Goal: Communication & Community: Answer question/provide support

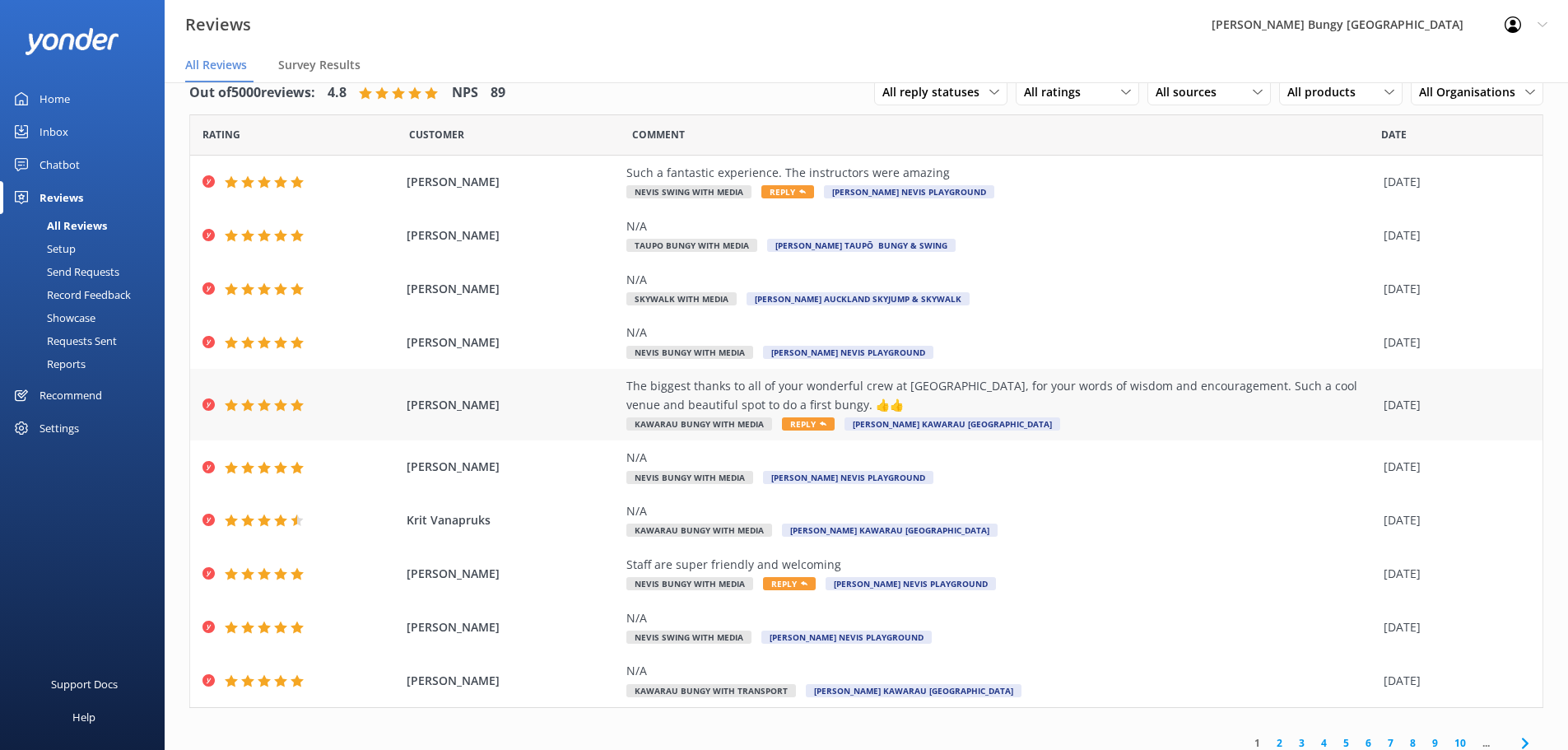
scroll to position [39, 0]
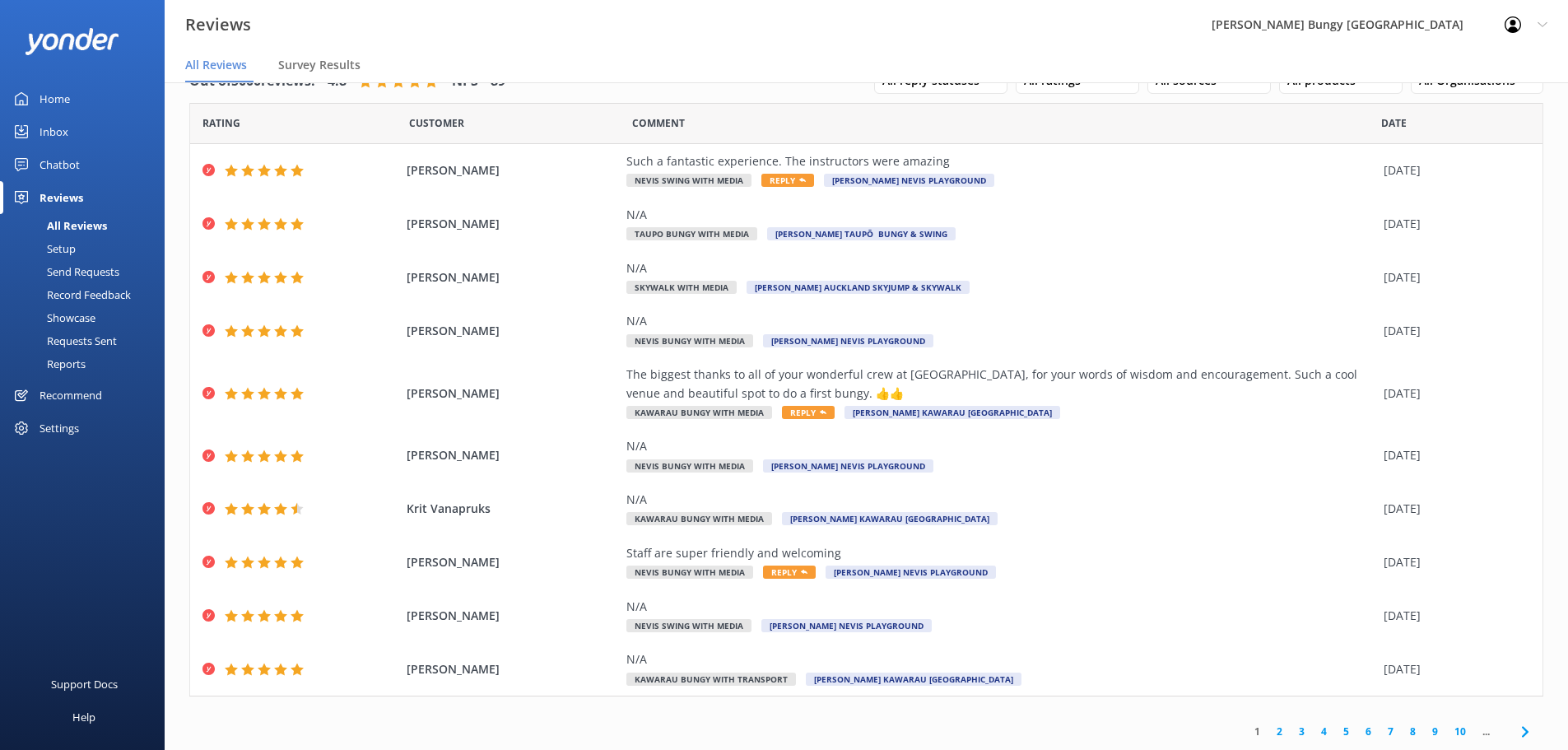
click at [1270, 734] on link "2" at bounding box center [1279, 731] width 22 height 16
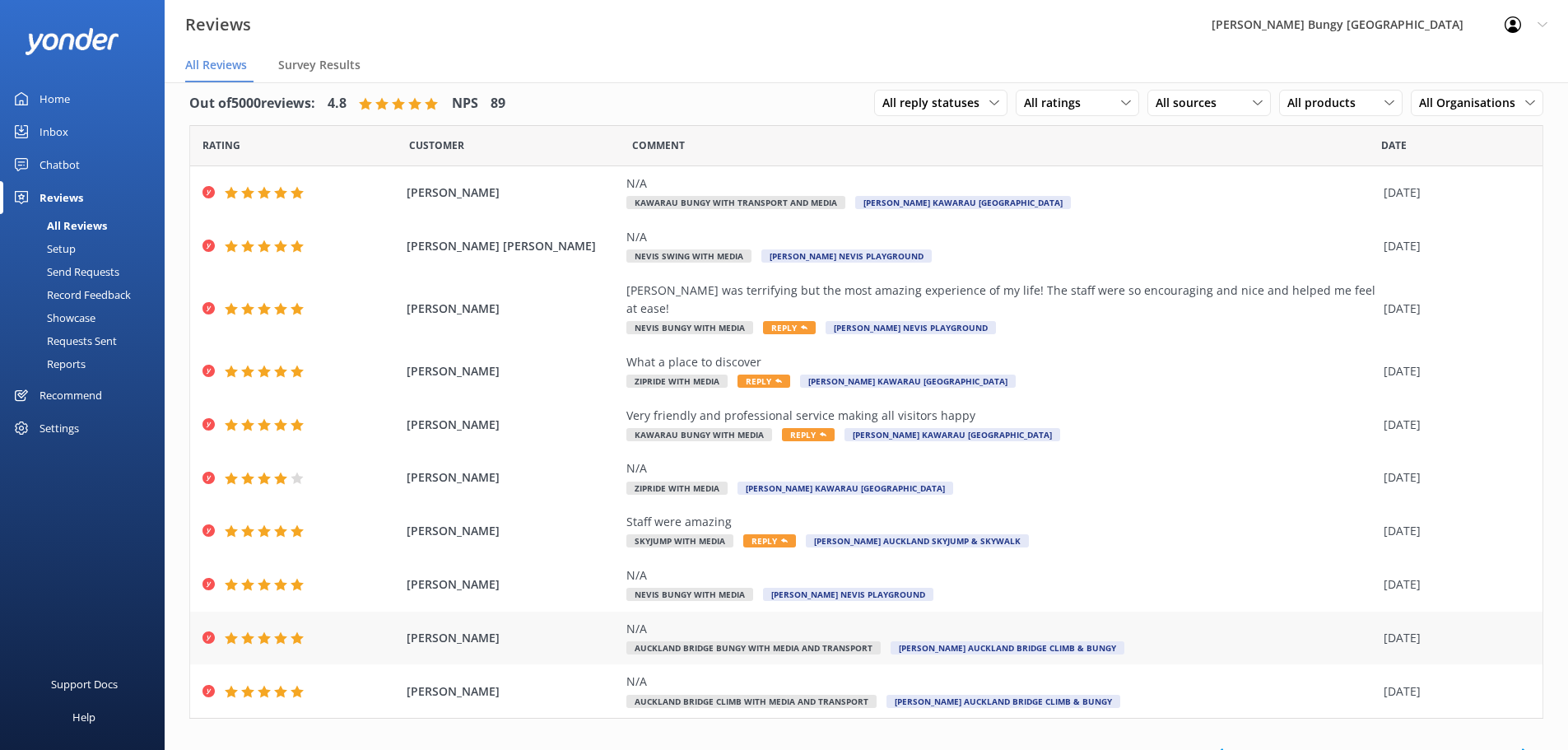
scroll to position [21, 0]
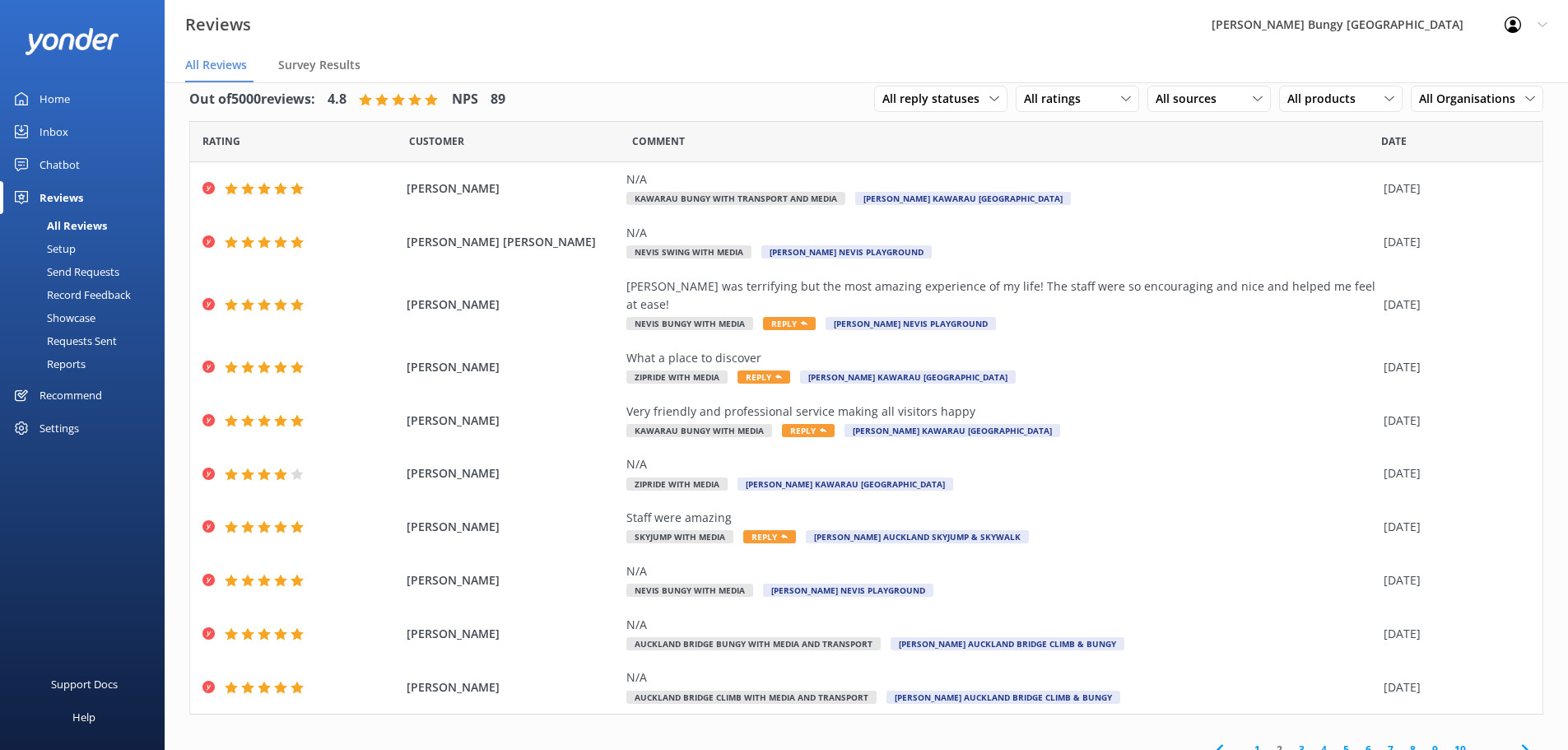
click at [1292, 741] on link "3" at bounding box center [1302, 749] width 22 height 16
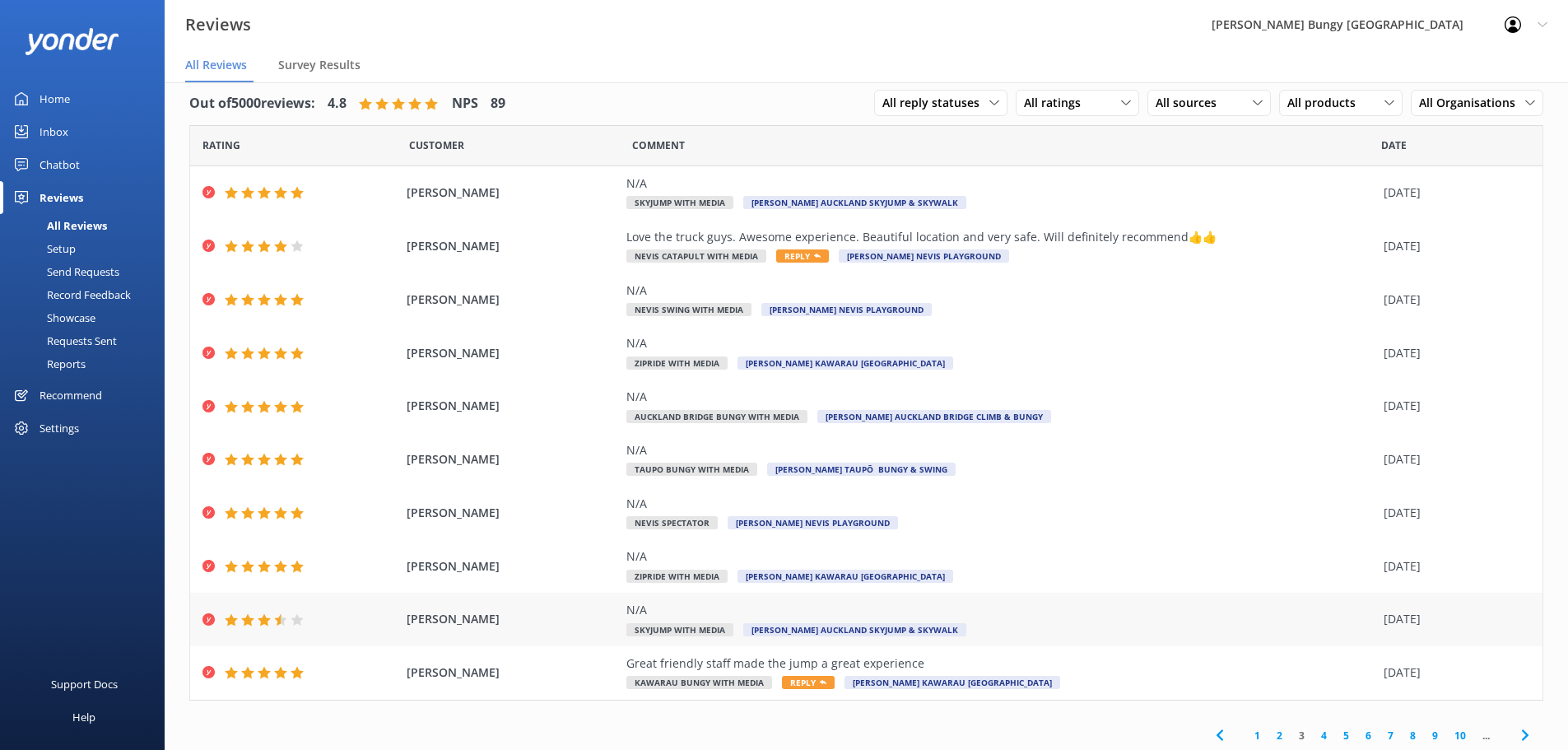
scroll to position [21, 0]
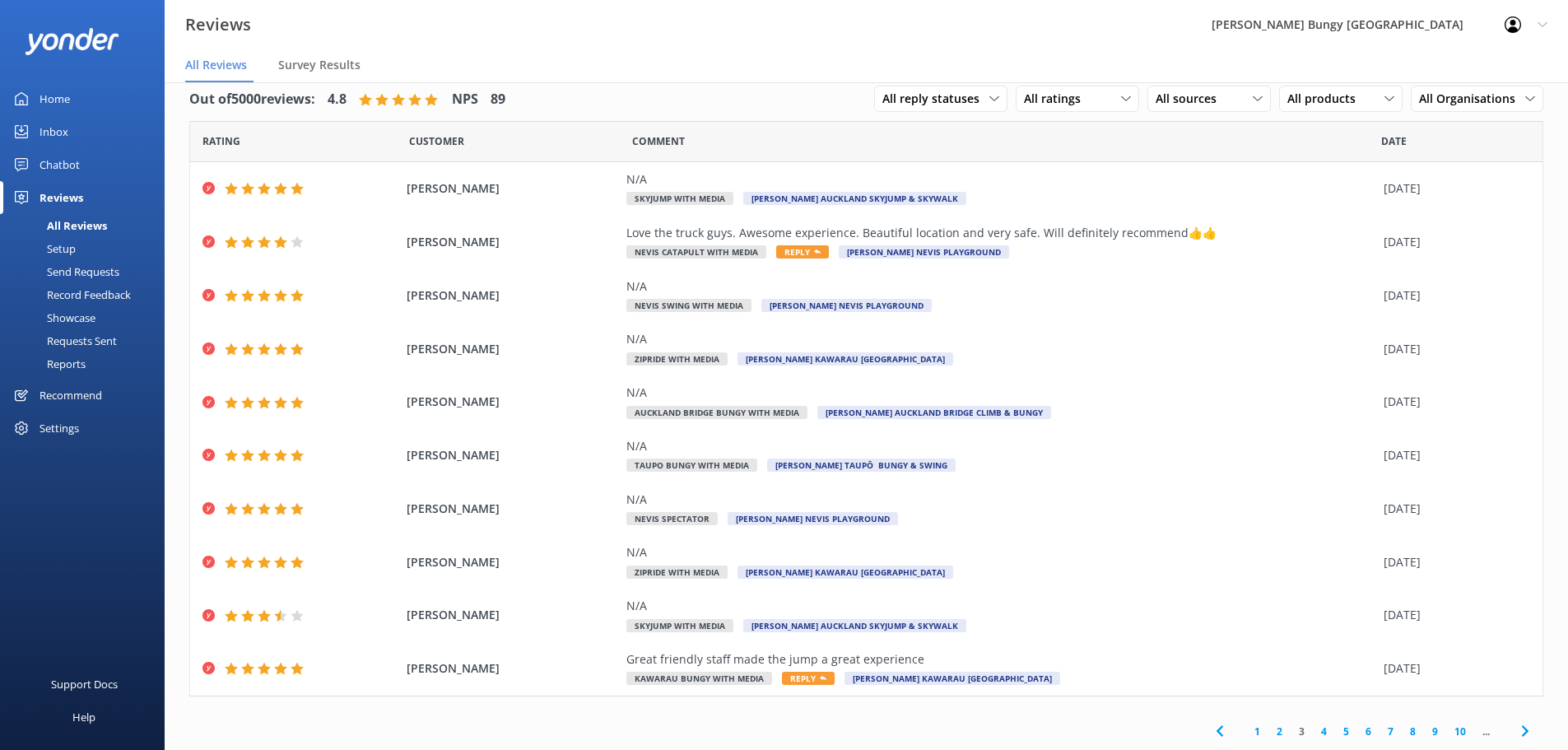
click at [1312, 732] on link "4" at bounding box center [1324, 731] width 22 height 16
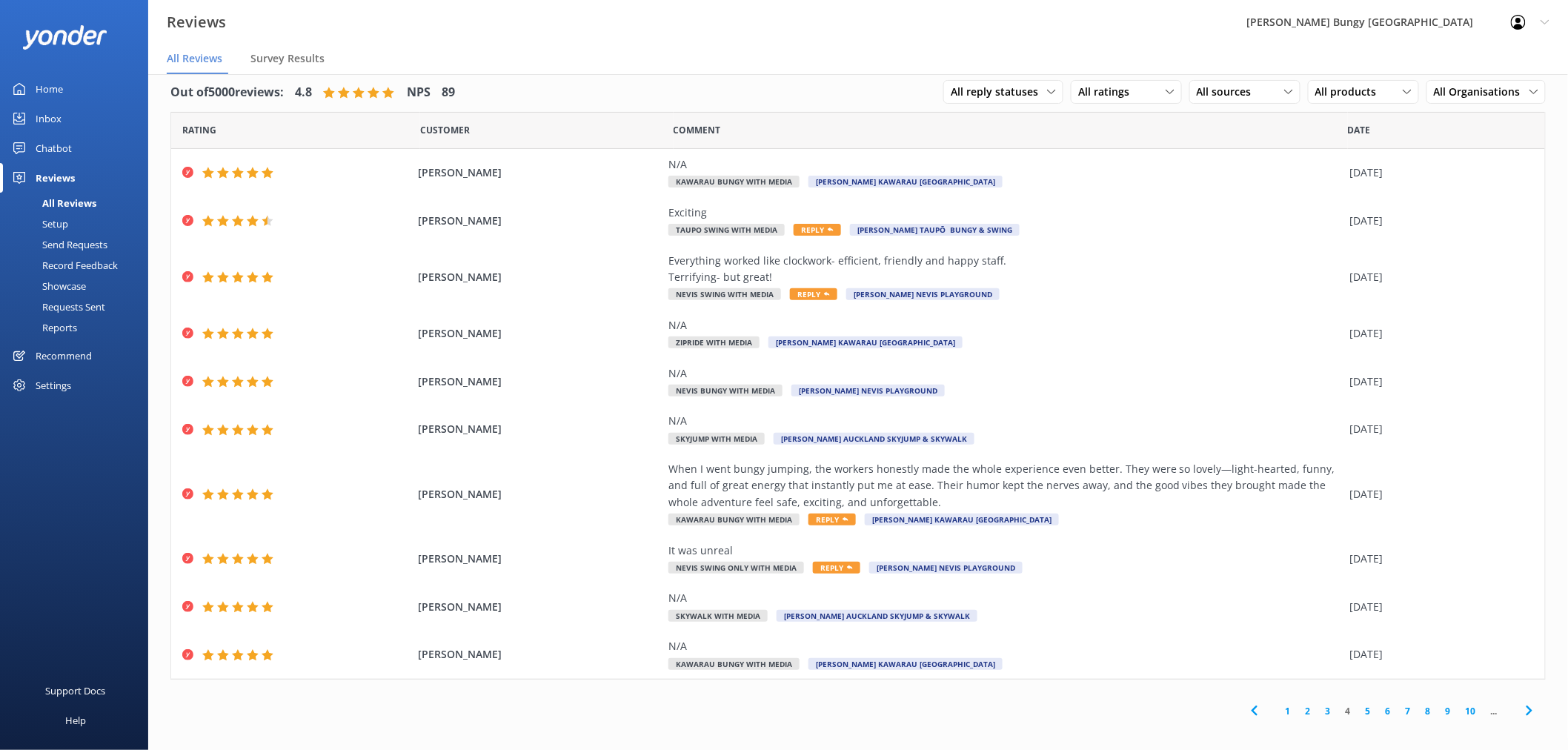
scroll to position [30, 0]
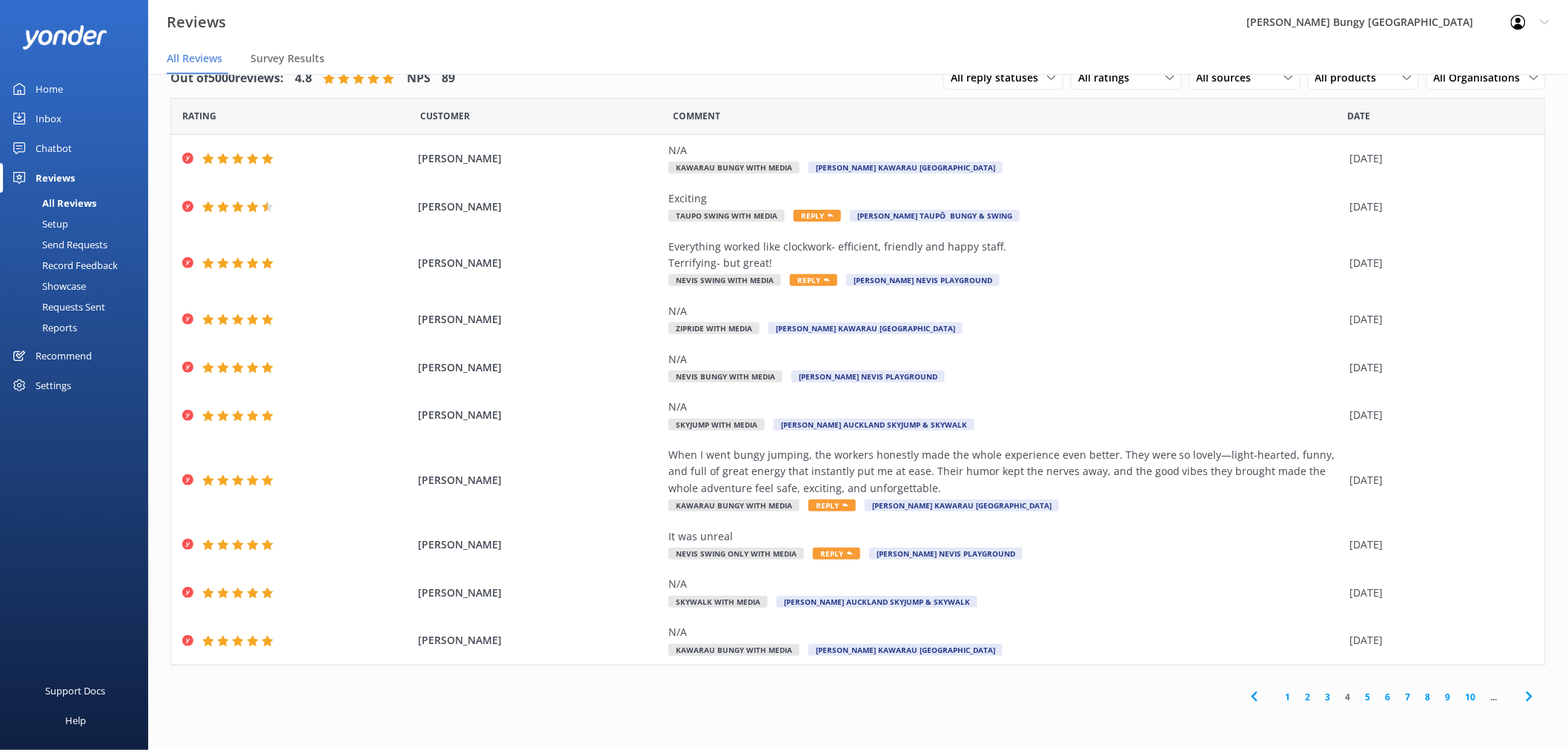
click at [1366, 675] on link "5" at bounding box center [1368, 697] width 20 height 14
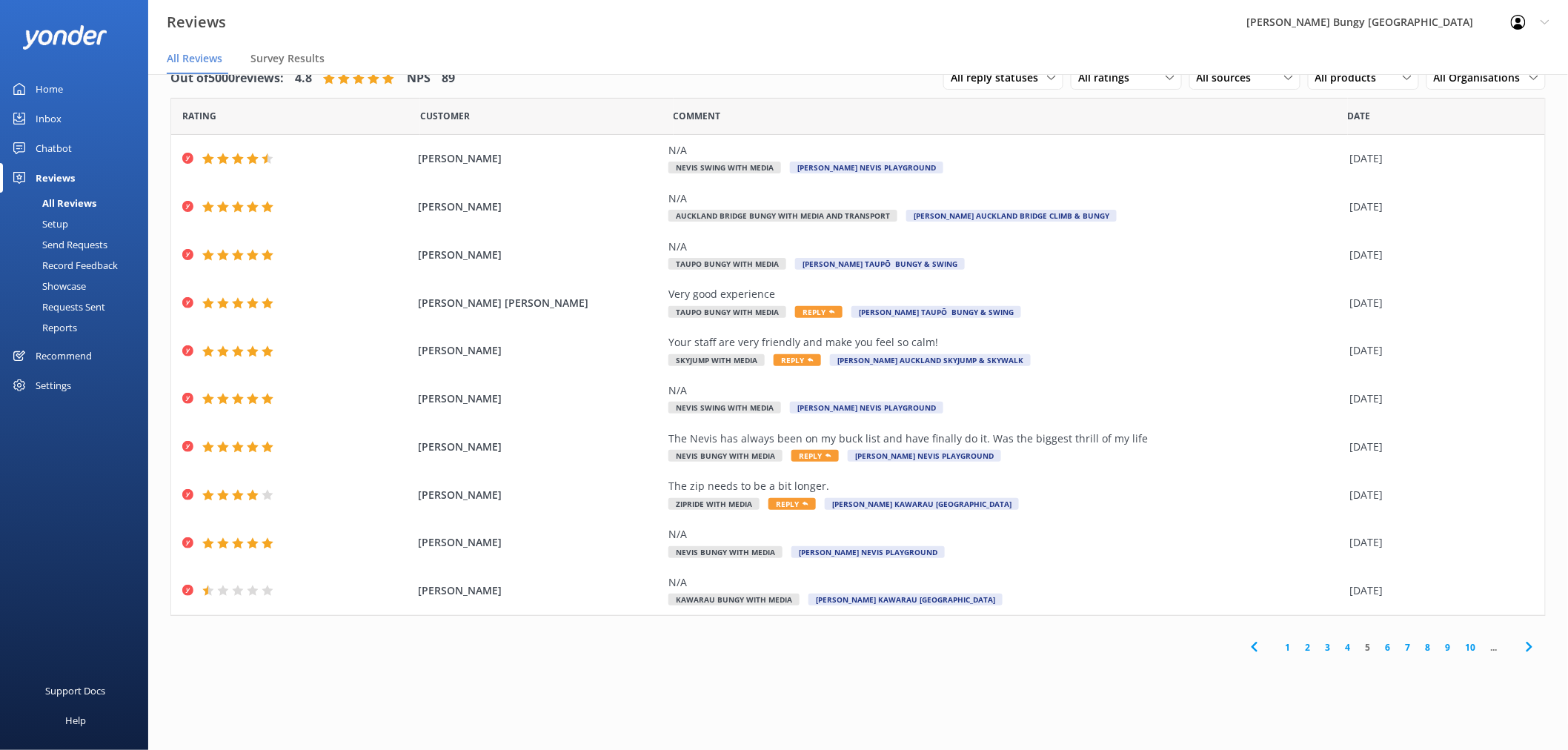
click at [1388, 649] on link "6" at bounding box center [1388, 647] width 20 height 14
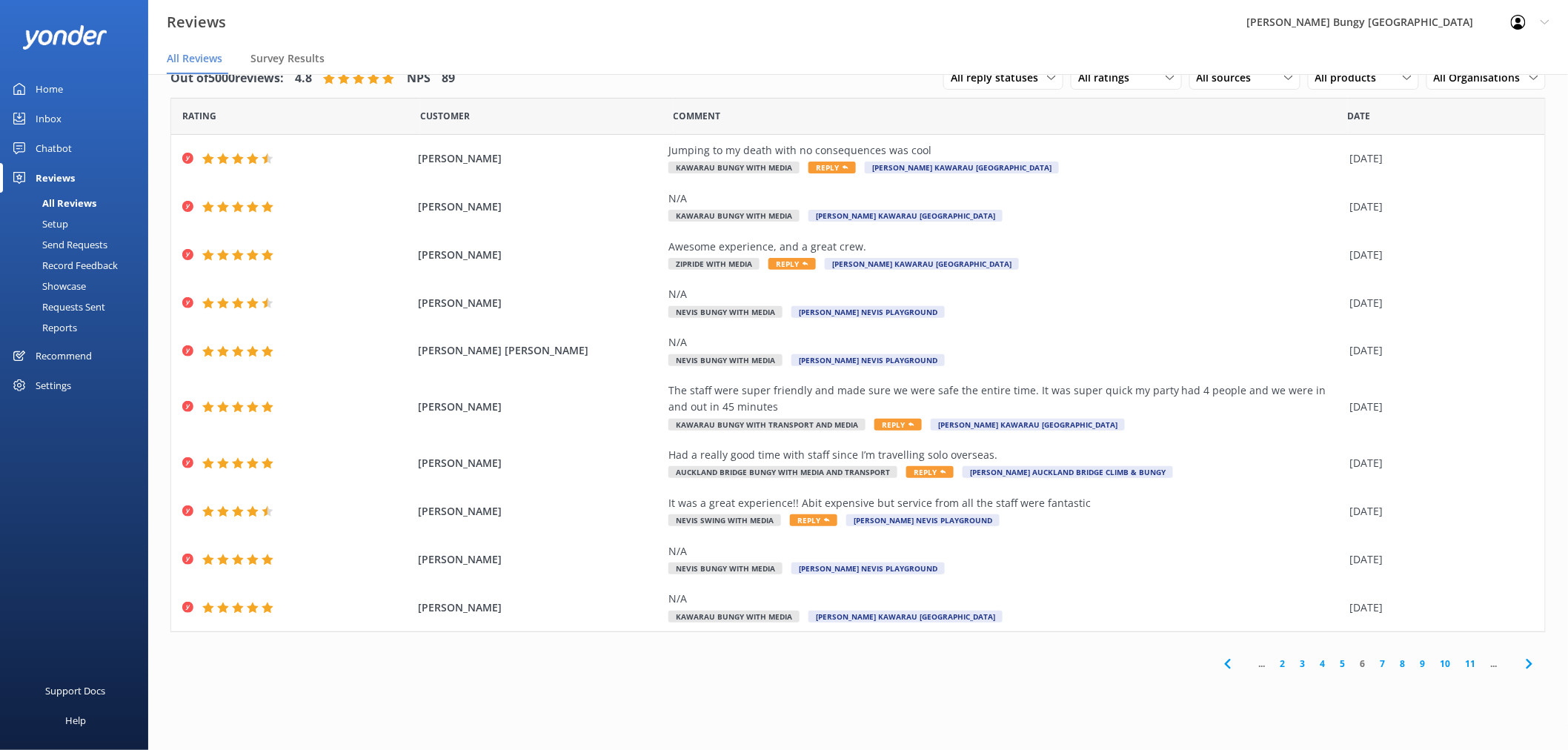
click at [1385, 662] on link "7" at bounding box center [1383, 664] width 20 height 14
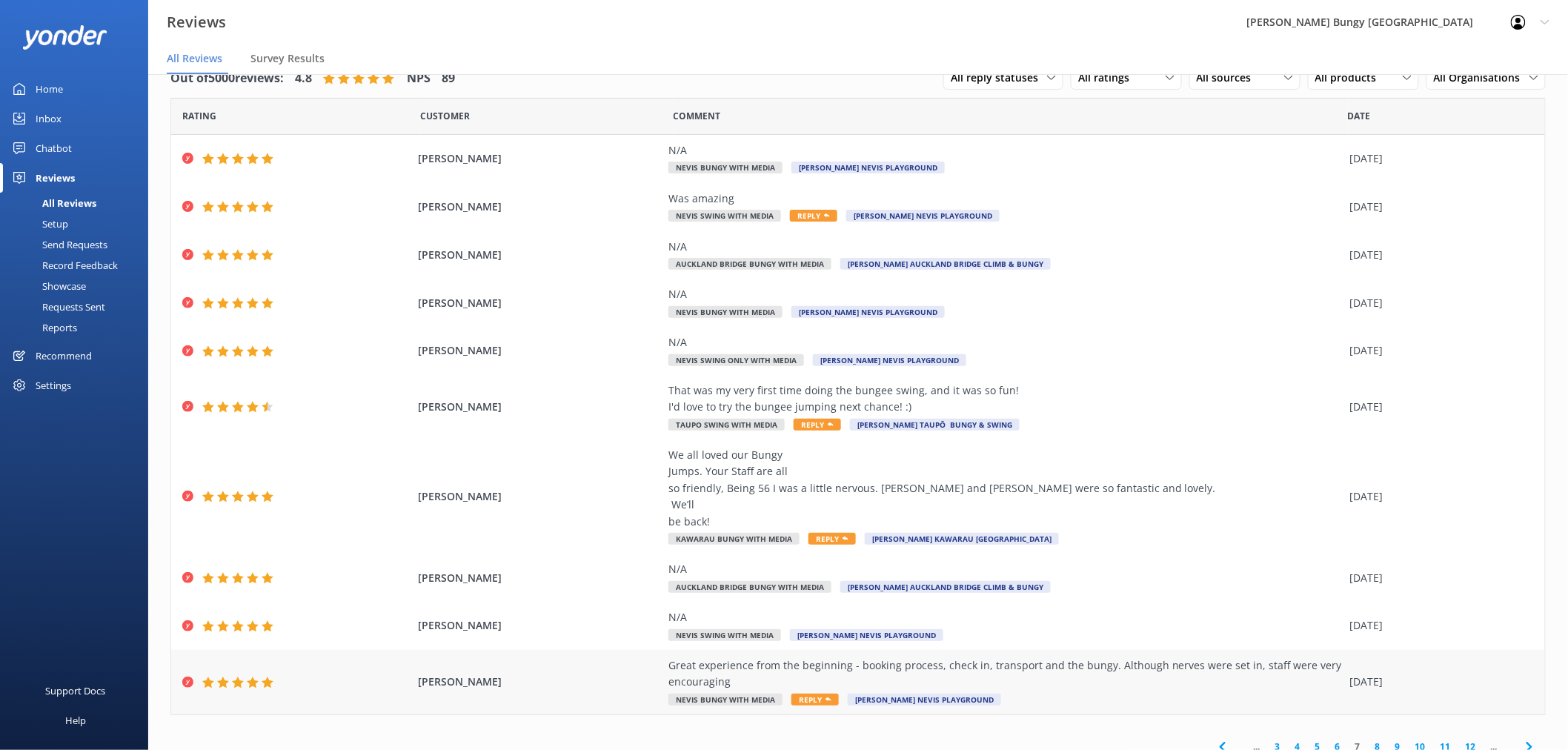
scroll to position [42, 0]
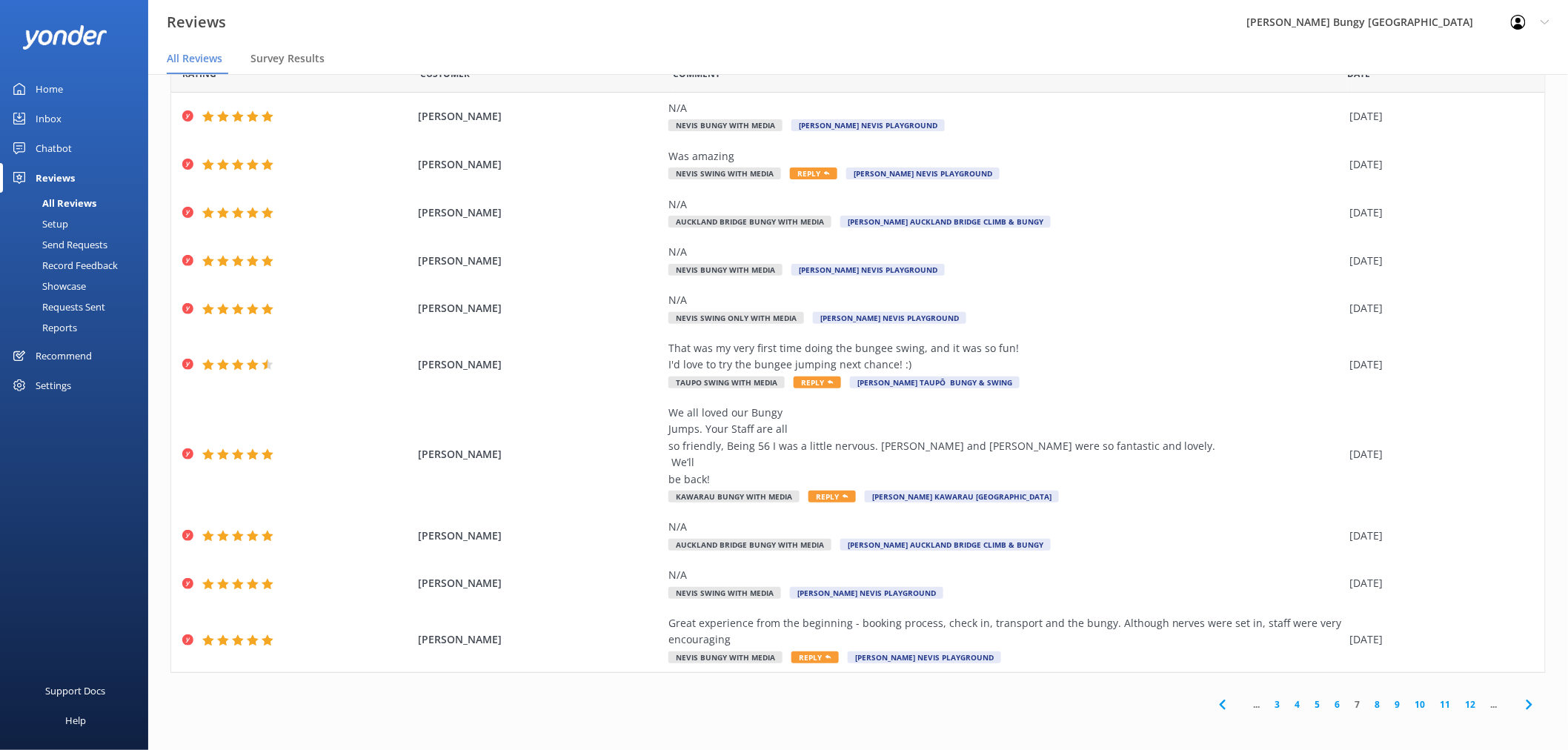
click at [1367, 675] on link "8" at bounding box center [1377, 704] width 20 height 14
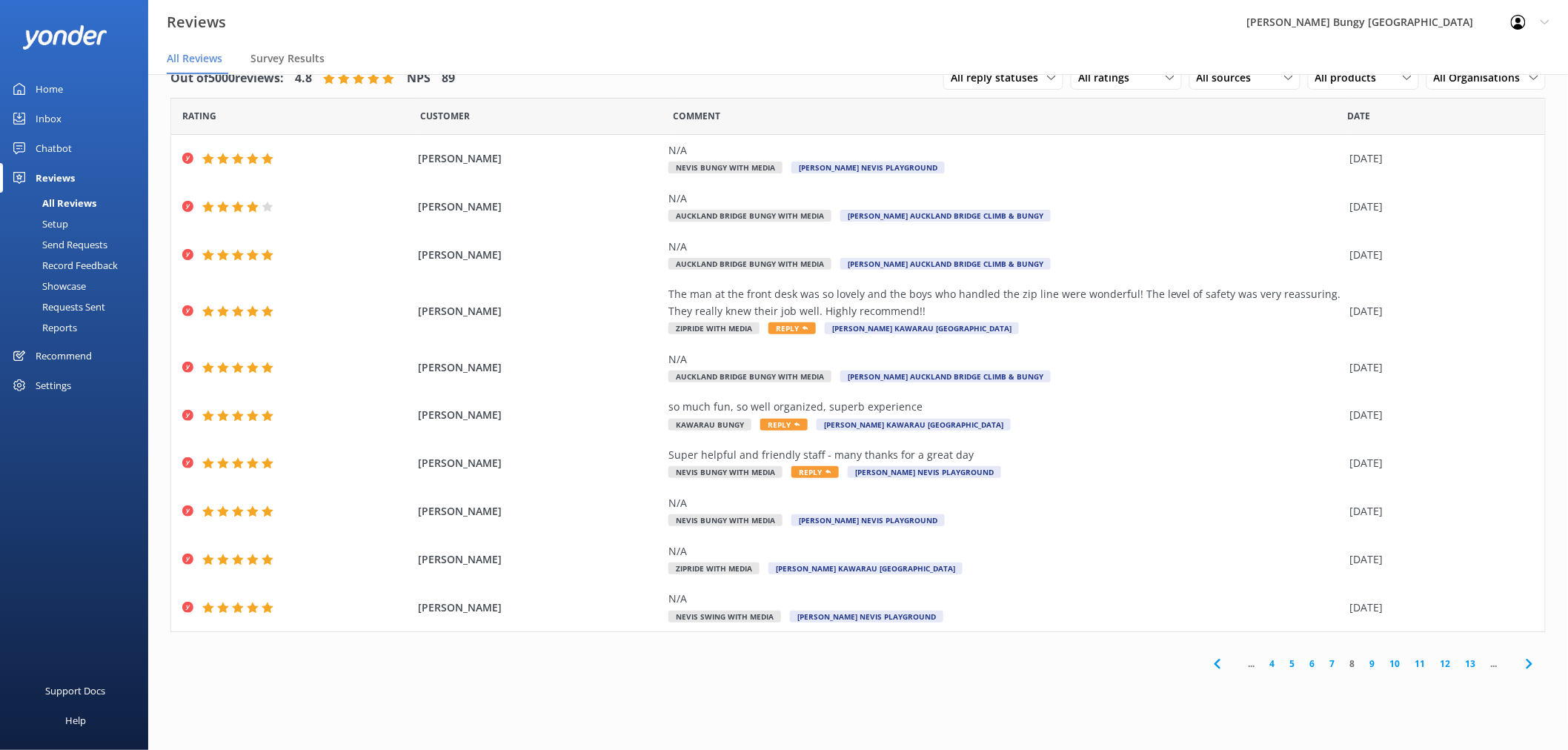
click at [1371, 665] on link "9" at bounding box center [1373, 664] width 20 height 14
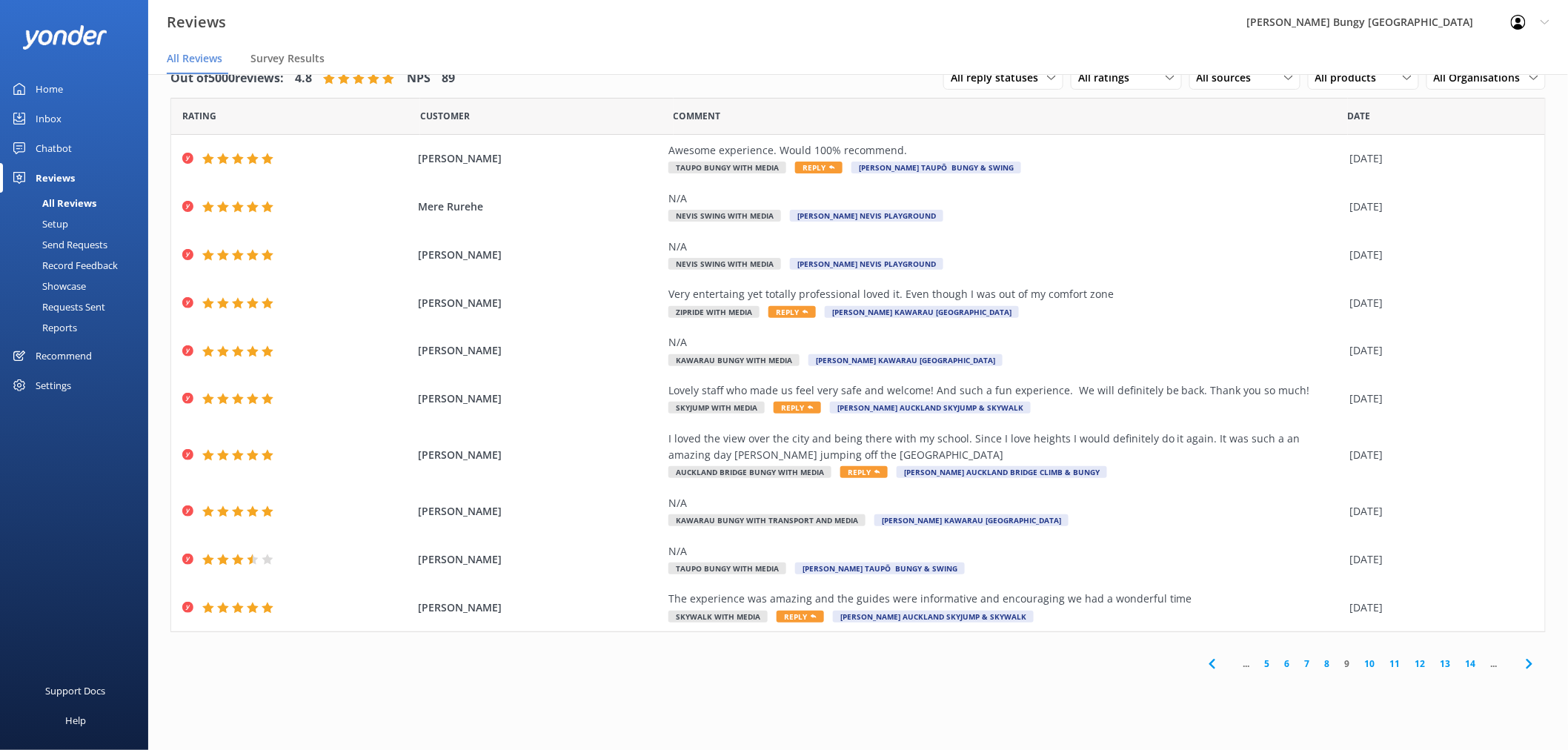
click at [1373, 667] on link "10" at bounding box center [1370, 664] width 25 height 14
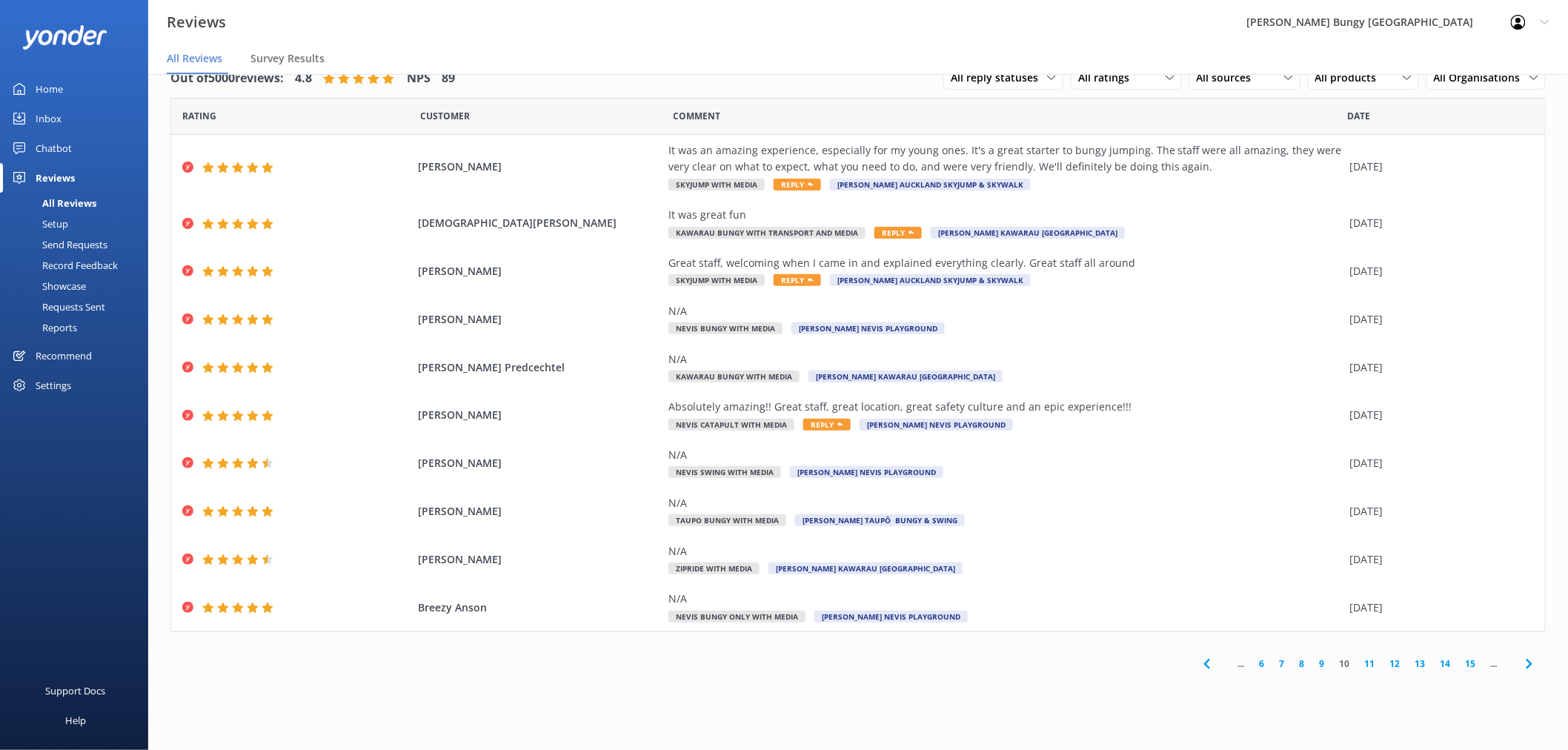
click at [1374, 664] on link "11" at bounding box center [1370, 664] width 25 height 14
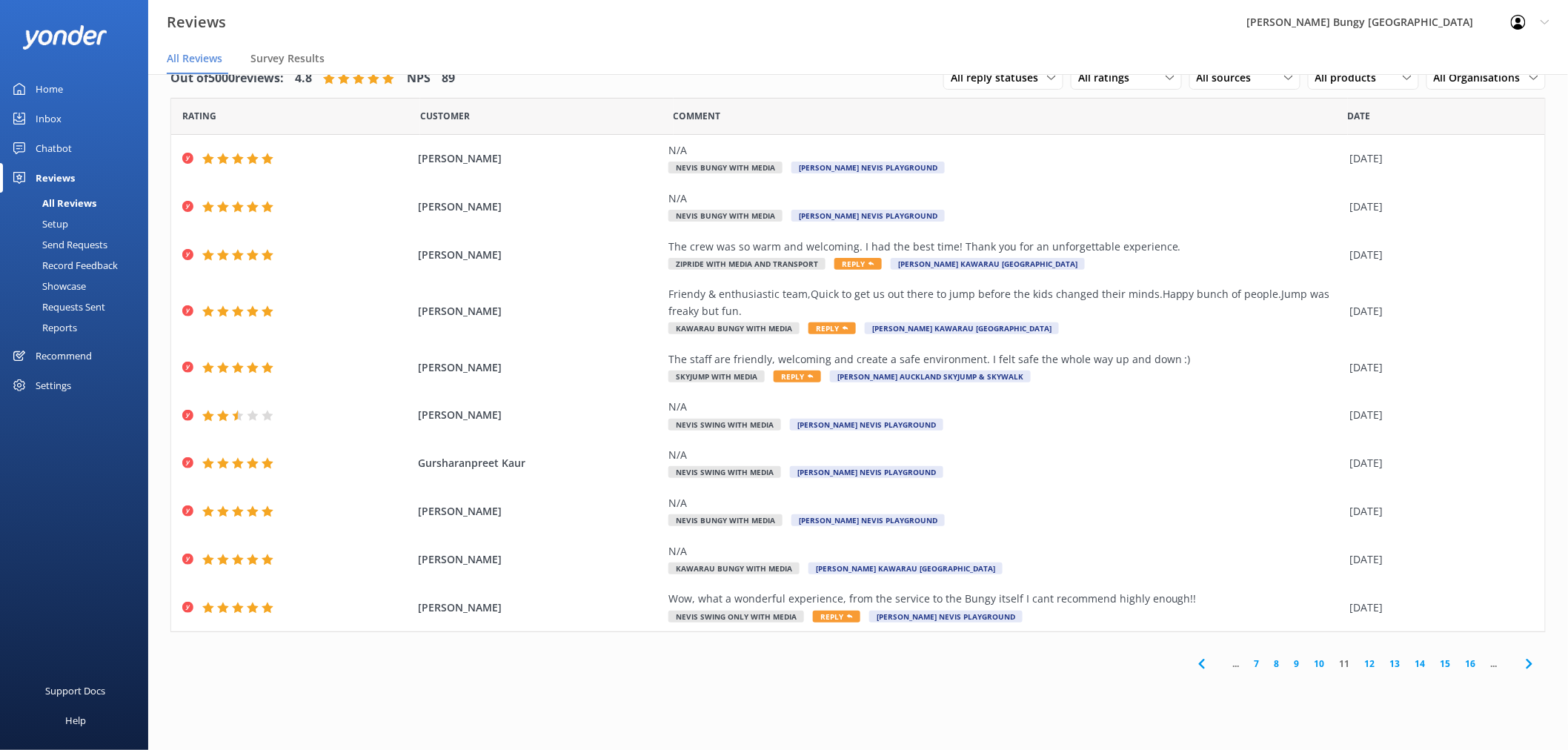
click at [1373, 662] on link "12" at bounding box center [1370, 664] width 25 height 14
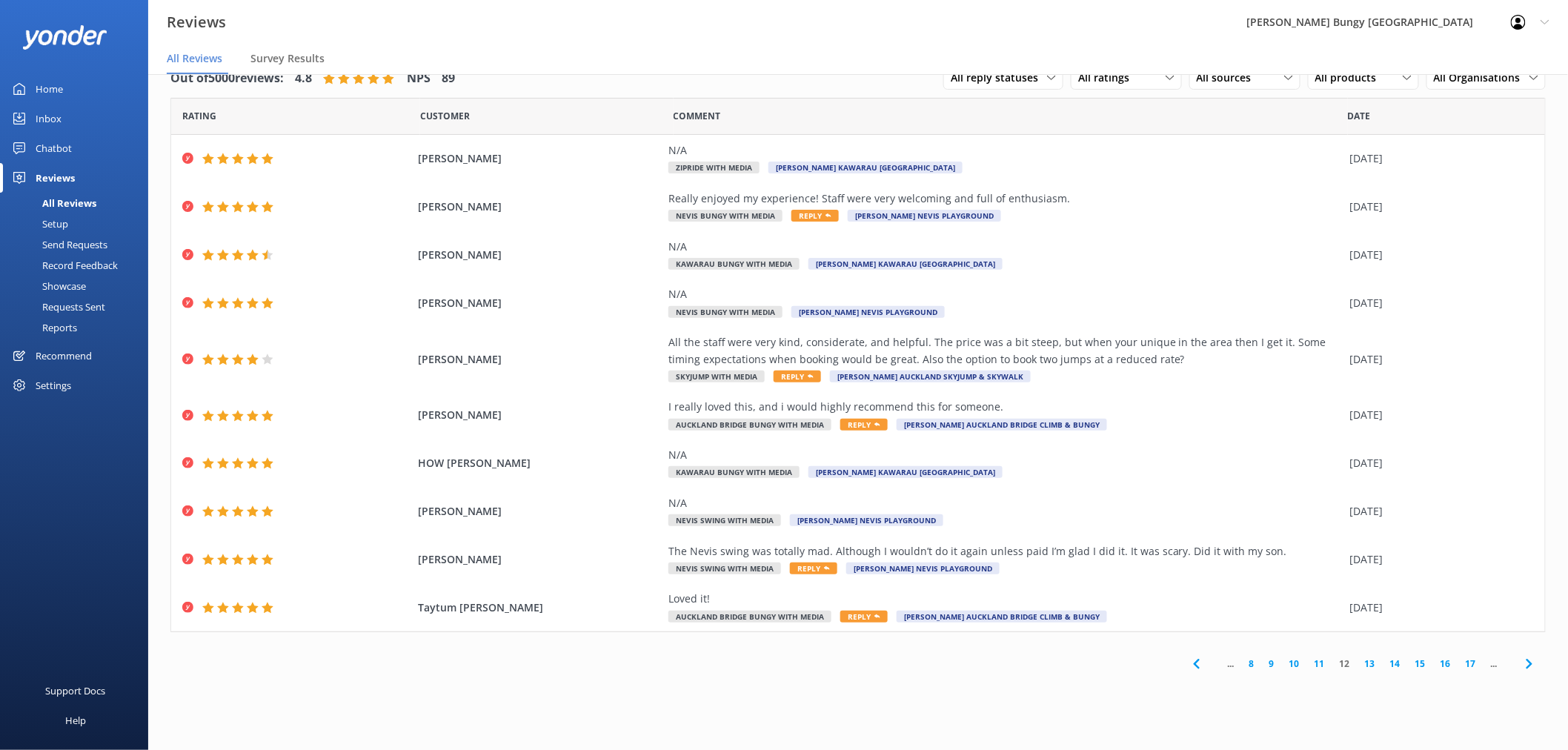
click at [1372, 663] on link "13" at bounding box center [1370, 664] width 25 height 14
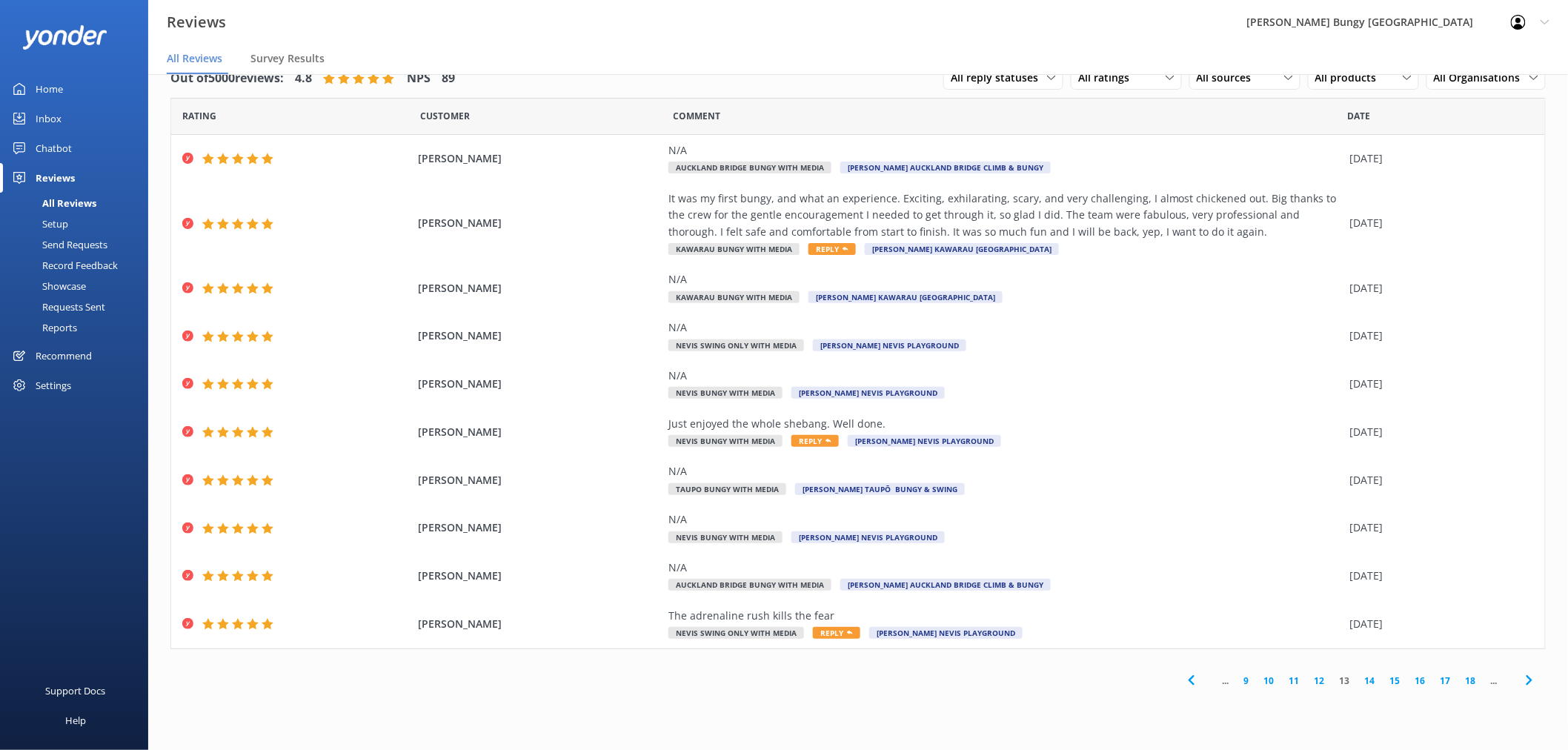
click at [1372, 675] on link "14" at bounding box center [1370, 681] width 25 height 14
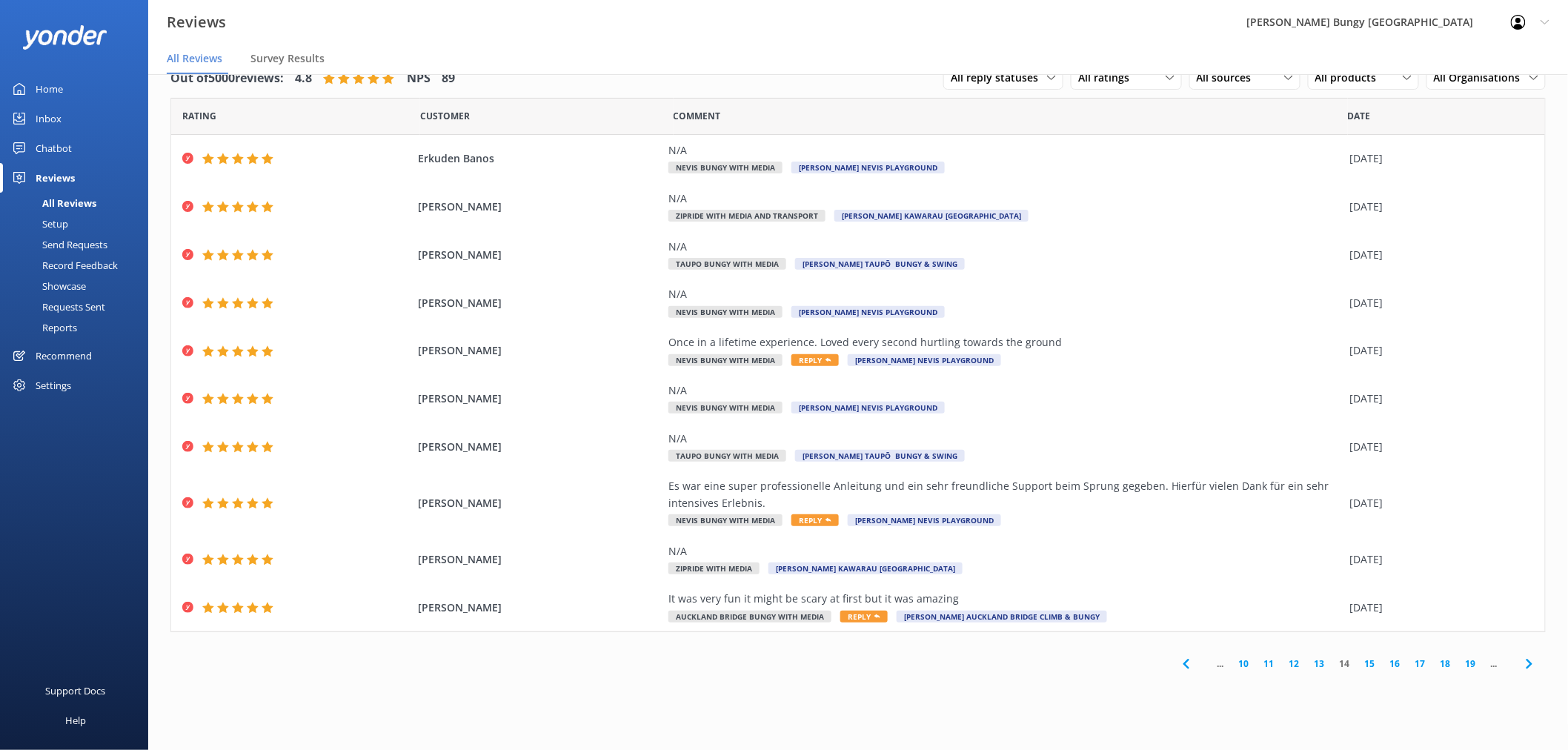
click at [1367, 664] on link "15" at bounding box center [1370, 664] width 25 height 14
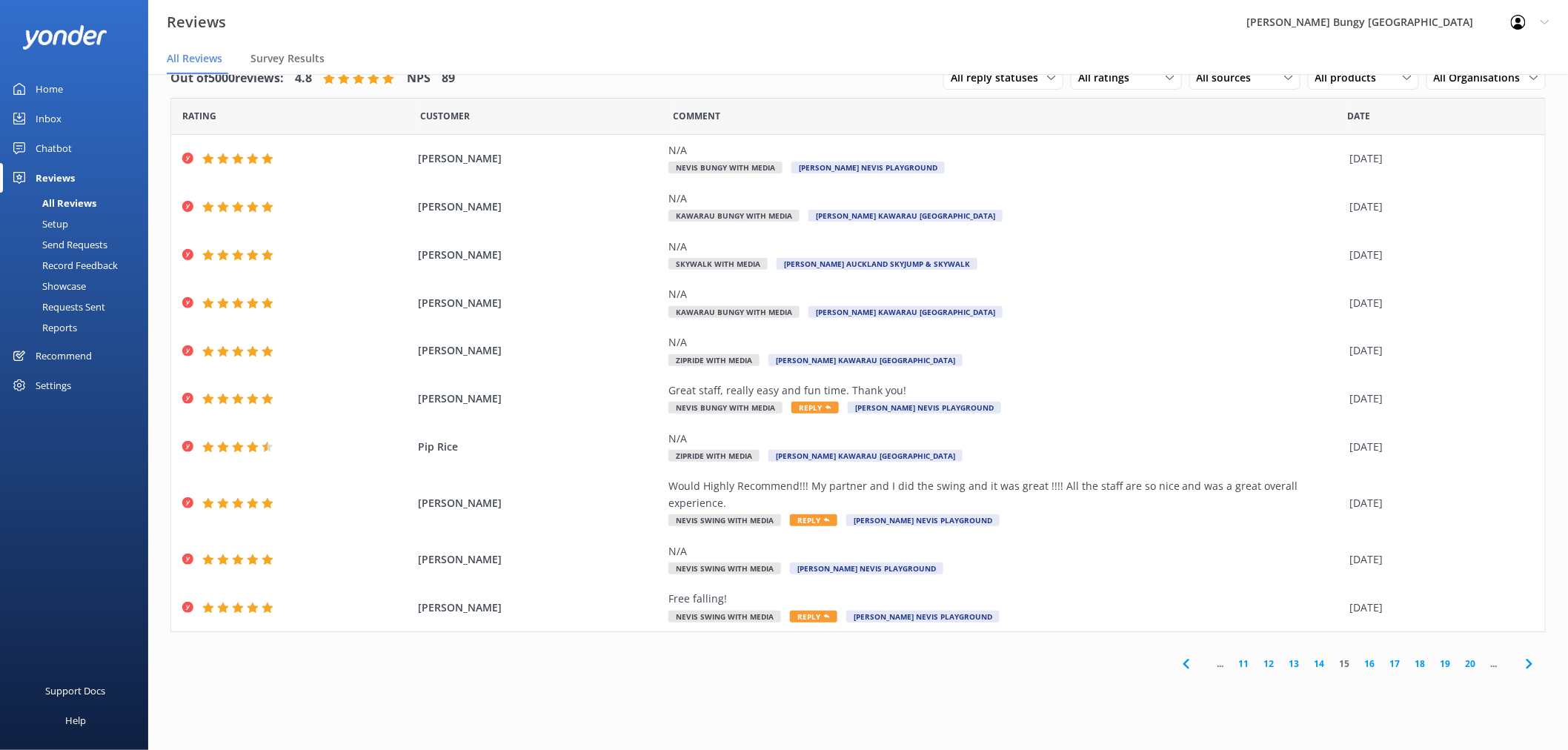
click at [1369, 657] on link "16" at bounding box center [1370, 664] width 25 height 14
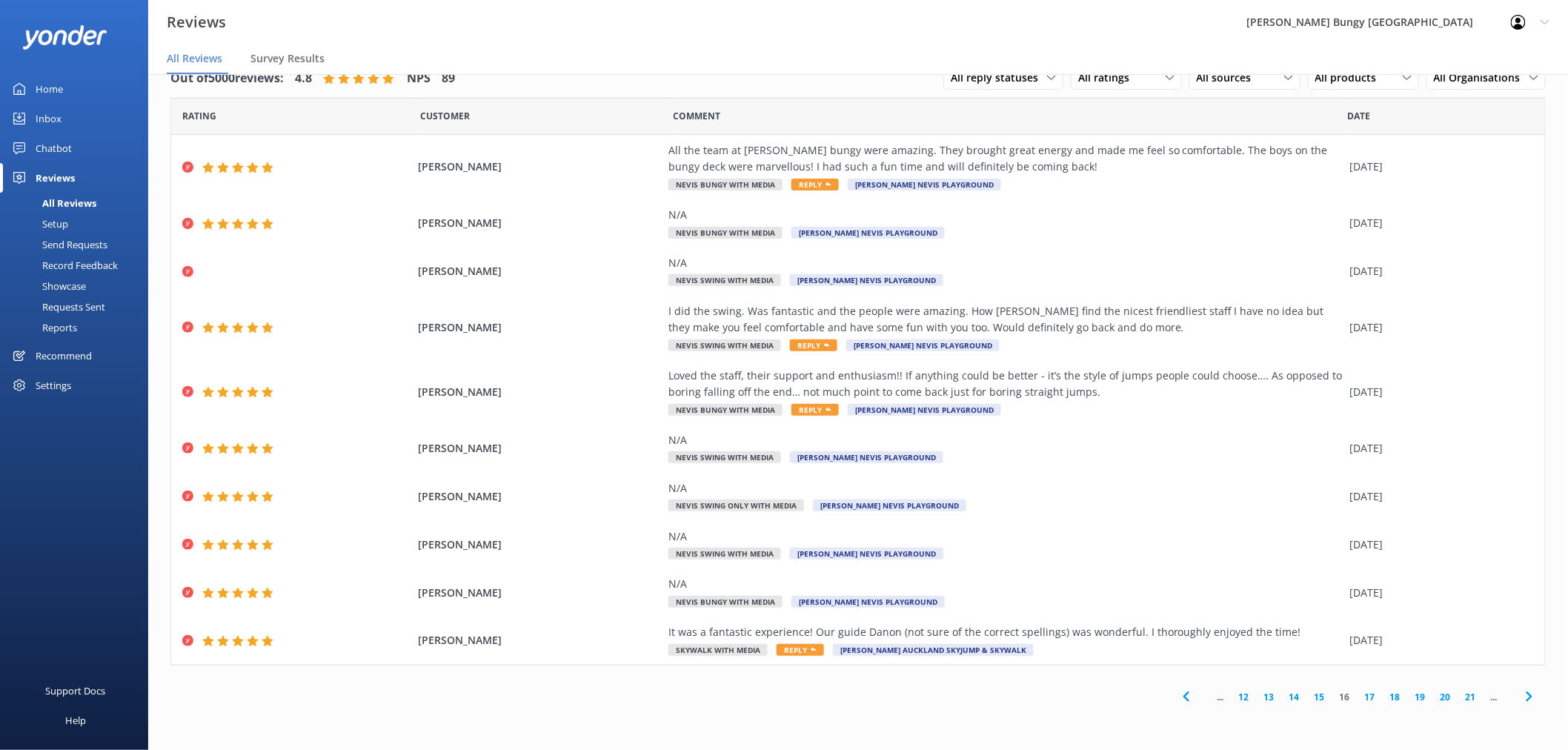
click at [1373, 675] on link "17" at bounding box center [1370, 697] width 25 height 14
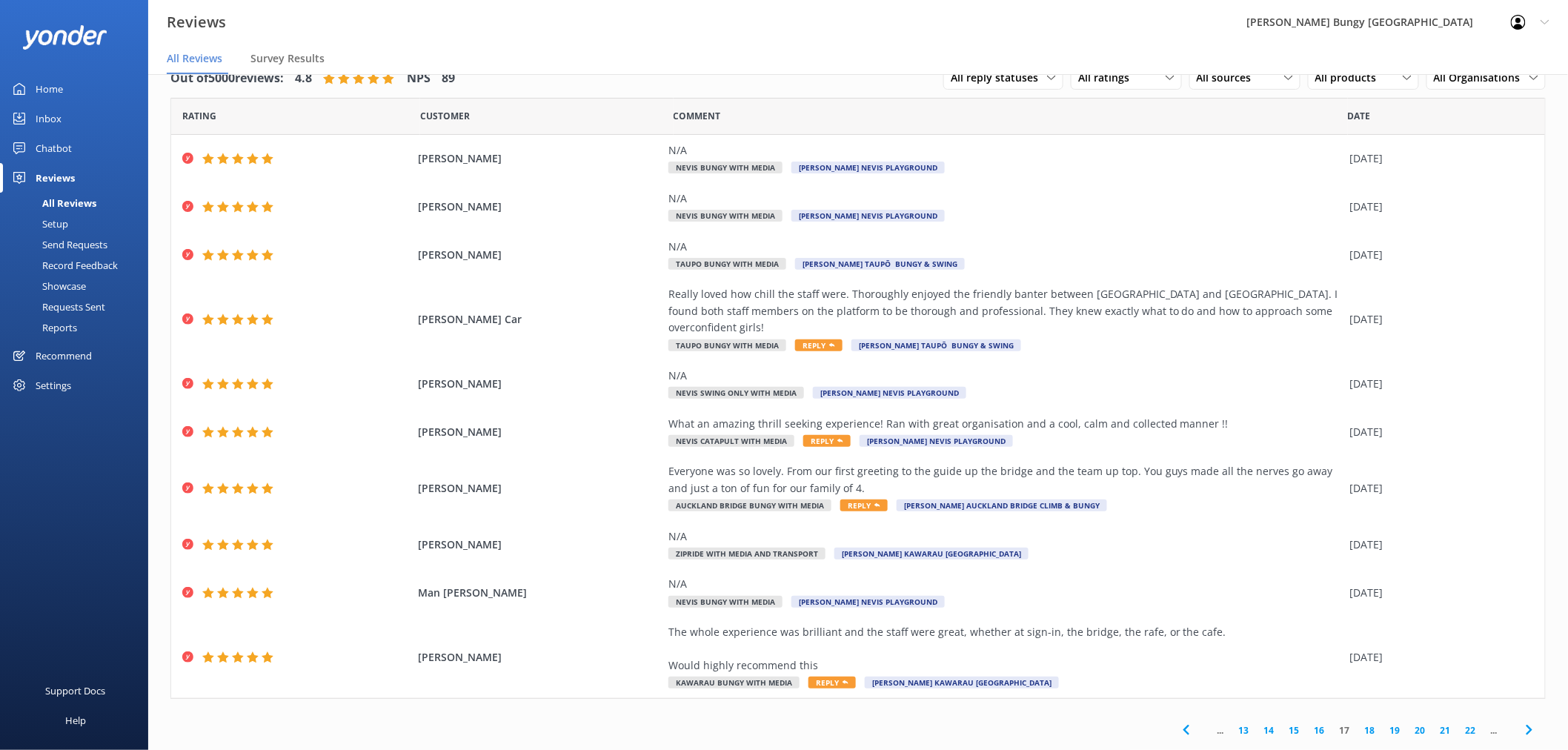
click at [1361, 675] on link "18" at bounding box center [1370, 731] width 25 height 14
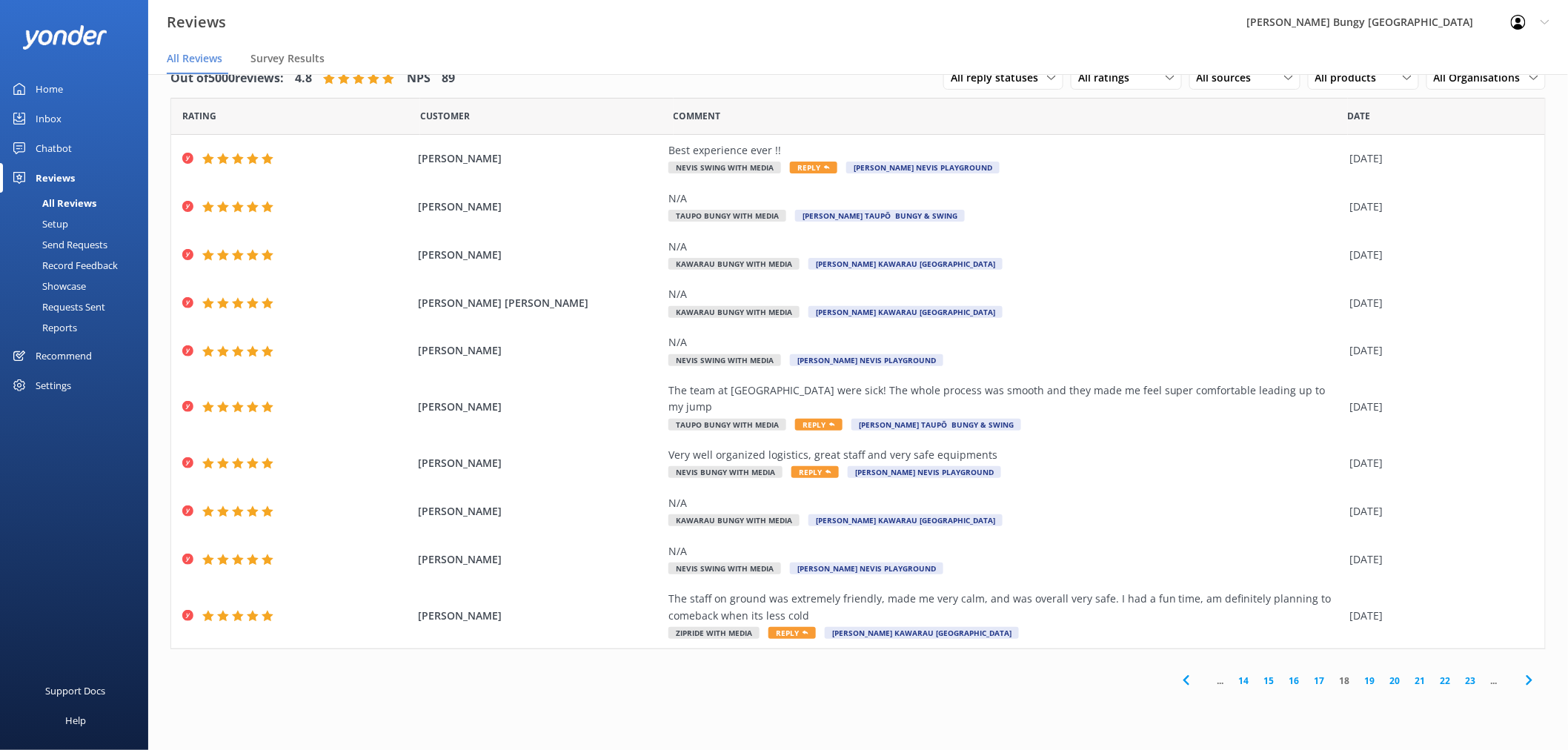
click at [1368, 674] on link "19" at bounding box center [1370, 681] width 25 height 14
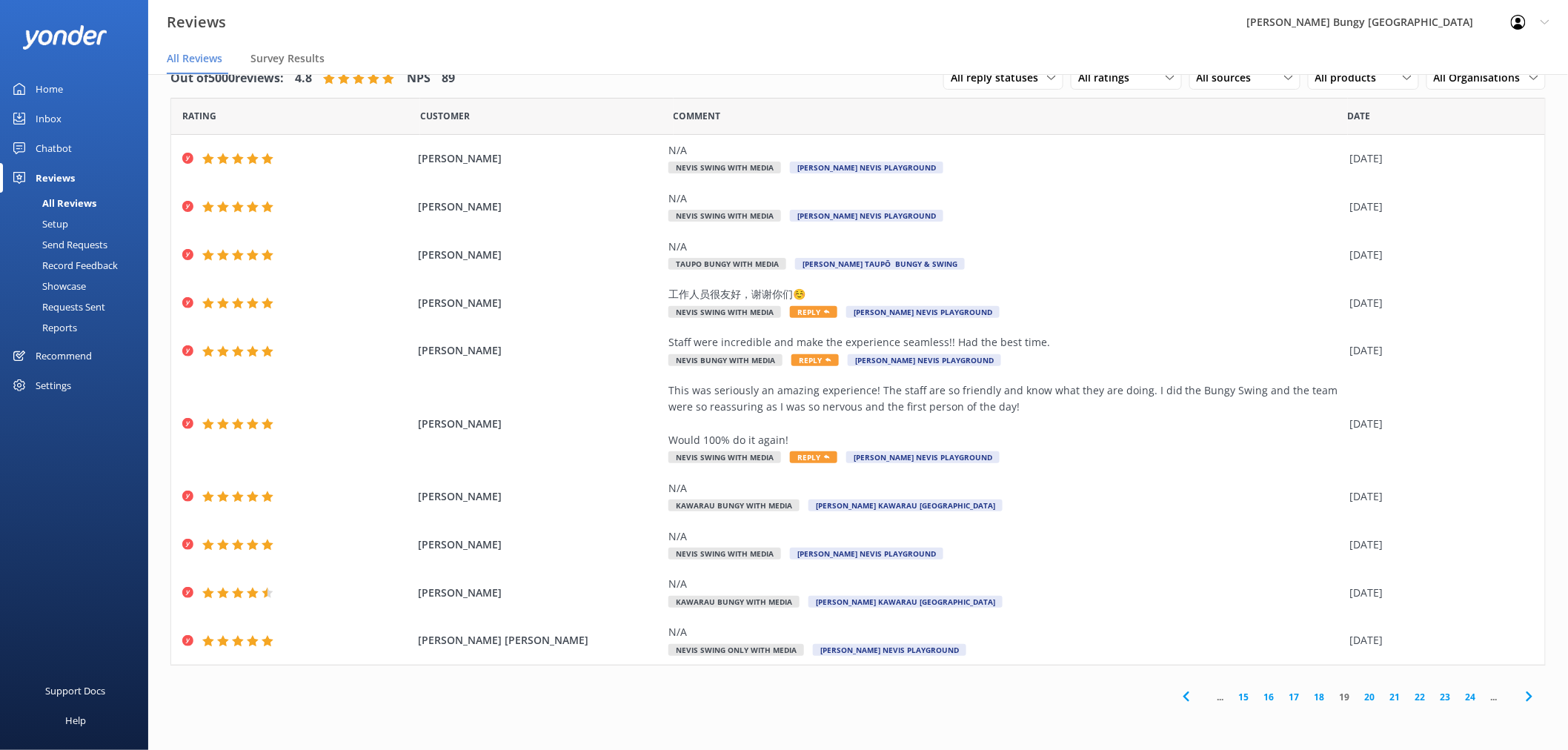
click at [1374, 675] on link "20" at bounding box center [1370, 697] width 25 height 14
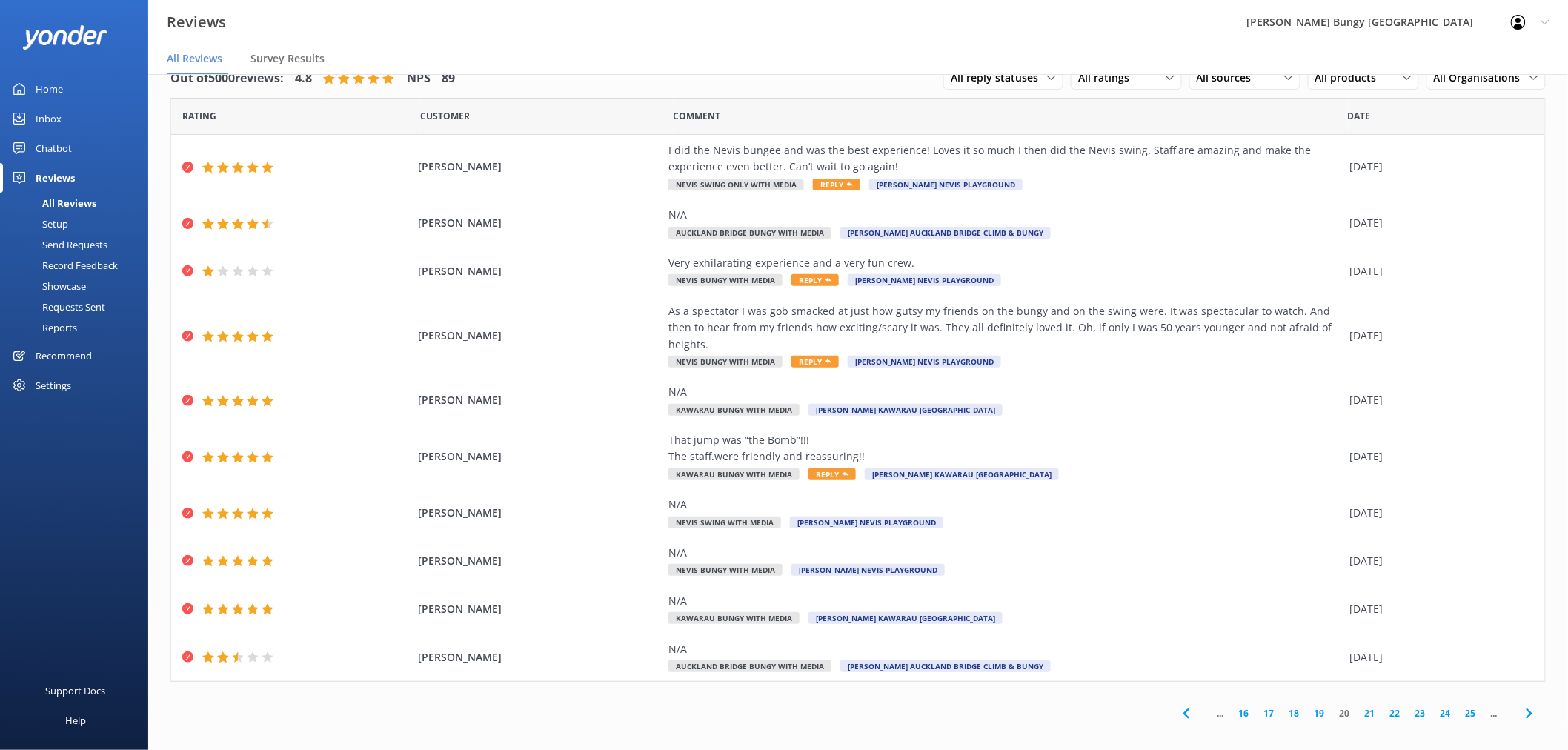
click at [1371, 675] on link "21" at bounding box center [1370, 713] width 25 height 14
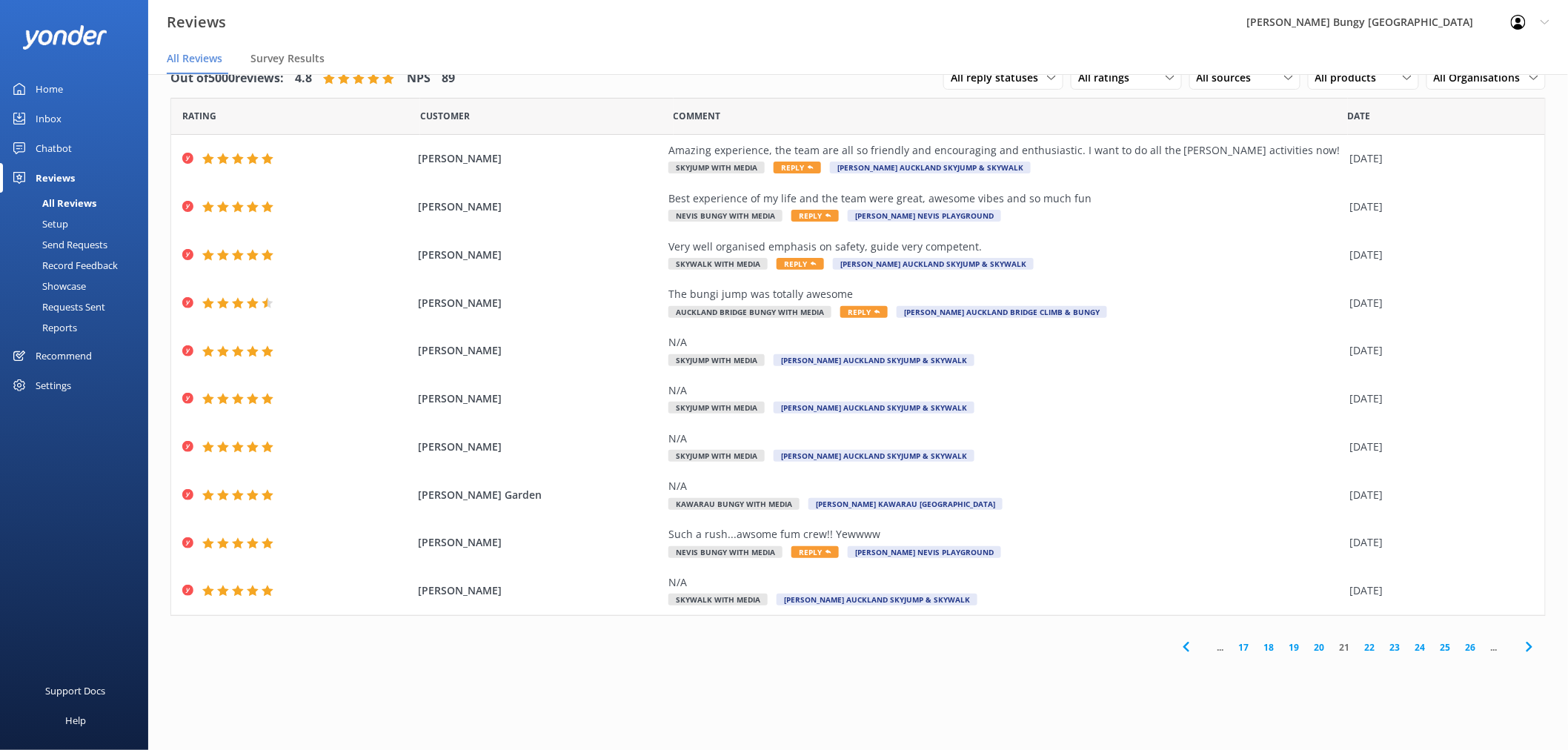
click at [1370, 650] on link "22" at bounding box center [1370, 647] width 25 height 14
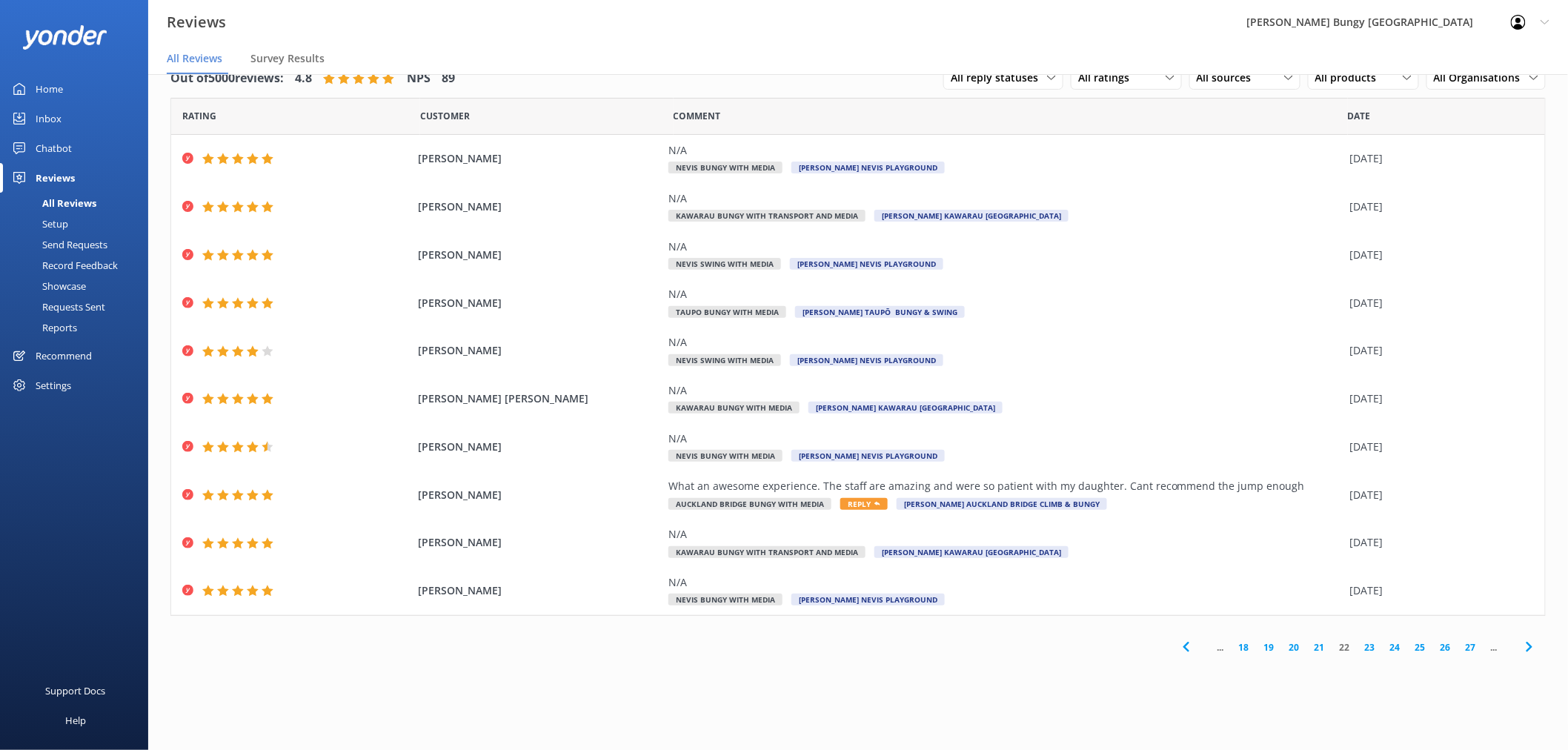
click at [1374, 647] on link "23" at bounding box center [1370, 647] width 25 height 14
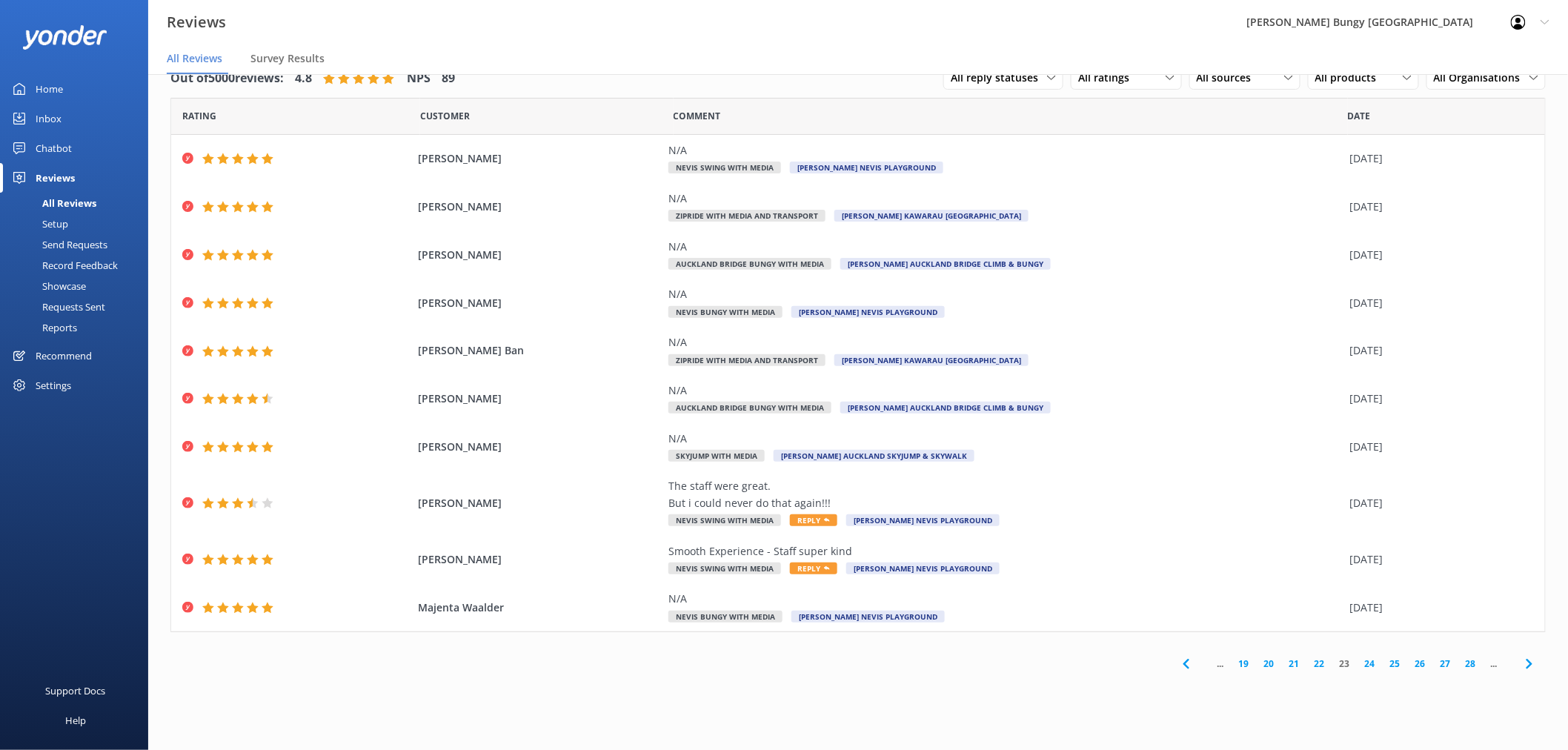
click at [1373, 662] on link "24" at bounding box center [1370, 664] width 25 height 14
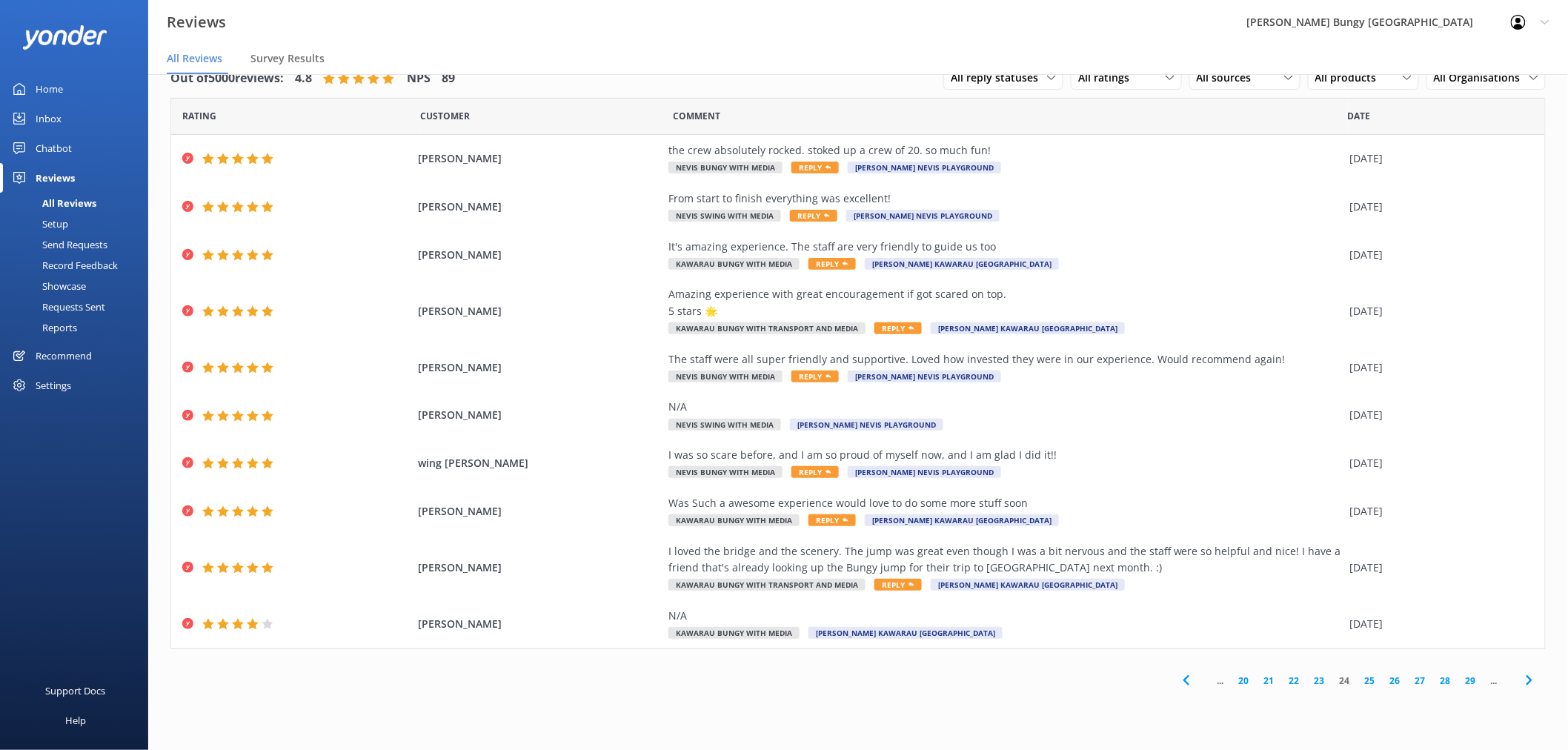
click at [1369, 675] on link "25" at bounding box center [1370, 681] width 25 height 14
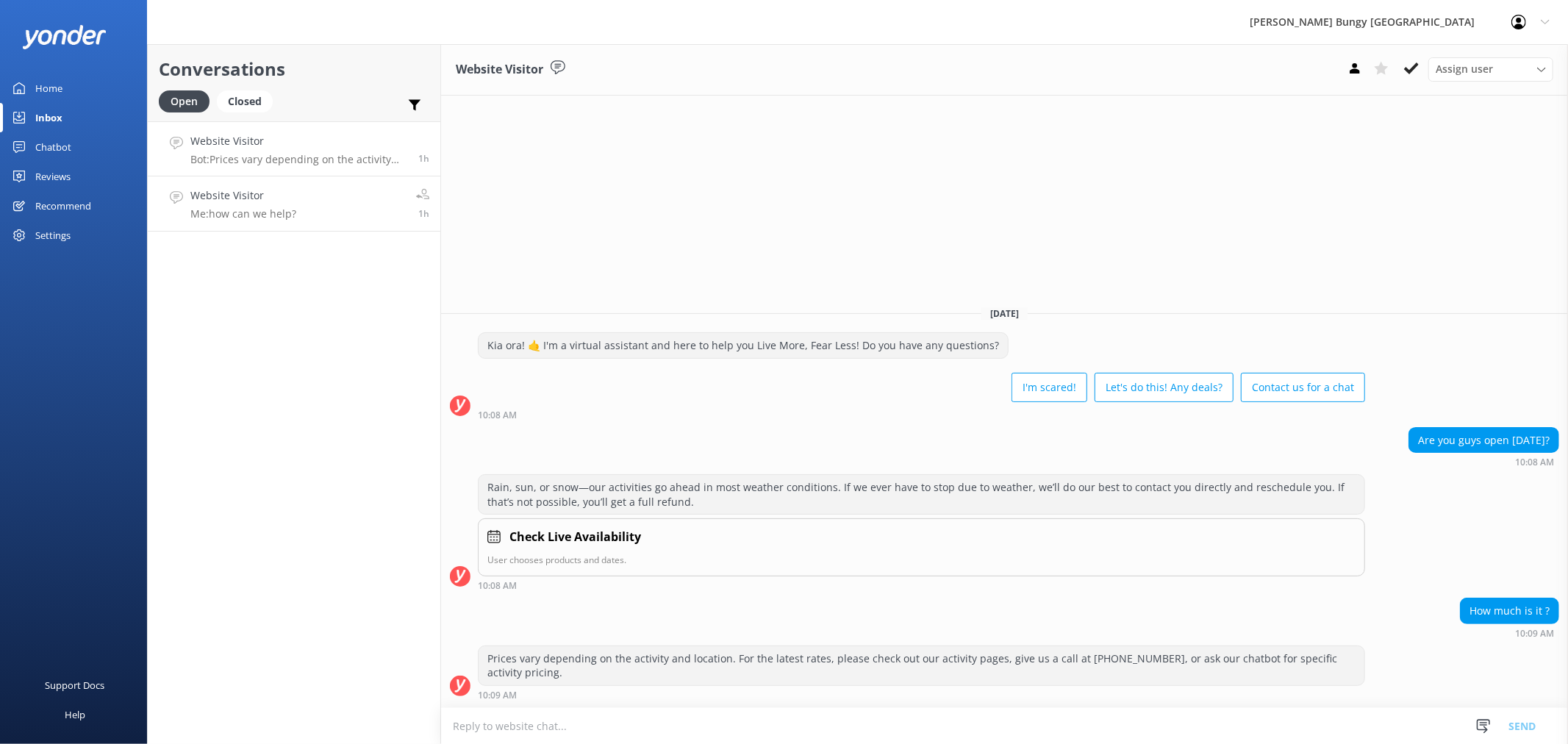
click at [286, 210] on p "Me: how can we help?" at bounding box center [243, 214] width 106 height 13
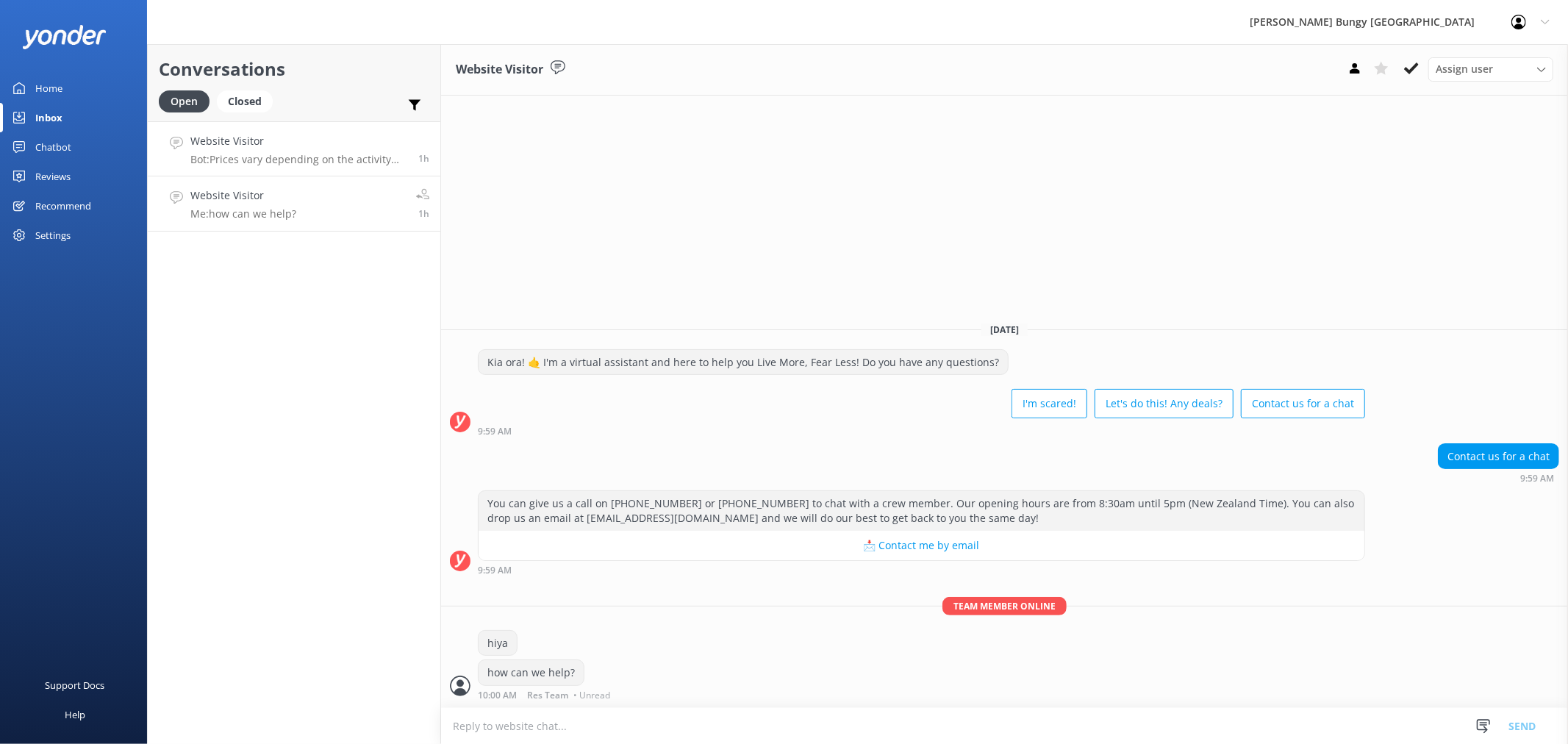
click at [296, 154] on p "Bot: Prices vary depending on the activity and location. For the latest rates, …" at bounding box center [299, 159] width 217 height 13
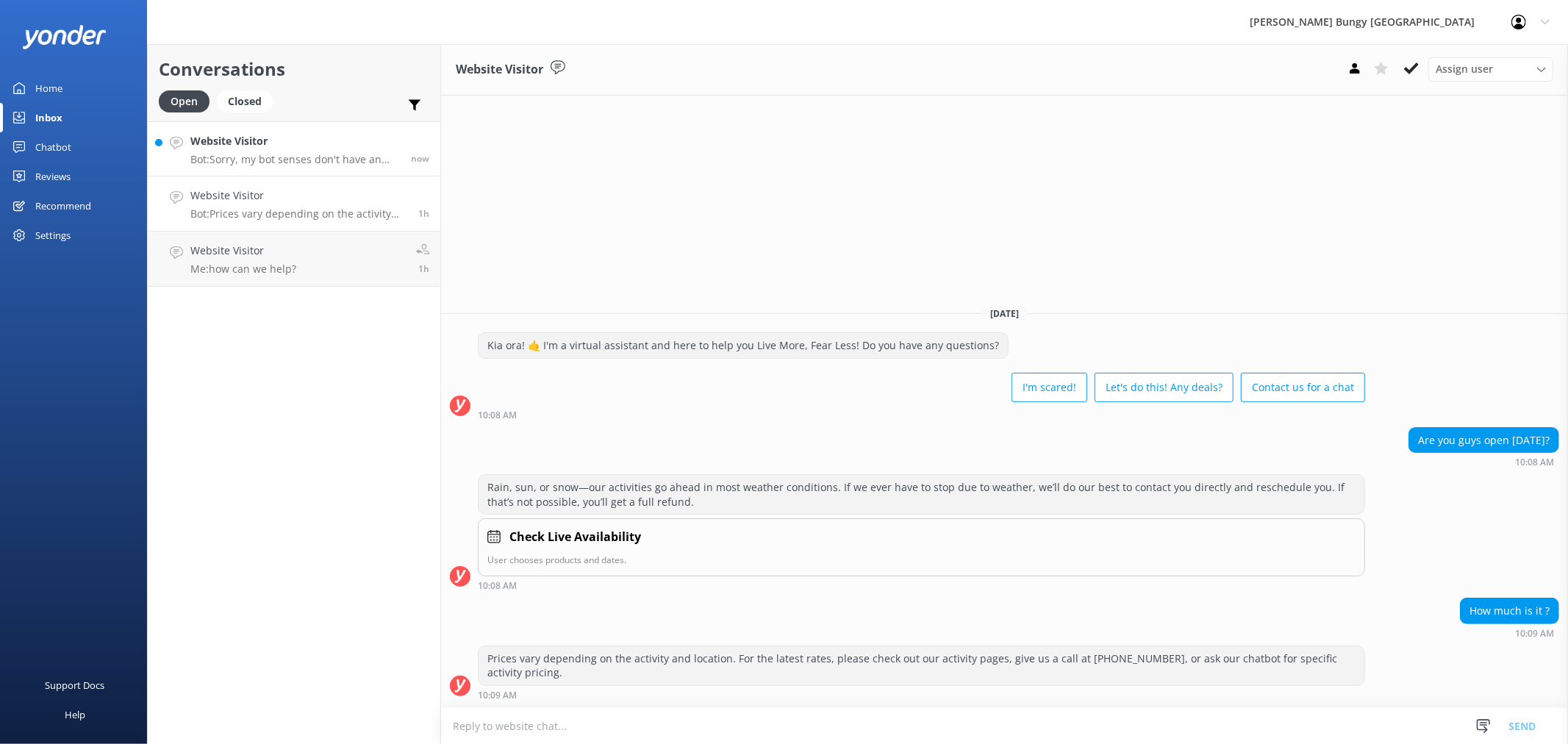
click at [250, 150] on div "Website Visitor Bot: Sorry, my bot senses don't have an answer for that, please…" at bounding box center [295, 148] width 209 height 32
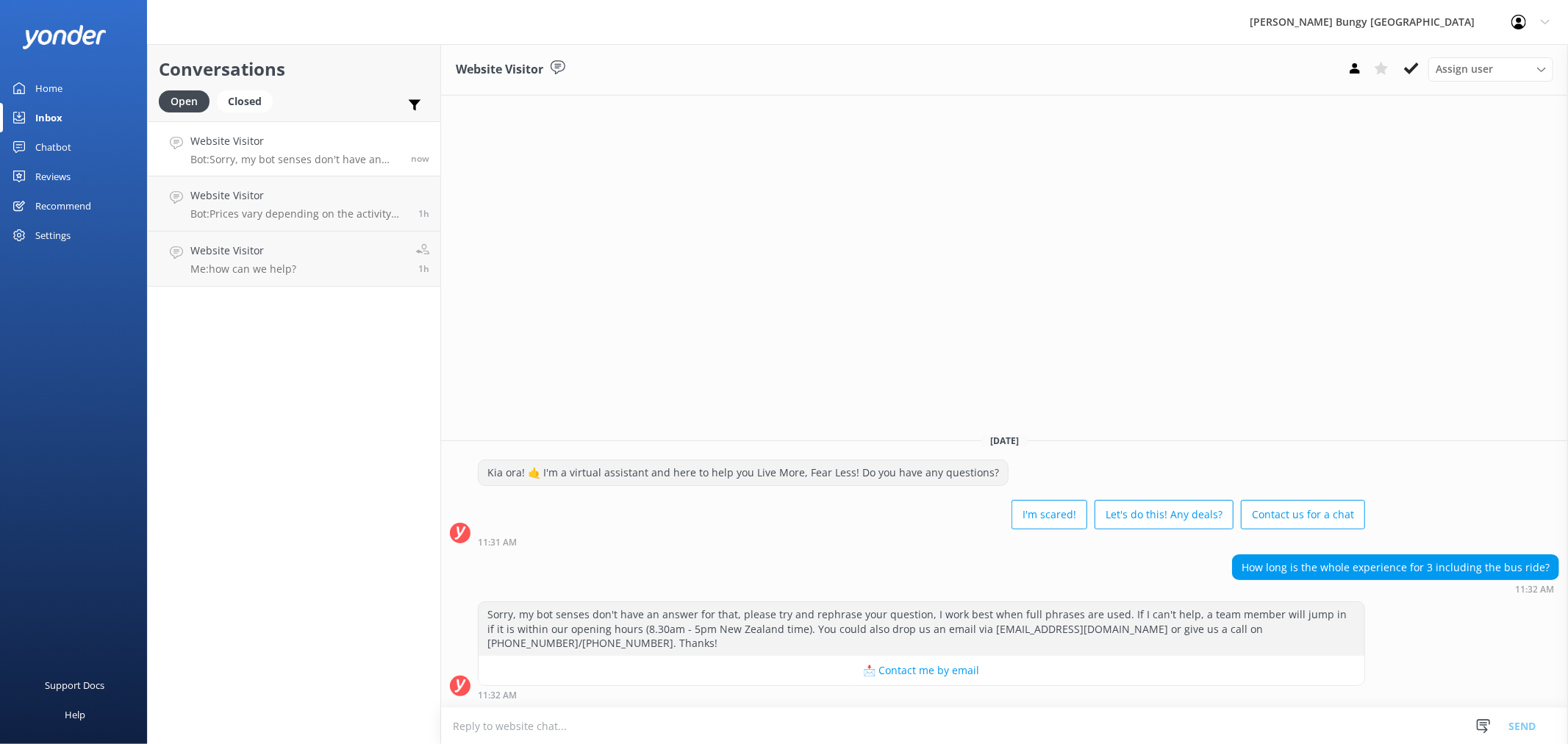
click at [684, 726] on textarea at bounding box center [1005, 725] width 1127 height 36
type textarea "h"
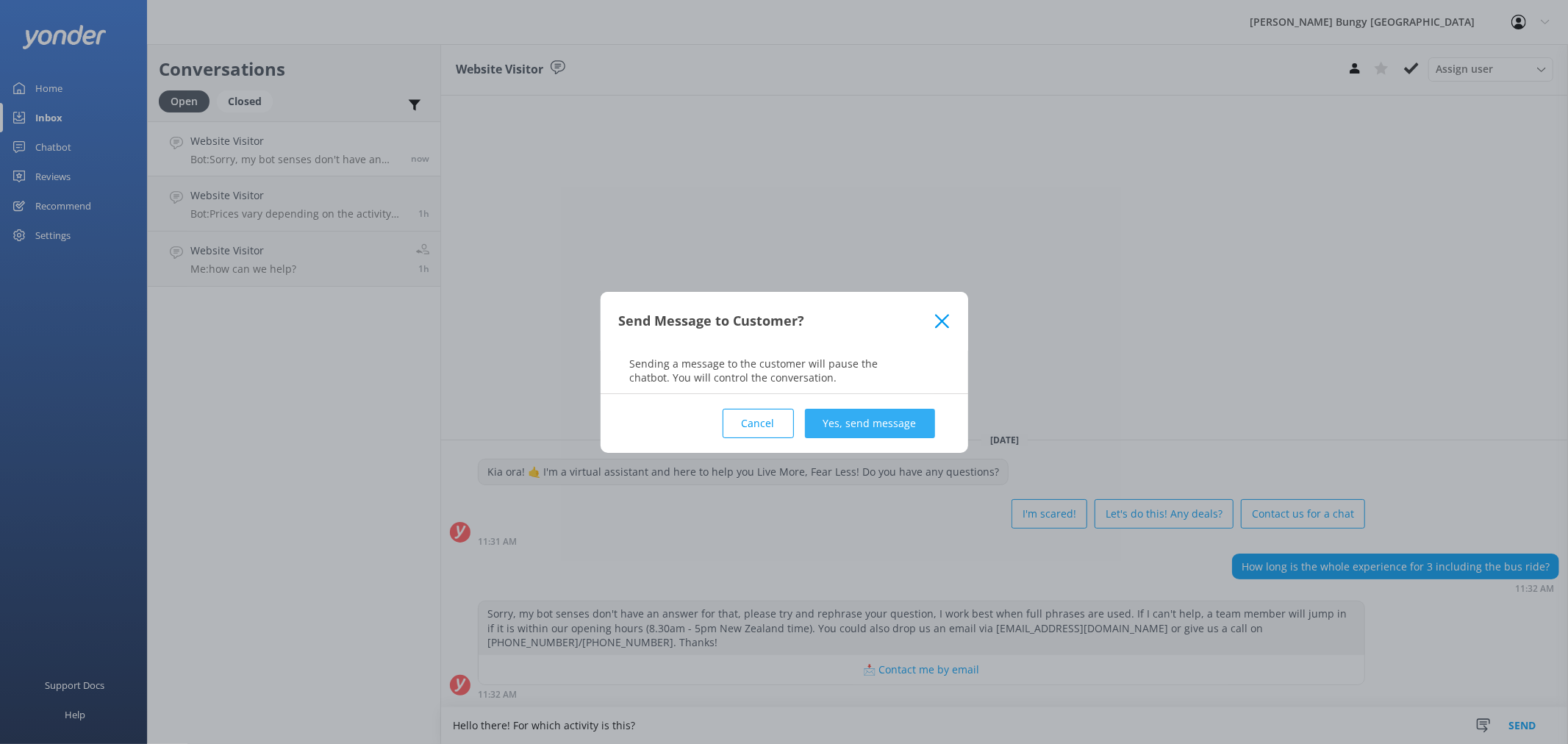
type textarea "Hello there! For which activity is this?"
click at [891, 426] on button "Yes, send message" at bounding box center [870, 424] width 130 height 29
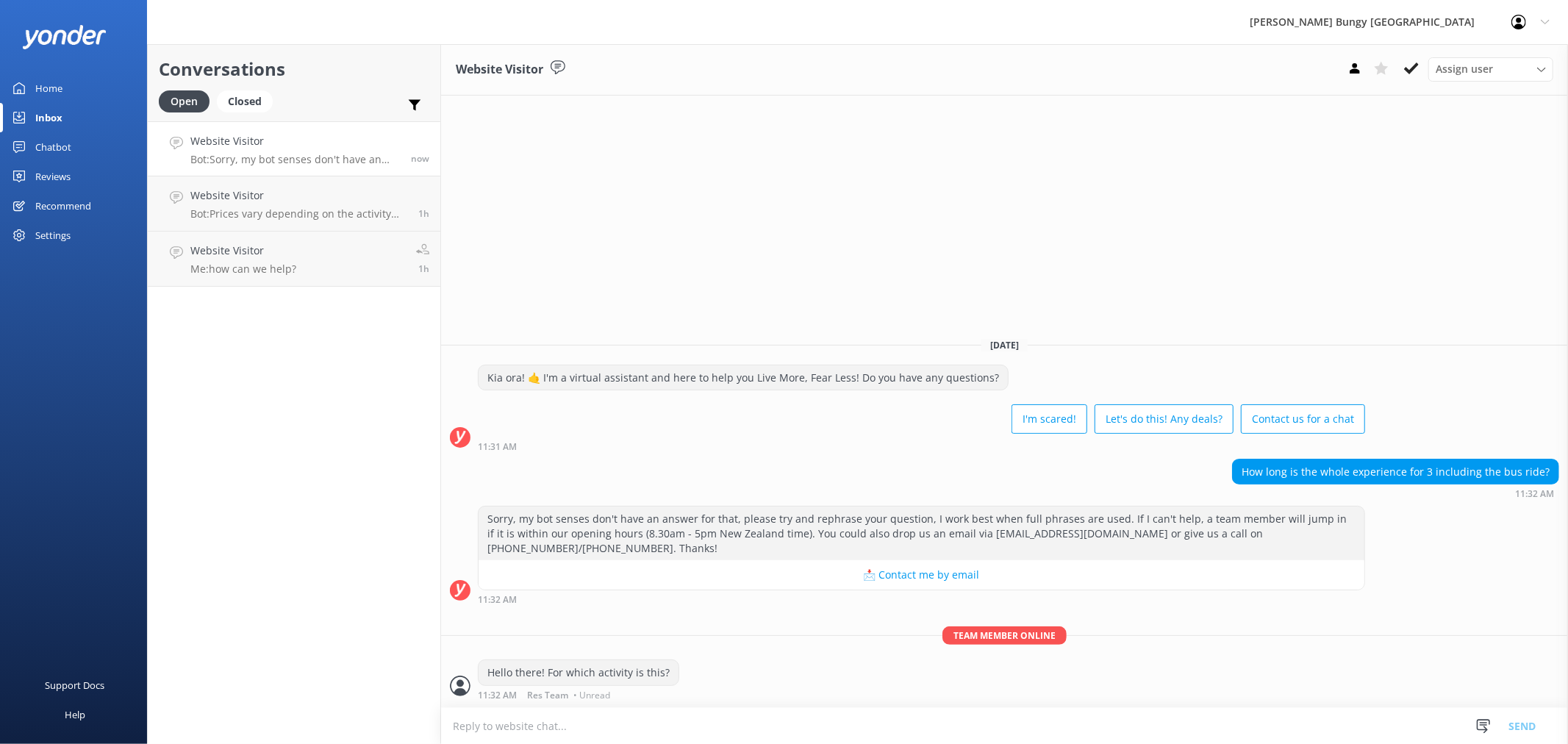
click at [787, 736] on textarea at bounding box center [1005, 725] width 1127 height 36
type textarea "And which site"
type textarea "e.g. Nevis swing, bungy etc."
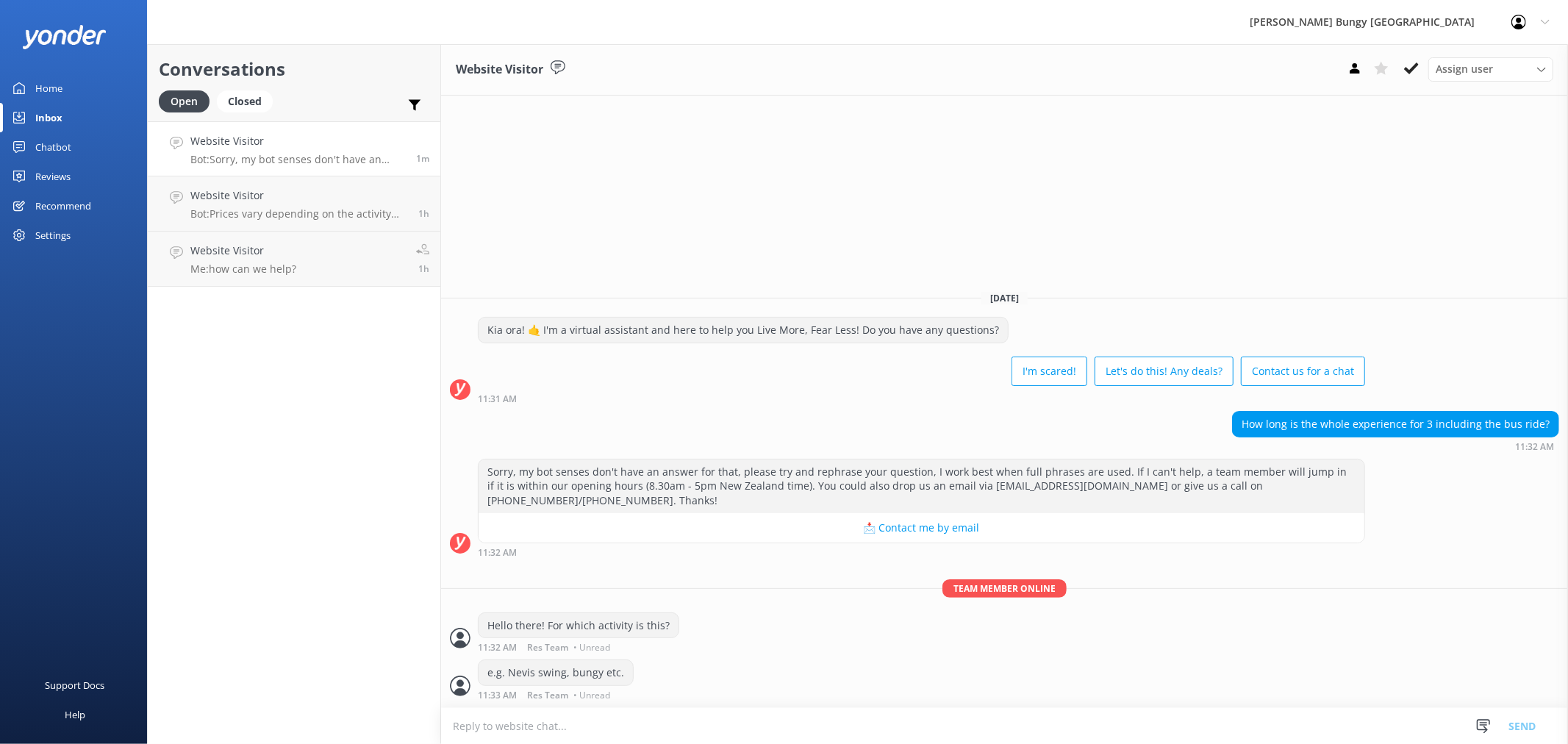
click at [729, 726] on textarea at bounding box center [1005, 725] width 1127 height 36
click at [282, 202] on h4 "Website Visitor" at bounding box center [299, 195] width 217 height 16
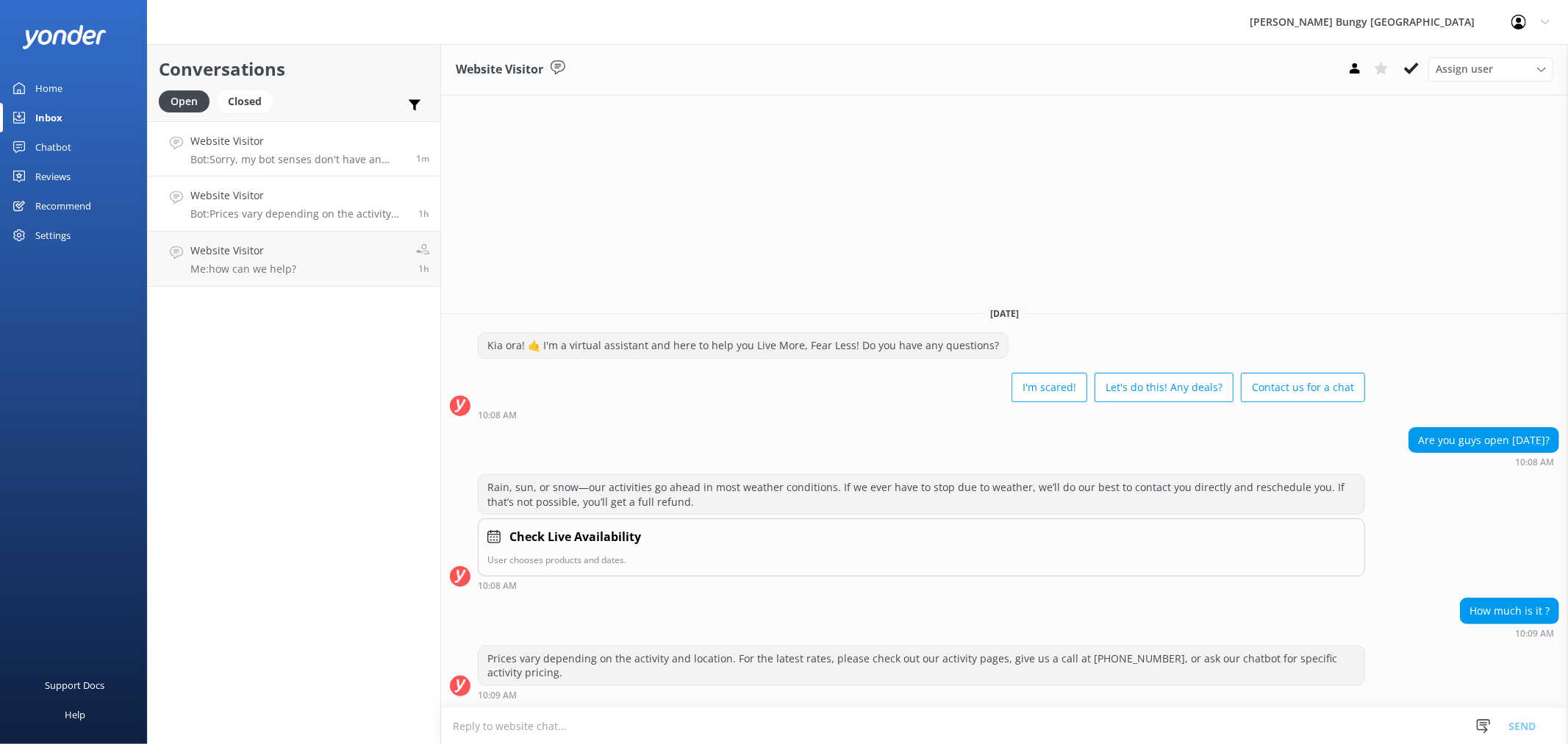
click at [284, 149] on h4 "Website Visitor" at bounding box center [298, 140] width 215 height 16
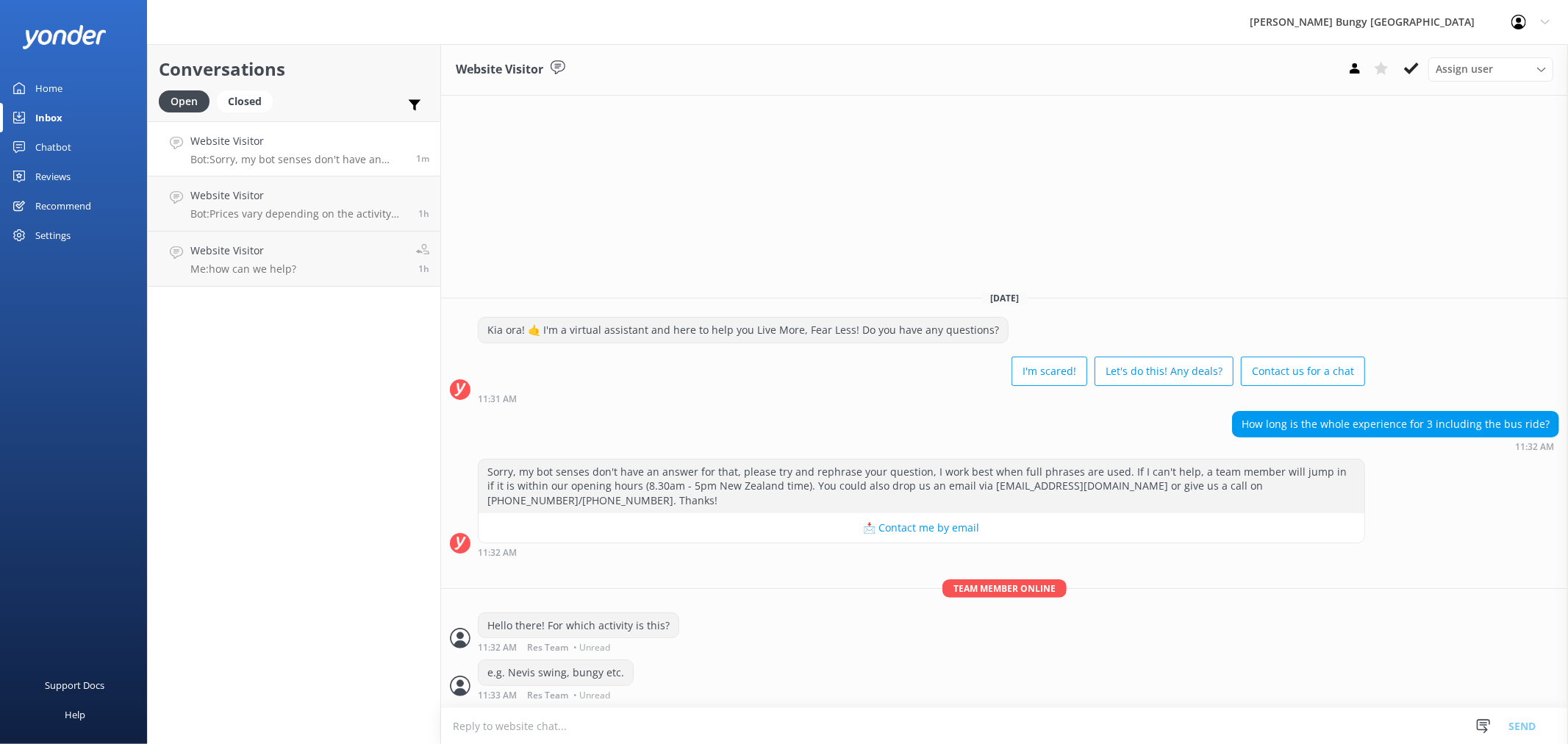
click at [752, 731] on textarea at bounding box center [1005, 725] width 1127 height 36
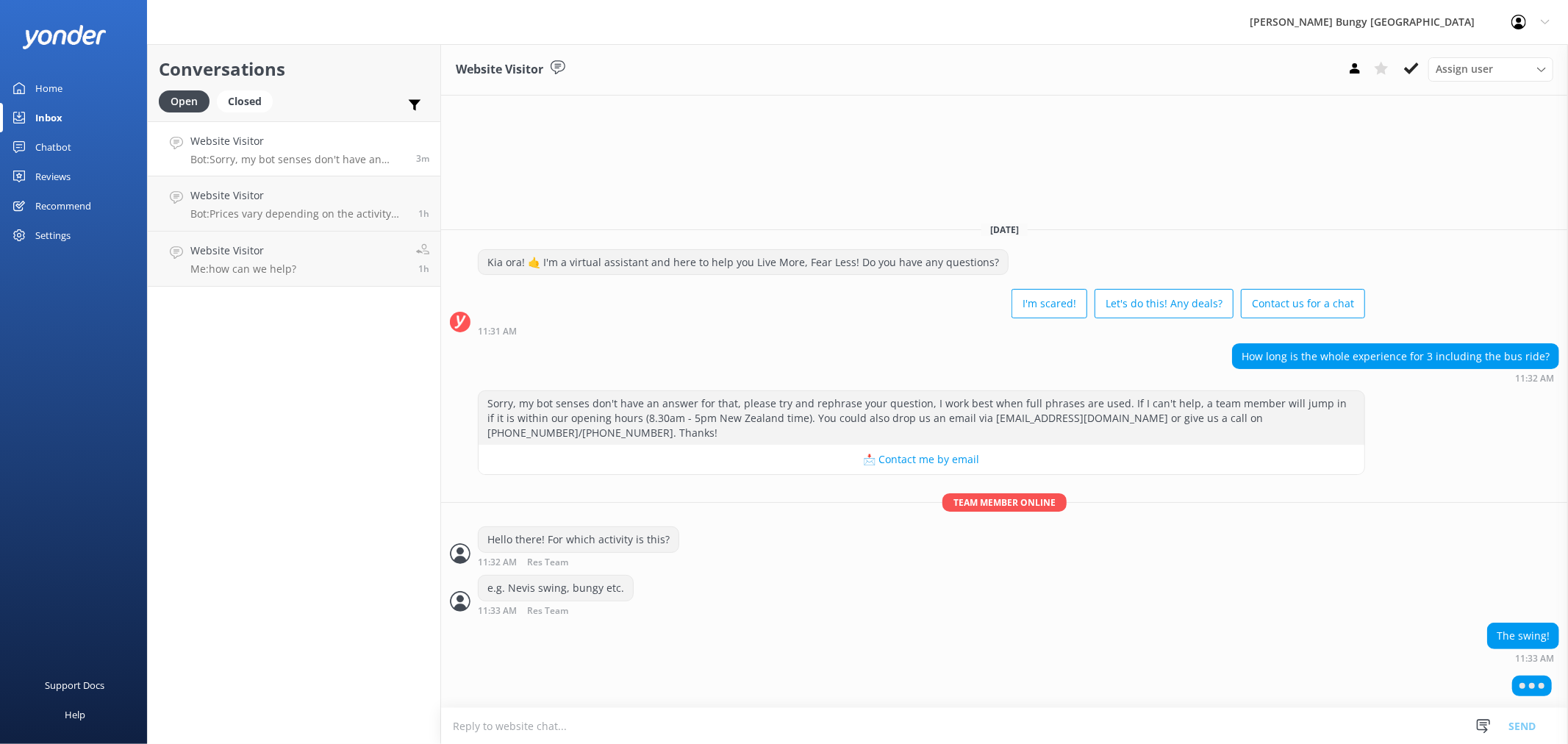
click at [752, 731] on textarea at bounding box center [1005, 725] width 1127 height 36
click at [746, 724] on textarea at bounding box center [1005, 725] width 1127 height 36
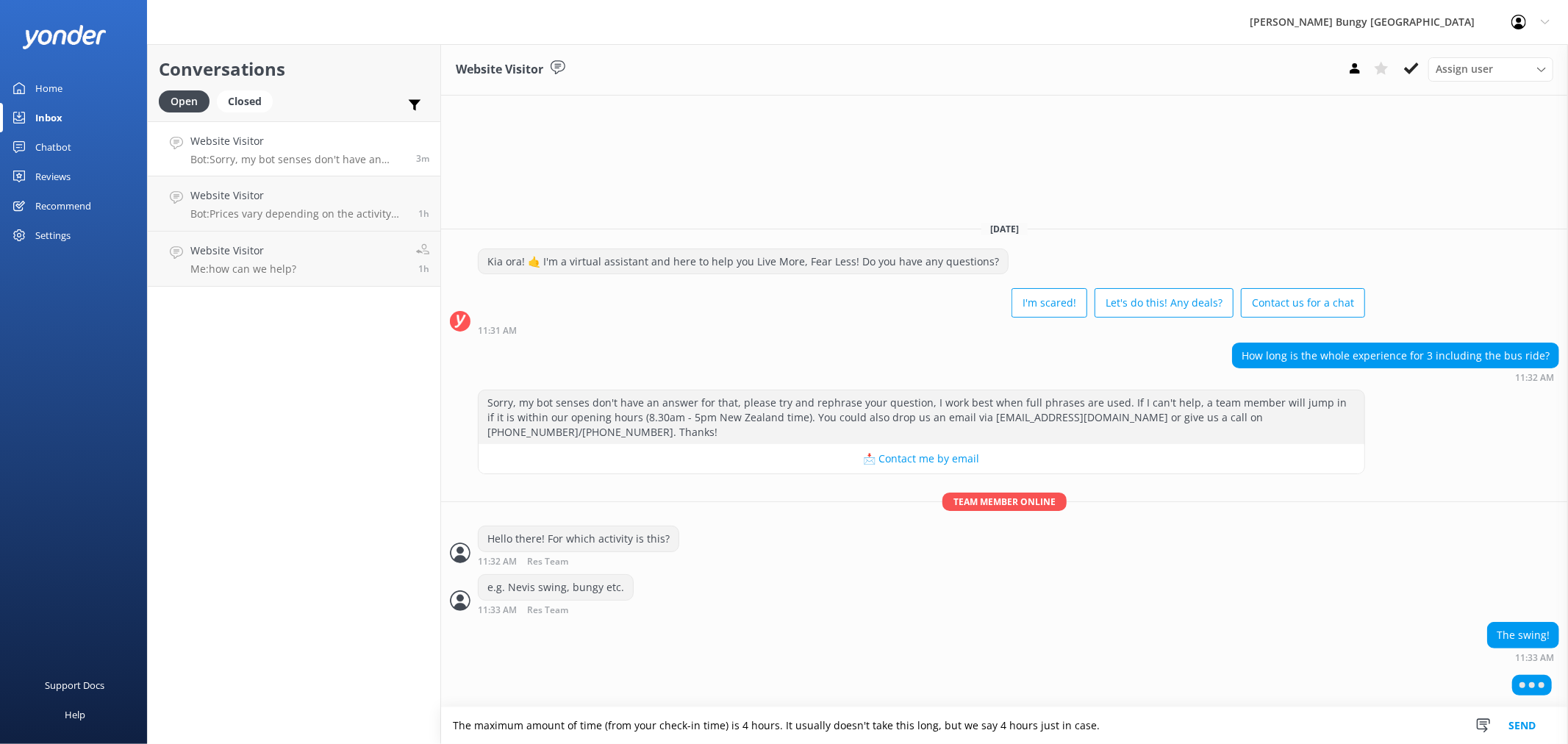
type textarea "The maximum amount of time (from your check-in time) is 4 hours. It usually doe…"
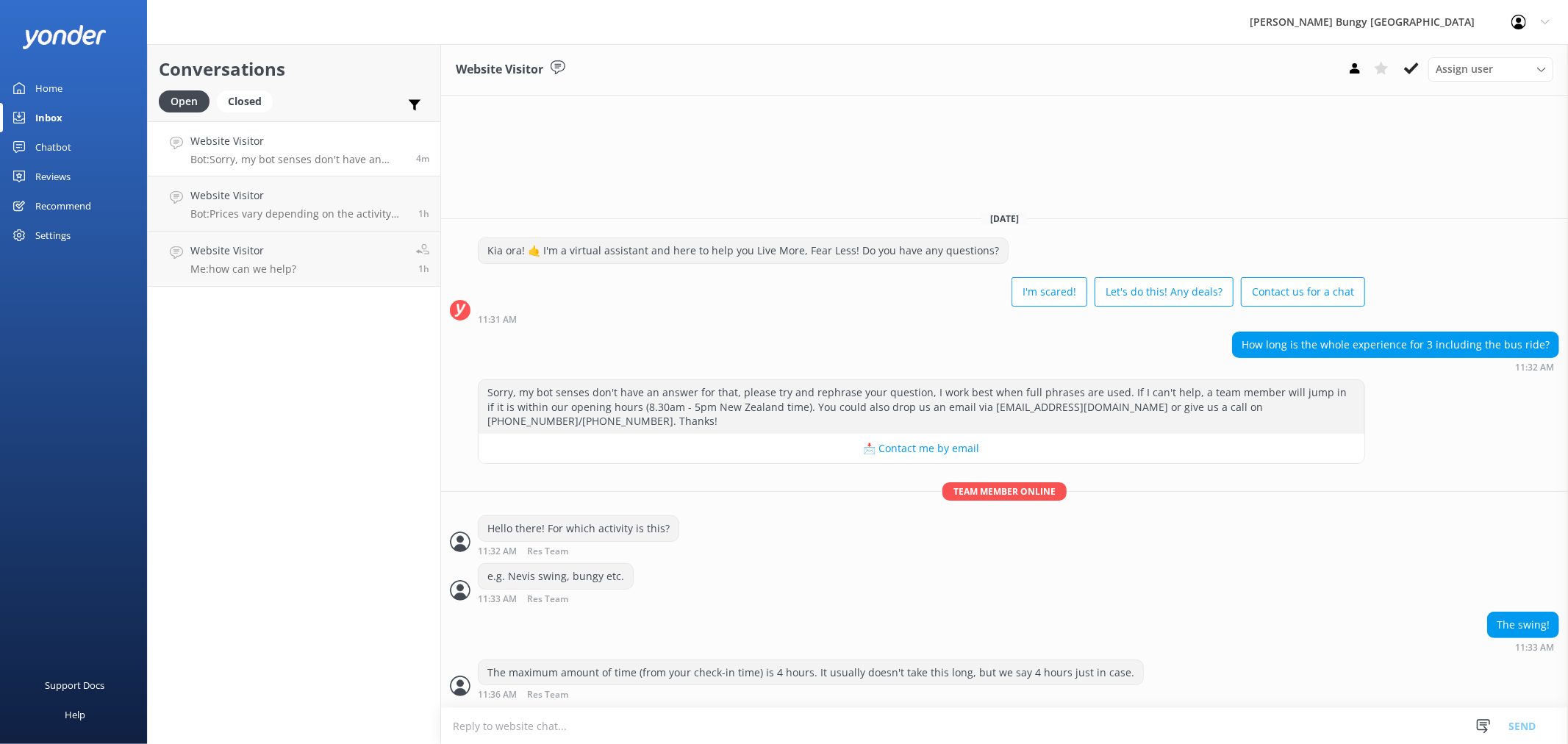
scroll to position [1, 0]
click at [746, 724] on textarea at bounding box center [1005, 725] width 1127 height 36
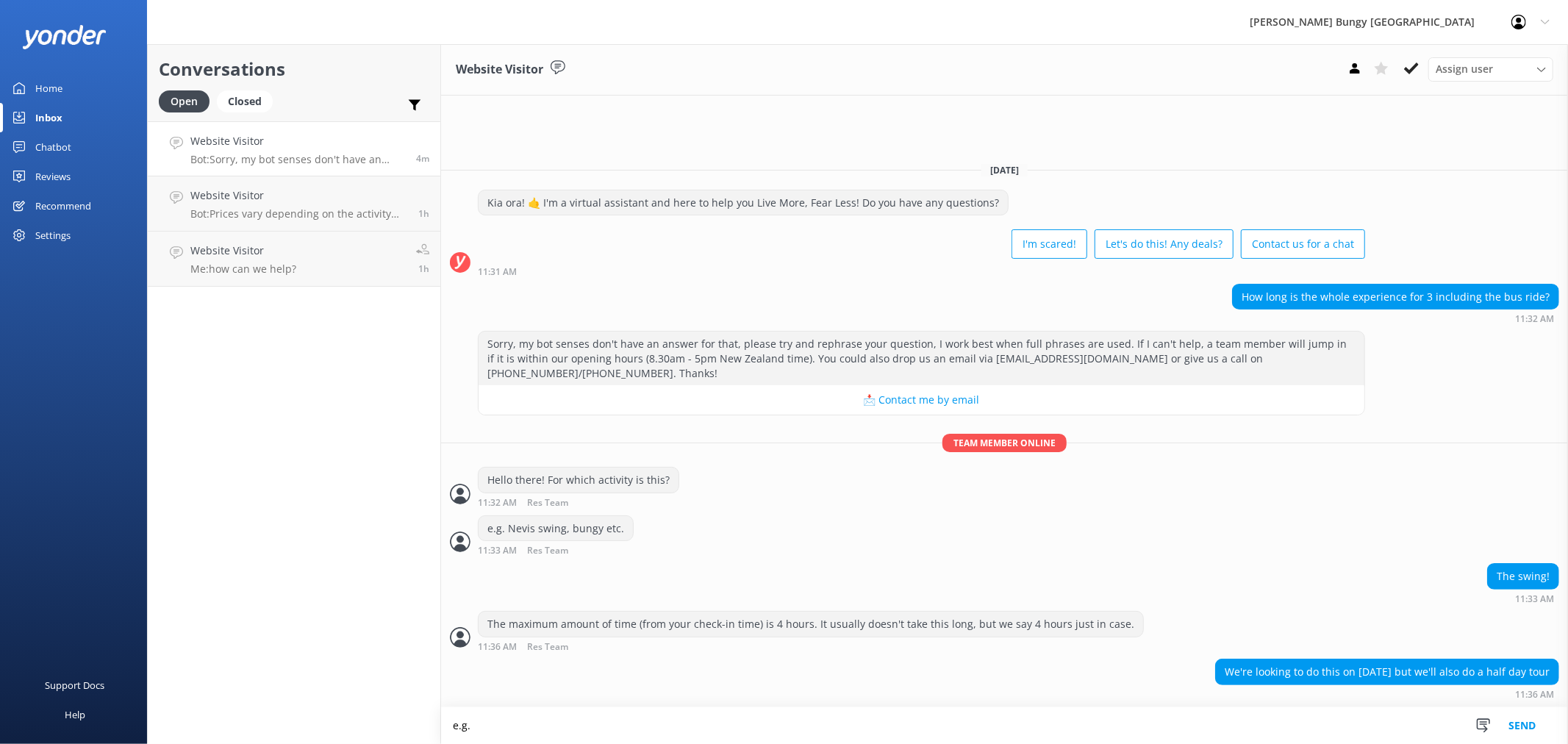
type textarea "e.g."
click at [746, 724] on textarea at bounding box center [1005, 725] width 1127 height 36
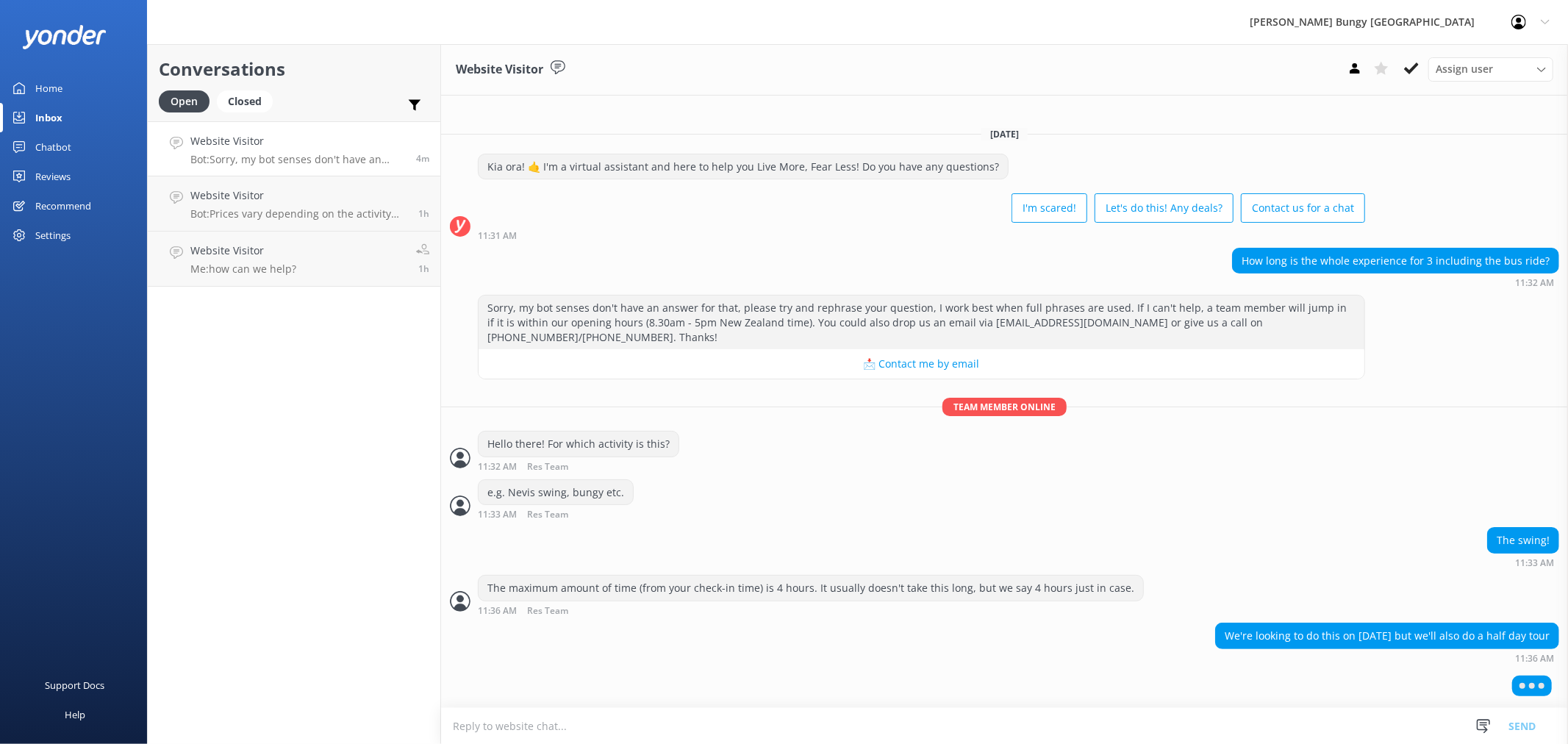
click at [746, 724] on textarea at bounding box center [1005, 725] width 1127 height 36
type textarea "Right, what time does your tour start and finish?"
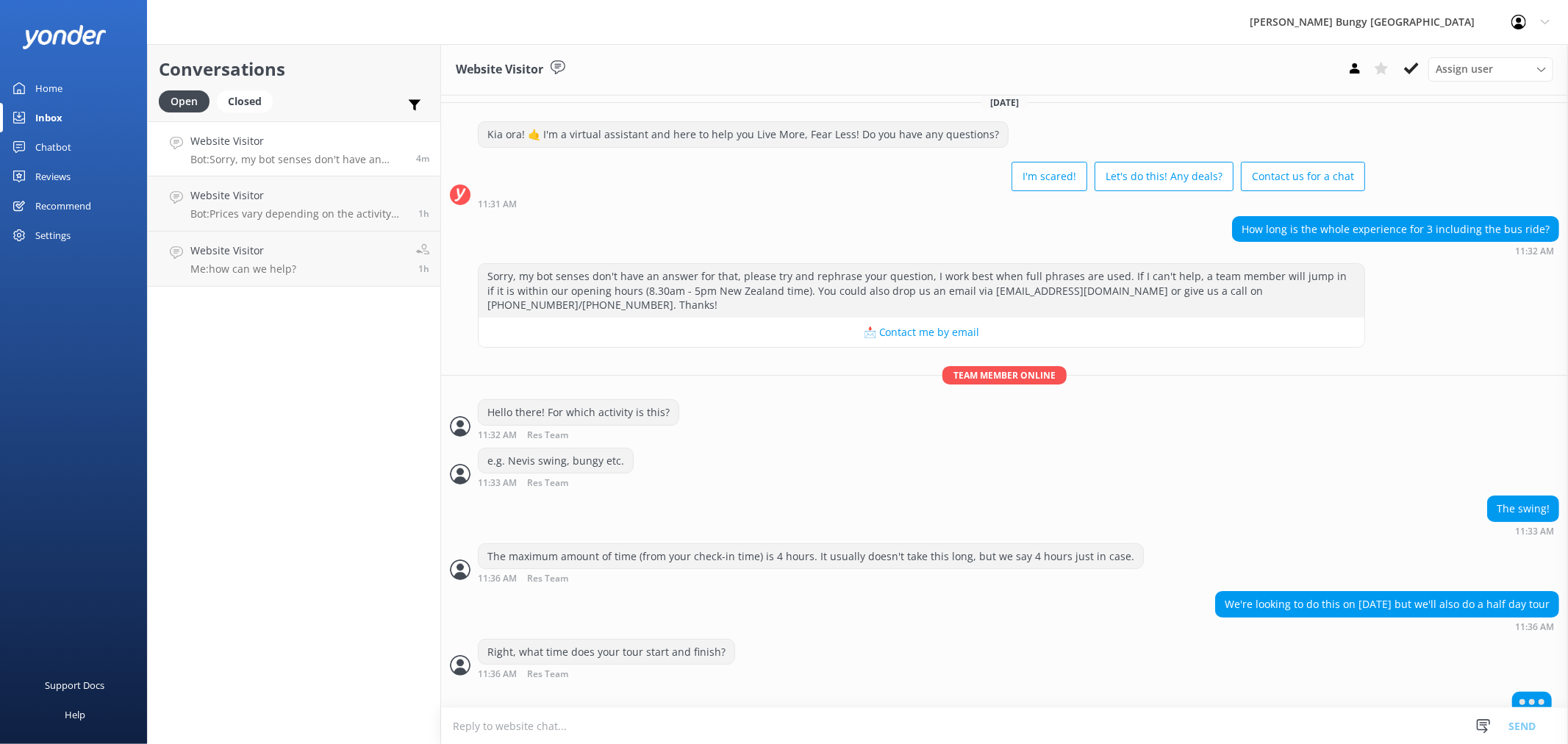
click at [746, 724] on textarea at bounding box center [1005, 725] width 1127 height 36
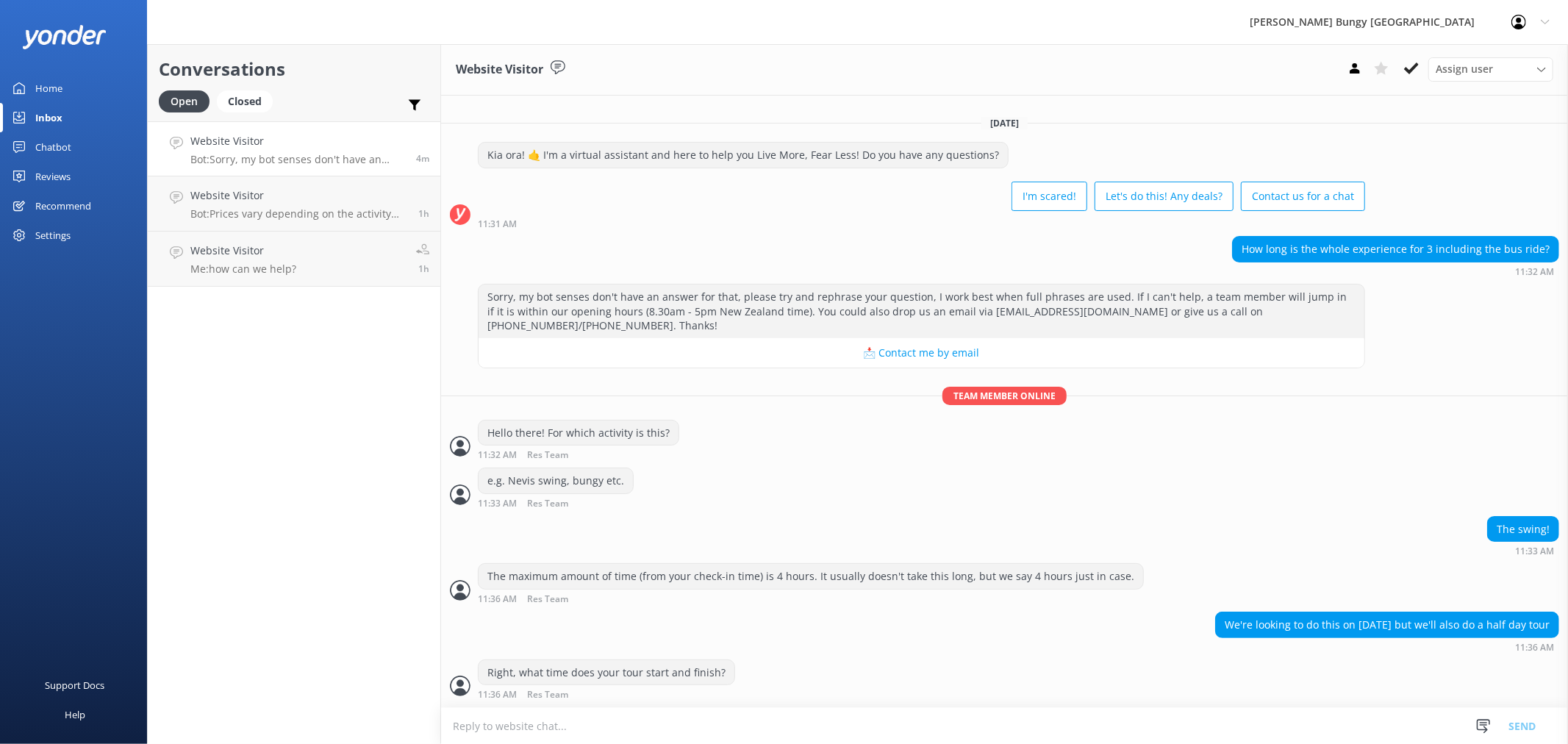
scroll to position [25, 0]
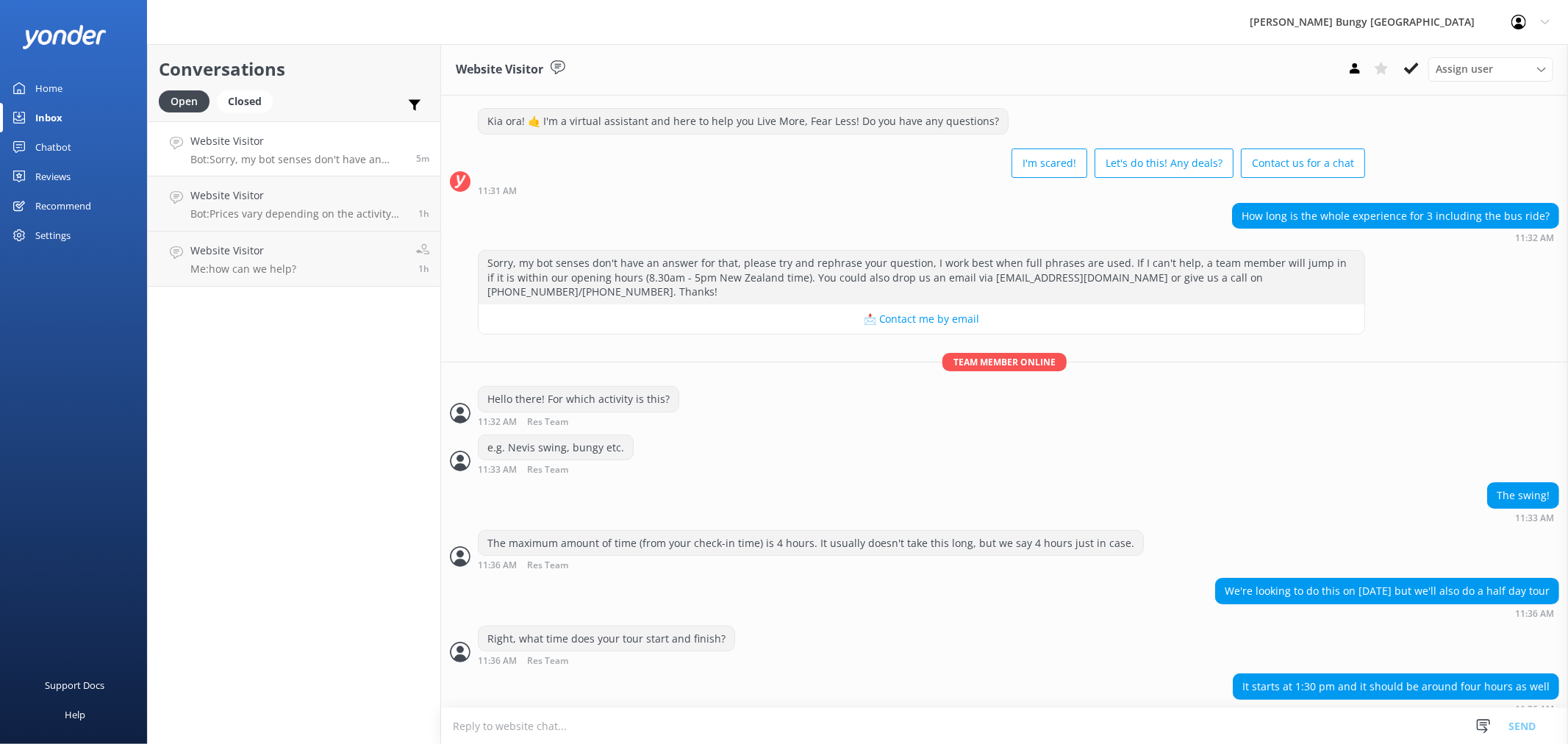
click at [623, 725] on textarea at bounding box center [1005, 725] width 1127 height 36
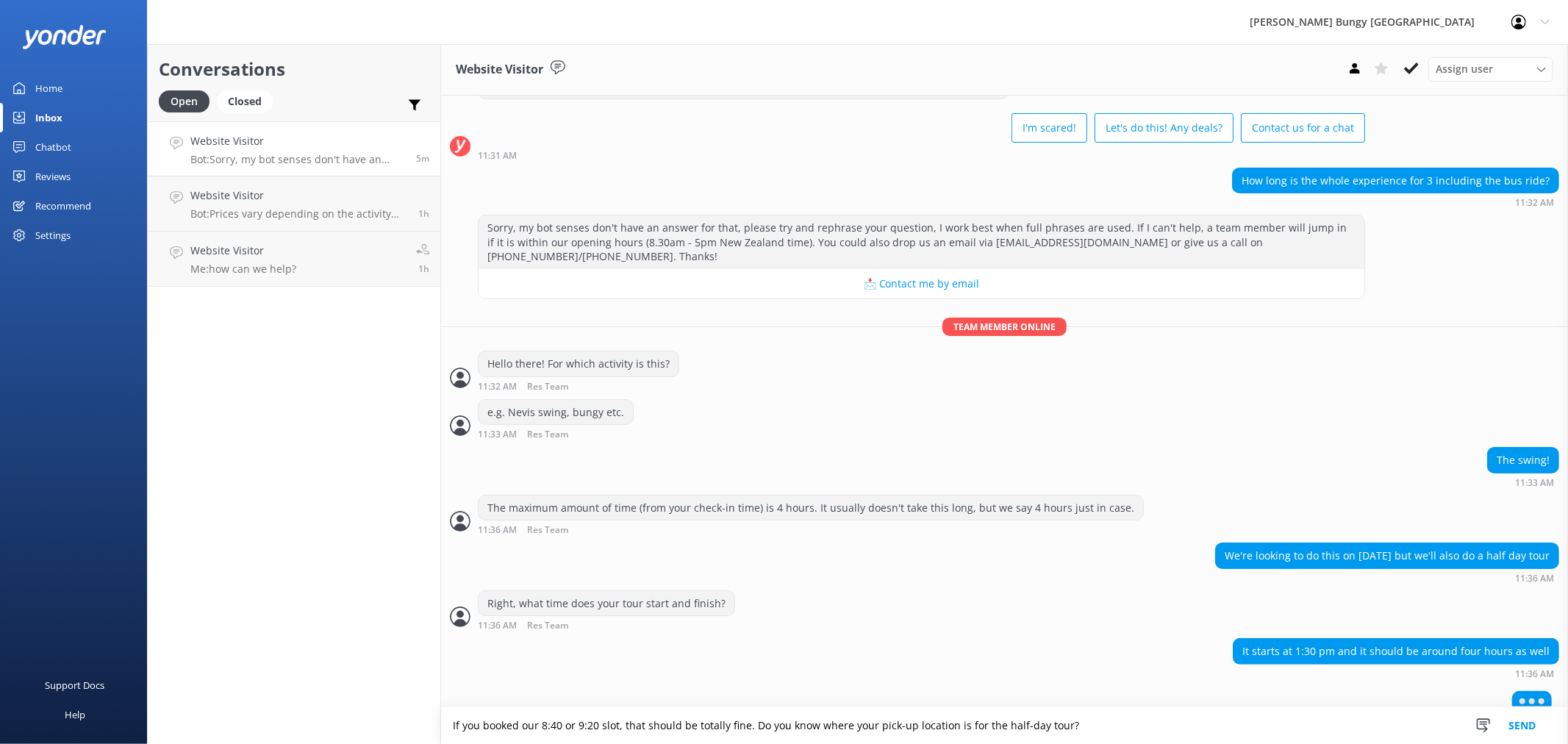
type textarea "If you booked our 8:40 or 9:20 slot, that should be totally fine. Do you know w…"
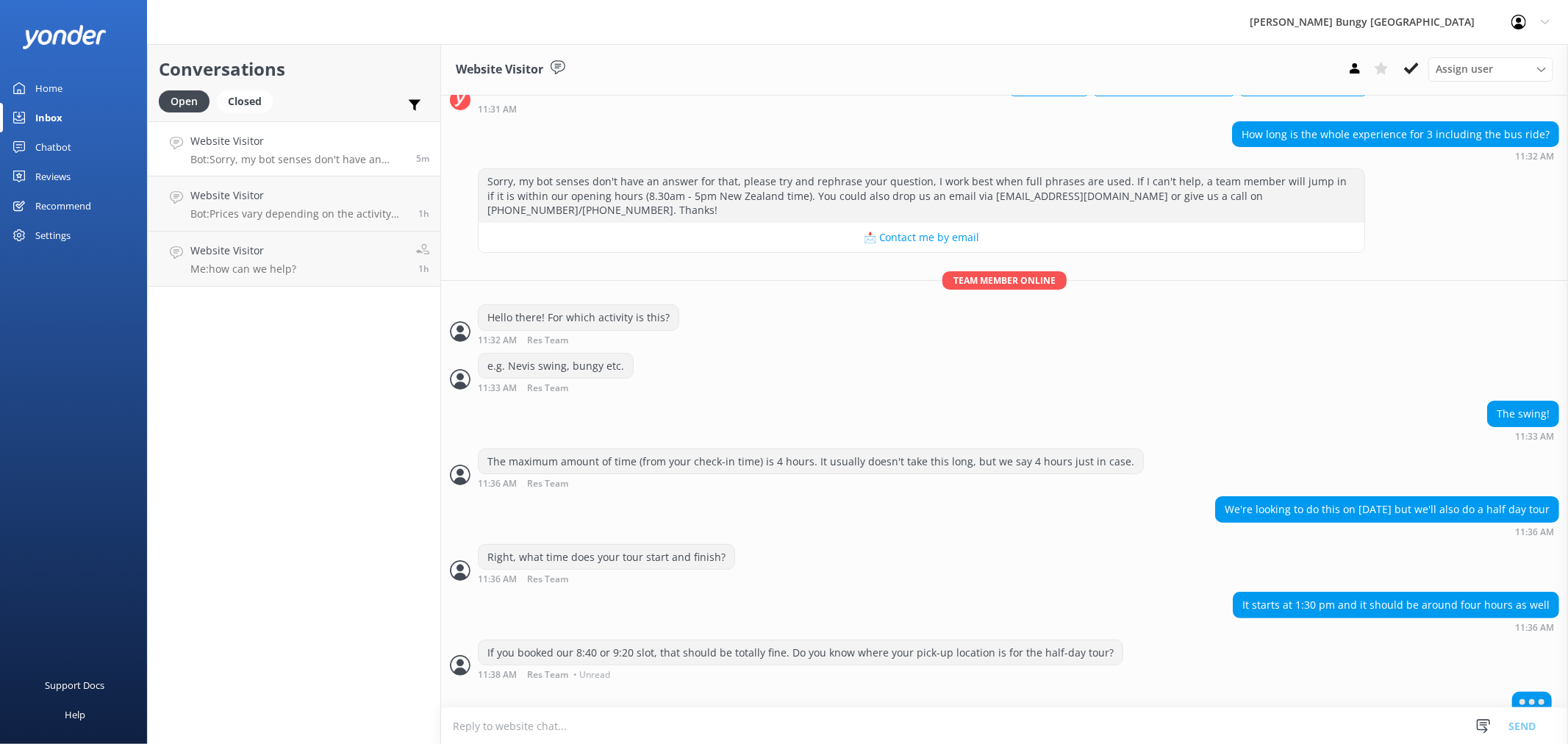
scroll to position [108, 0]
click at [616, 722] on textarea at bounding box center [1005, 725] width 1127 height 36
click at [616, 723] on textarea at bounding box center [1005, 725] width 1127 height 36
click at [1482, 728] on icon at bounding box center [1483, 726] width 15 height 15
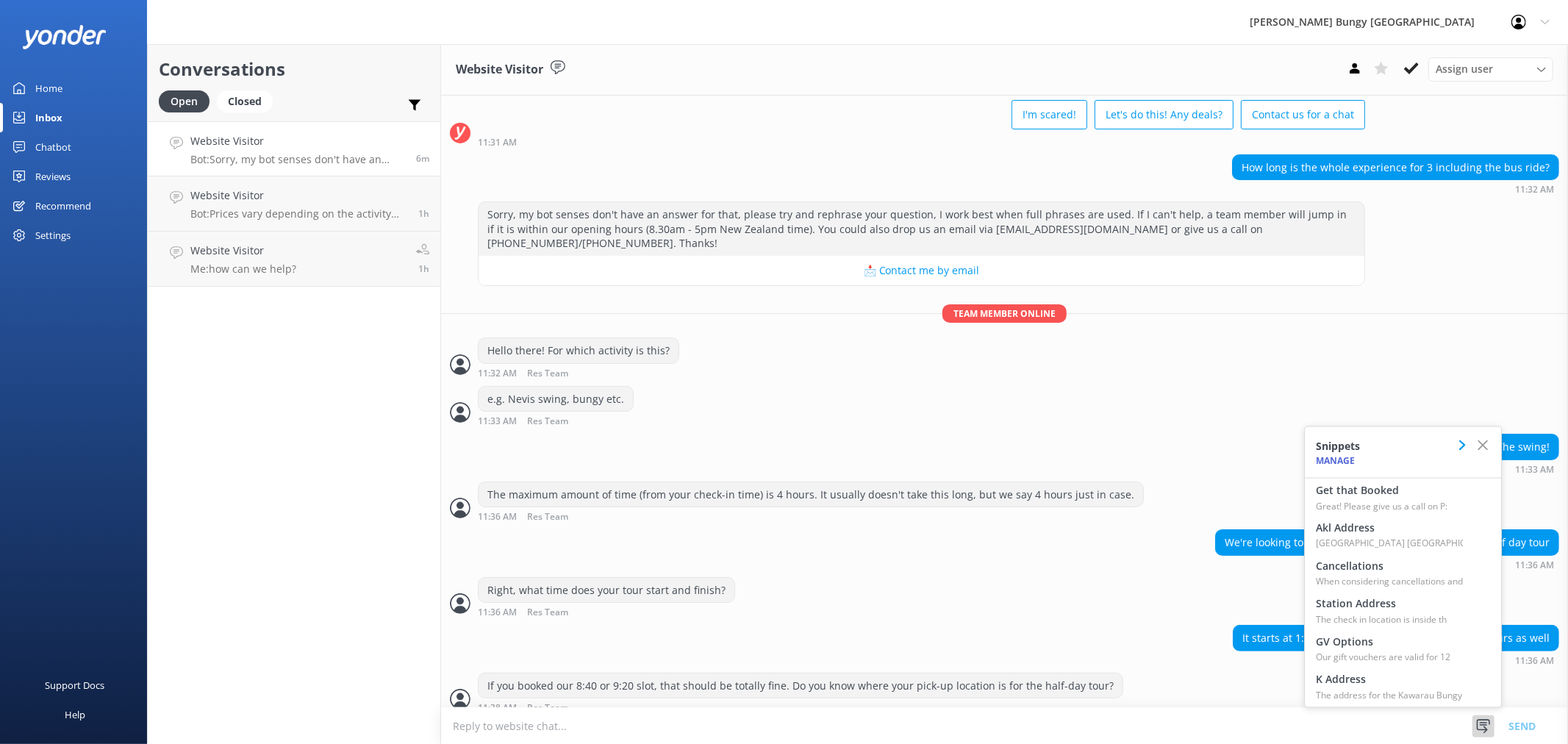
scroll to position [121, 0]
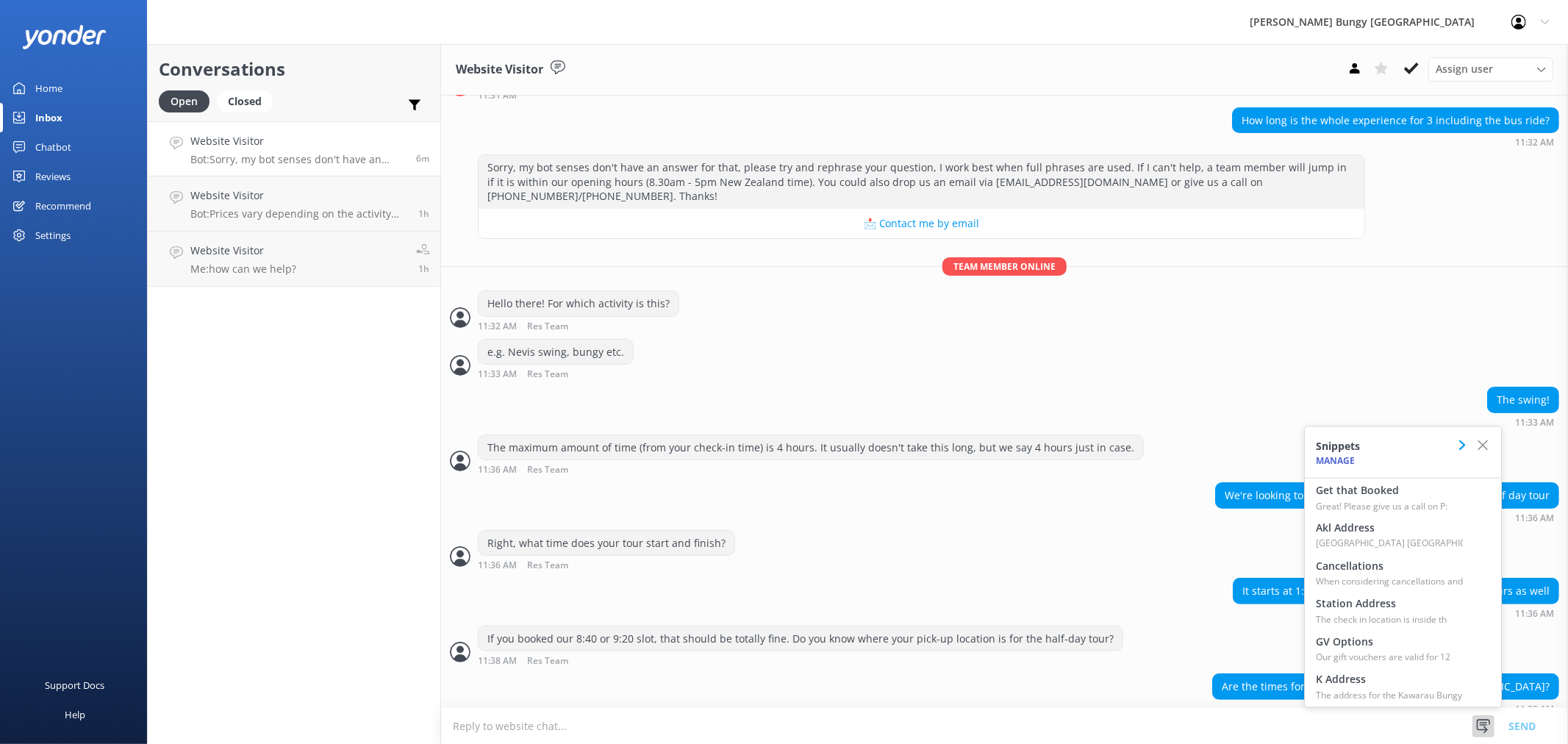
click at [1482, 728] on icon at bounding box center [1483, 726] width 15 height 15
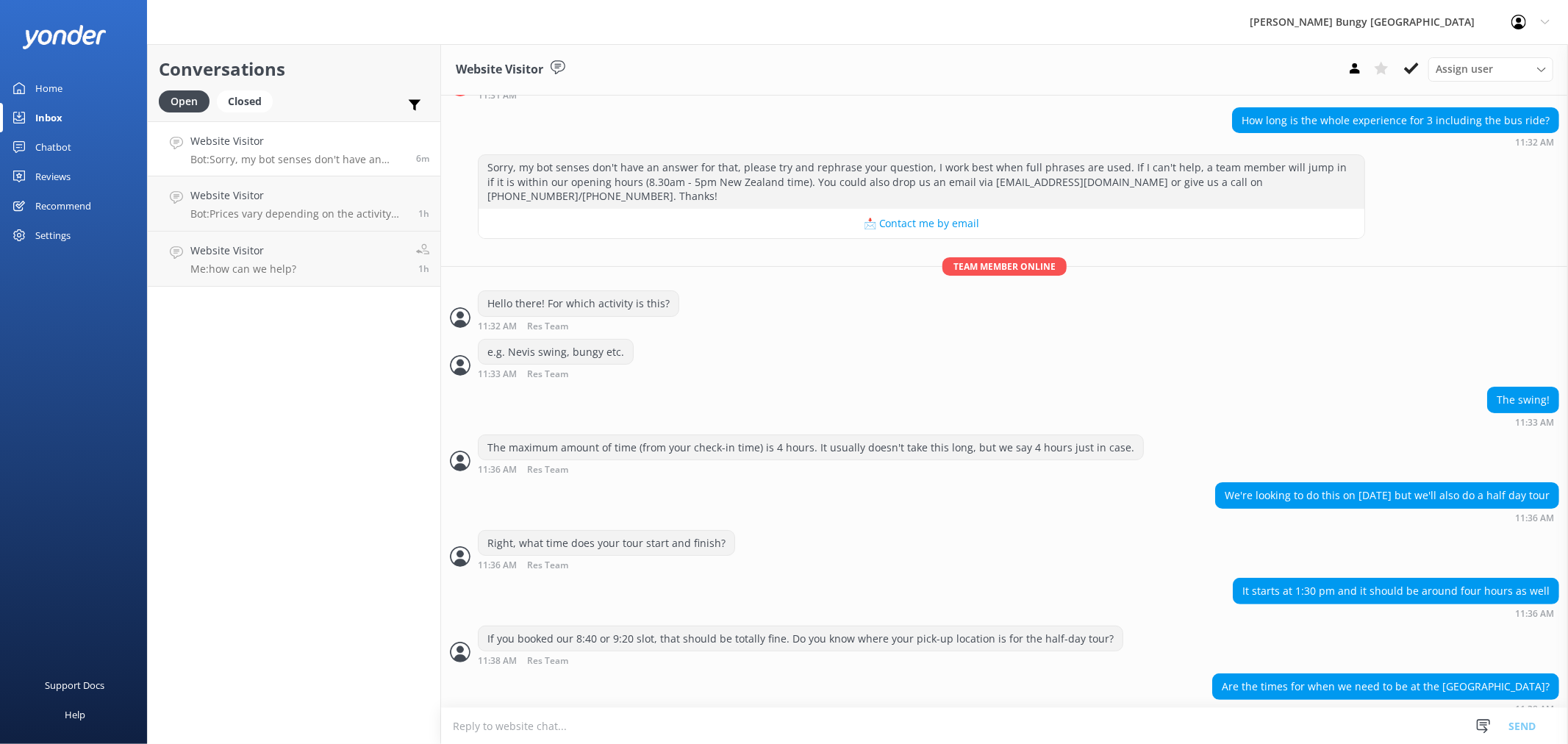
click at [1084, 732] on textarea at bounding box center [1005, 725] width 1127 height 36
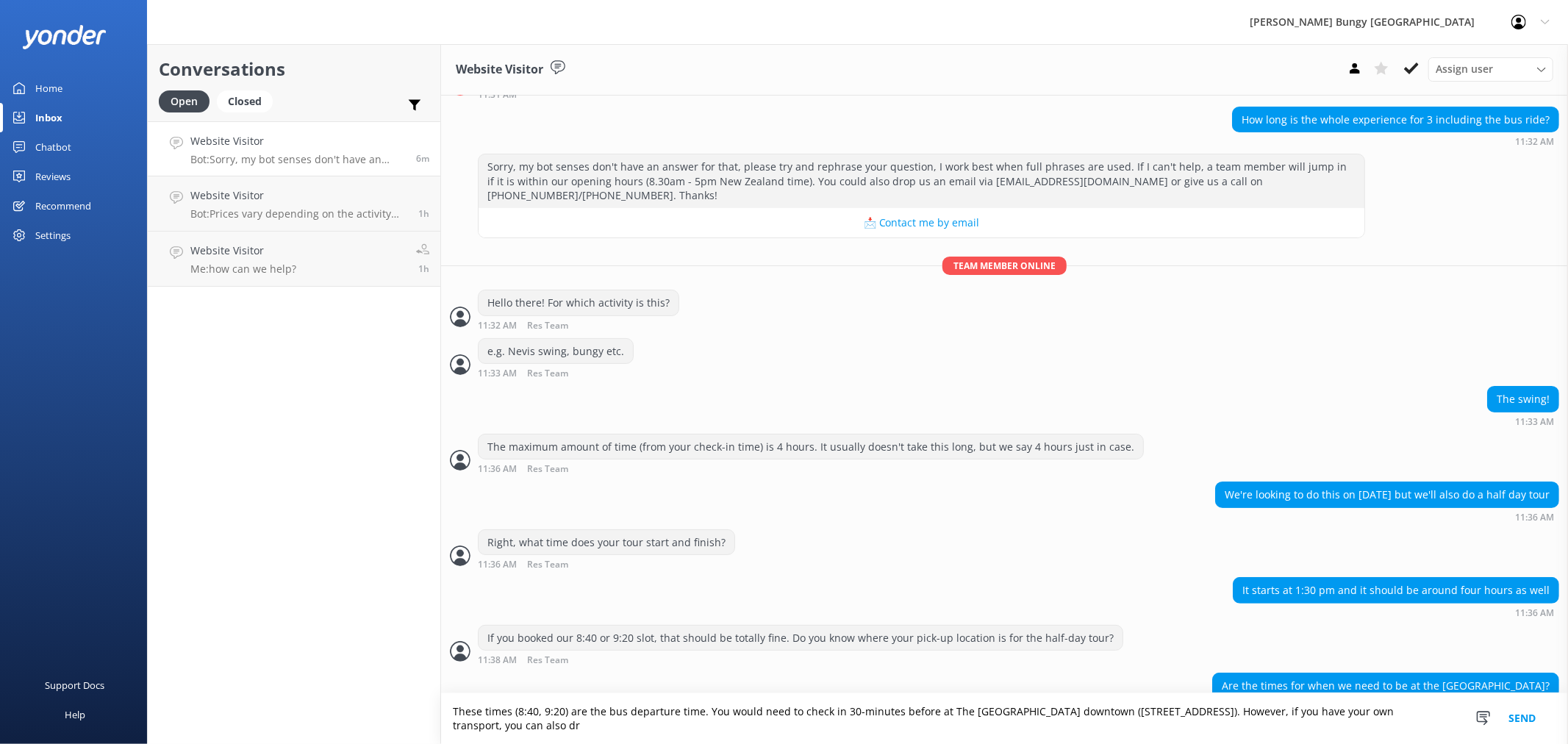
scroll to position [136, 0]
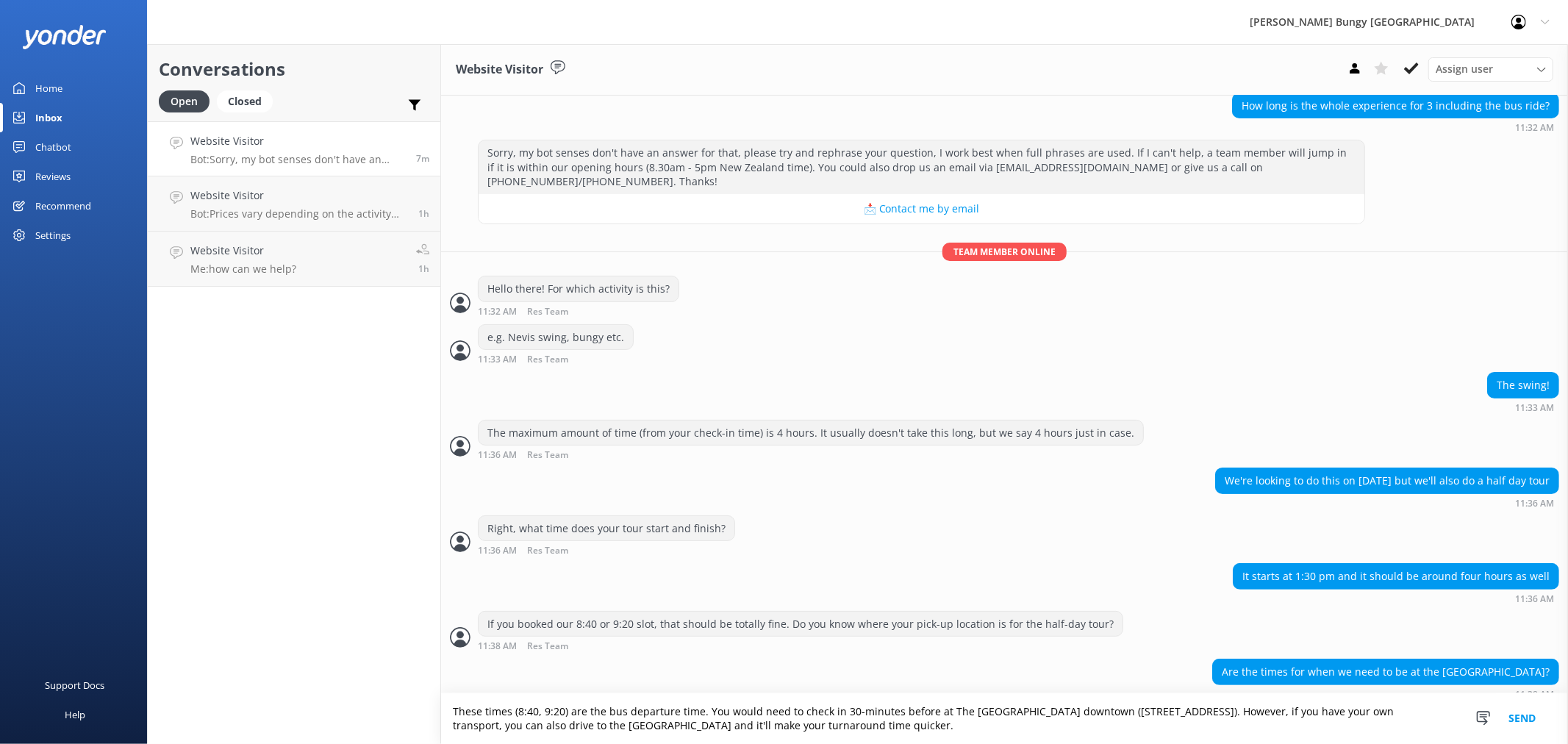
type textarea "These times (8:40, 9:20) are the bus departure time. You would need to check in…"
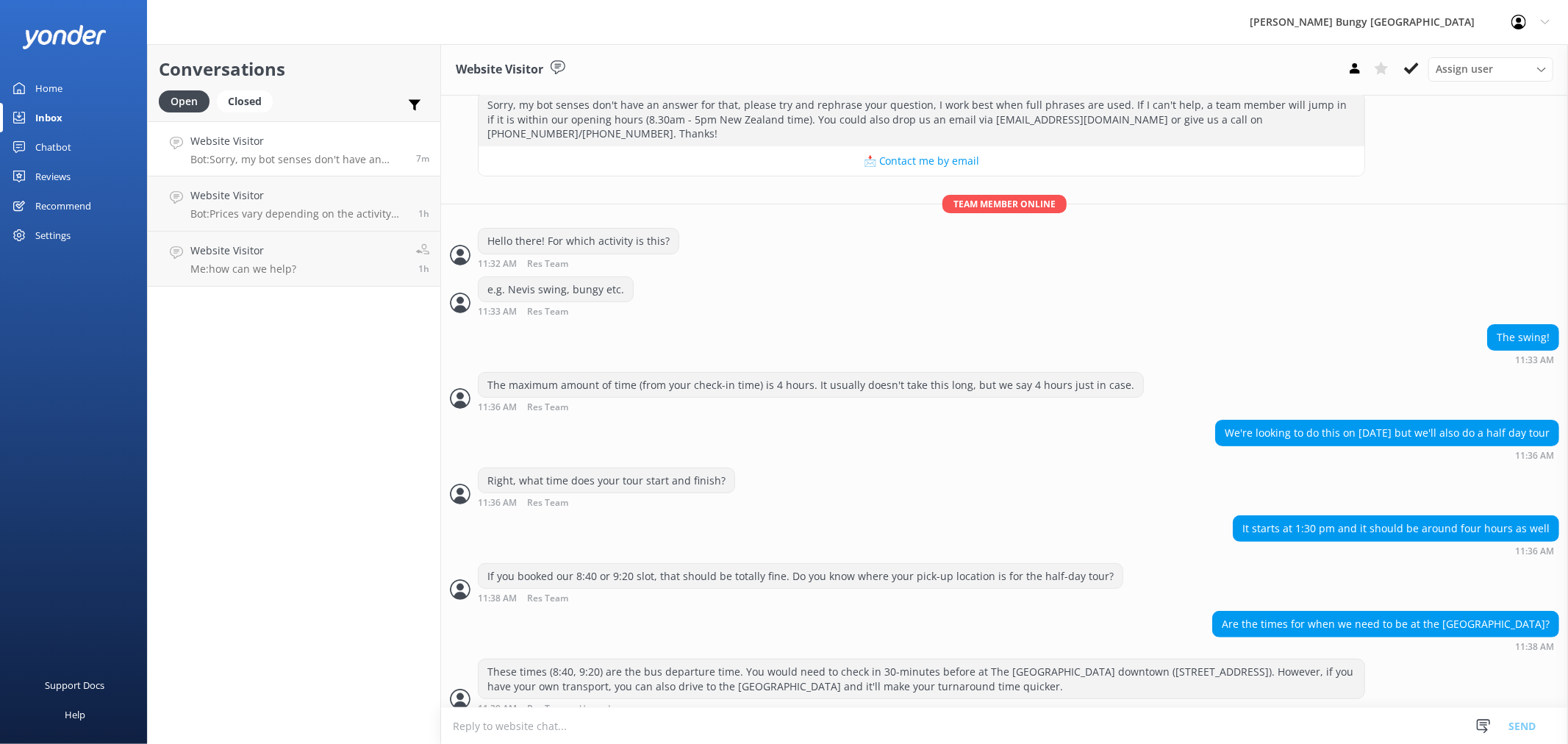
scroll to position [1, 0]
click at [1084, 732] on textarea at bounding box center [1005, 725] width 1127 height 36
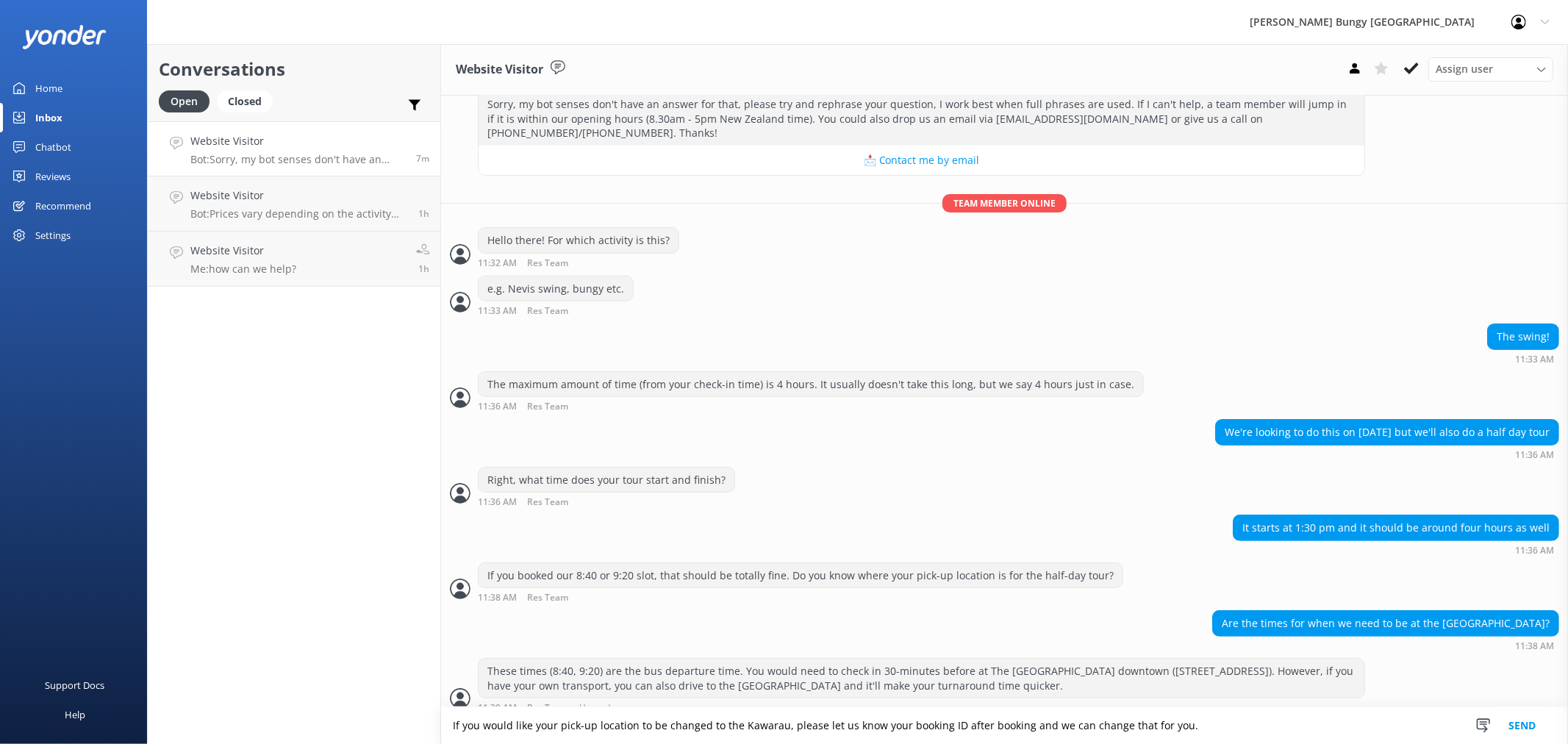
type textarea "If you would like your pick-up location to be changed to the Kawarau, please le…"
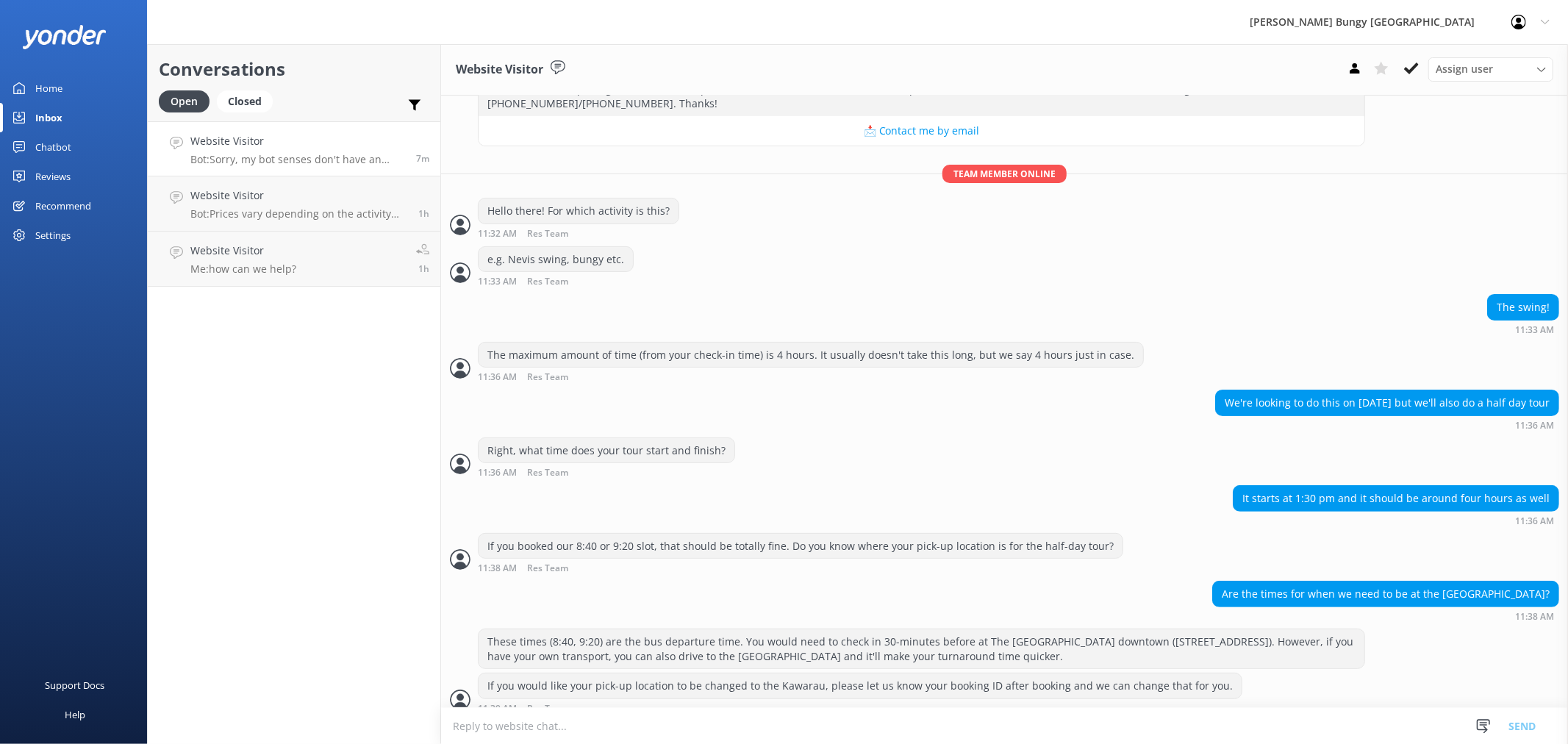
scroll to position [1, 0]
click at [1084, 732] on textarea at bounding box center [1005, 725] width 1127 height 36
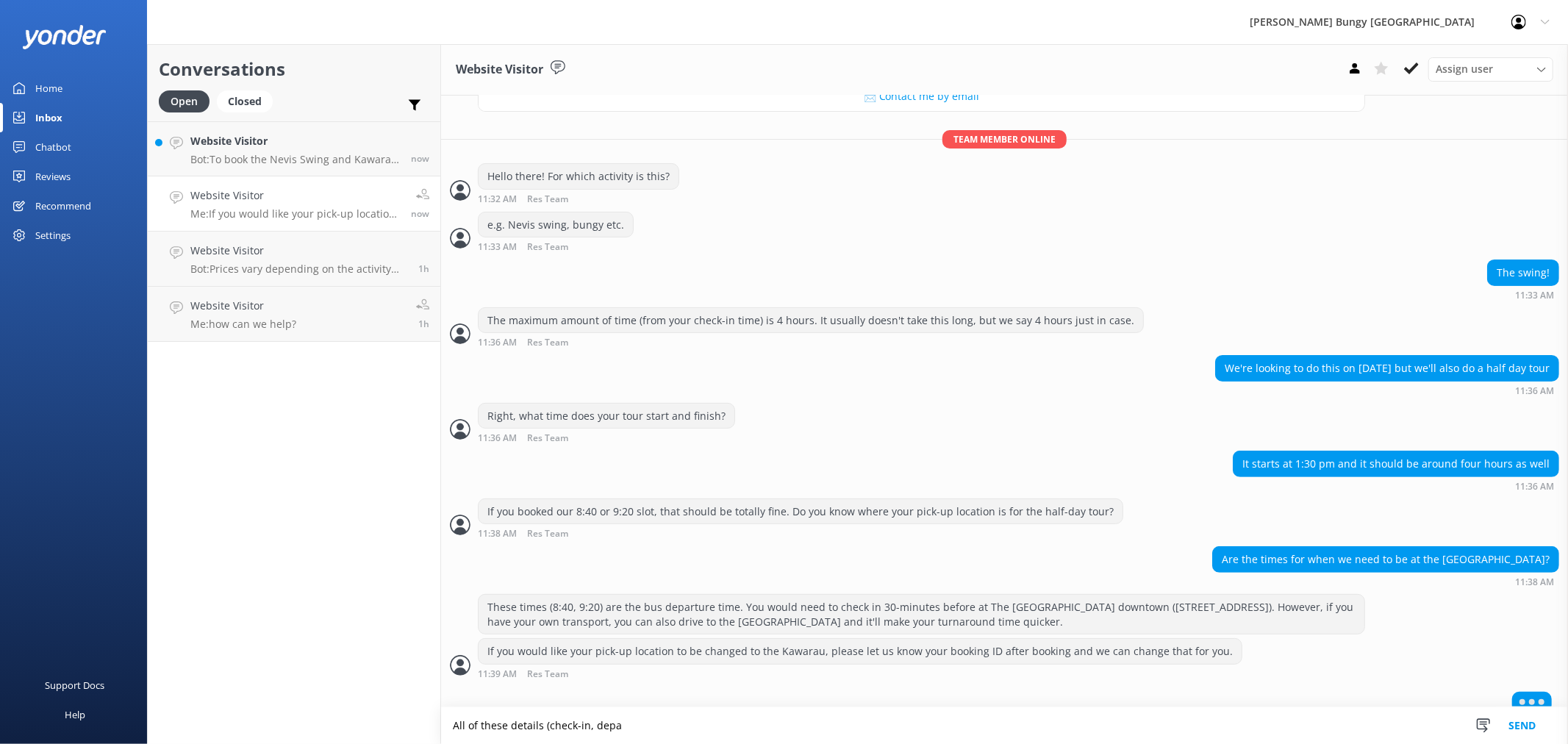
scroll to position [250, 0]
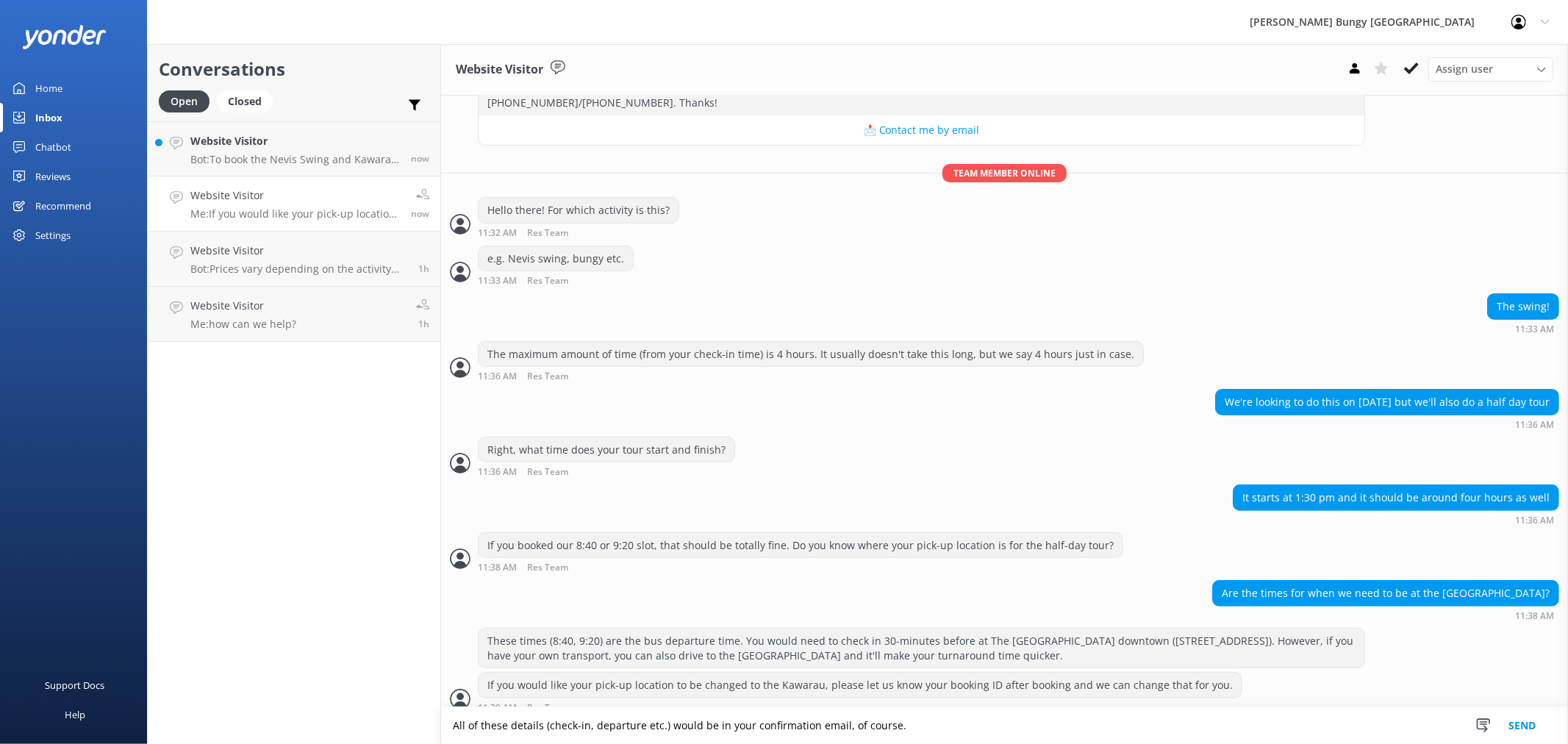
type textarea "All of these details (check-in, departure etc.) would be in your confirmation e…"
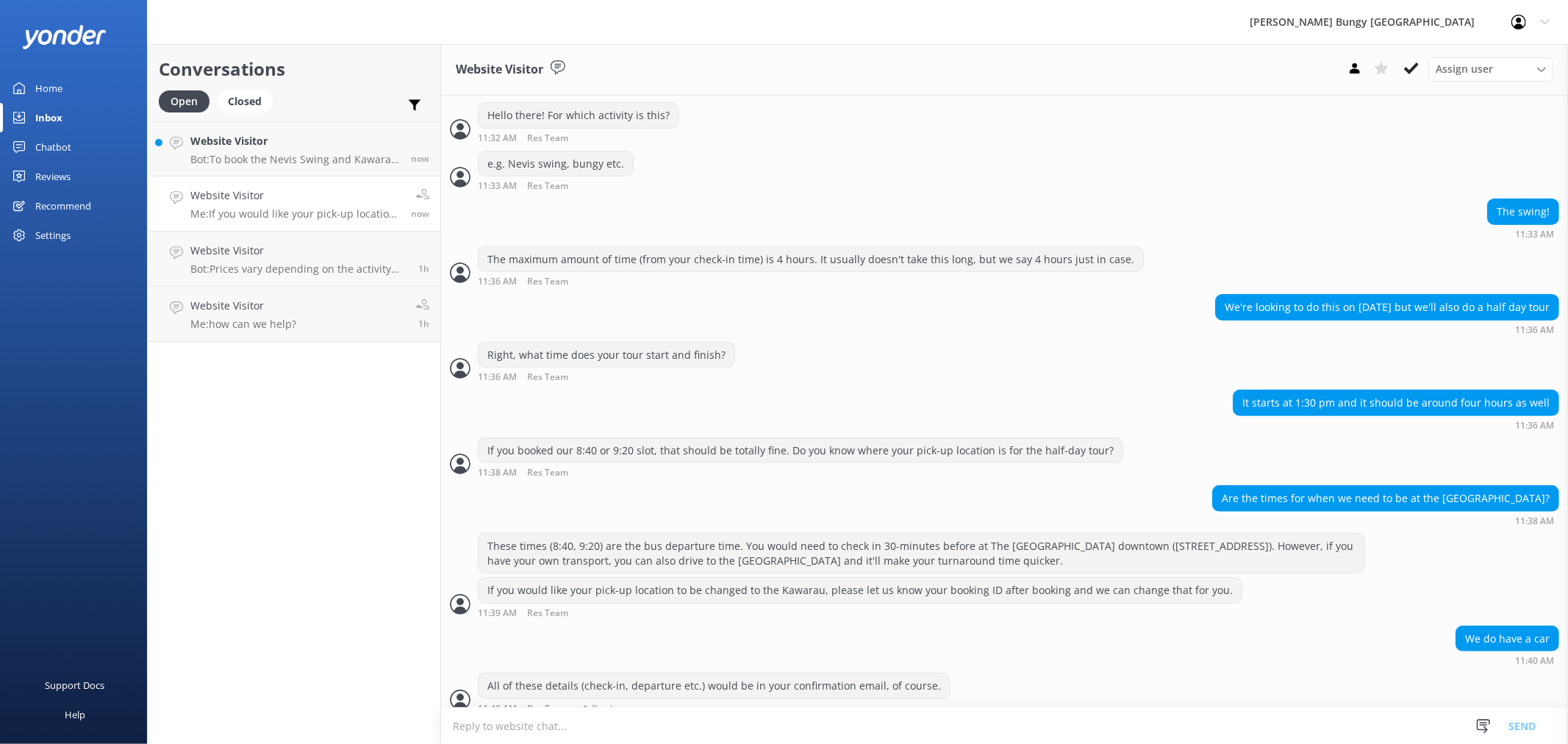
scroll to position [310, 0]
click at [1090, 725] on textarea at bounding box center [1005, 725] width 1127 height 36
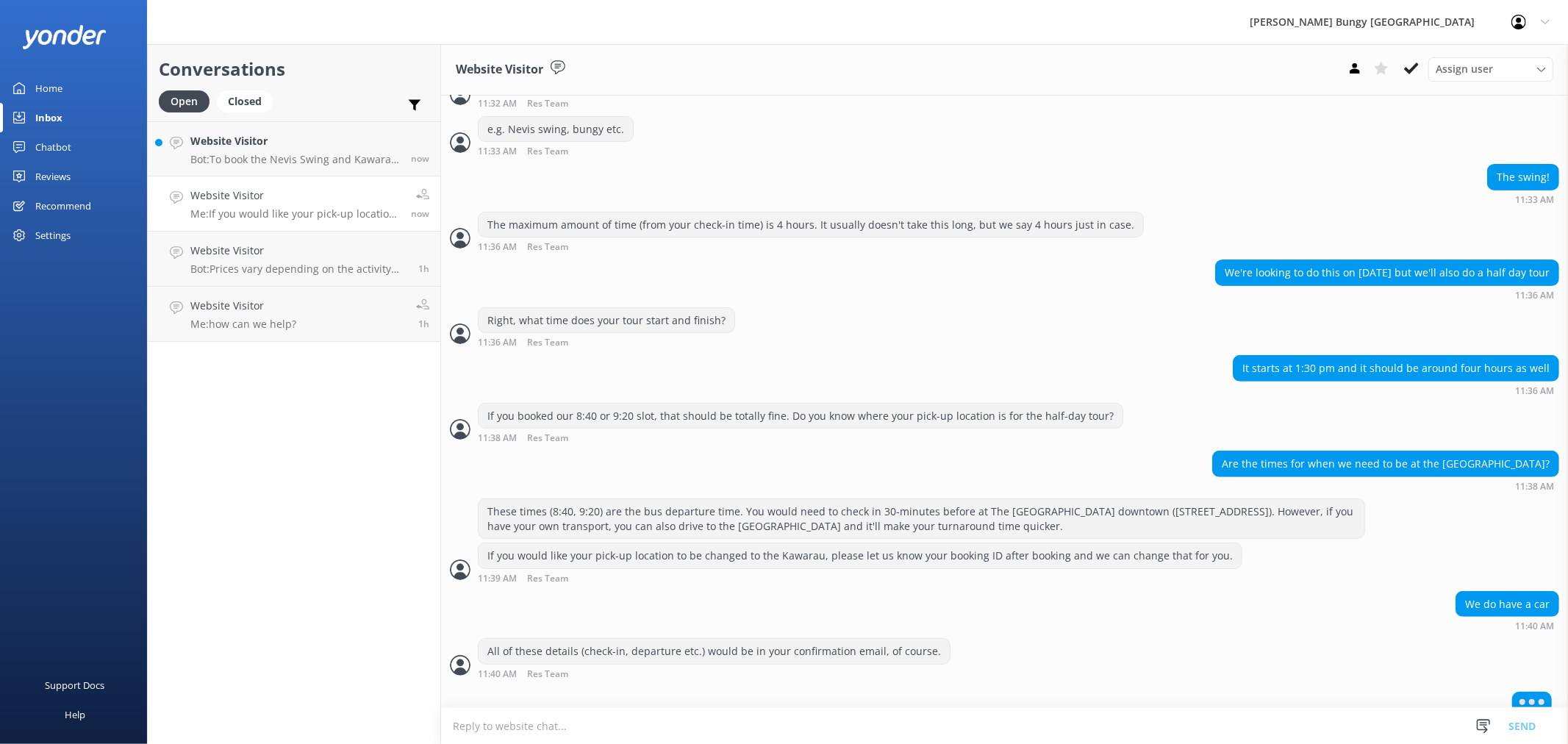
click at [1090, 725] on textarea at bounding box center [1005, 725] width 1127 height 36
click at [302, 137] on h4 "Website Visitor" at bounding box center [295, 140] width 209 height 16
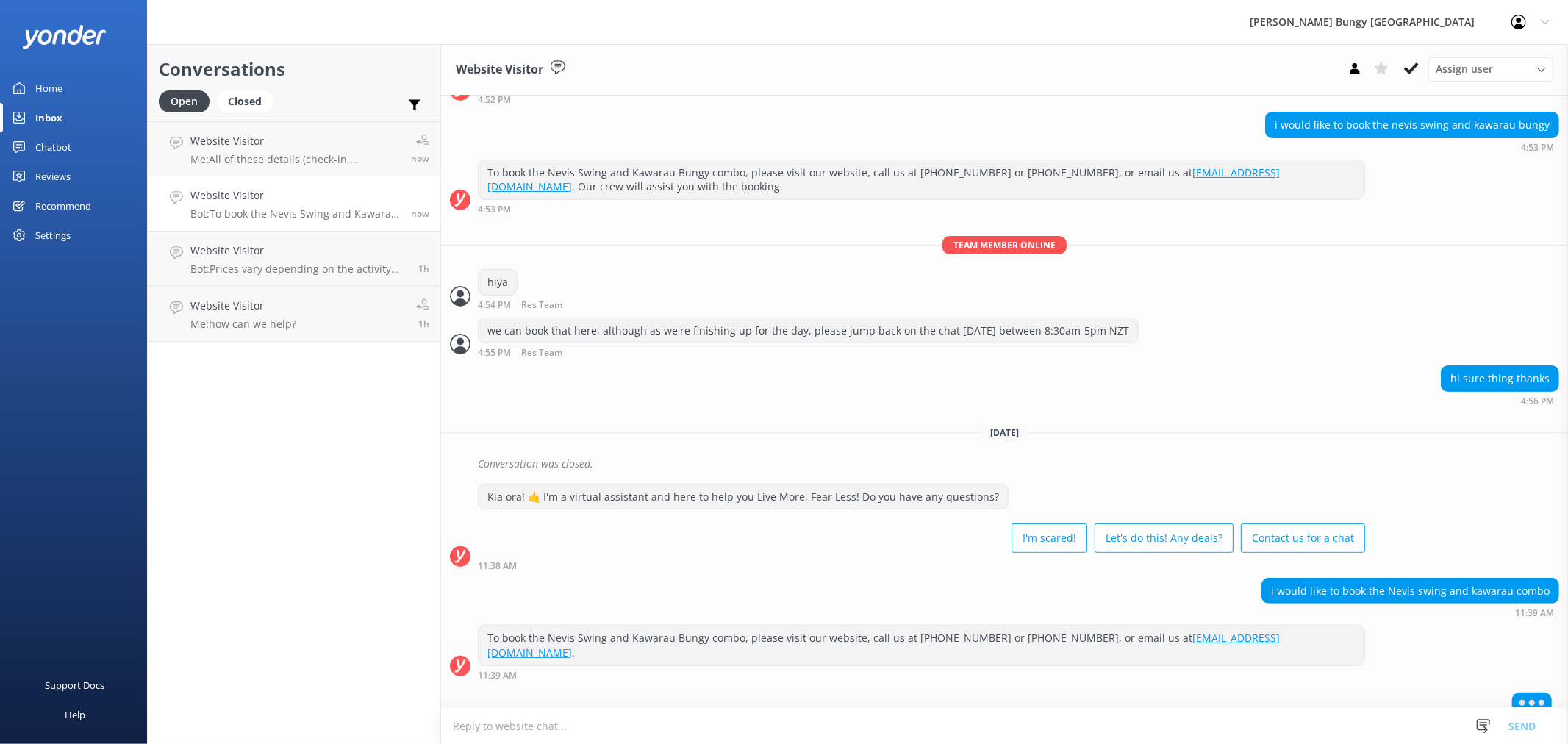
scroll to position [215, 0]
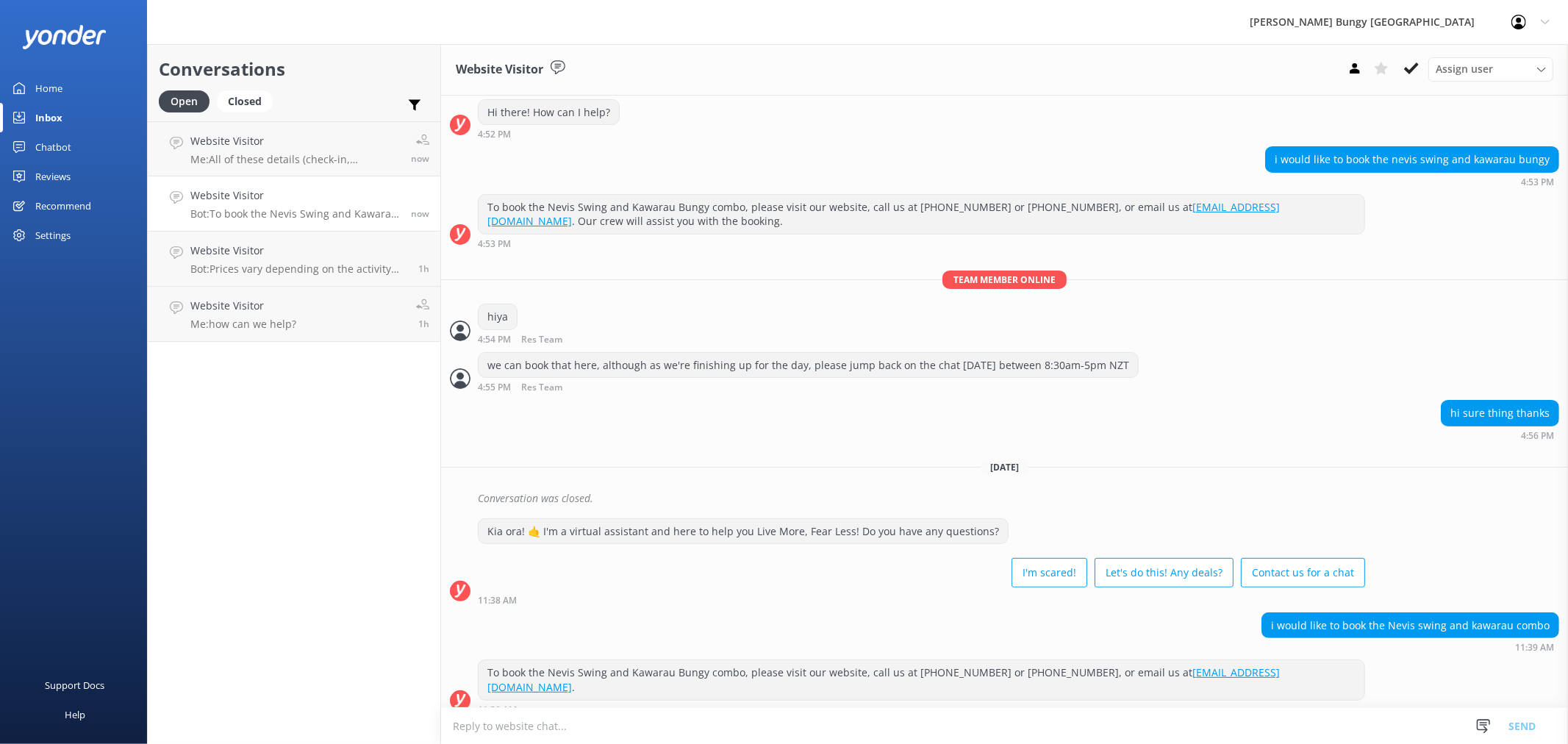
click at [643, 729] on textarea at bounding box center [1005, 725] width 1127 height 36
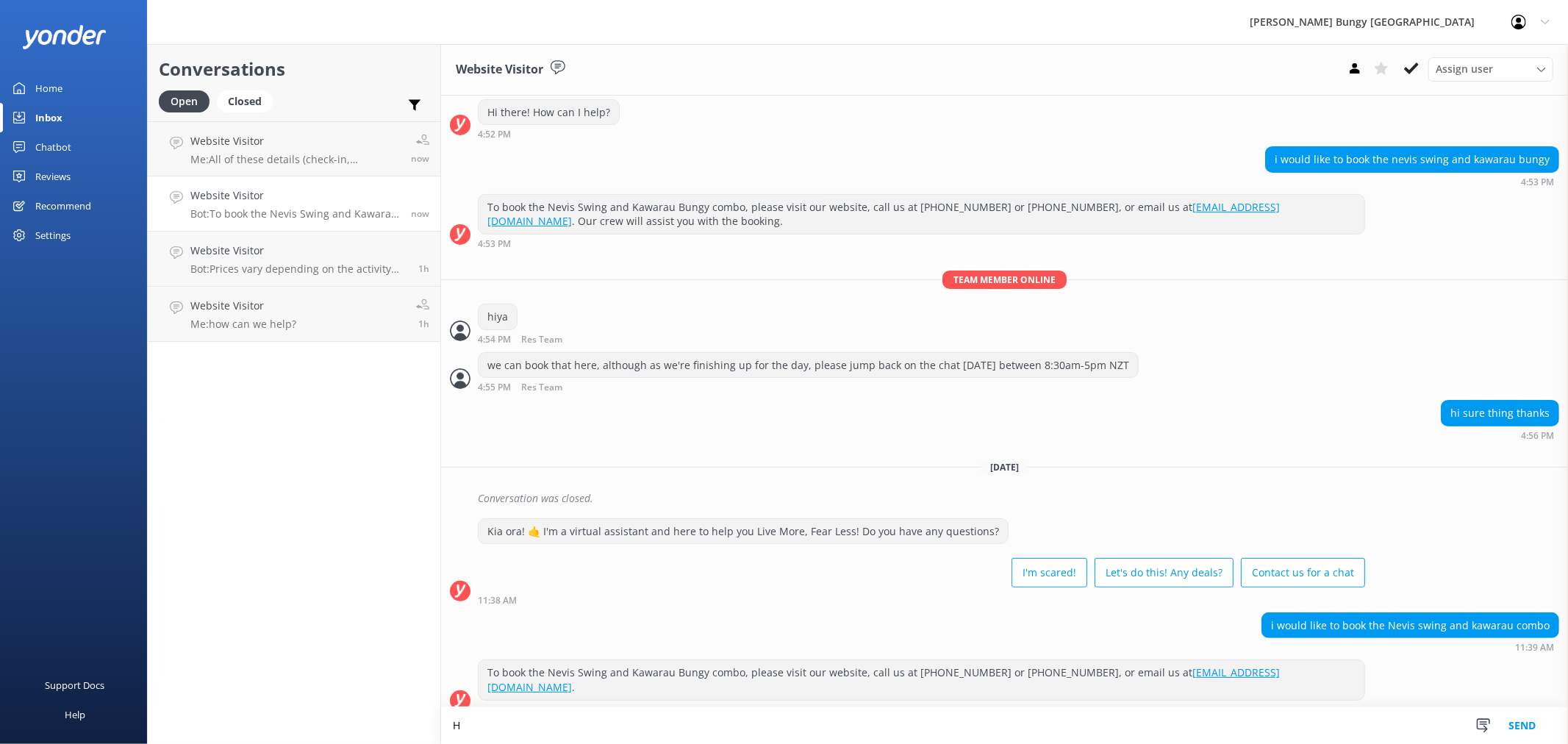
scroll to position [216, 0]
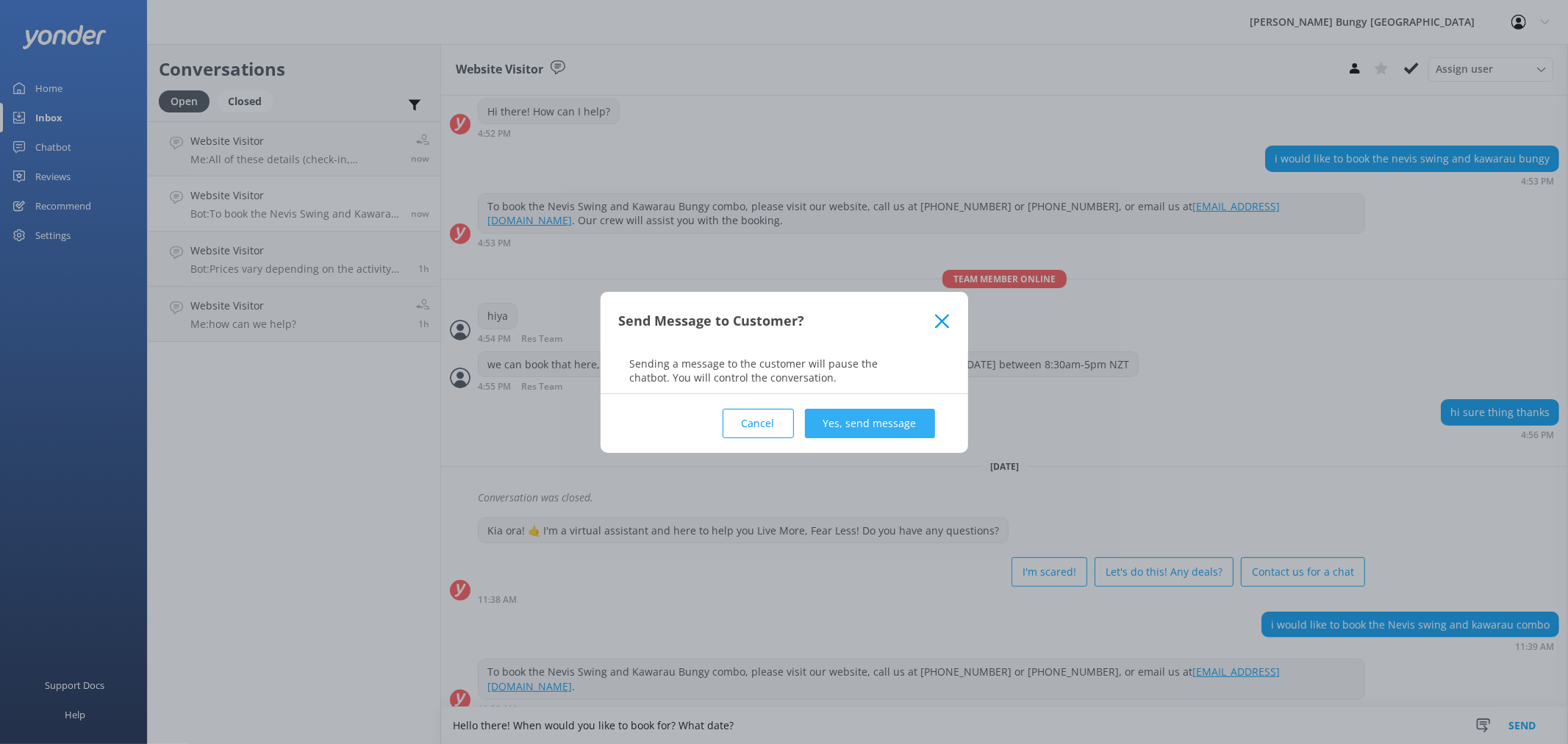
type textarea "Hello there! When would you like to book for? What date?"
click at [864, 409] on button "Yes, send message" at bounding box center [870, 424] width 130 height 29
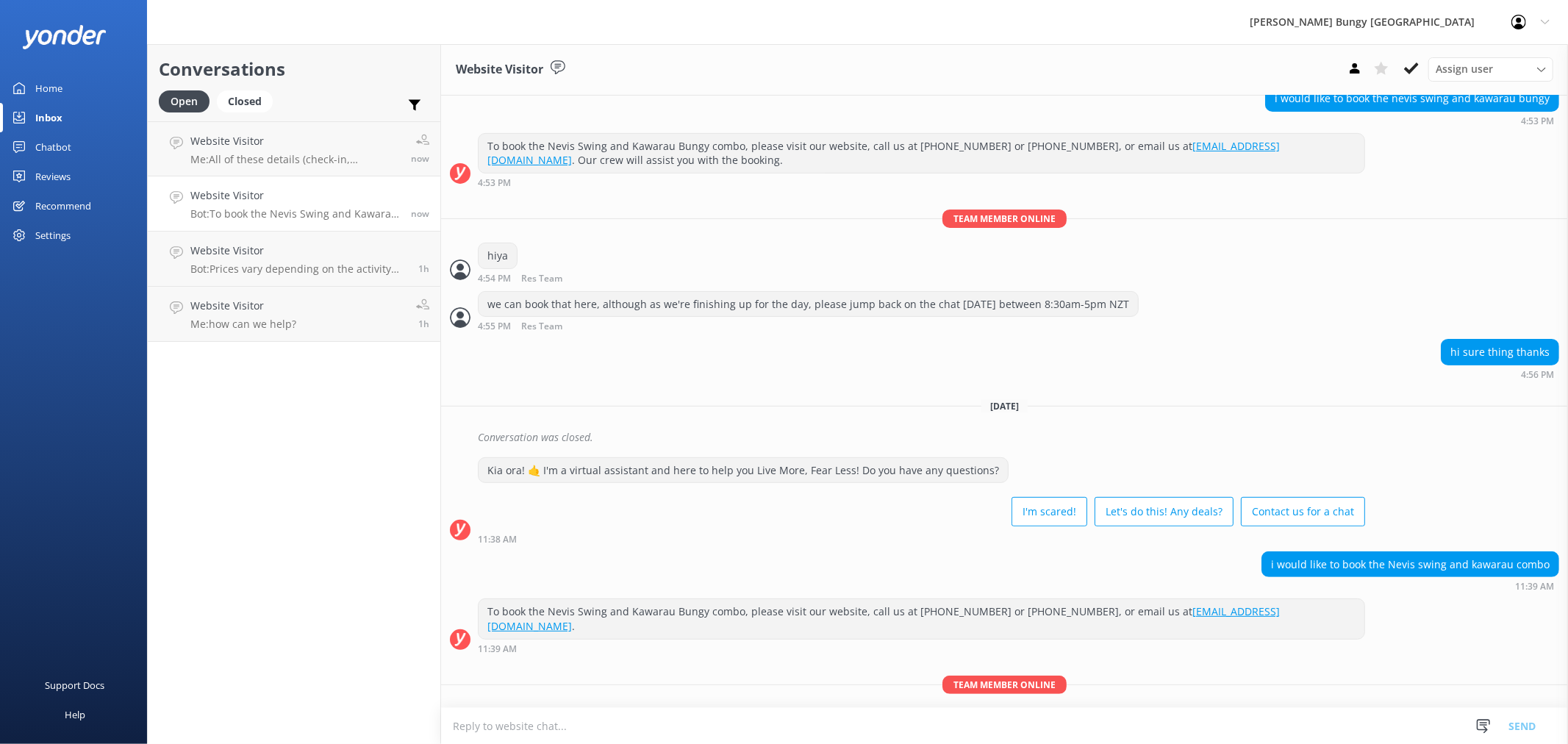
scroll to position [311, 0]
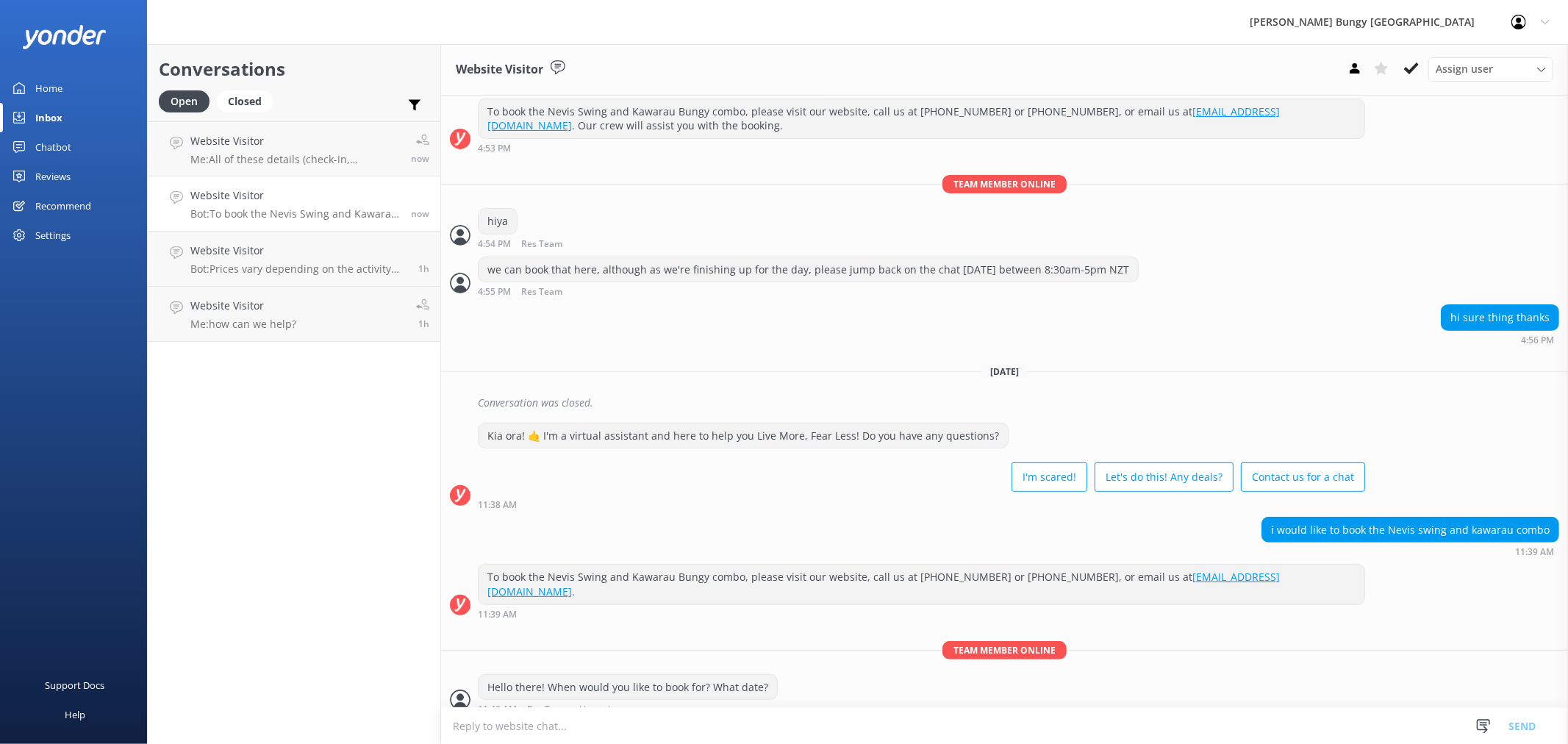
click at [304, 216] on p "Bot: To book the Nevis Swing and Kawarau Bungy combo, please visit our website,…" at bounding box center [295, 214] width 209 height 13
click at [302, 155] on p "Me: All of these details (check-in, departure etc.) would be in your confirmati…" at bounding box center [295, 159] width 209 height 13
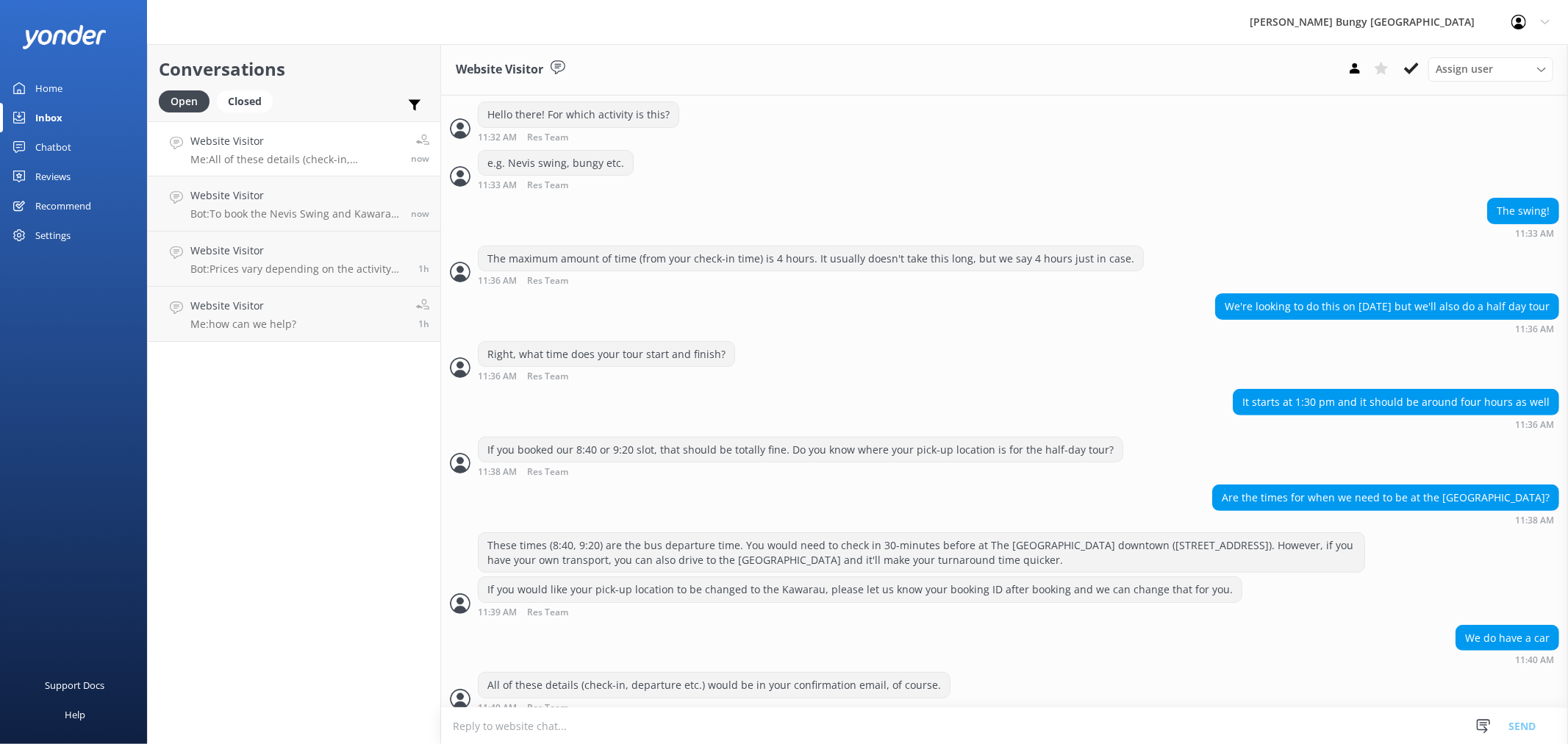
scroll to position [357, 0]
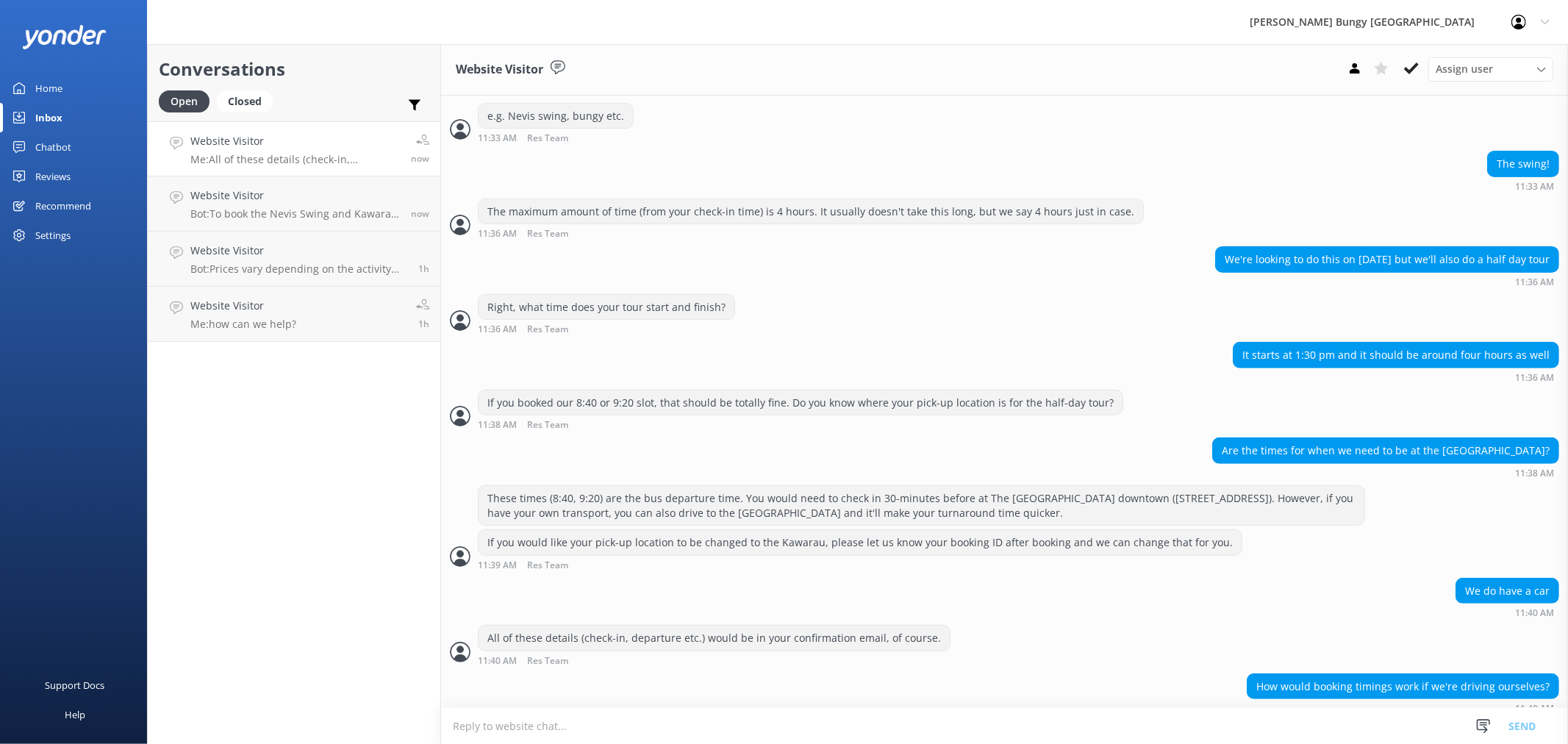
click at [1044, 723] on textarea at bounding box center [1005, 725] width 1127 height 36
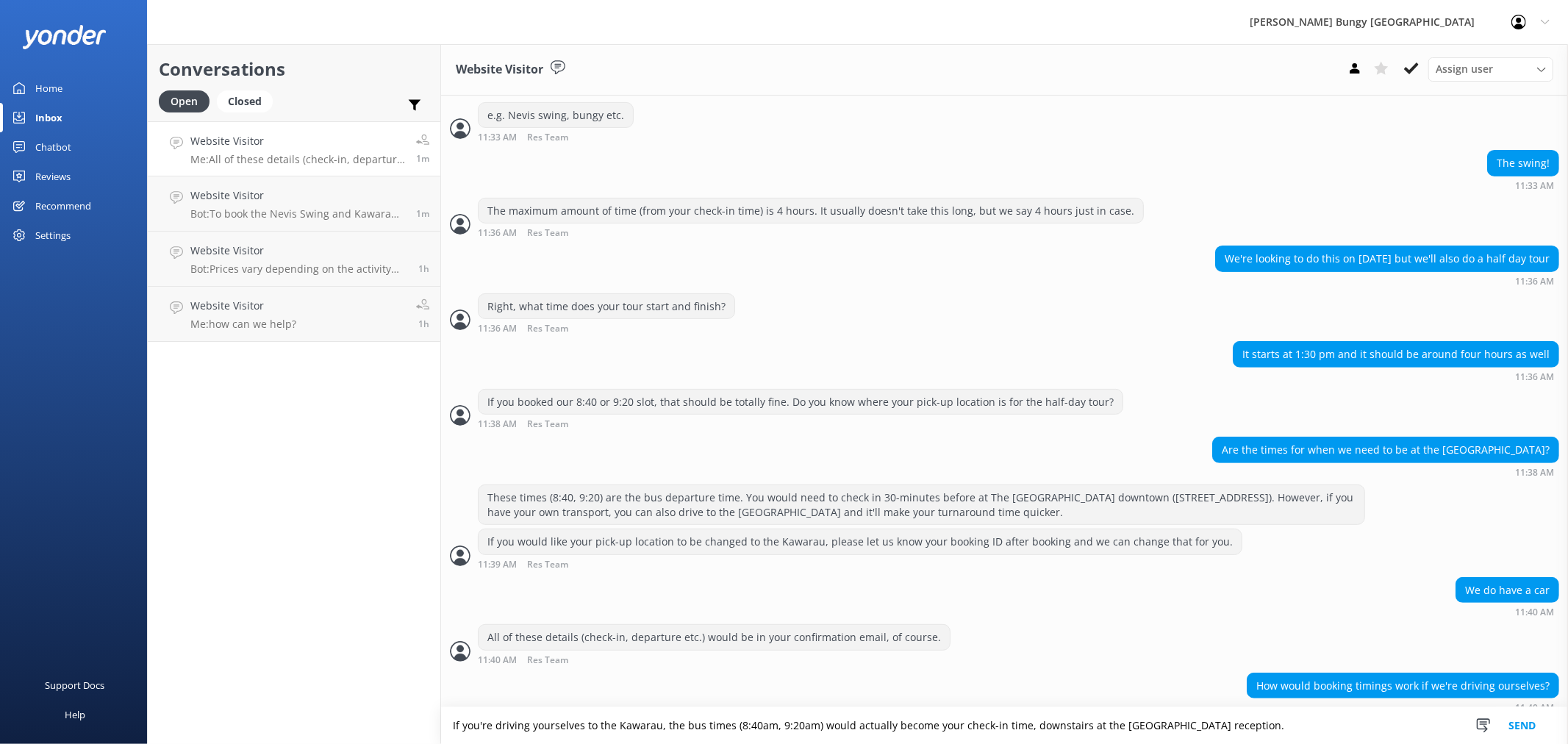
type textarea "If you're driving yourselves to the Kawarau, the bus times (8:40am, 9:20am) wou…"
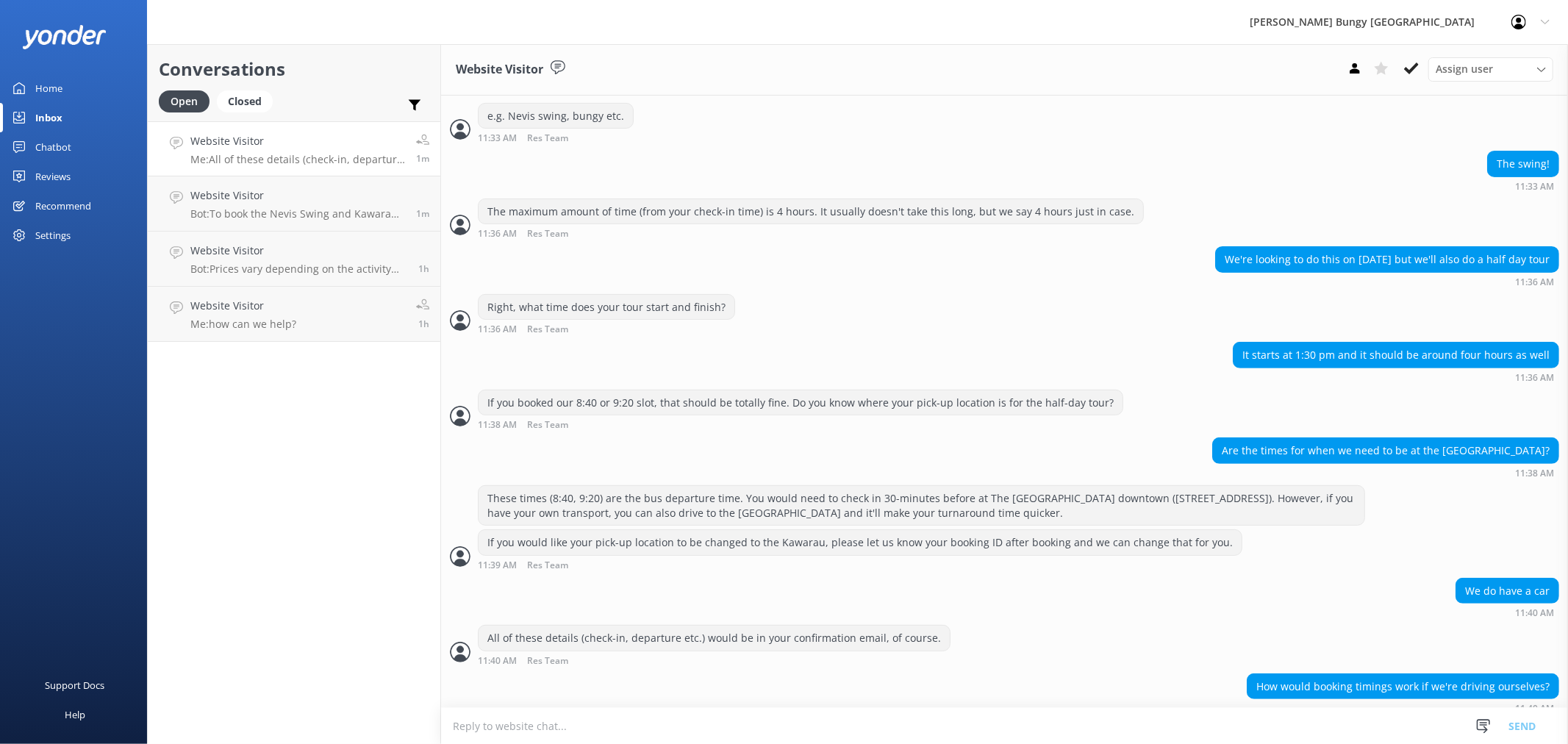
scroll to position [406, 0]
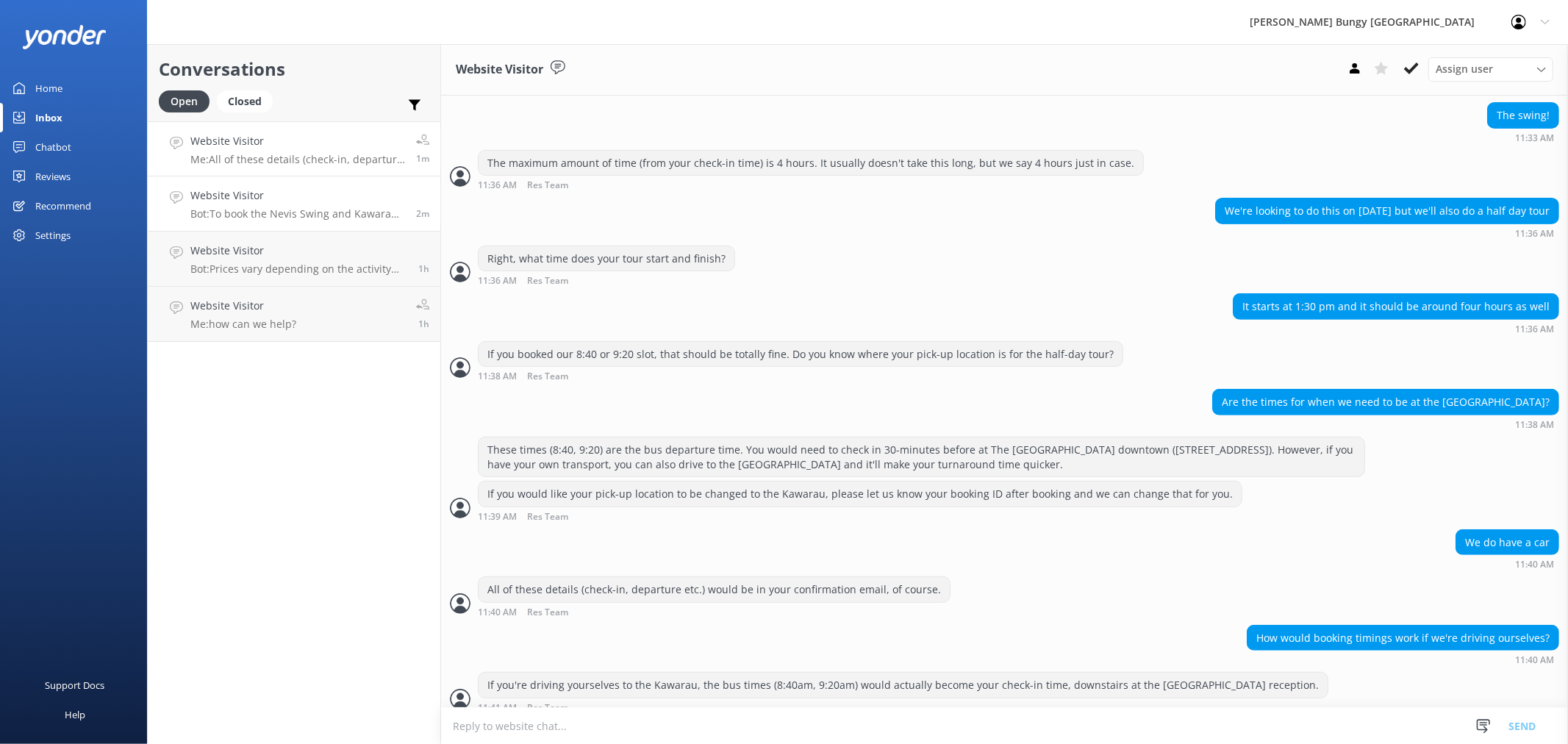
click at [314, 205] on div "Website Visitor Bot: To book the Nevis Swing and Kawarau Bungy combo, please vi…" at bounding box center [298, 204] width 215 height 32
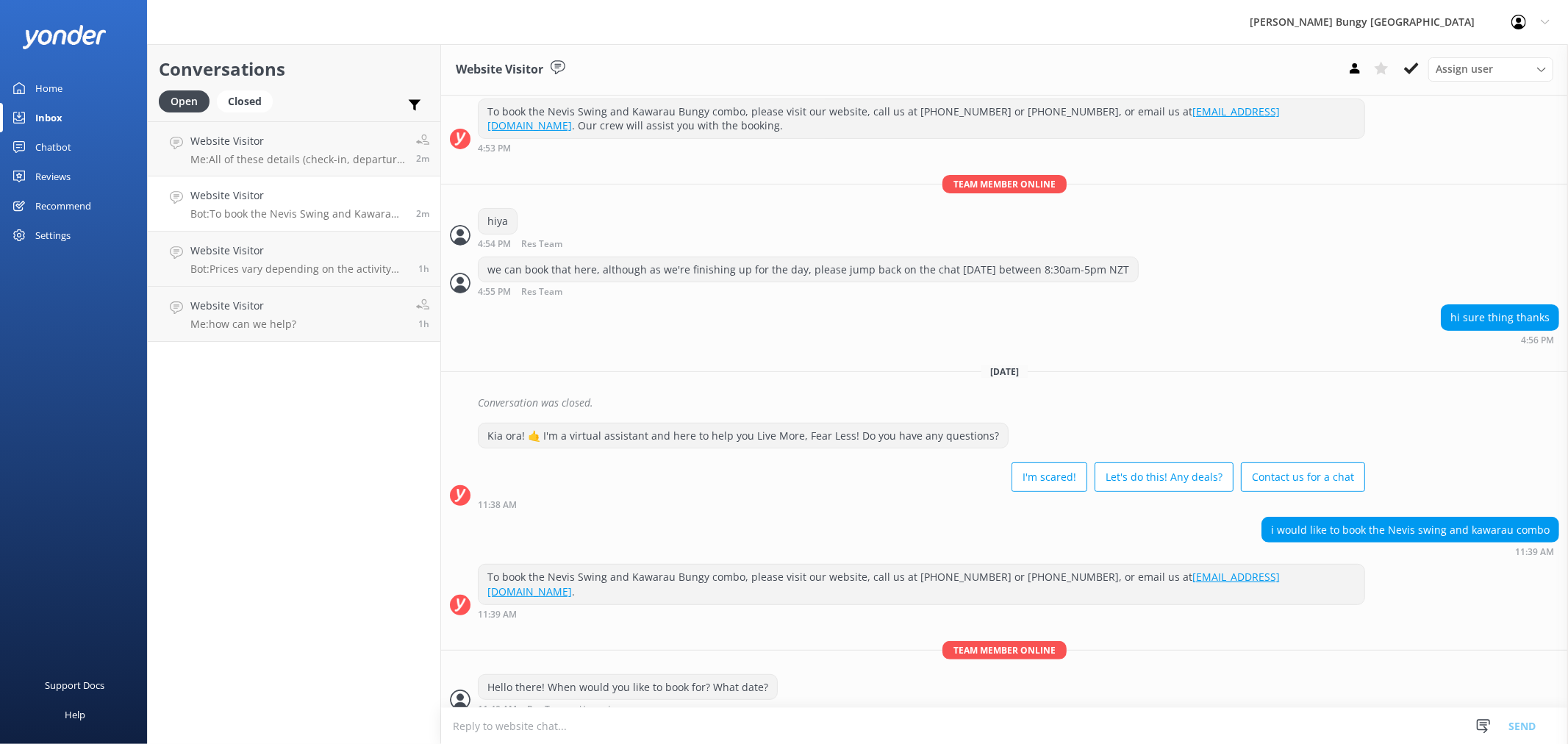
scroll to position [312, 0]
click at [289, 159] on p "Me: All of these details (check-in, departure etc.) would be in your confirmati…" at bounding box center [298, 159] width 215 height 13
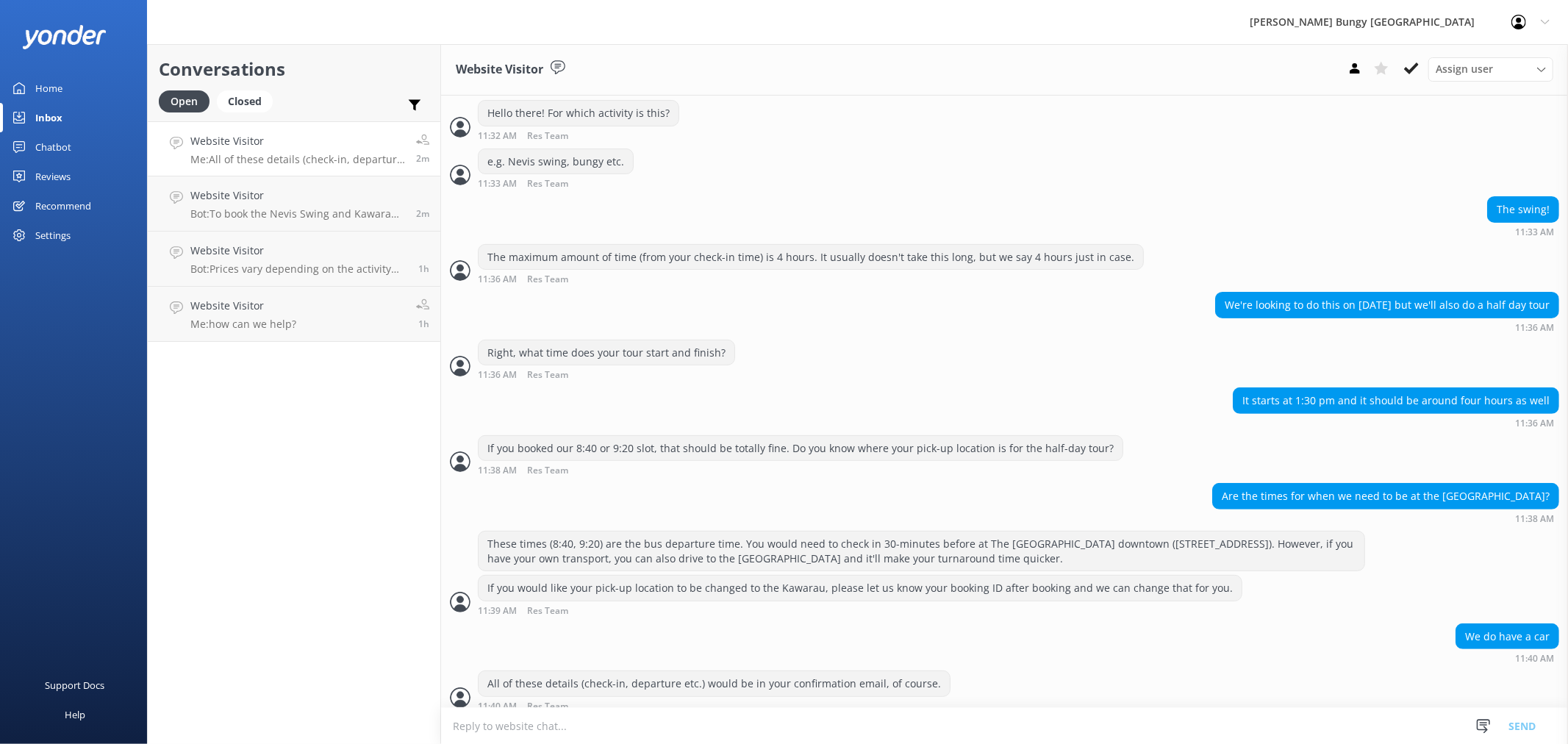
scroll to position [406, 0]
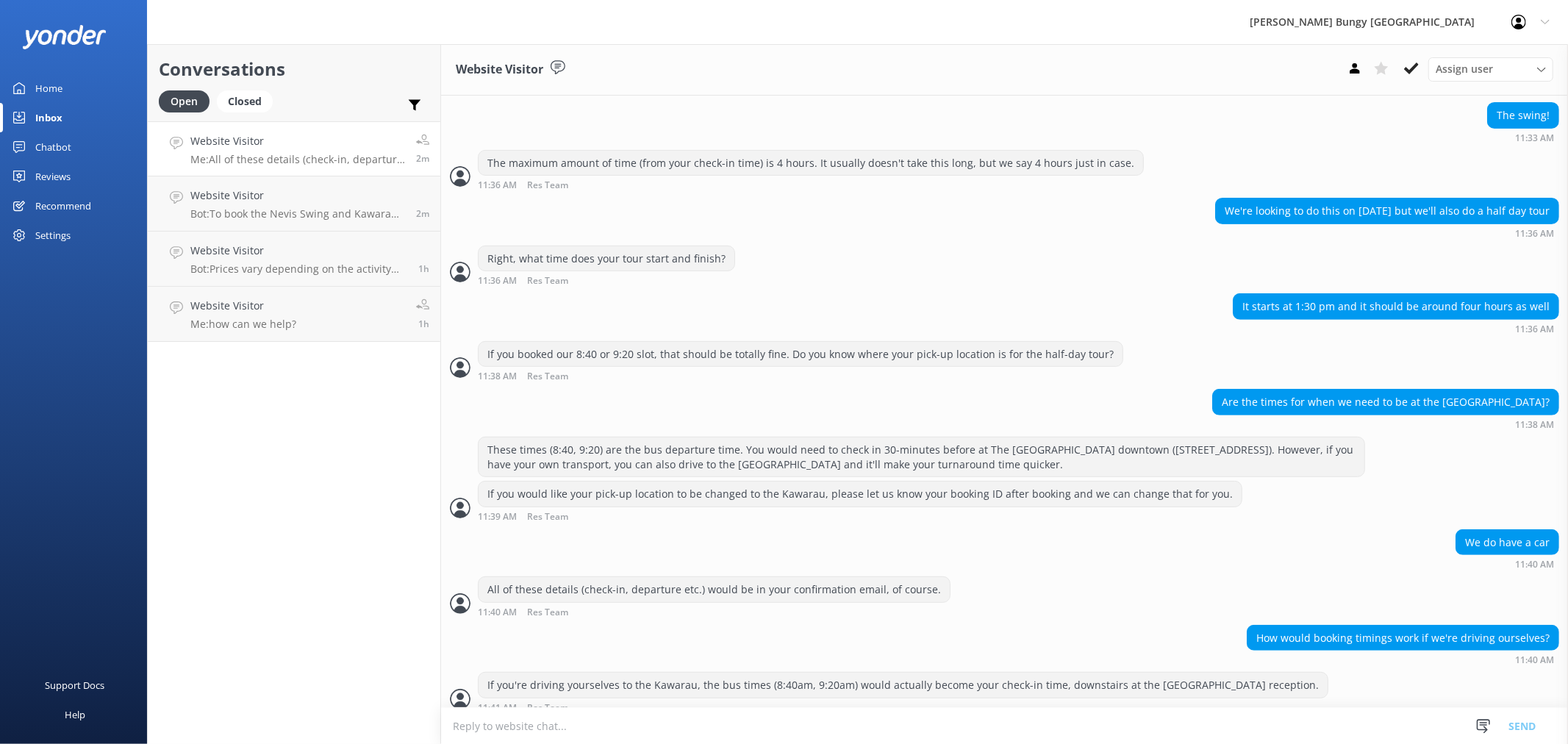
click at [728, 734] on textarea at bounding box center [1005, 725] width 1127 height 36
click at [726, 733] on textarea at bounding box center [1005, 725] width 1127 height 36
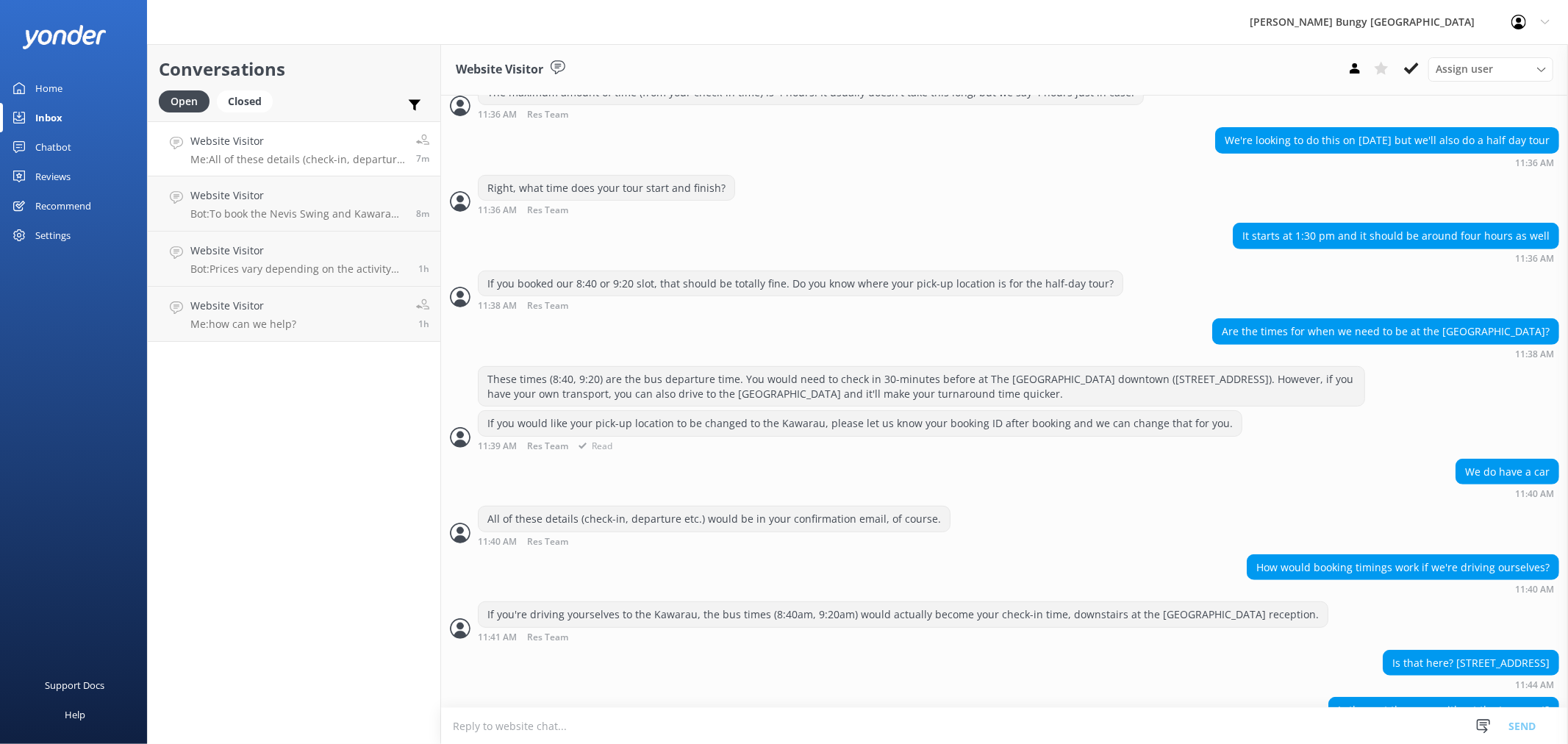
scroll to position [502, 0]
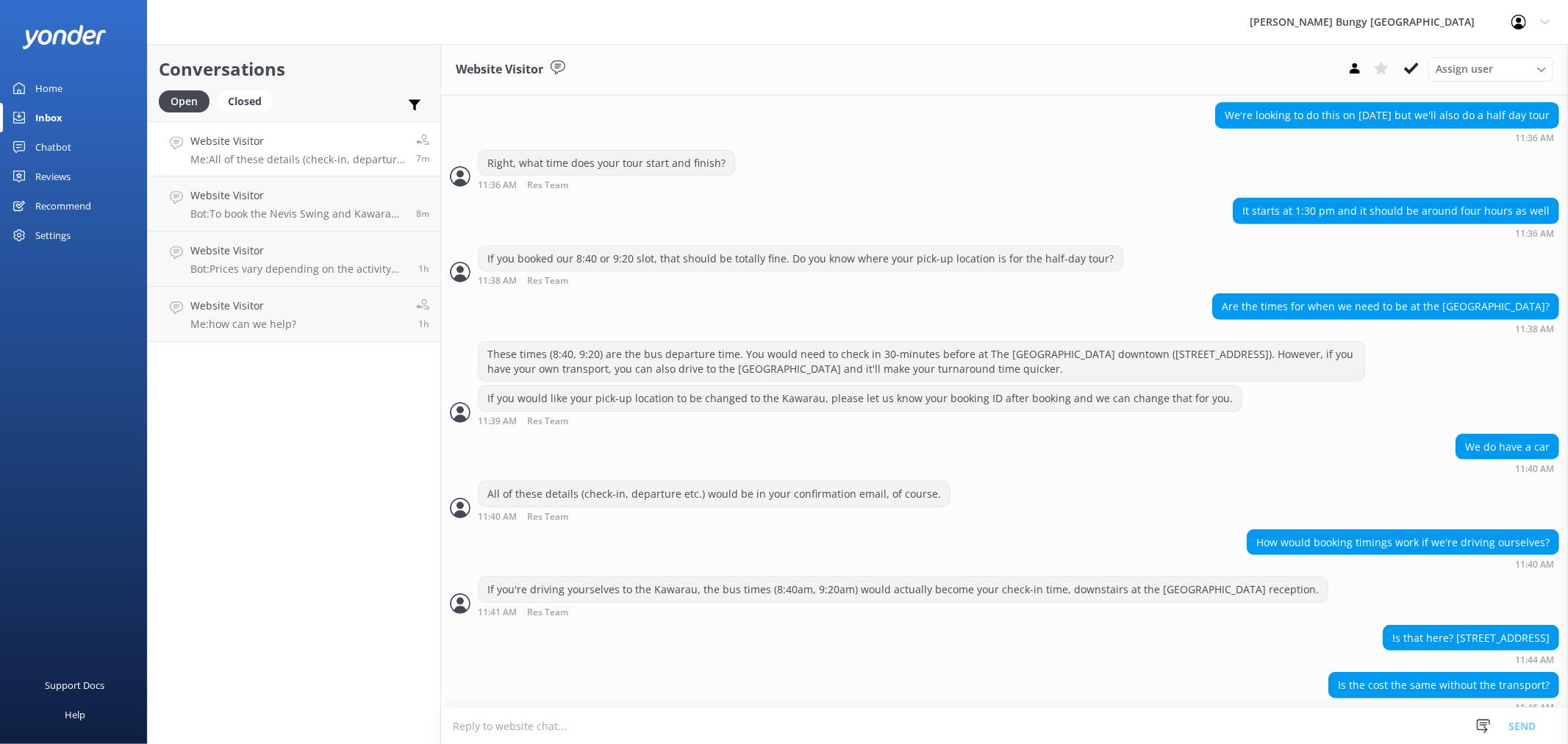
click at [907, 717] on textarea at bounding box center [1005, 725] width 1127 height 36
click at [1218, 719] on textarea at bounding box center [1005, 725] width 1127 height 36
click at [1221, 732] on textarea "That's the correct address, yes!" at bounding box center [1005, 725] width 1127 height 37
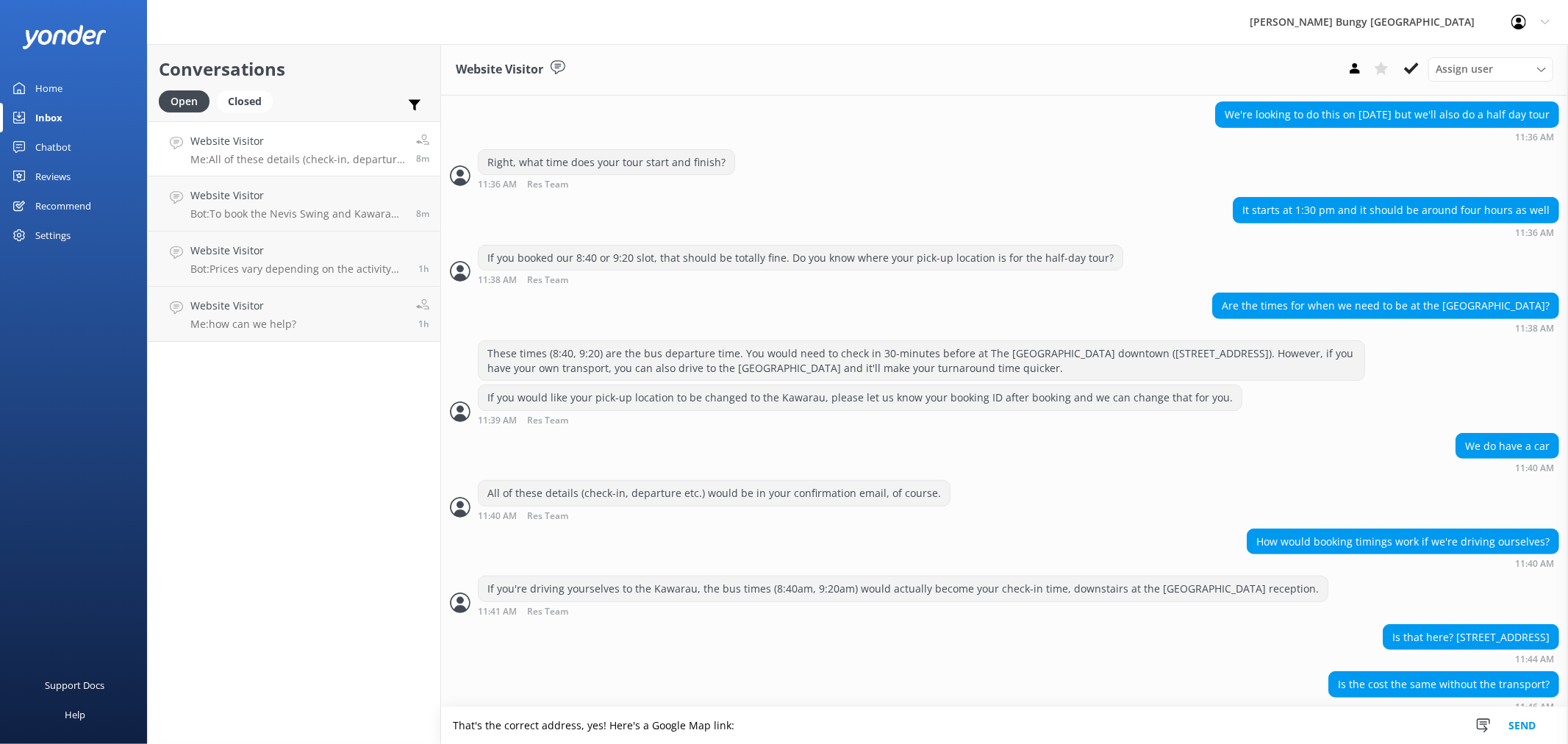
type textarea "That's the correct address, yes! Here's a Google Map link:"
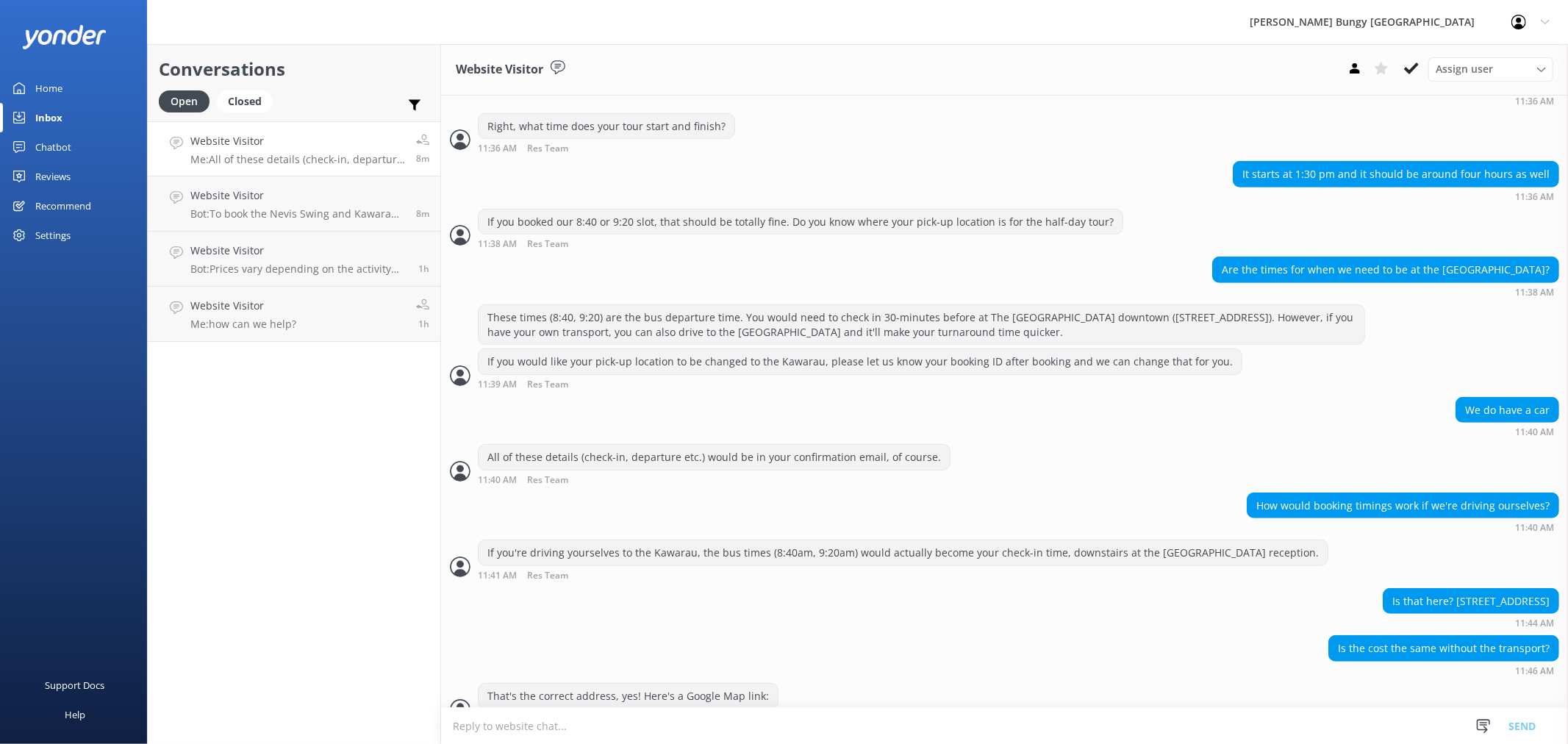
scroll to position [550, 0]
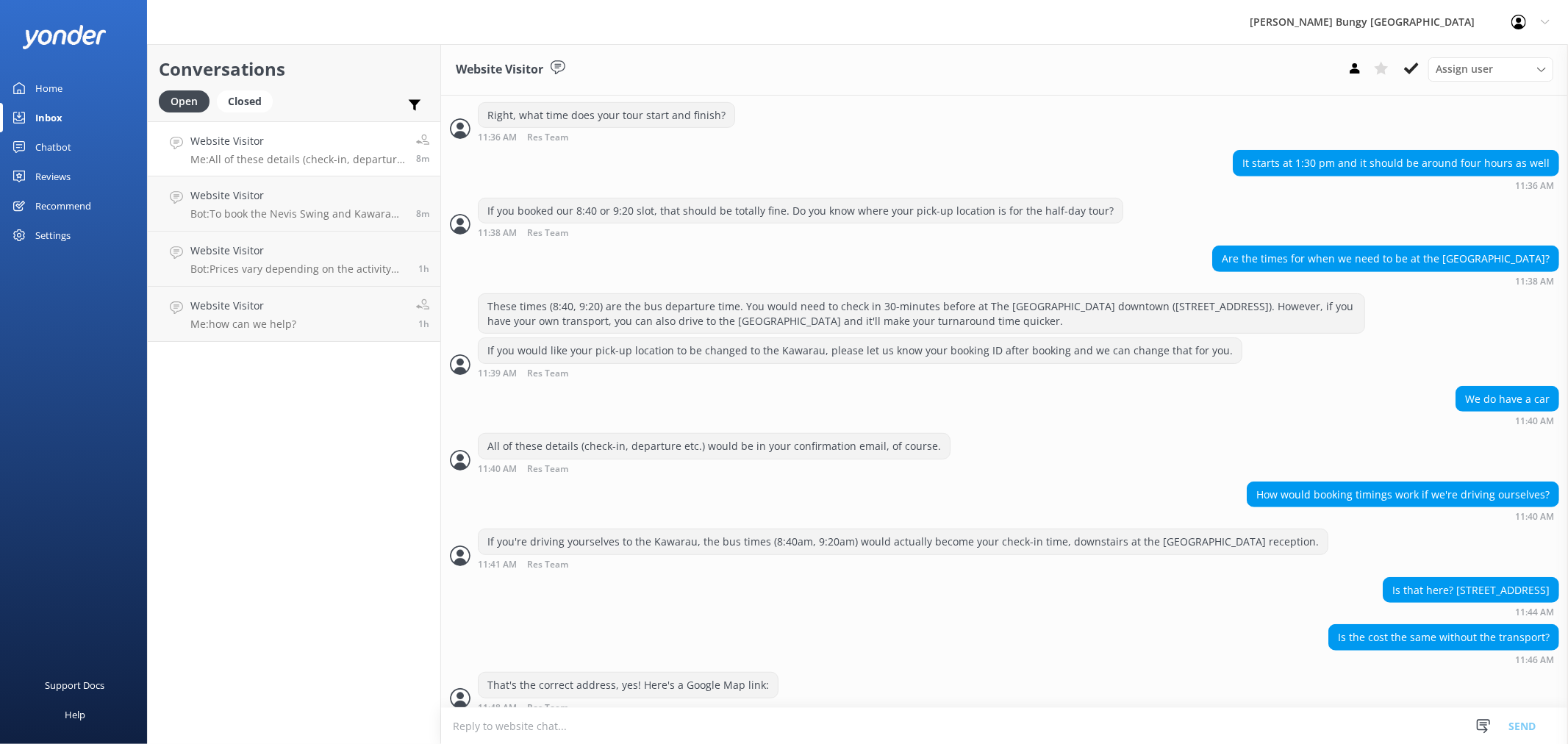
click at [1221, 732] on textarea at bounding box center [1005, 725] width 1127 height 36
paste textarea "https://share.google/OxZRbzU3EjzZyIYCK"
type textarea "https://share.google/OxZRbzU3EjzZyIYCK"
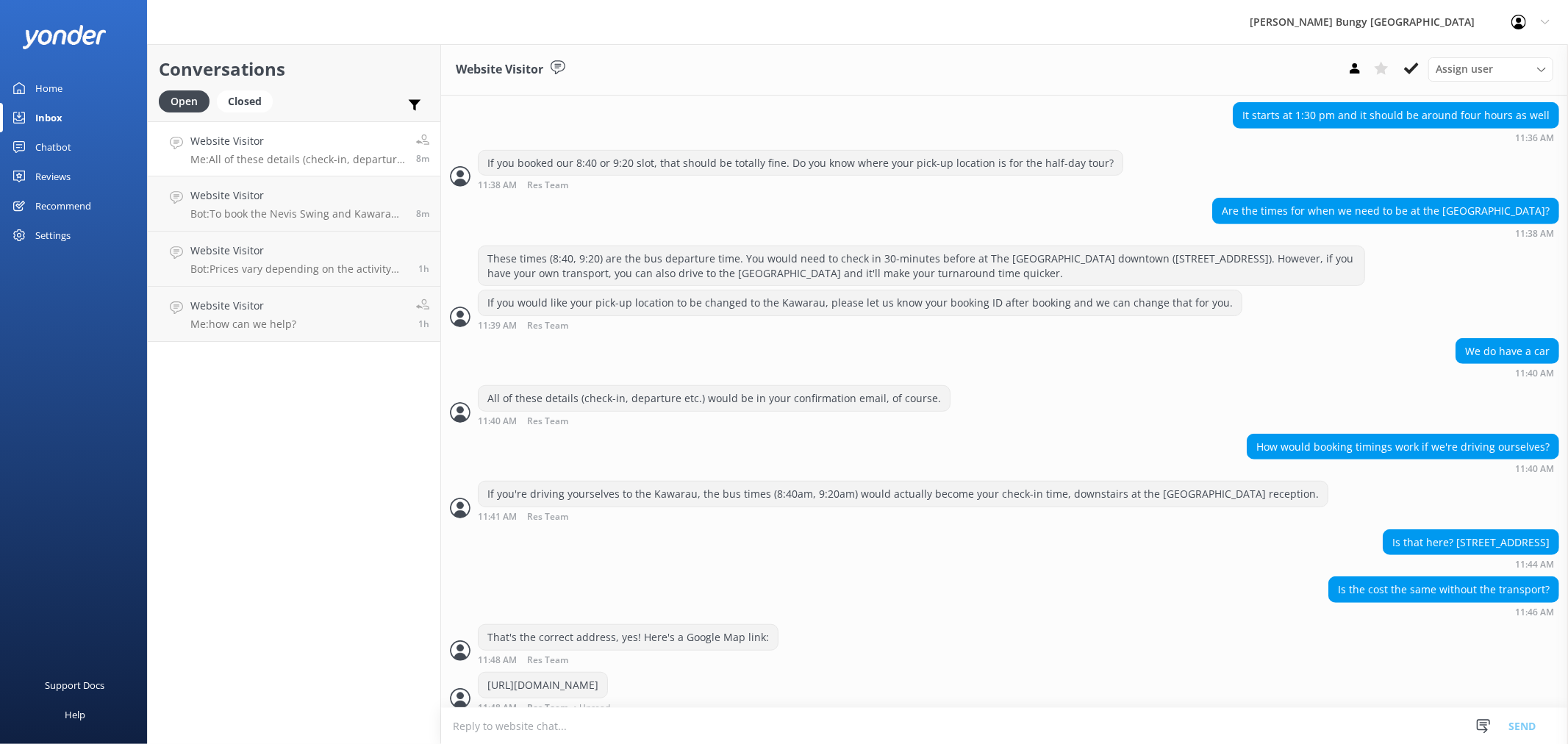
scroll to position [580, 0]
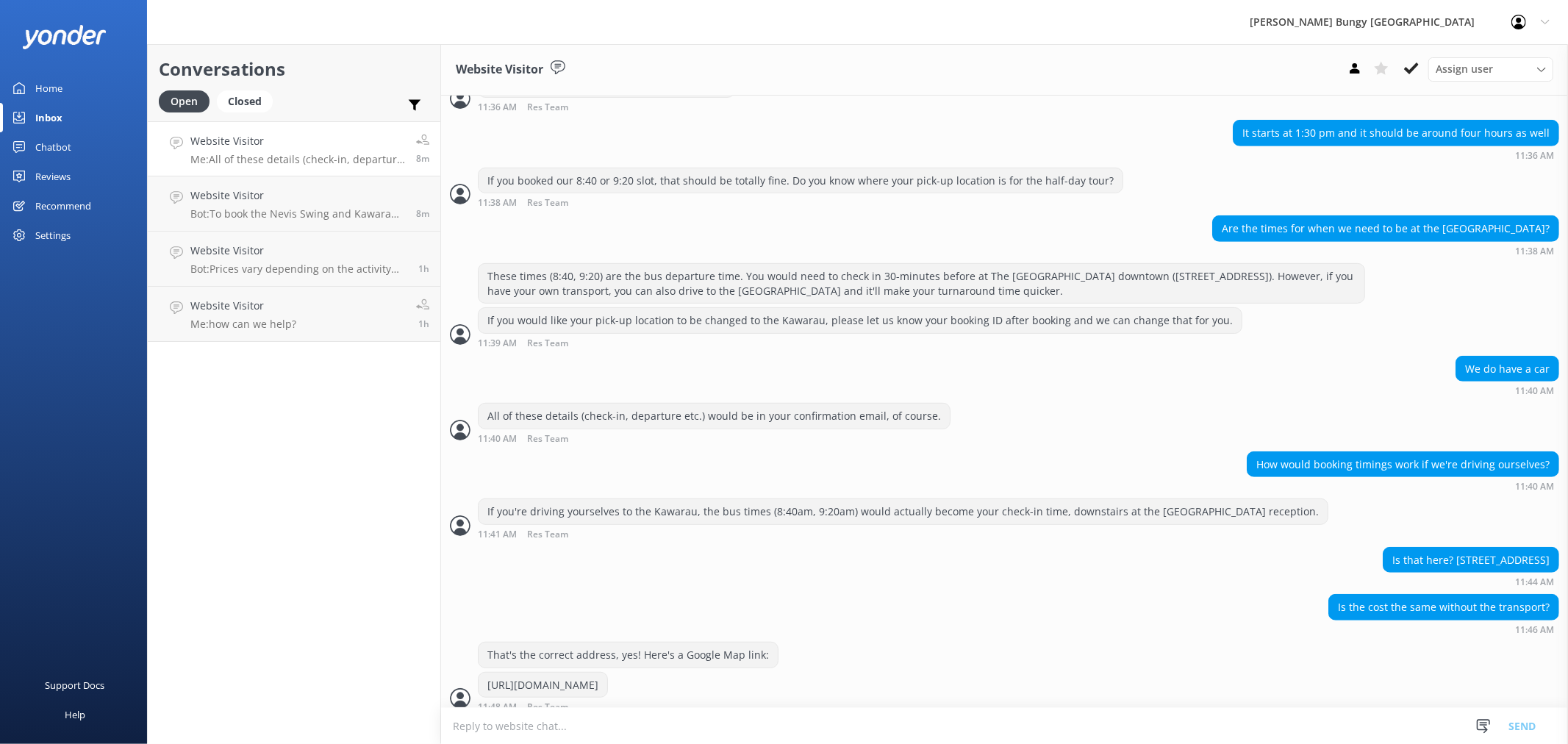
click at [1279, 725] on textarea at bounding box center [1005, 725] width 1127 height 36
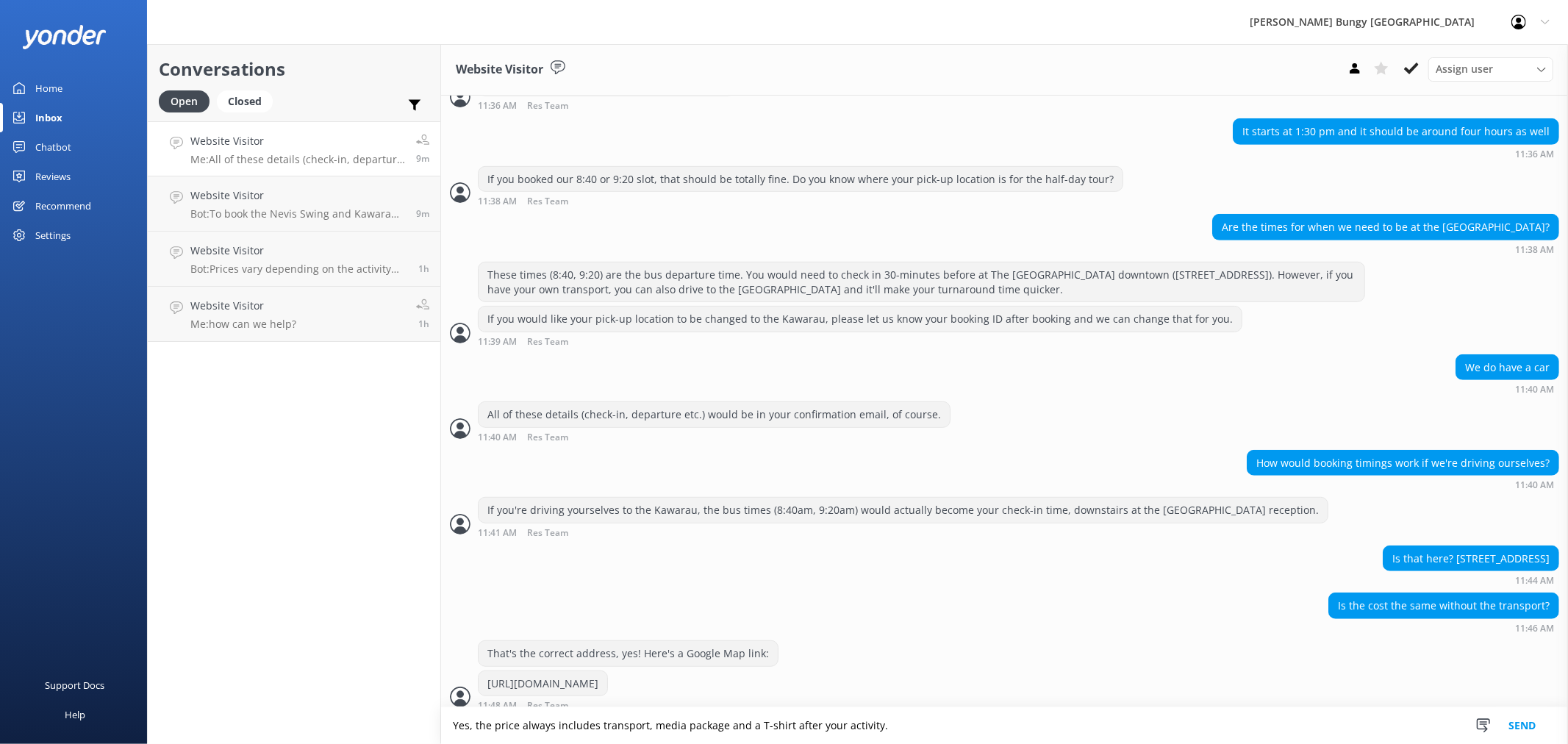
type textarea "Yes, the price always includes transport, media package and a T-shirt after you…"
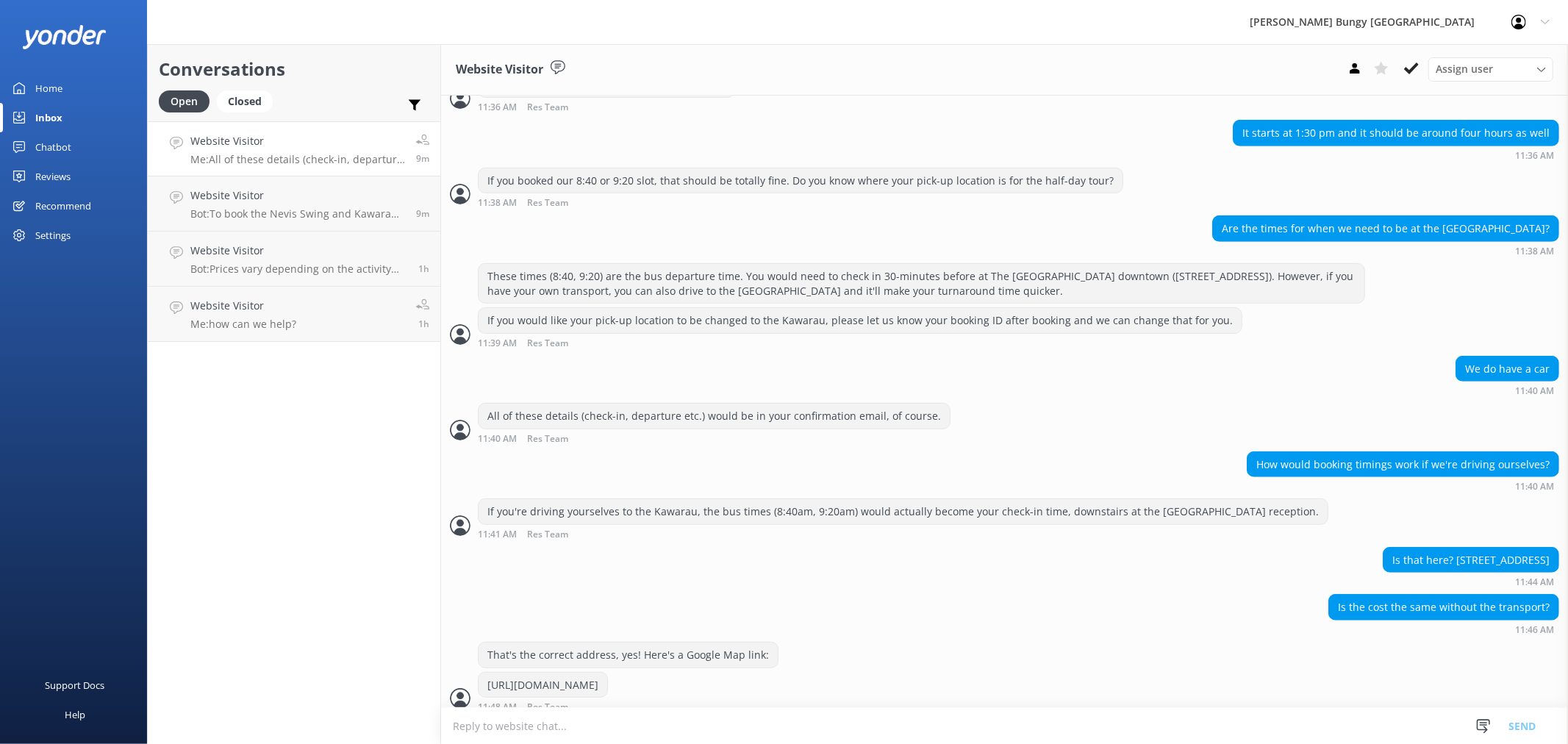
scroll to position [627, 0]
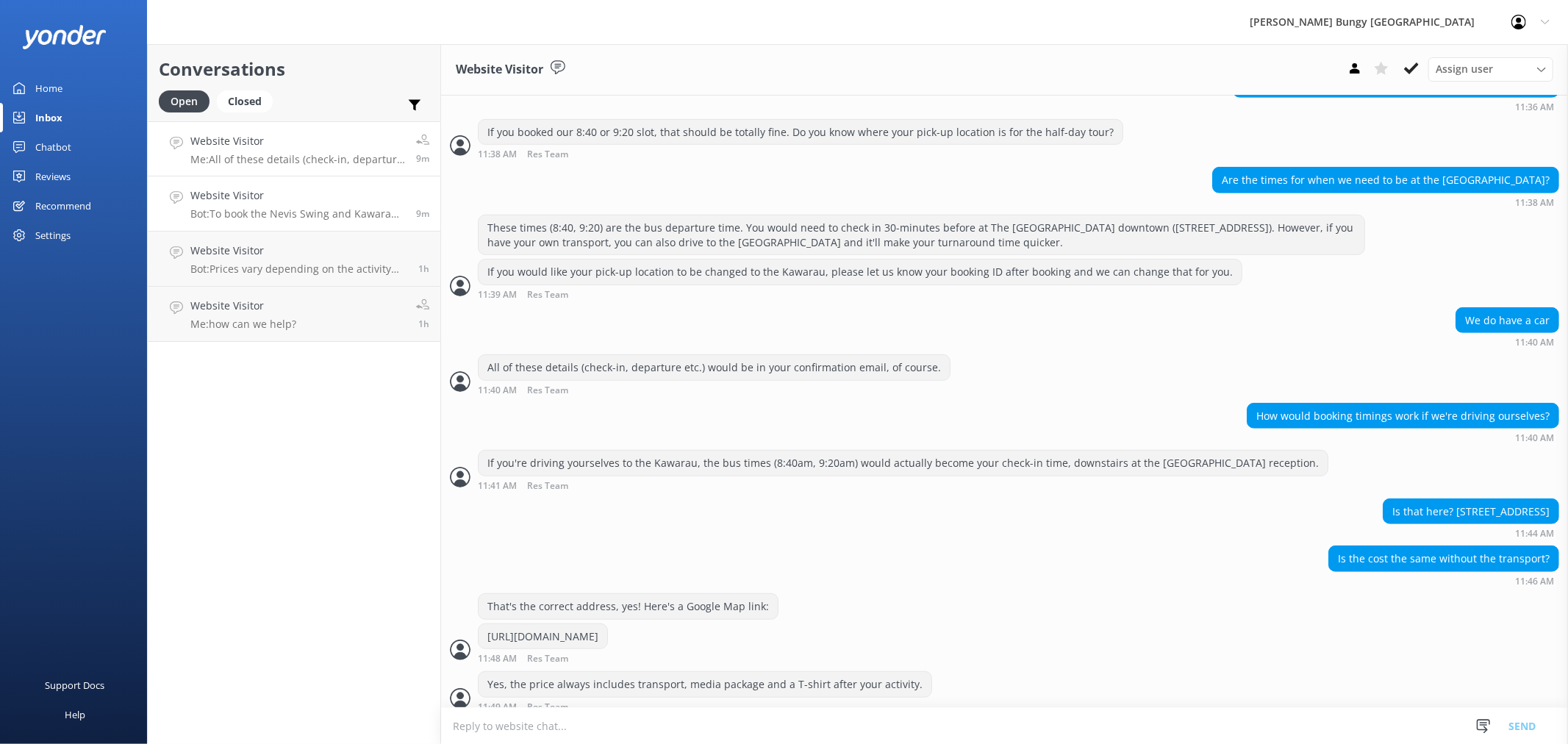
click at [296, 201] on h4 "Website Visitor" at bounding box center [298, 195] width 215 height 16
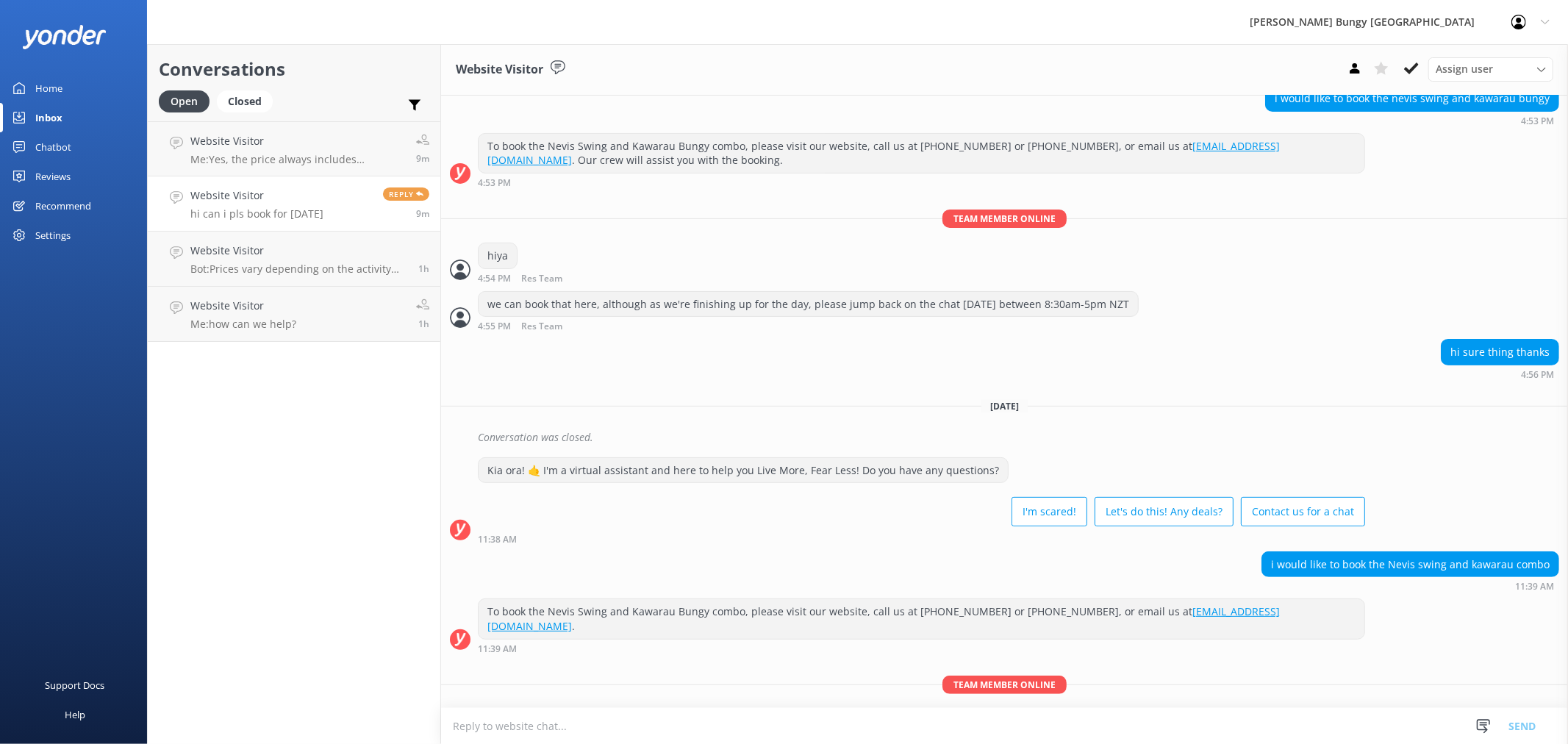
scroll to position [359, 0]
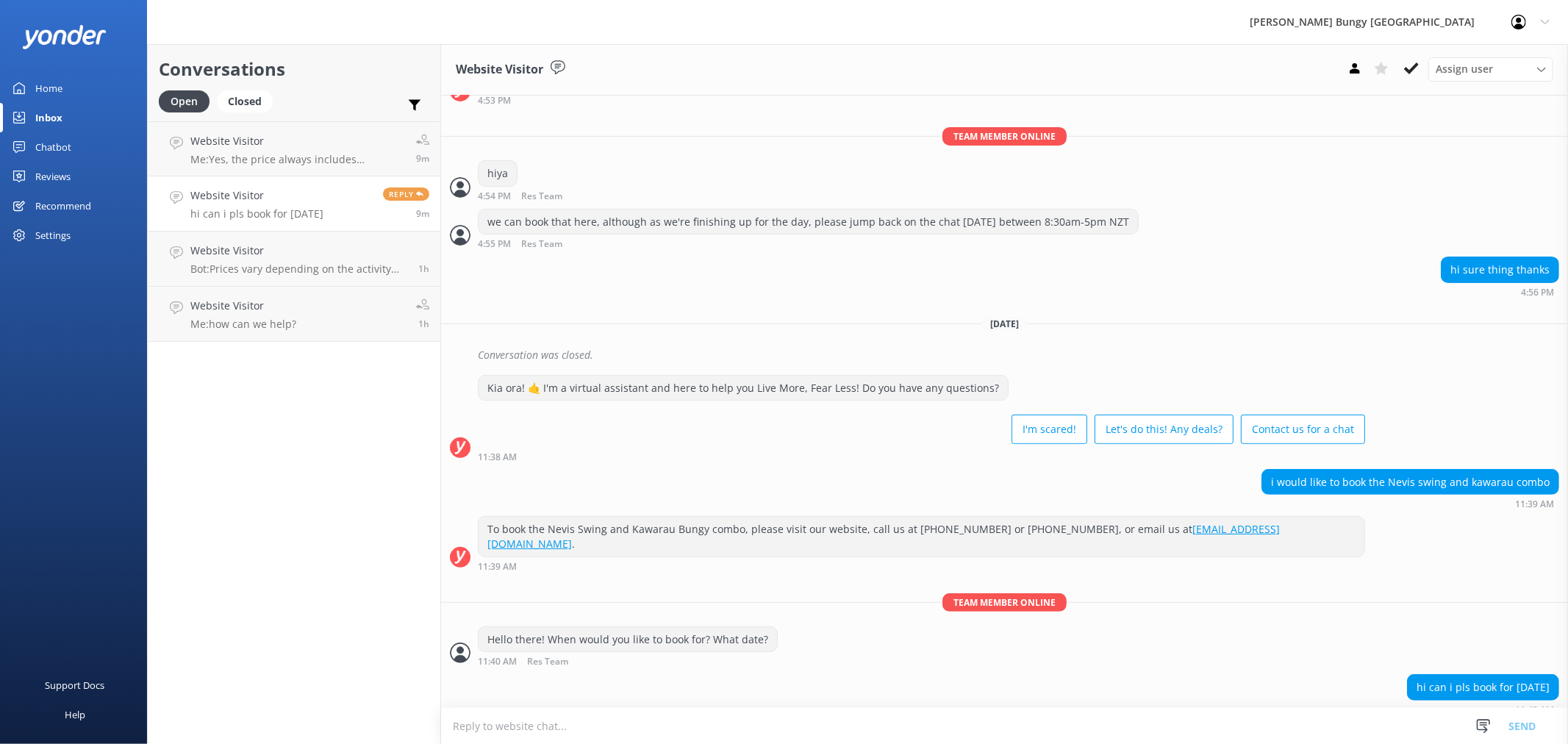
click at [786, 725] on textarea at bounding box center [1005, 725] width 1127 height 36
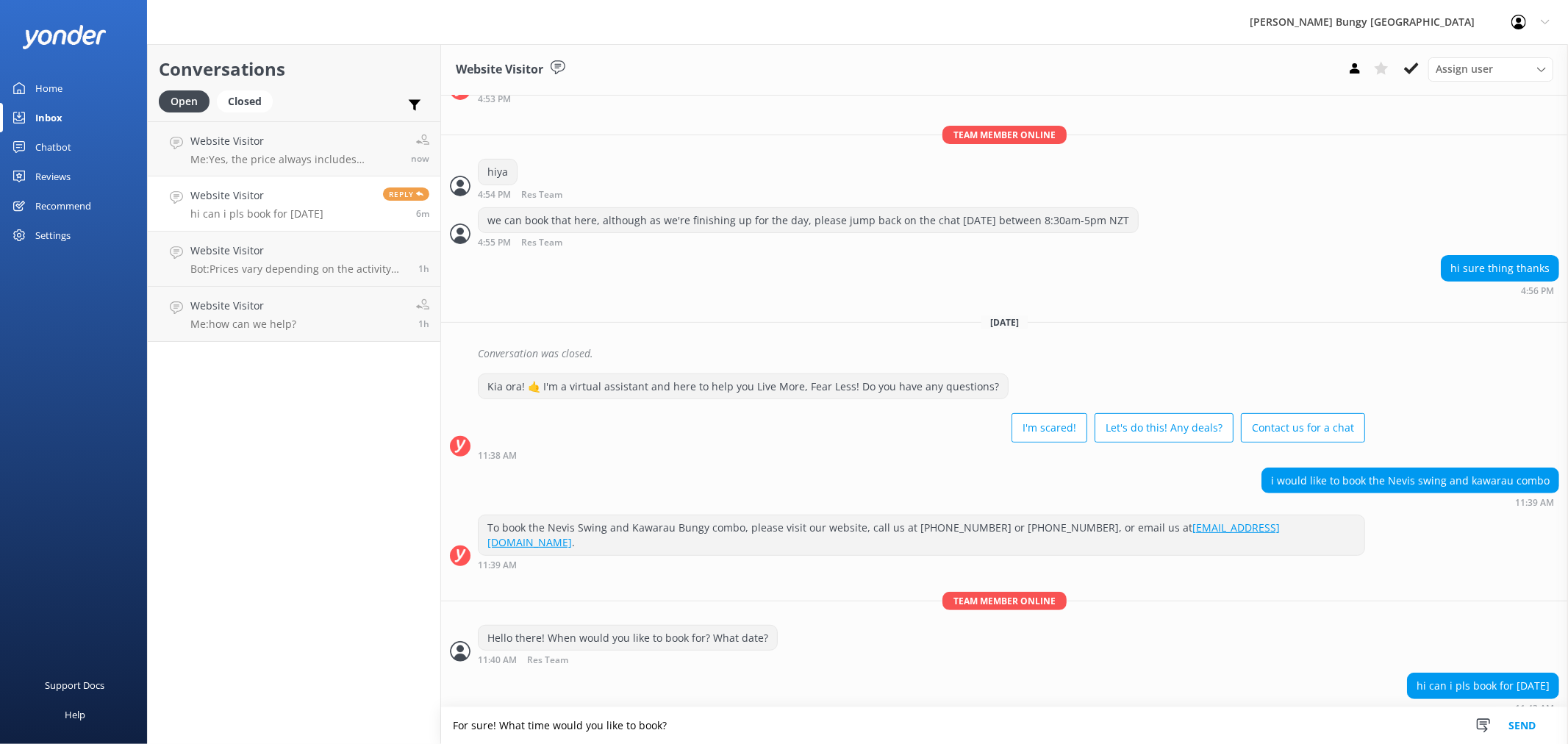
type textarea "For sure! What time would you like to book?"
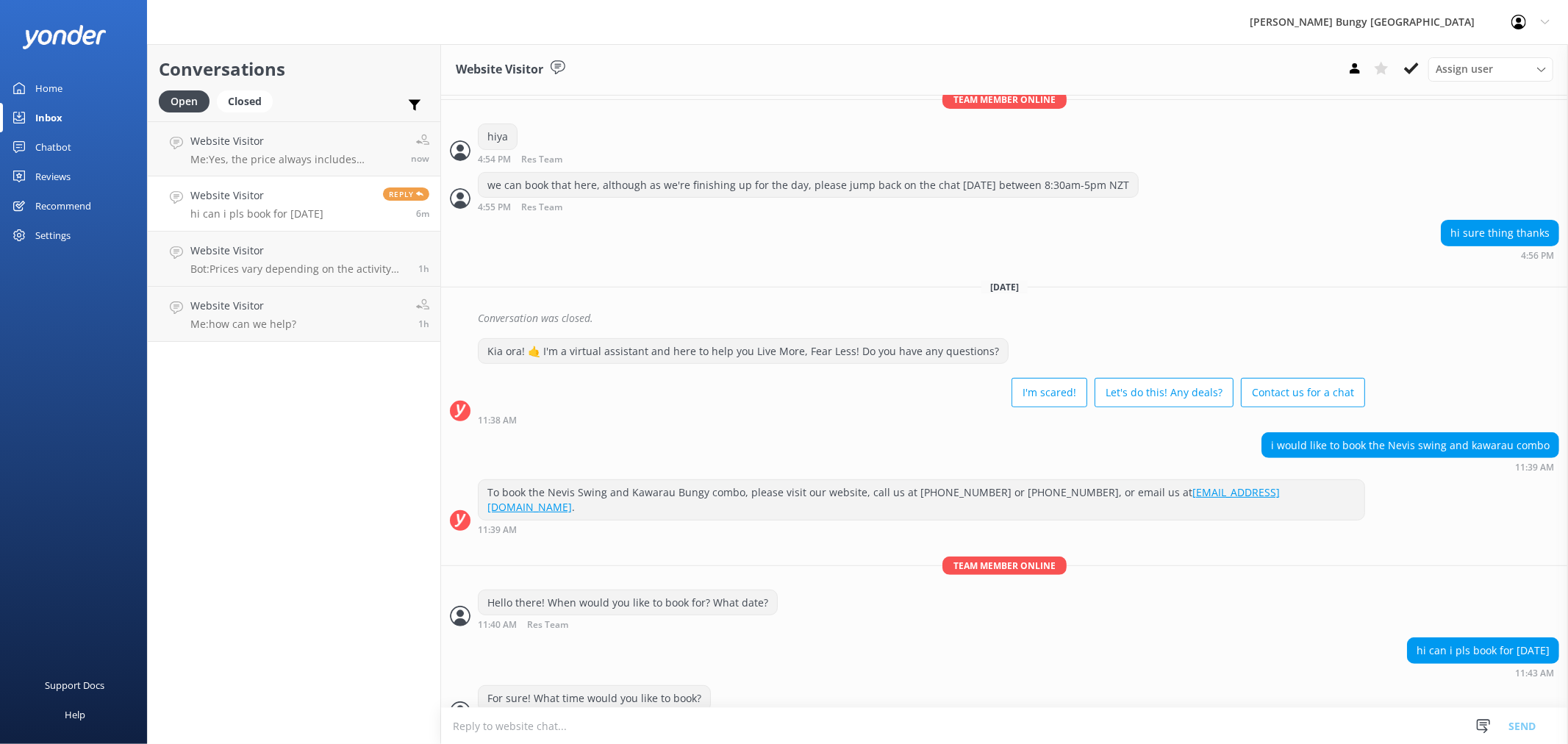
scroll to position [407, 0]
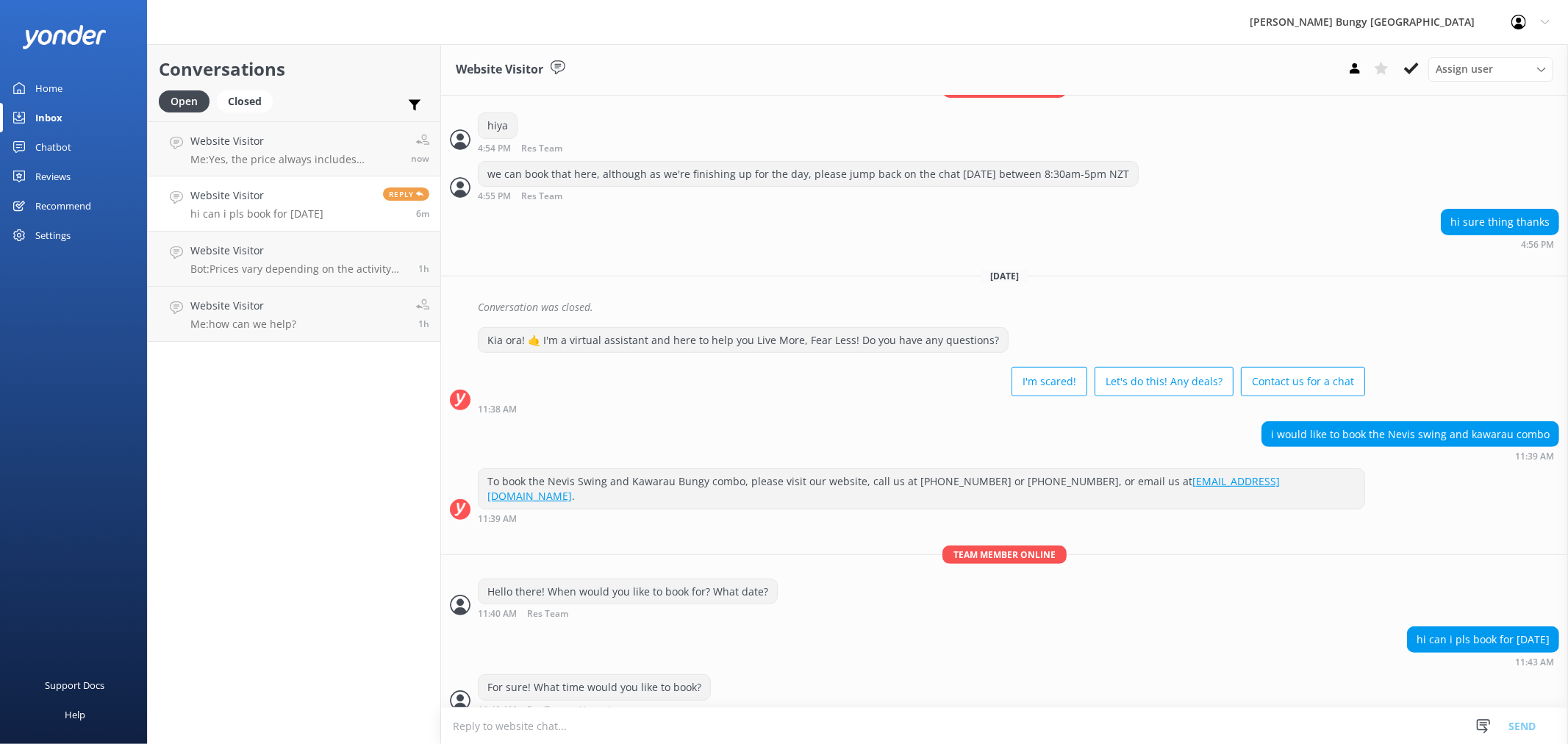
click at [667, 732] on textarea at bounding box center [1005, 725] width 1127 height 36
type textarea "And would you like to drive to the Kawarau Bungy Centre yourself or would you l…"
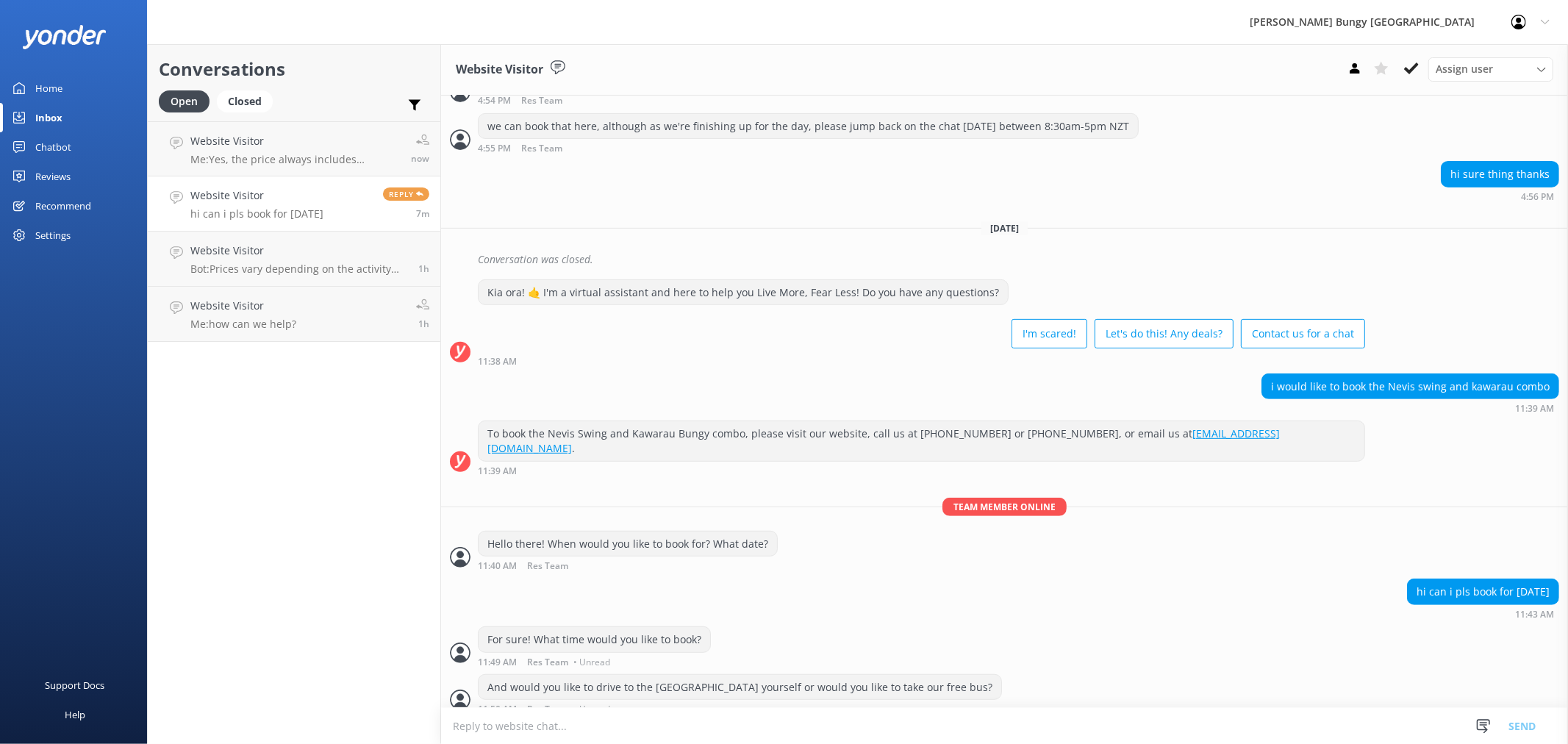
click at [641, 728] on textarea at bounding box center [1005, 725] width 1127 height 36
type textarea "I"
click at [294, 193] on h4 "Website Visitor" at bounding box center [257, 195] width 133 height 16
click at [300, 158] on p "Me: Yes, the price always includes transport, media package and a T-shirt after…" at bounding box center [295, 159] width 209 height 13
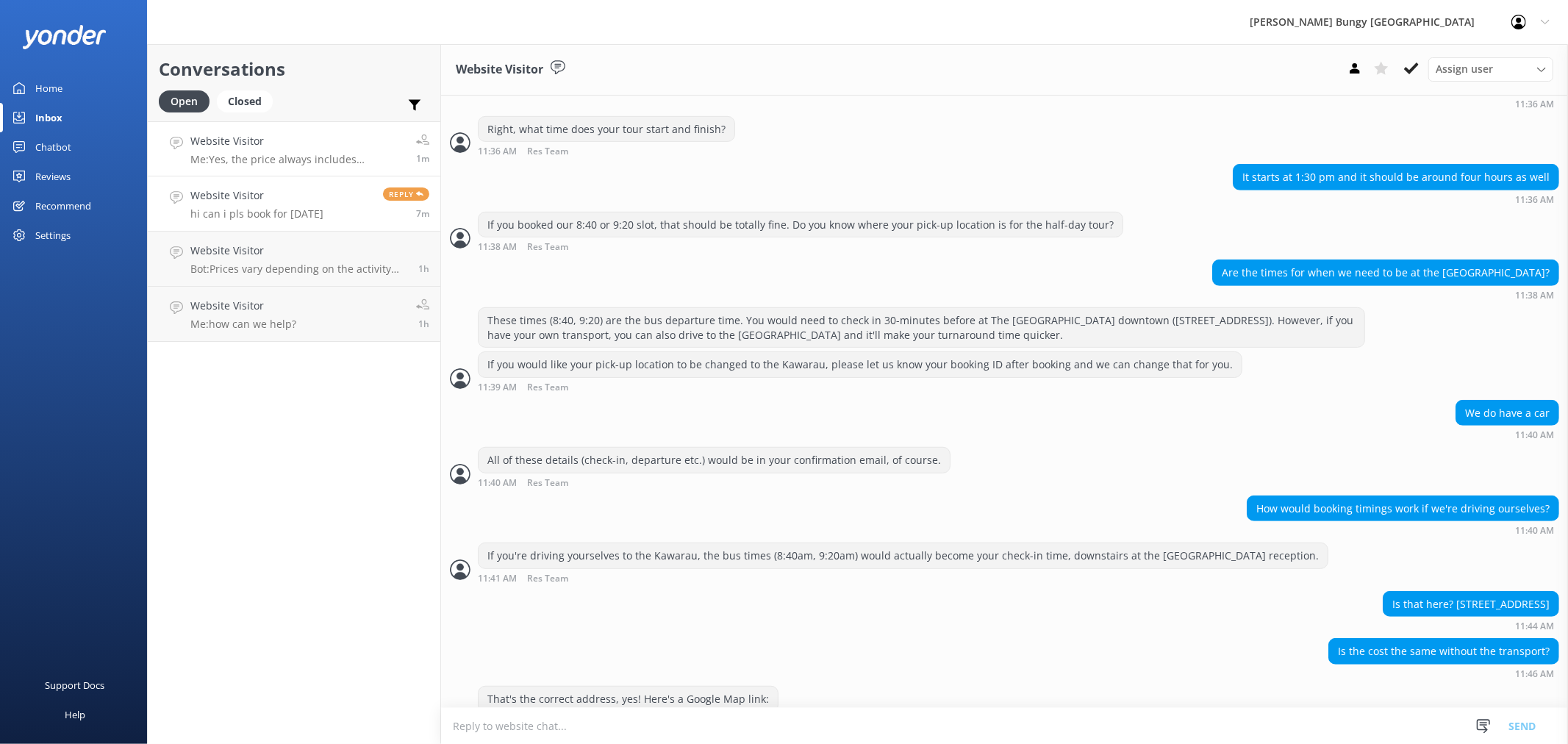
click at [316, 197] on h4 "Website Visitor" at bounding box center [257, 195] width 133 height 16
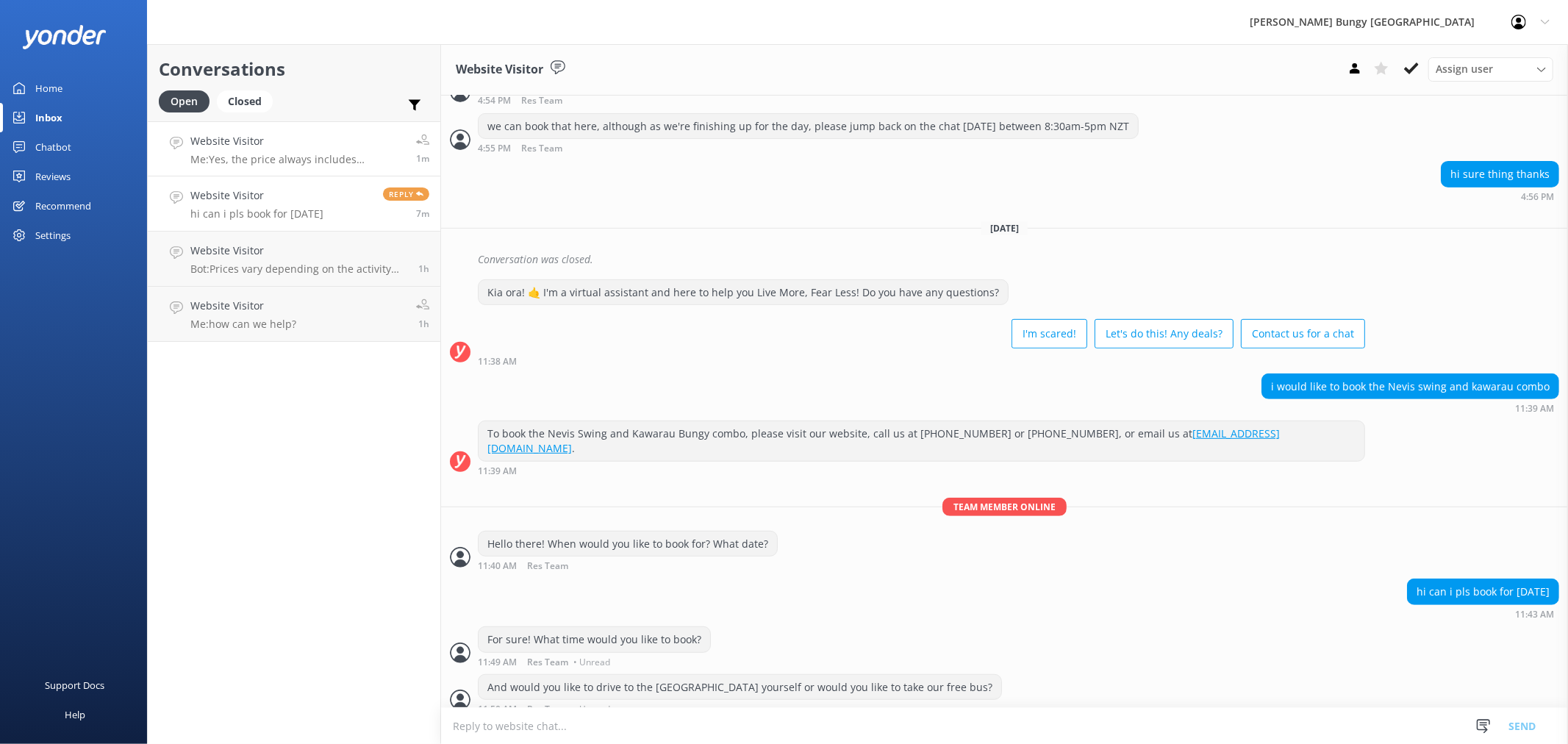
click at [318, 163] on p "Me: Yes, the price always includes transport, media package and a T-shirt after…" at bounding box center [298, 159] width 215 height 13
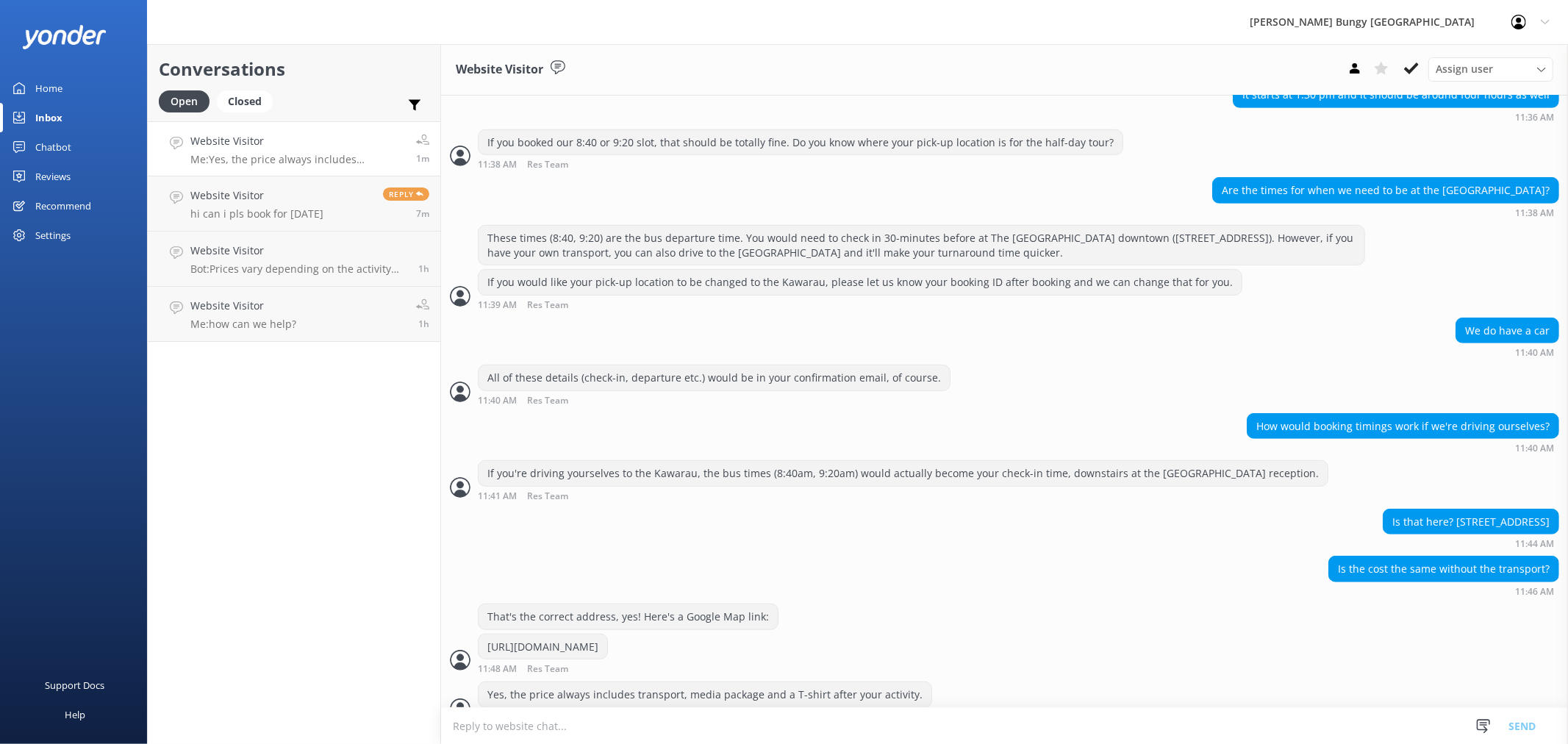
scroll to position [627, 0]
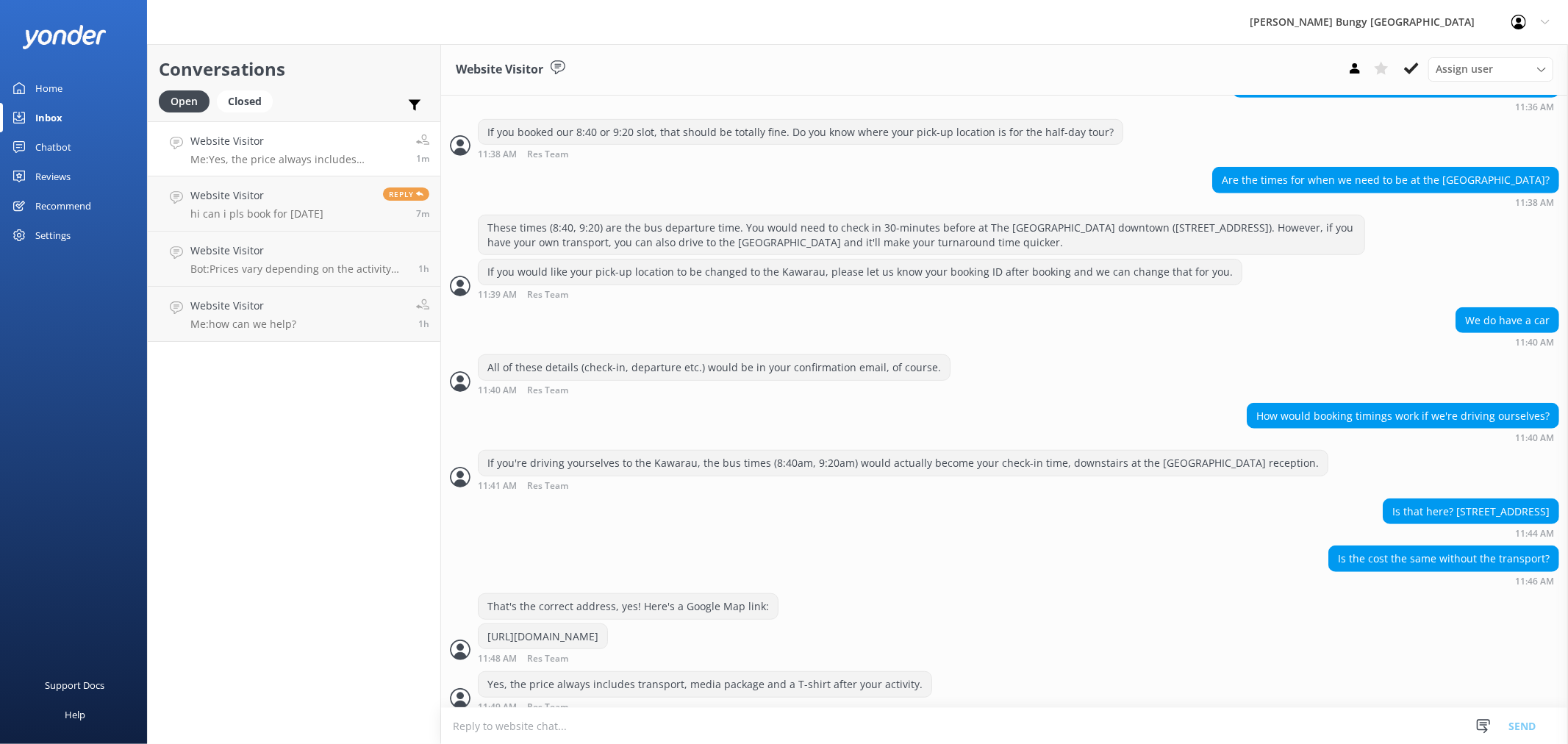
click at [674, 736] on textarea at bounding box center [1005, 725] width 1127 height 36
click at [677, 731] on textarea at bounding box center [1005, 725] width 1127 height 36
click at [276, 195] on h4 "Website Visitor" at bounding box center [257, 195] width 133 height 16
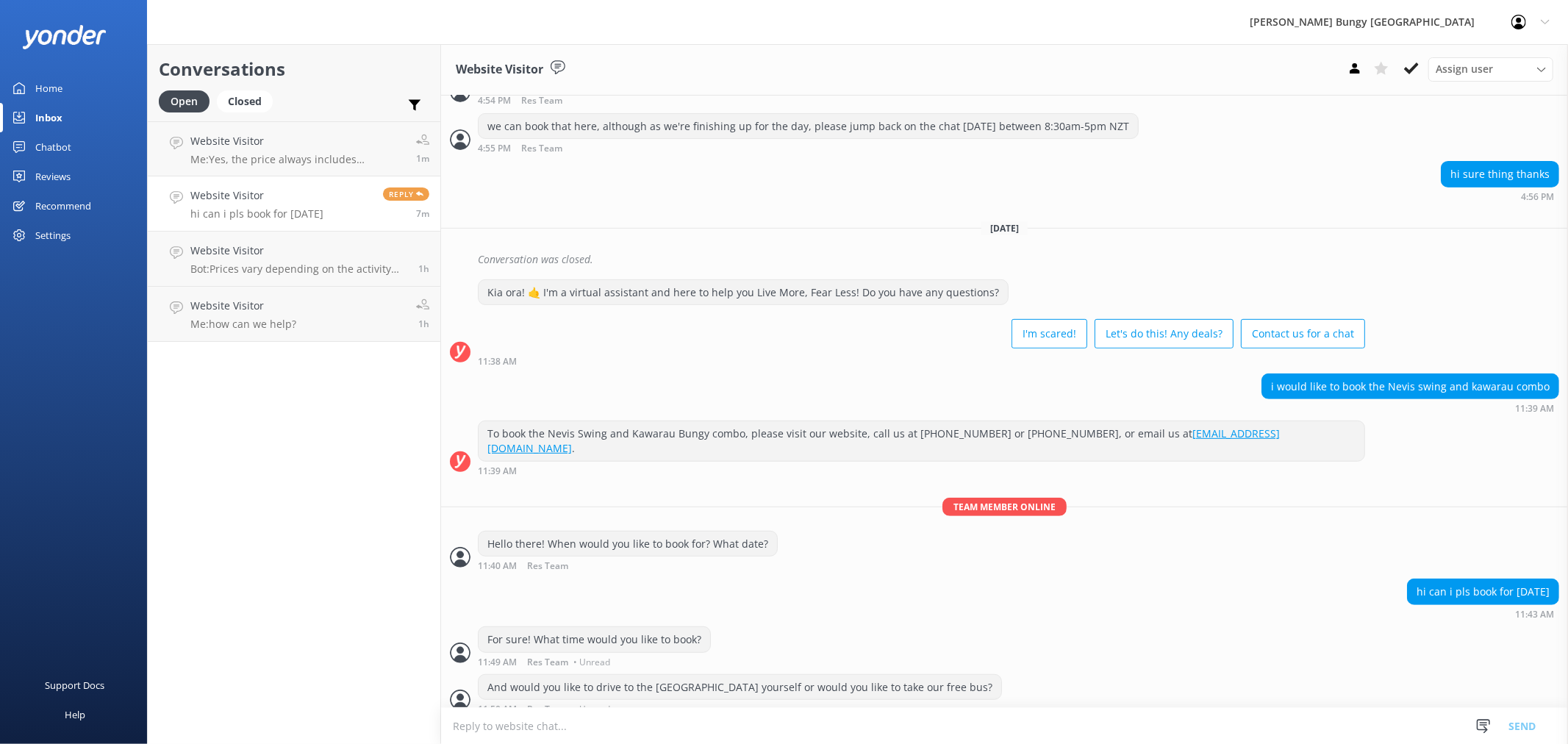
click at [694, 731] on textarea at bounding box center [1005, 725] width 1127 height 36
click at [292, 239] on link "Website Visitor Bot: Prices vary depending on the activity and location. For th…" at bounding box center [293, 259] width 292 height 55
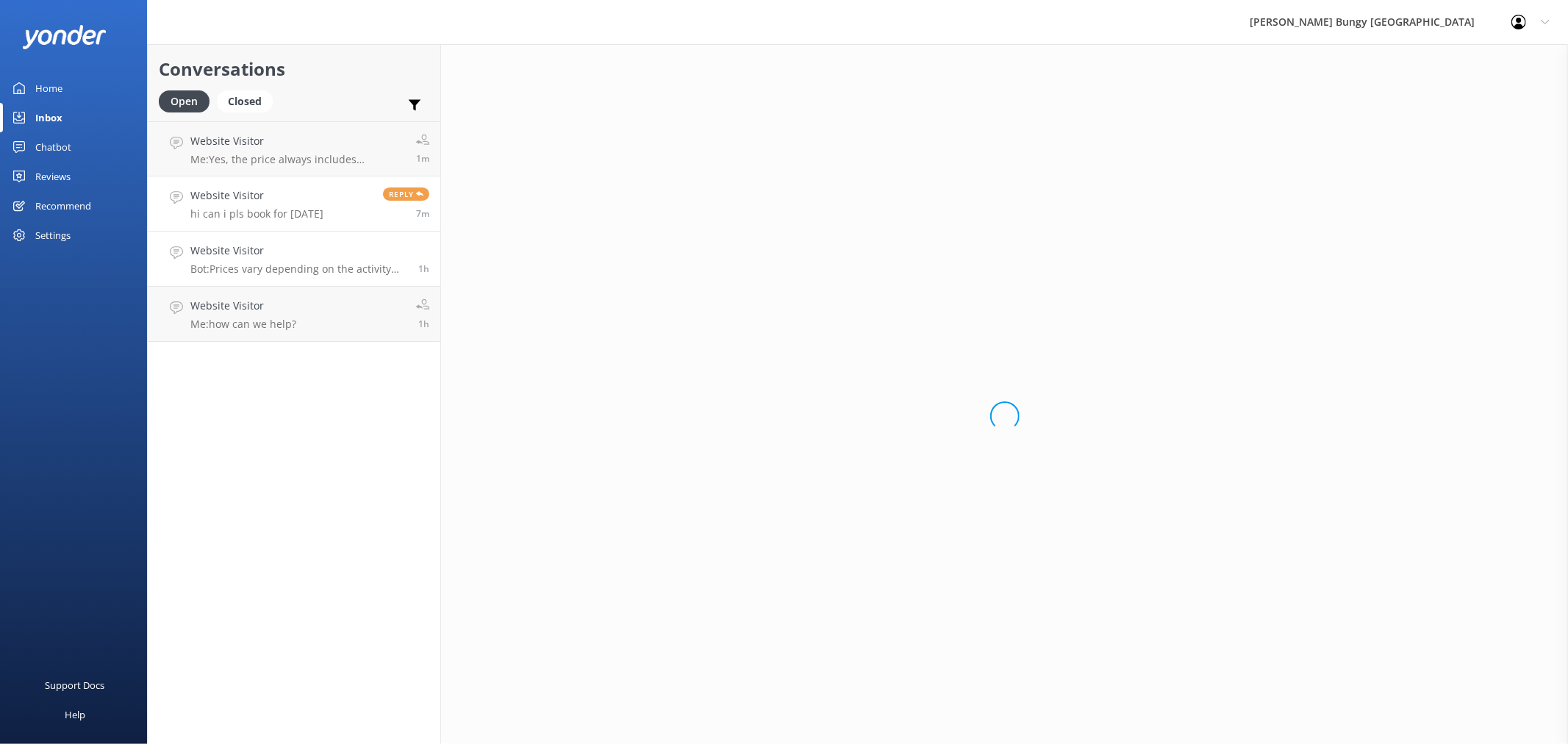
click at [296, 211] on p "hi can i pls book for october 22nd 2025" at bounding box center [257, 214] width 133 height 13
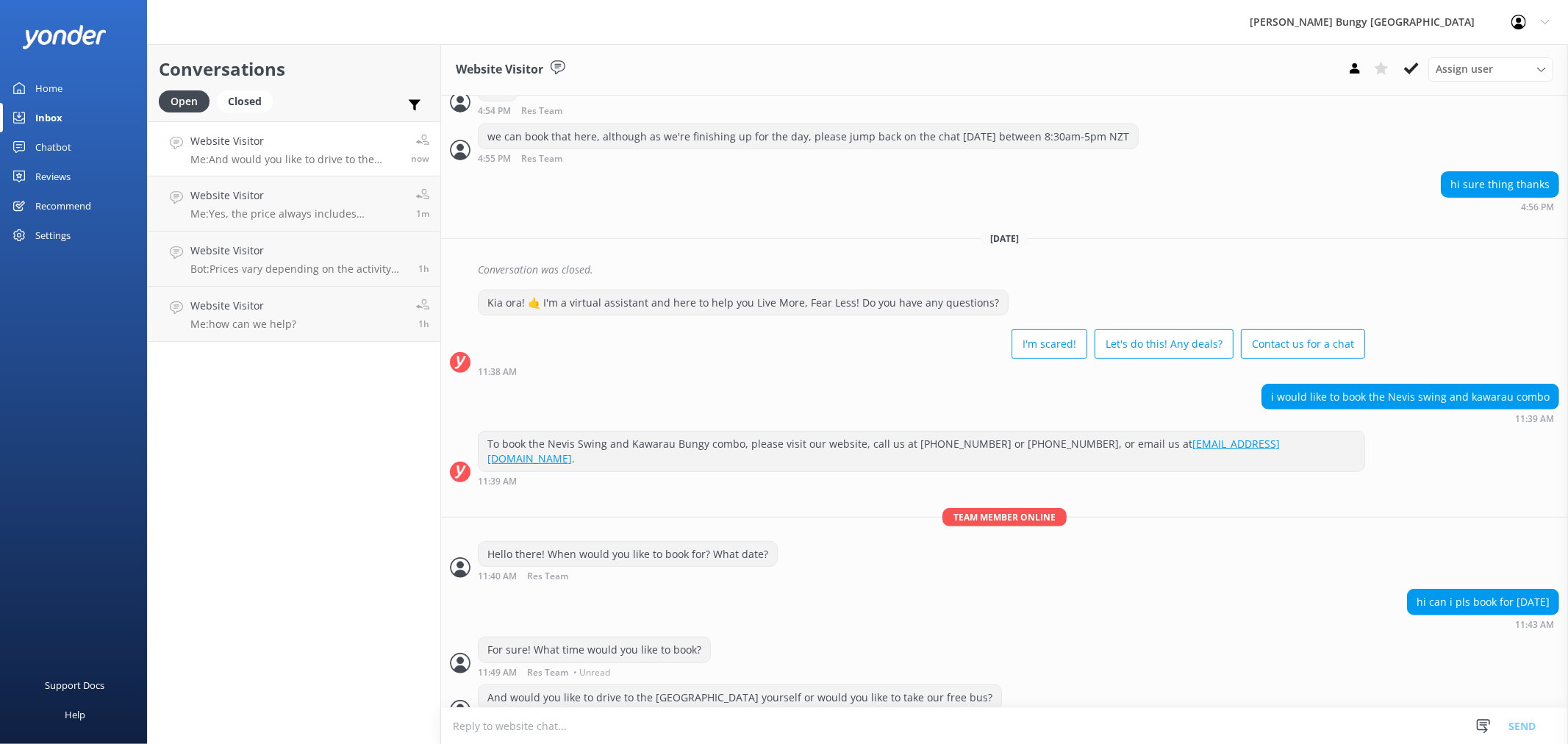
scroll to position [455, 0]
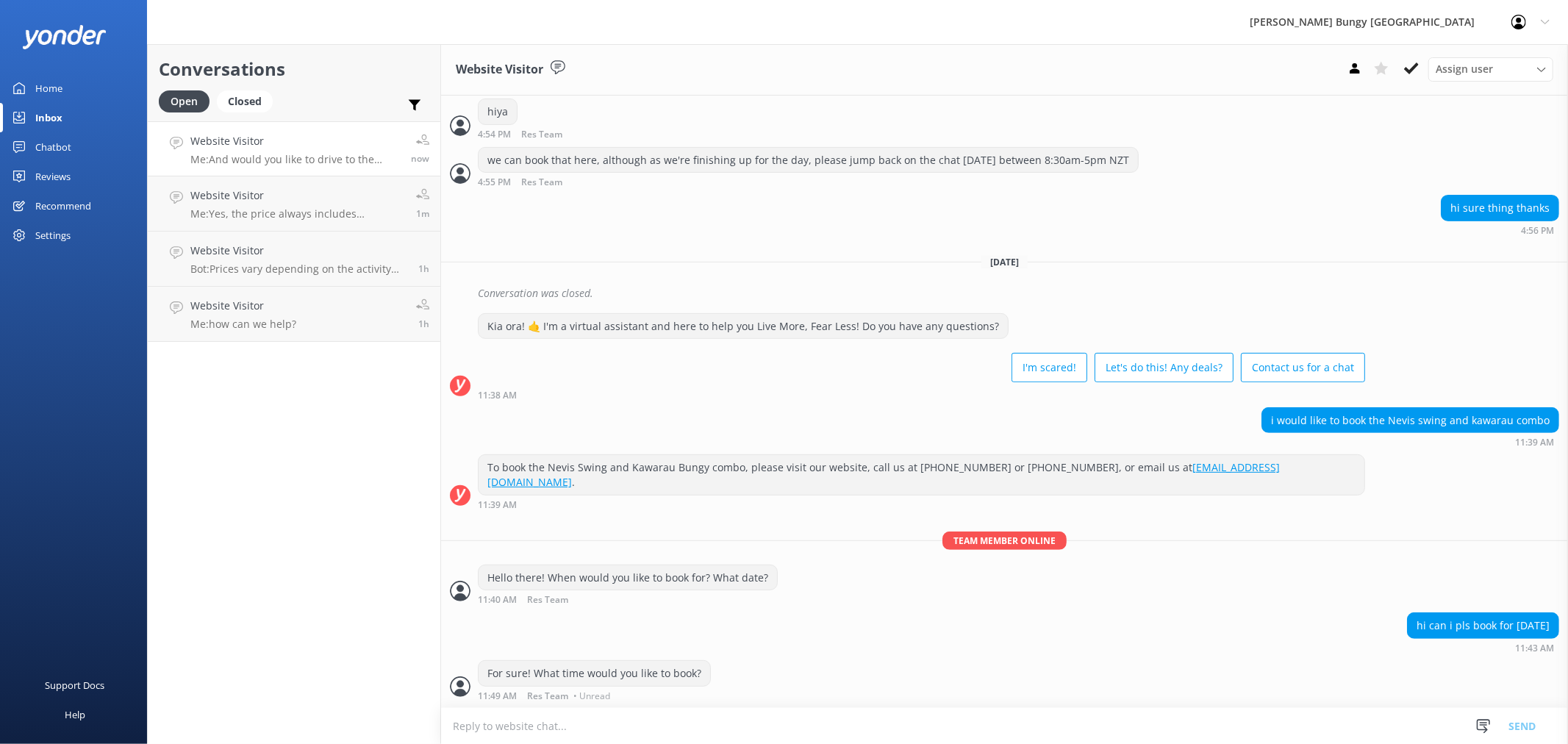
scroll to position [455, 0]
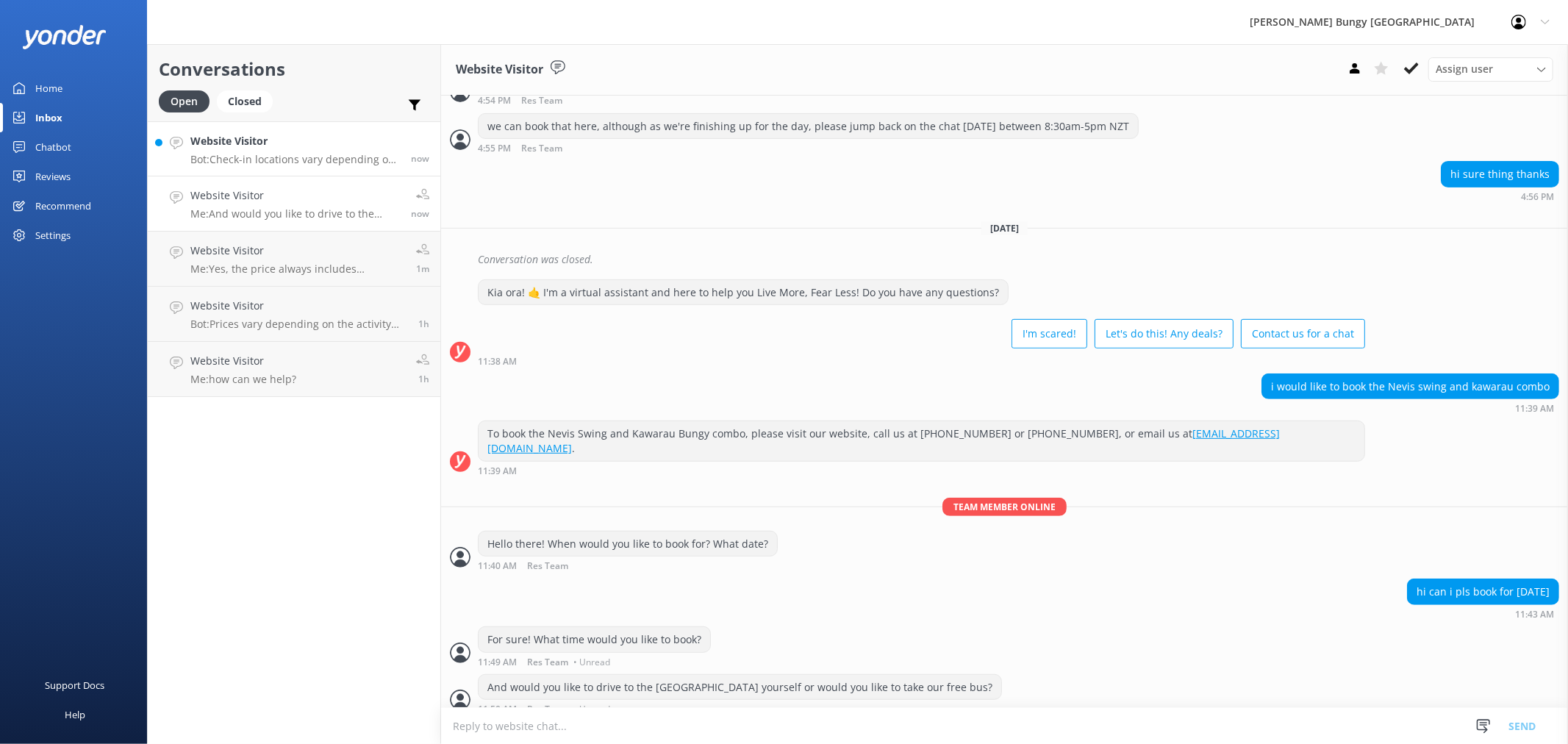
click at [319, 153] on p "Bot: Check-in locations vary depending on your activity: - Auckland Bridge Bung…" at bounding box center [295, 159] width 209 height 13
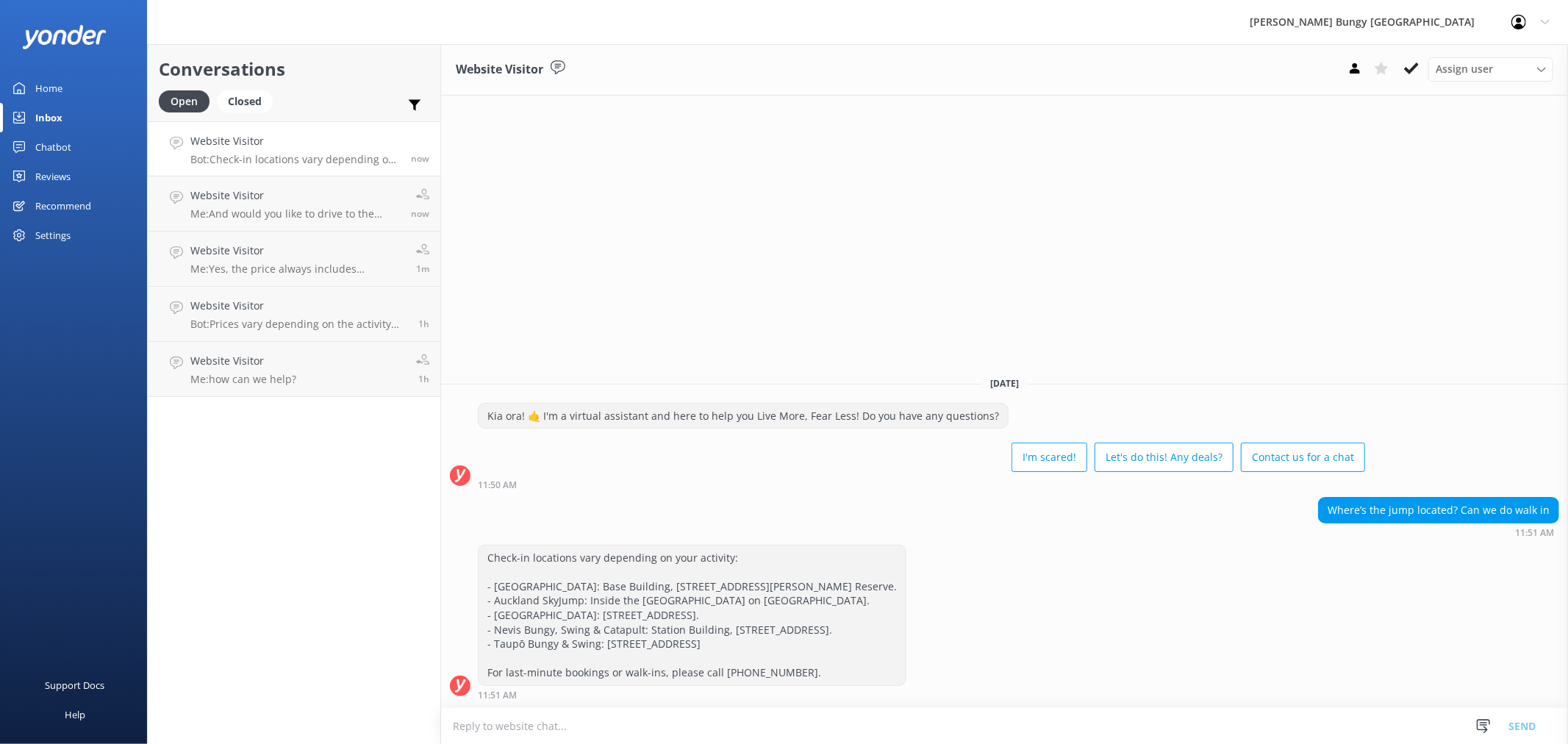
click at [696, 730] on textarea at bounding box center [1005, 725] width 1127 height 36
click at [673, 731] on textarea at bounding box center [1005, 725] width 1127 height 36
click at [905, 730] on textarea at bounding box center [1005, 725] width 1127 height 36
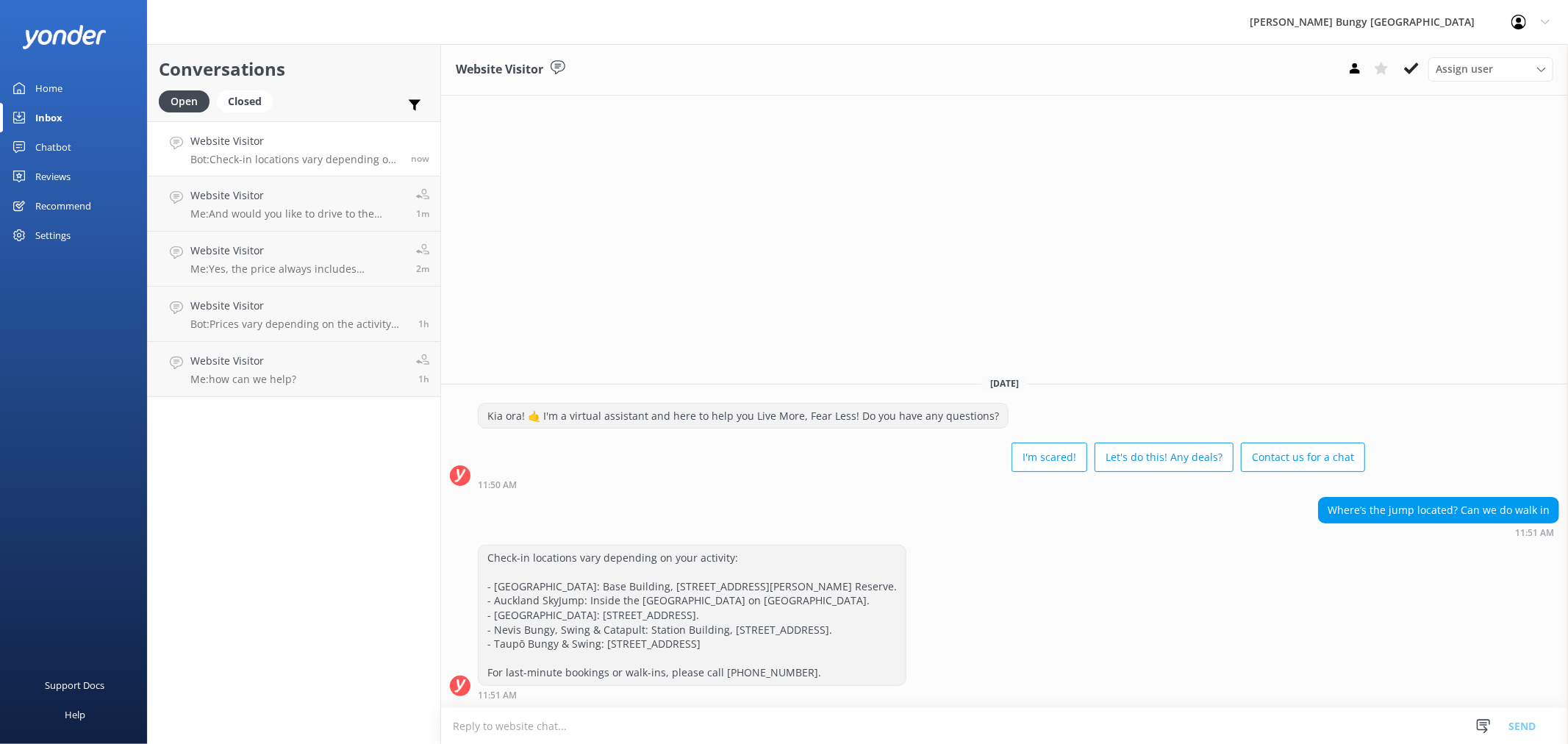
click at [954, 736] on textarea at bounding box center [1005, 725] width 1127 height 36
click at [951, 732] on textarea at bounding box center [1005, 725] width 1127 height 36
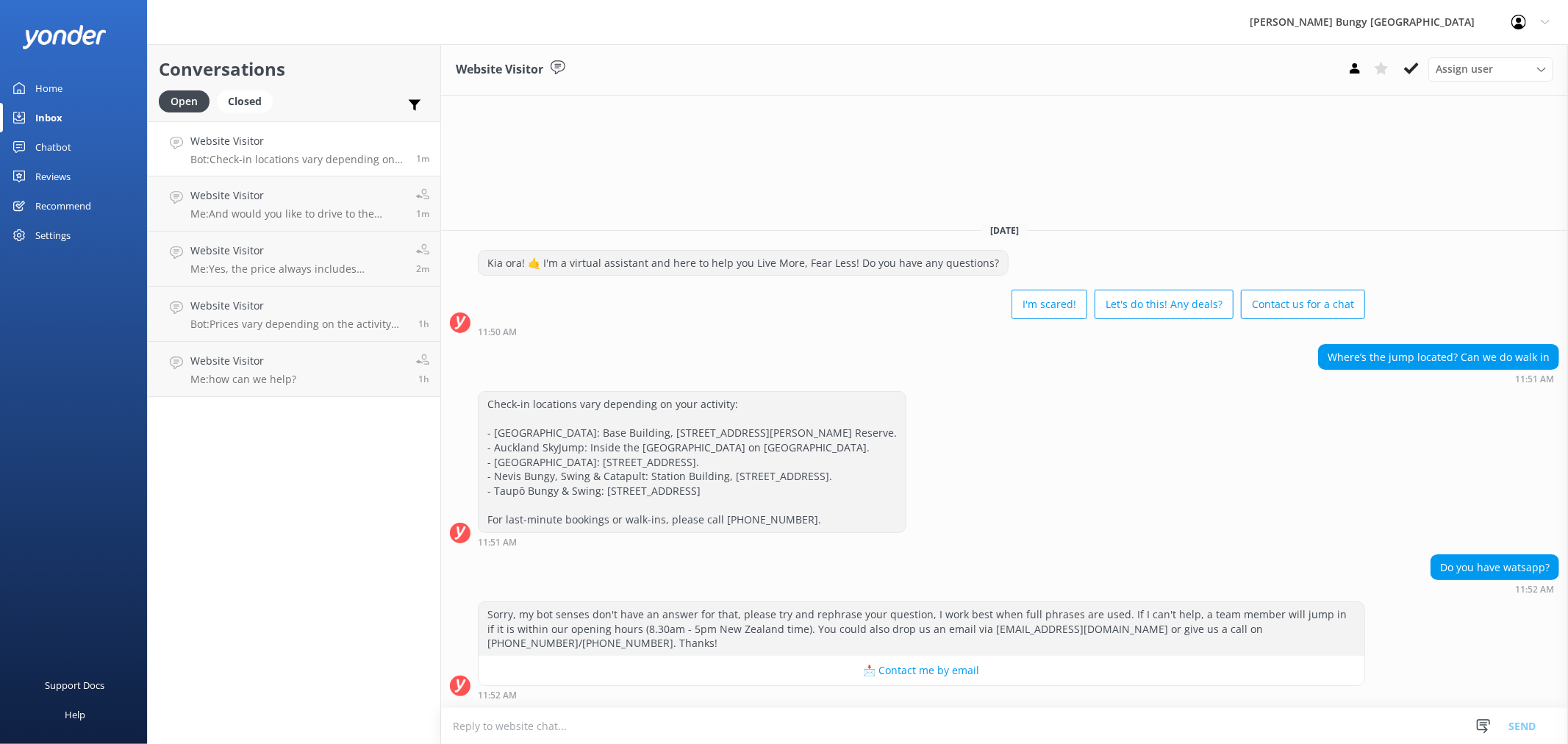
click at [1184, 722] on textarea at bounding box center [1005, 725] width 1127 height 36
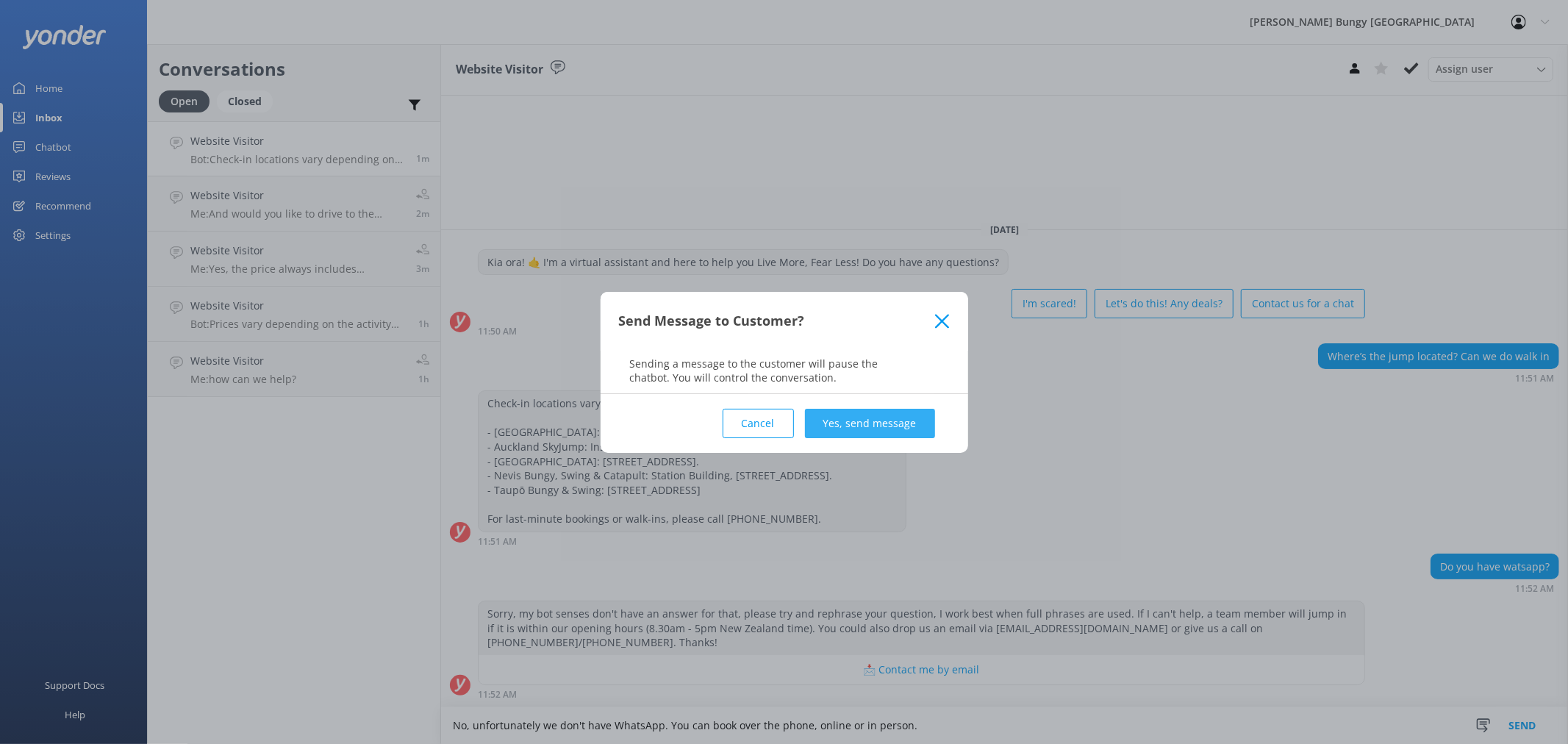
type textarea "No, unfortunately we don't have WhatsApp. You can book over the phone, online o…"
click at [884, 416] on button "Yes, send message" at bounding box center [870, 424] width 130 height 29
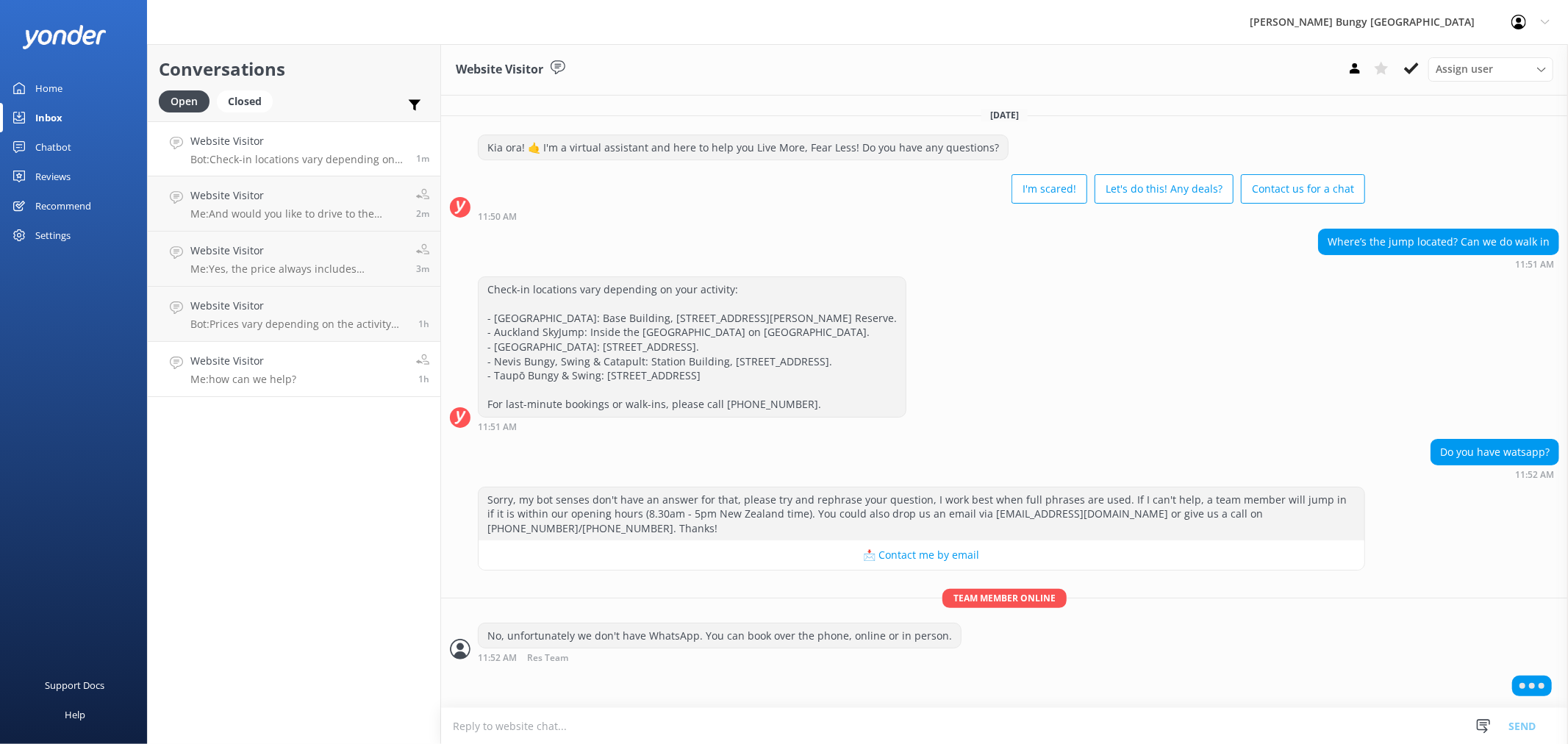
click at [286, 380] on p "Me: how can we help?" at bounding box center [243, 379] width 106 height 13
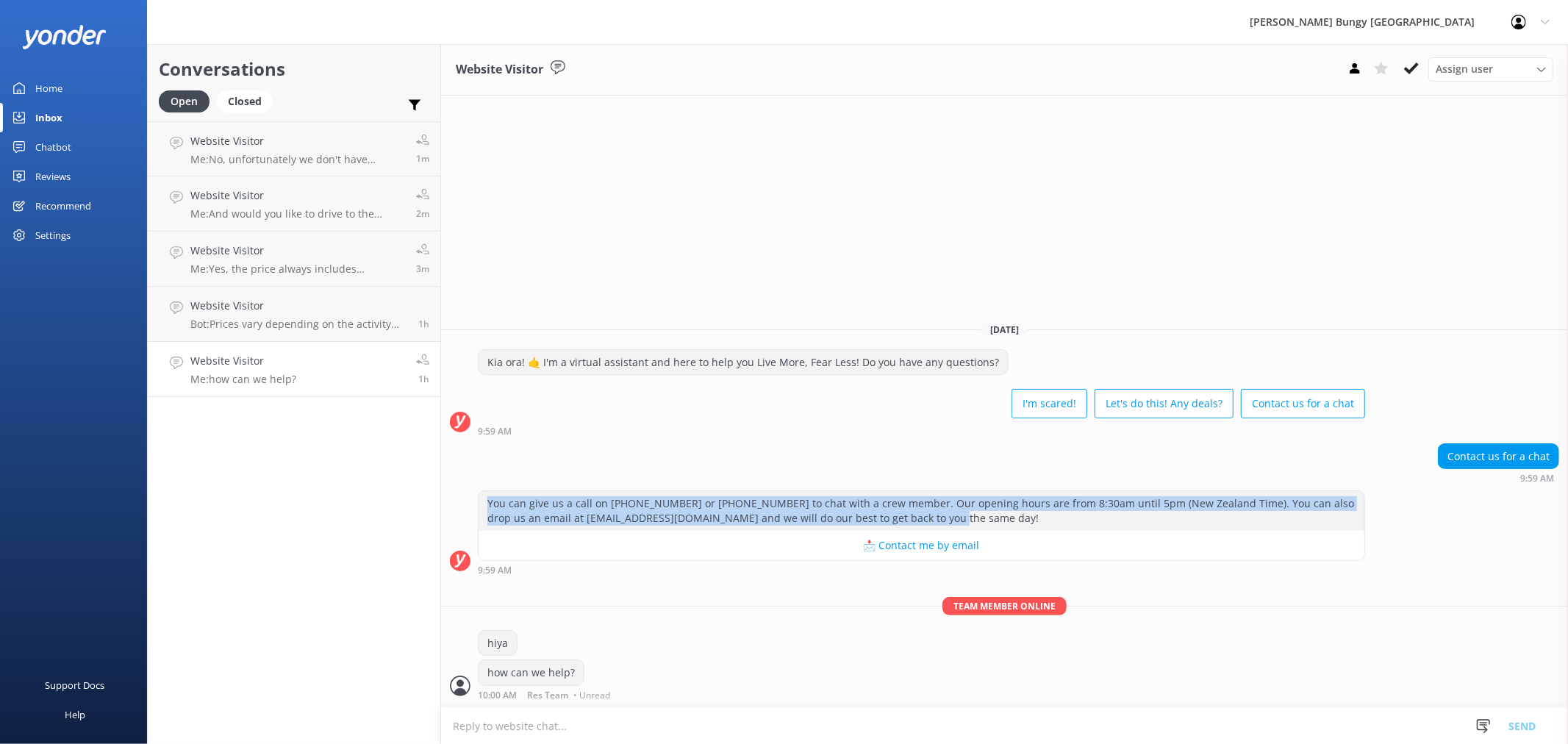
drag, startPoint x: 895, startPoint y: 515, endPoint x: 485, endPoint y: 508, distance: 410.1
click at [485, 508] on div "You can give us a call on 0800 286 4958 or +64 3 450 1300 to chat with a crew m…" at bounding box center [921, 510] width 886 height 39
copy div "You can give us a call on 0800 286 4958 or +64 3 450 1300 to chat with a crew m…"
click at [901, 513] on div "You can give us a call on 0800 286 4958 or +64 3 450 1300 to chat with a crew m…" at bounding box center [921, 510] width 886 height 39
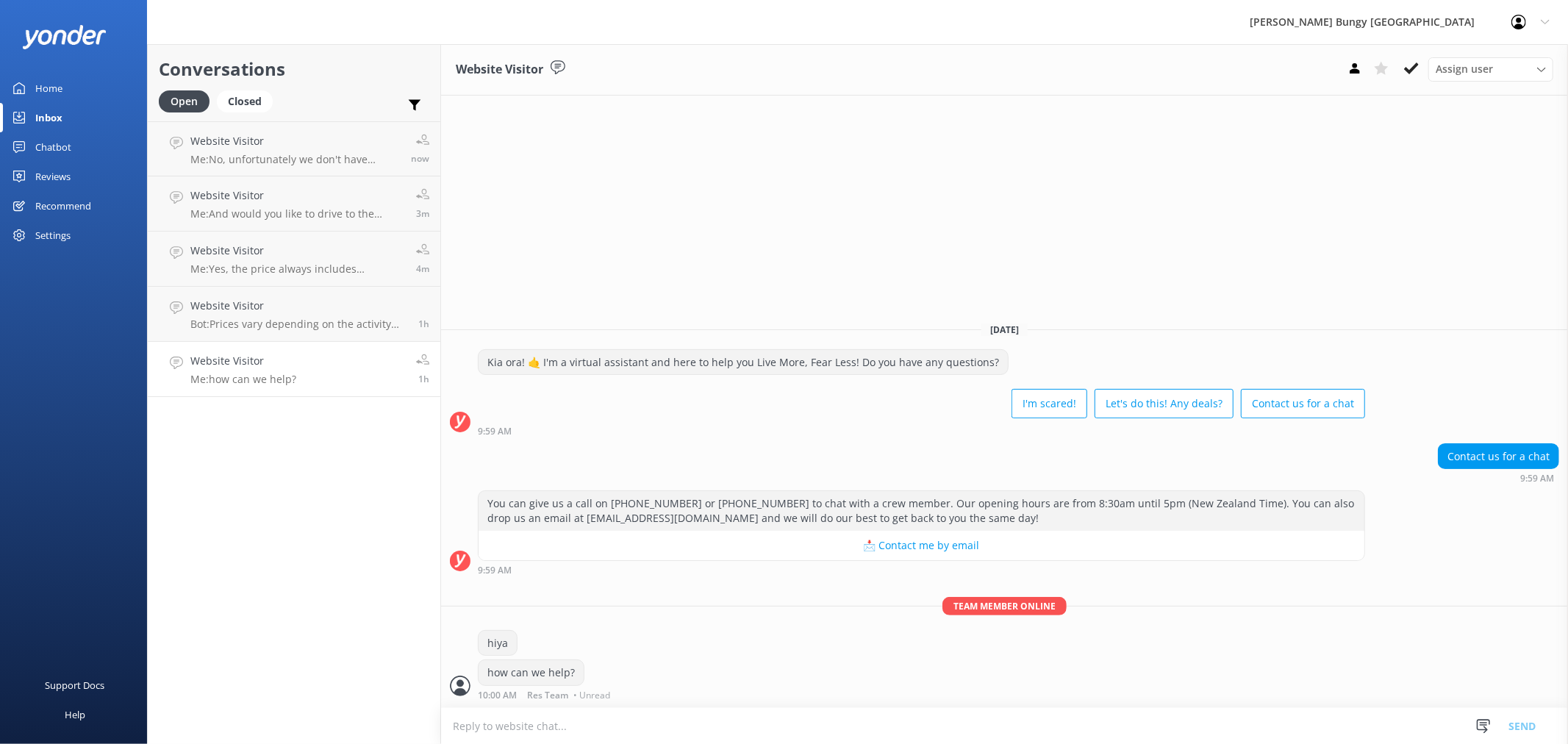
click at [69, 85] on link "Home" at bounding box center [73, 88] width 147 height 29
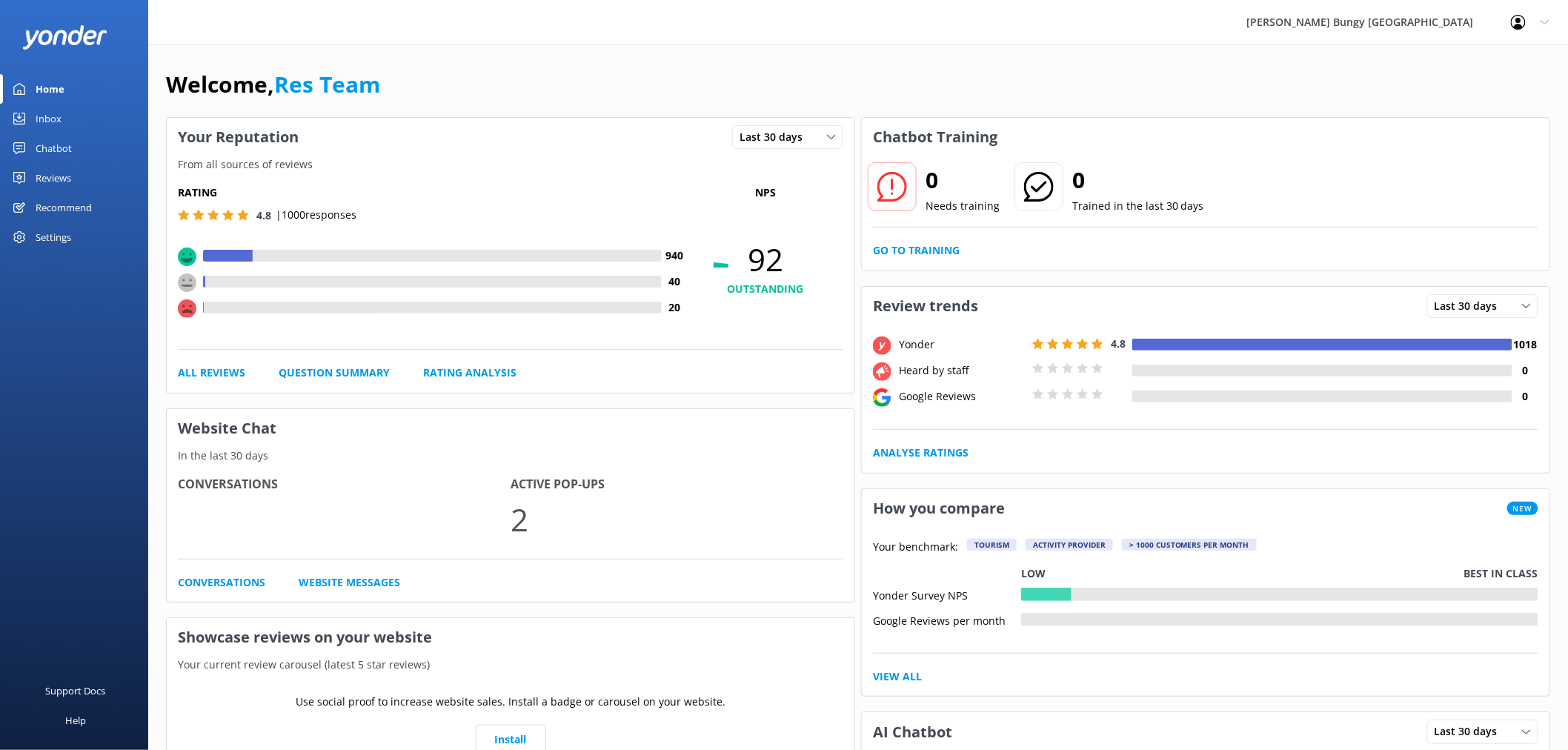
click at [75, 240] on div "Settings" at bounding box center [74, 237] width 149 height 30
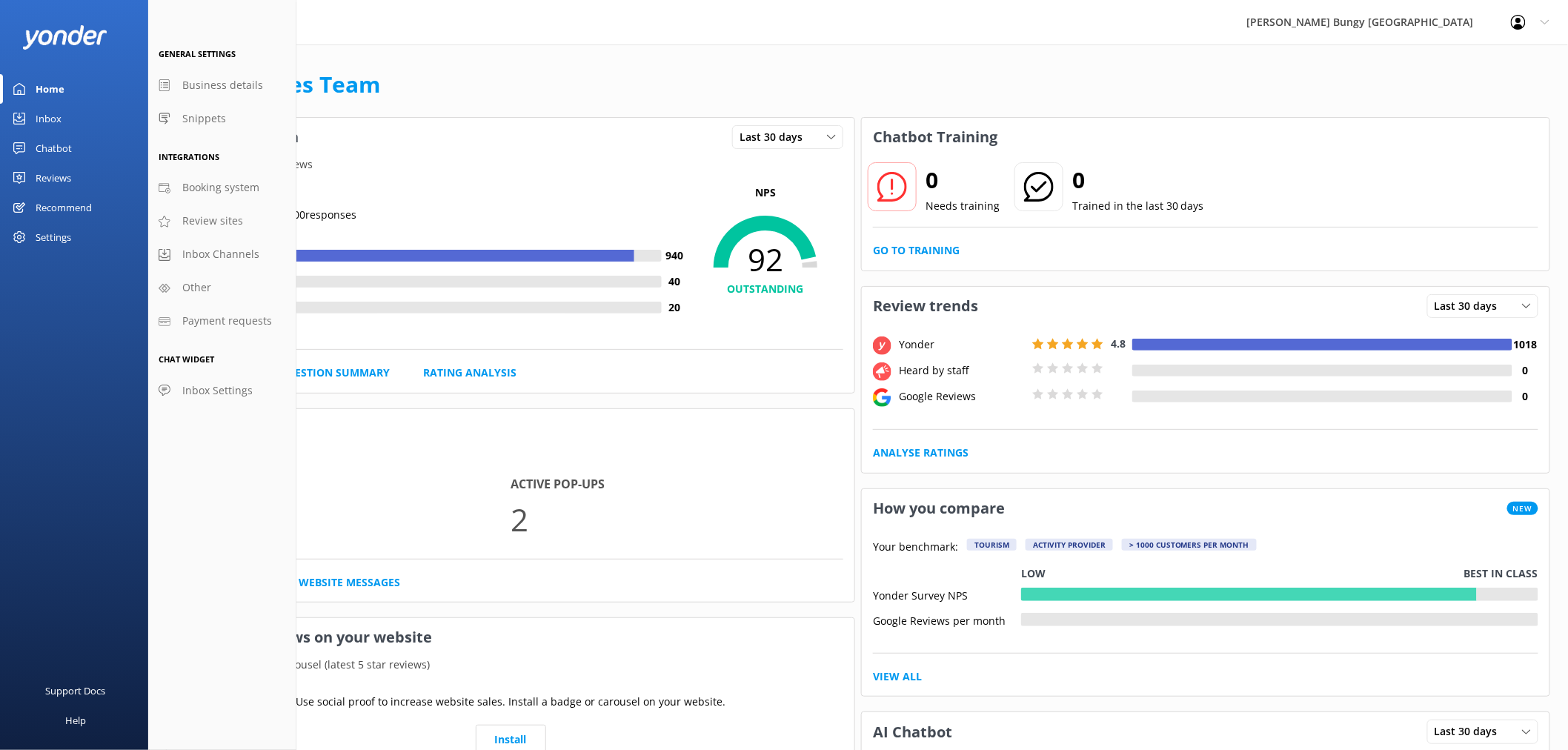
click at [49, 114] on div "Inbox" at bounding box center [48, 118] width 26 height 30
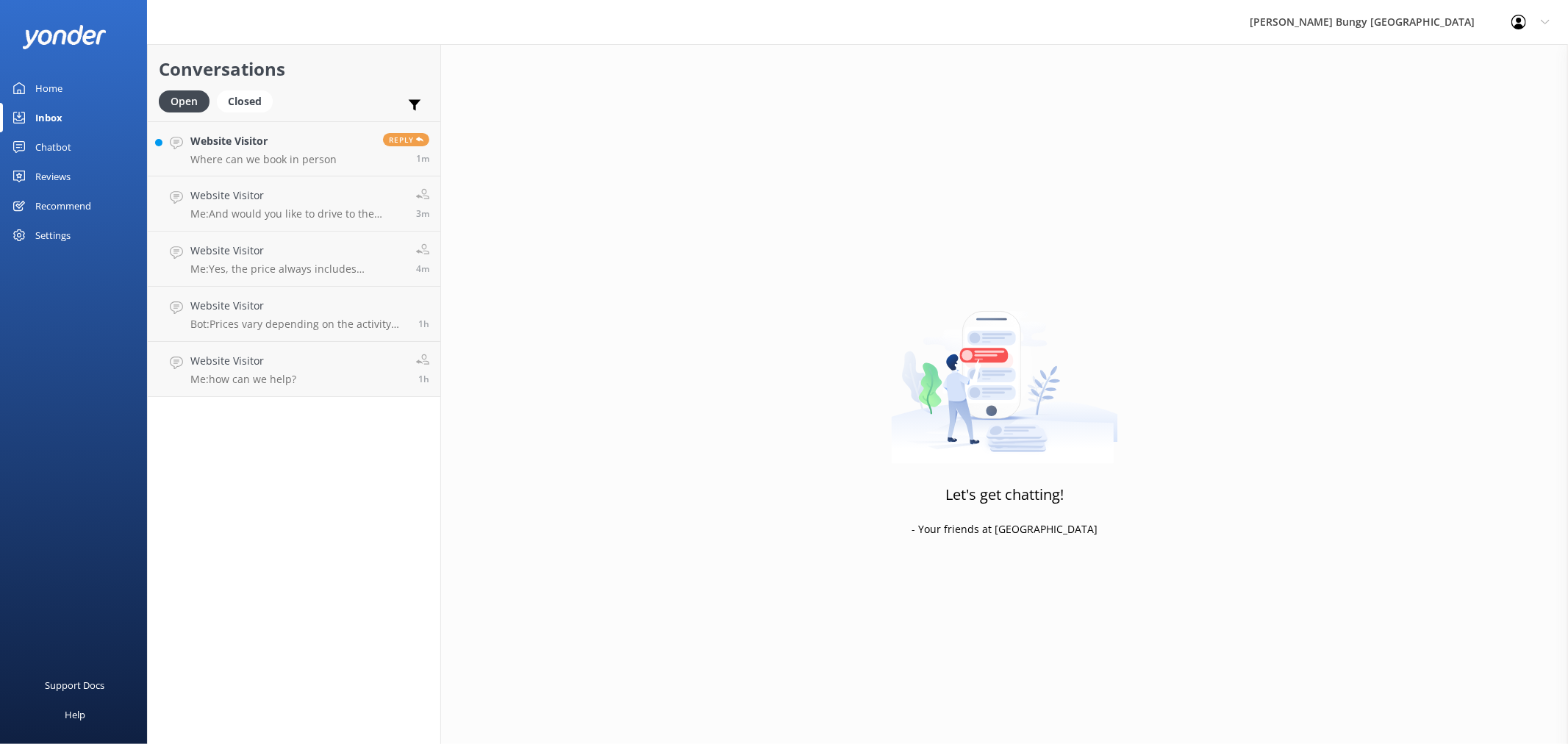
click at [57, 89] on div "Home" at bounding box center [49, 88] width 27 height 29
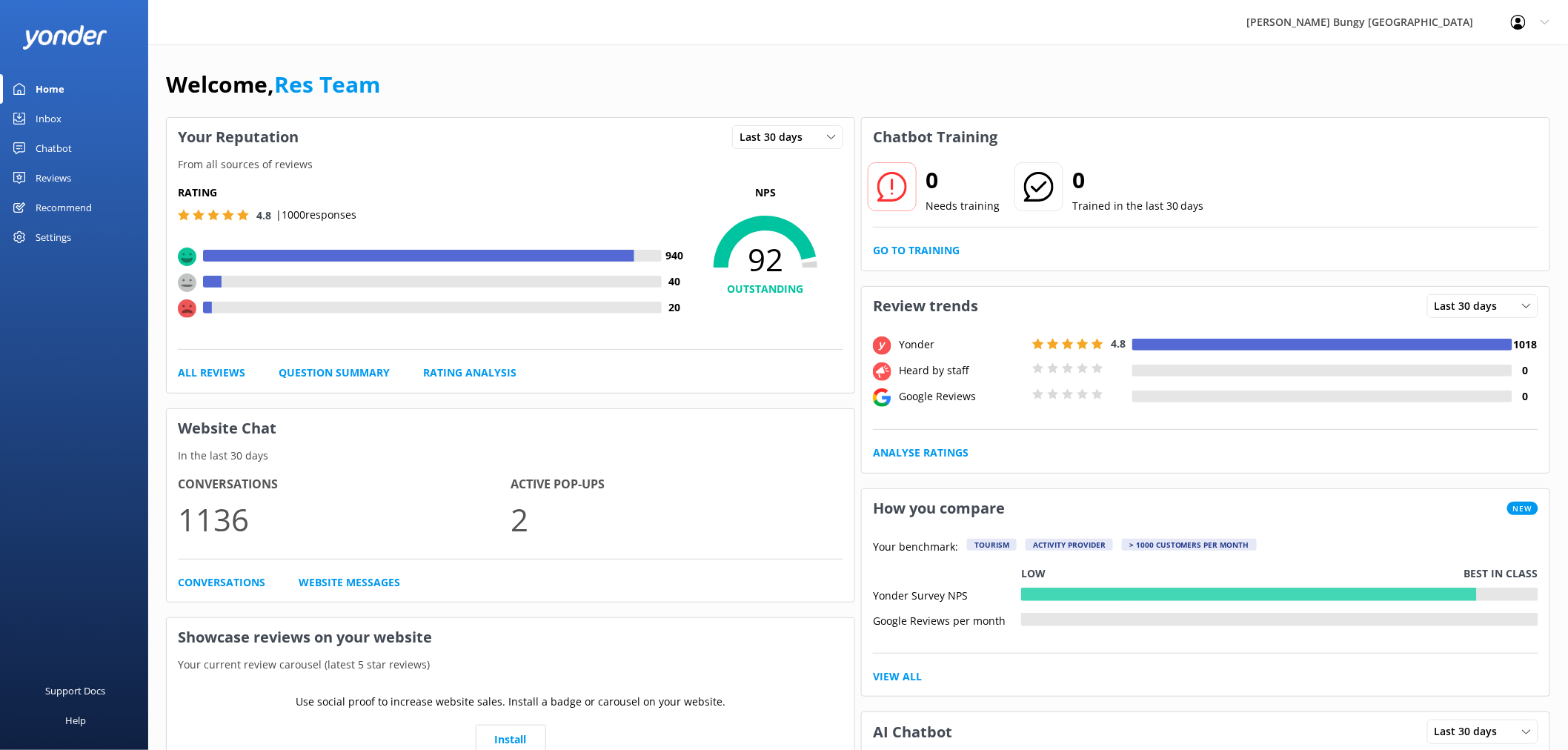
click at [65, 114] on link "Inbox" at bounding box center [74, 118] width 149 height 30
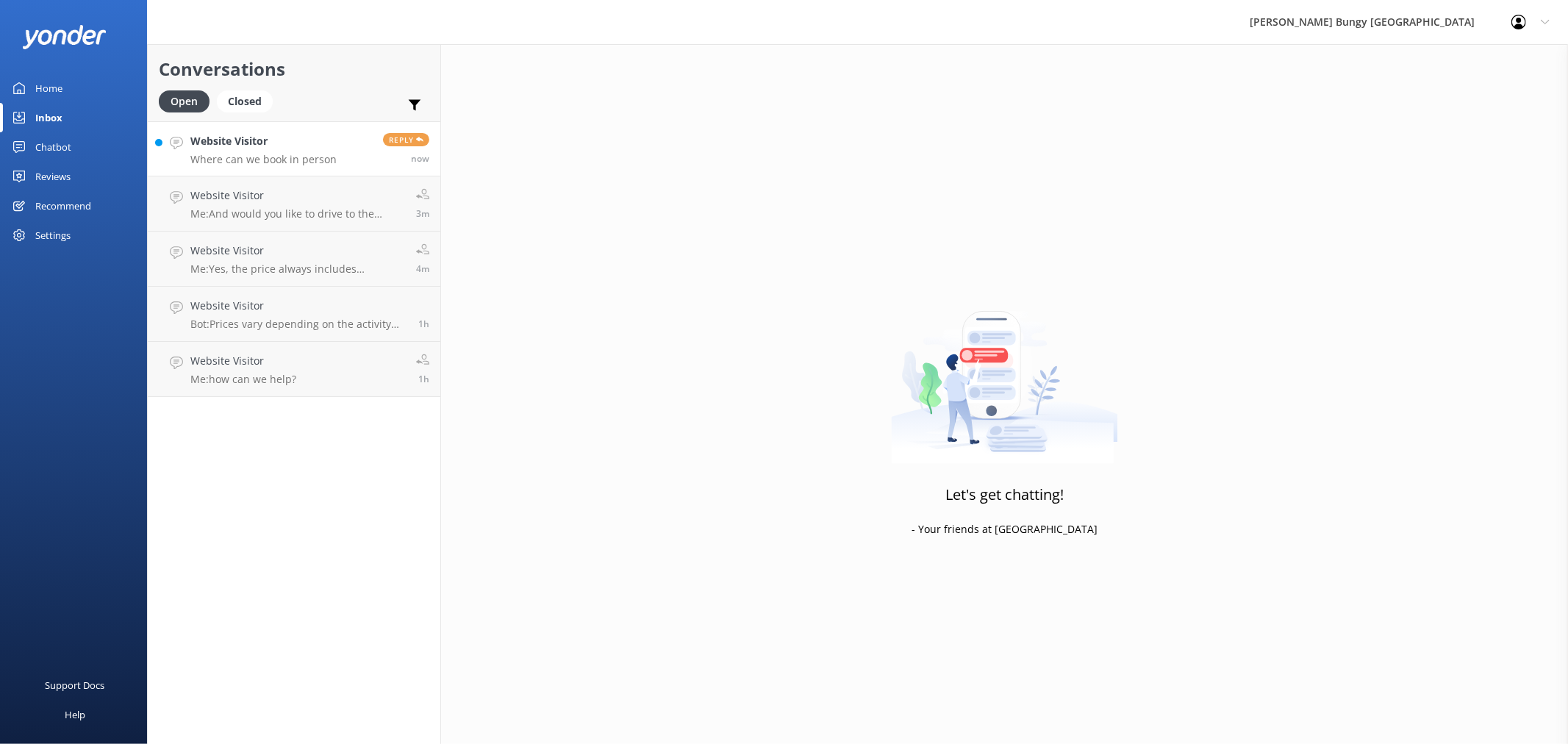
click at [274, 147] on h4 "Website Visitor" at bounding box center [264, 140] width 147 height 16
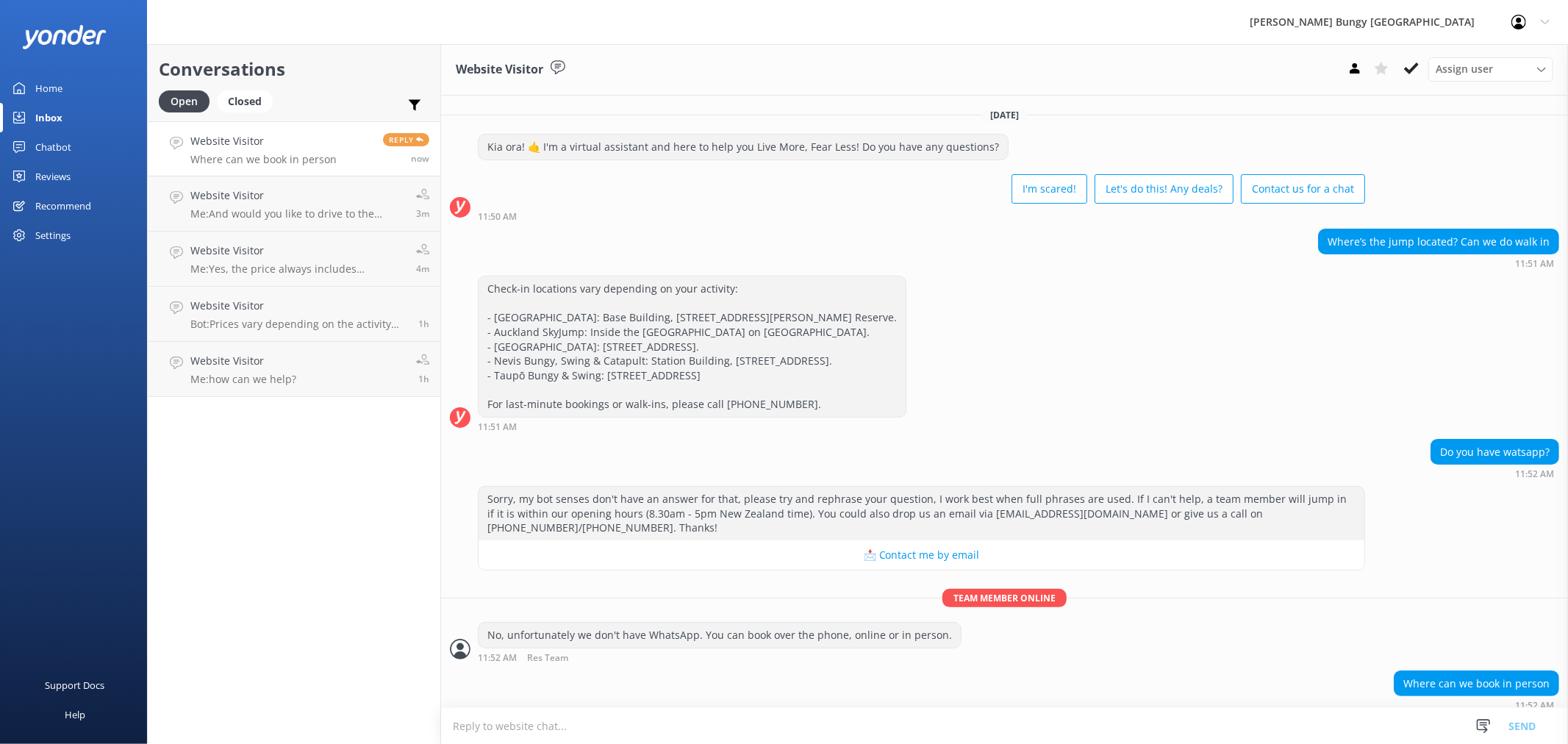
click at [752, 726] on textarea at bounding box center [1005, 725] width 1127 height 36
paste textarea "Gibbston Valley, Queenstown 9371"
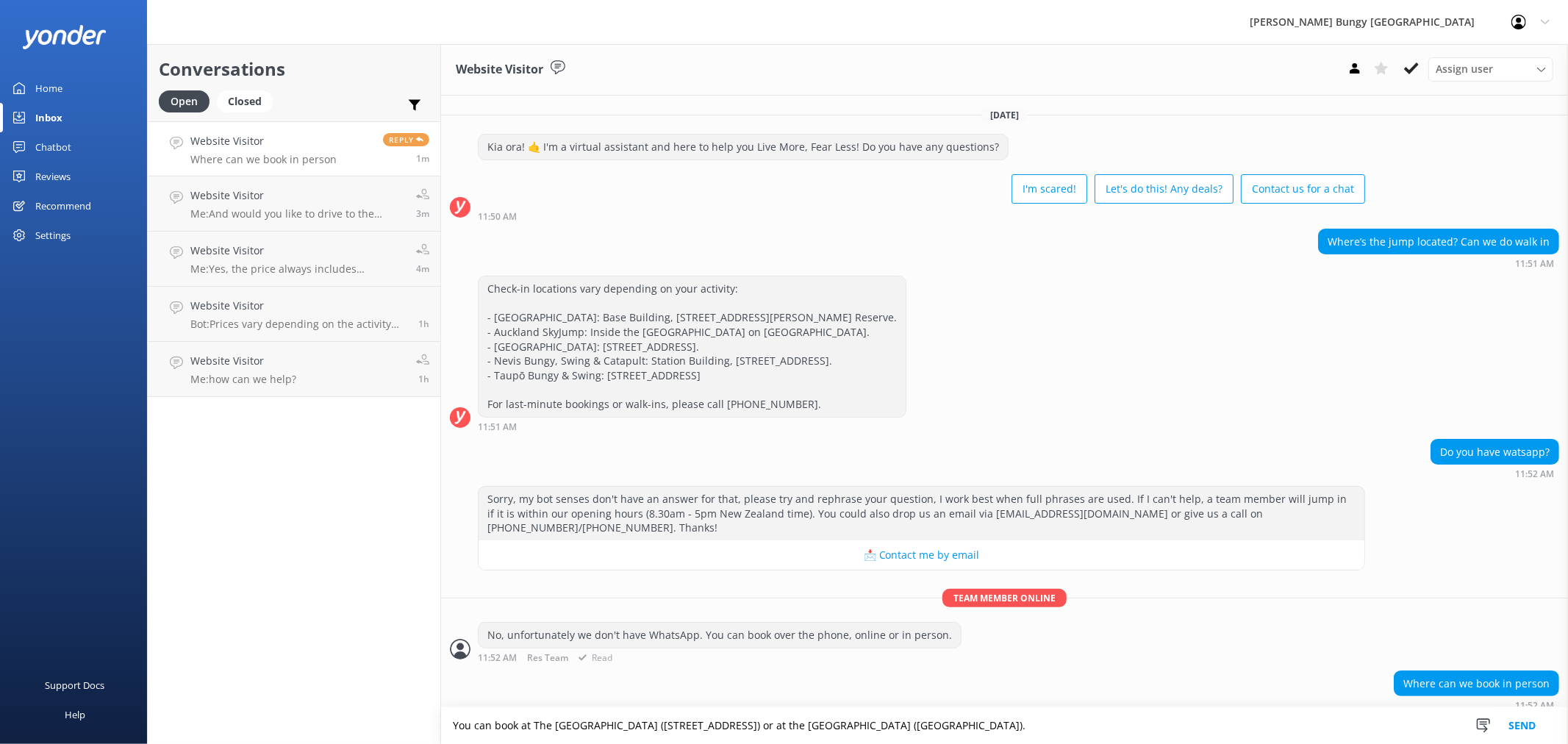
type textarea "You can book at The Station Building (25 Shotover Street) or at the Kawarau Bun…"
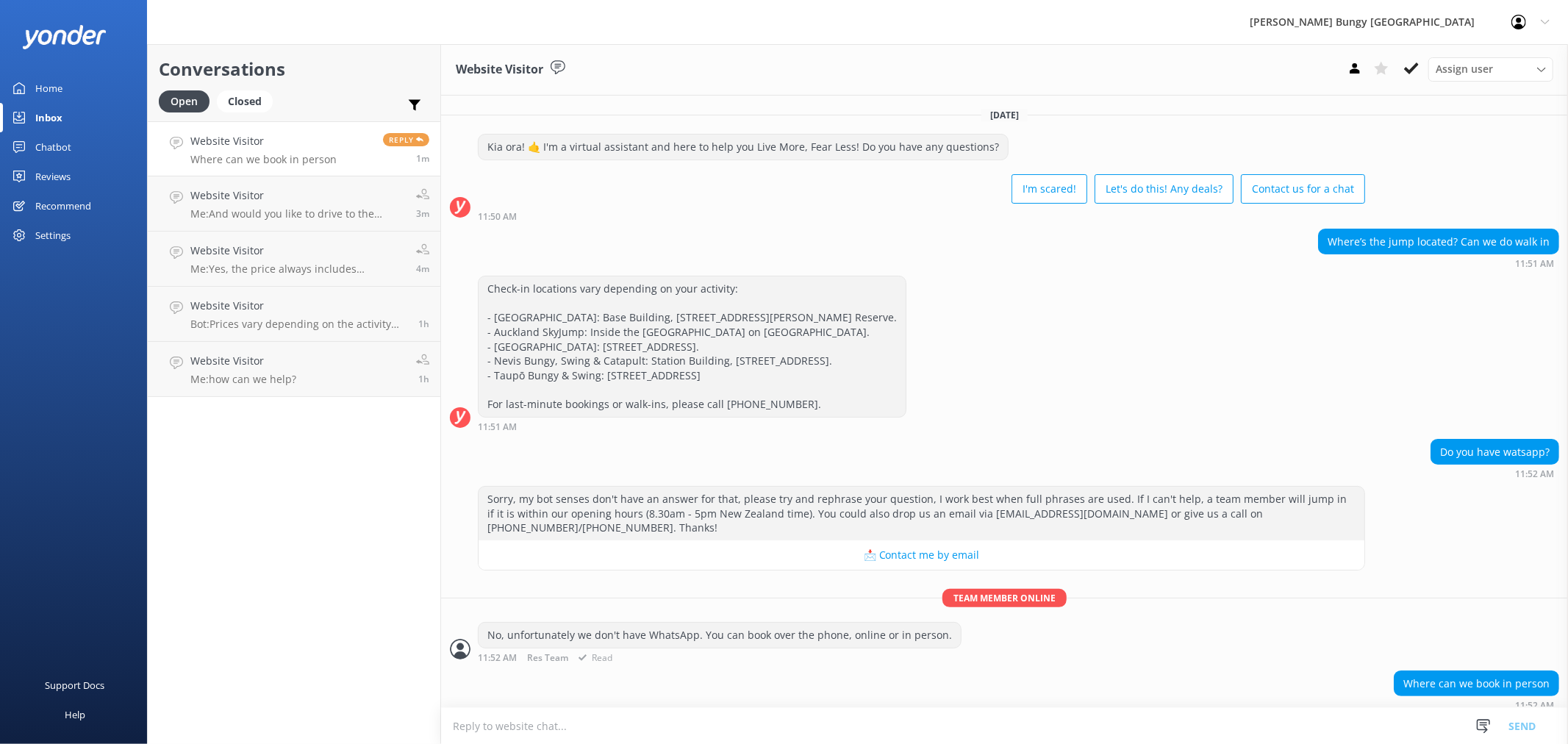
scroll to position [44, 0]
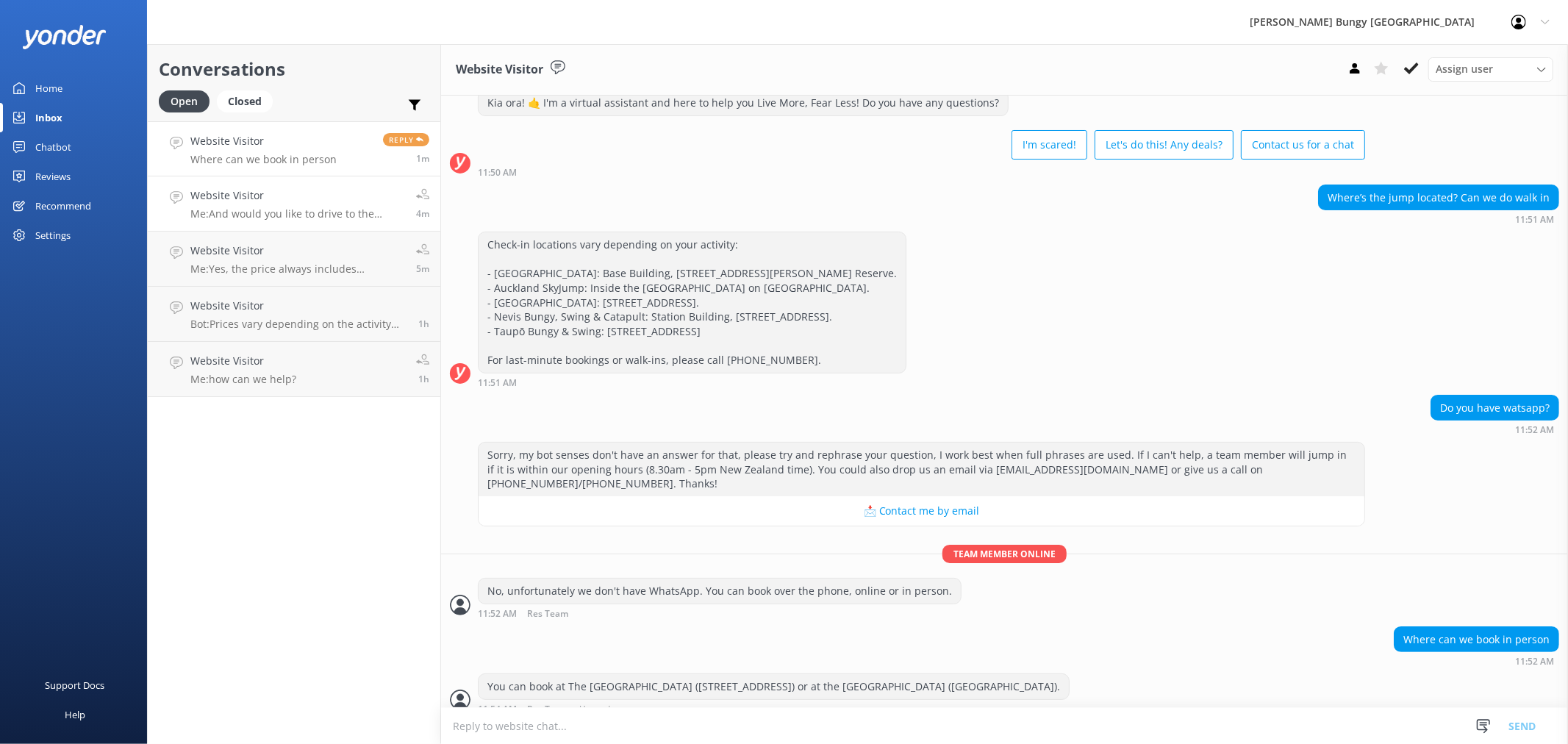
click at [258, 202] on h4 "Website Visitor" at bounding box center [298, 195] width 215 height 16
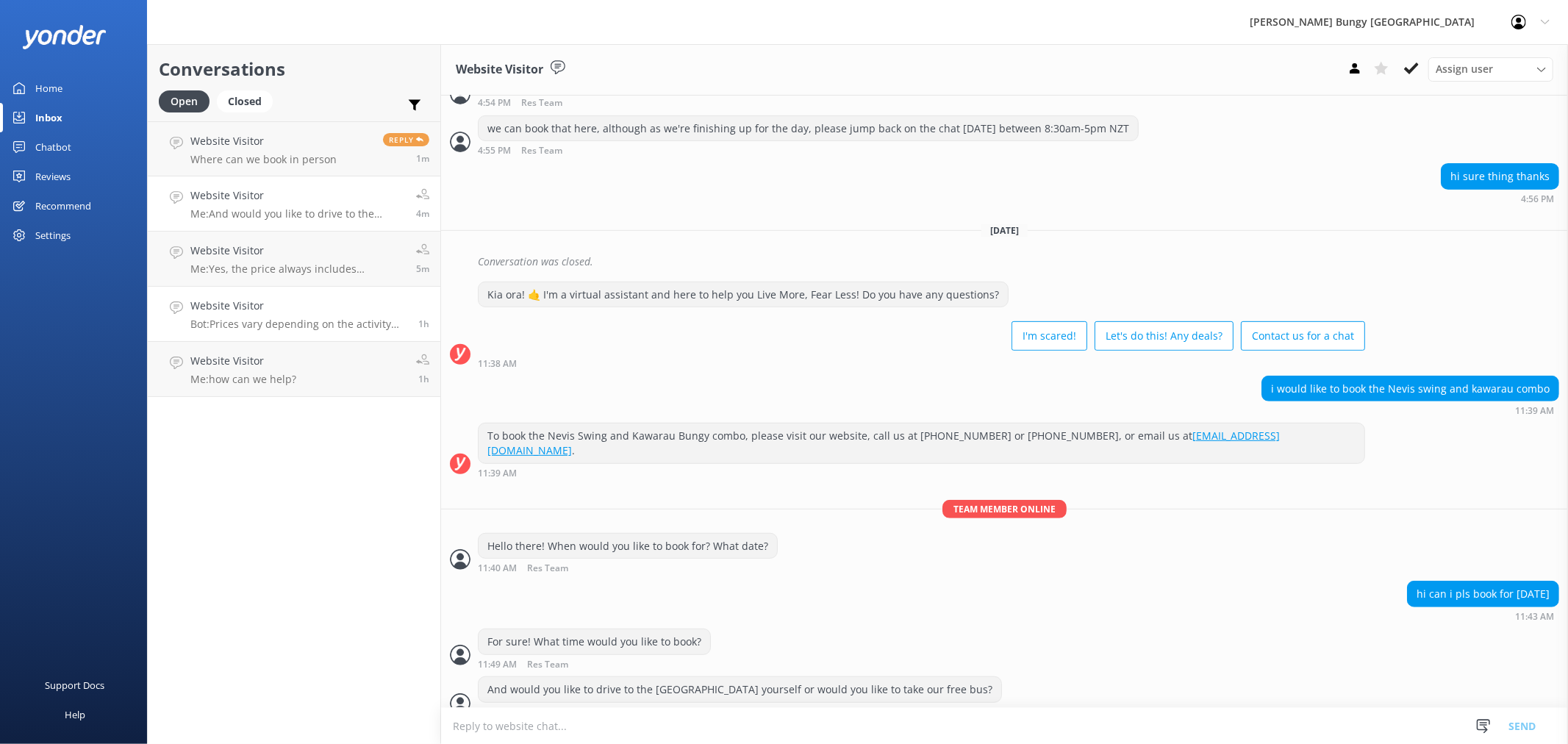
scroll to position [456, 0]
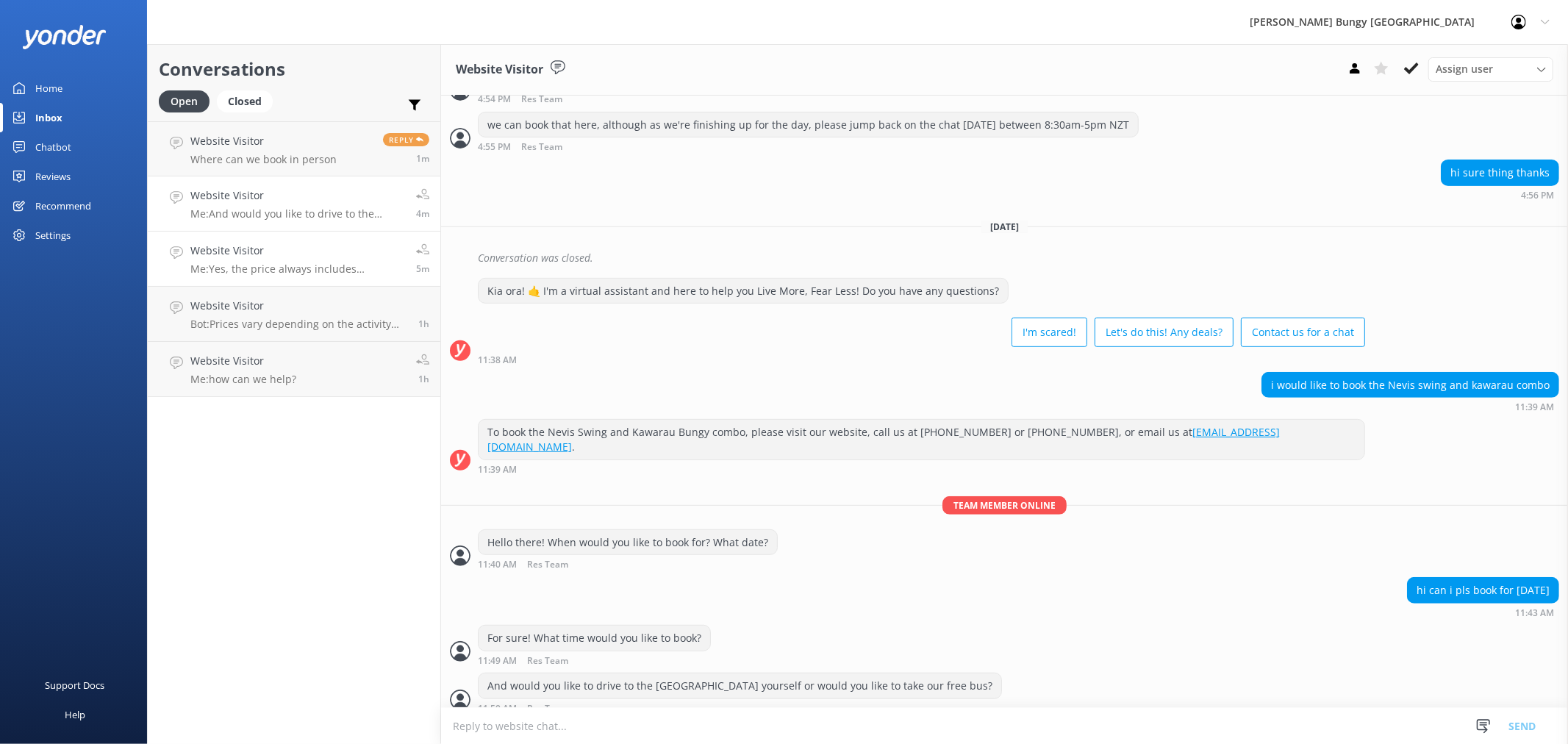
click at [290, 271] on p "Me: Yes, the price always includes transport, media package and a T-shirt after…" at bounding box center [298, 269] width 215 height 13
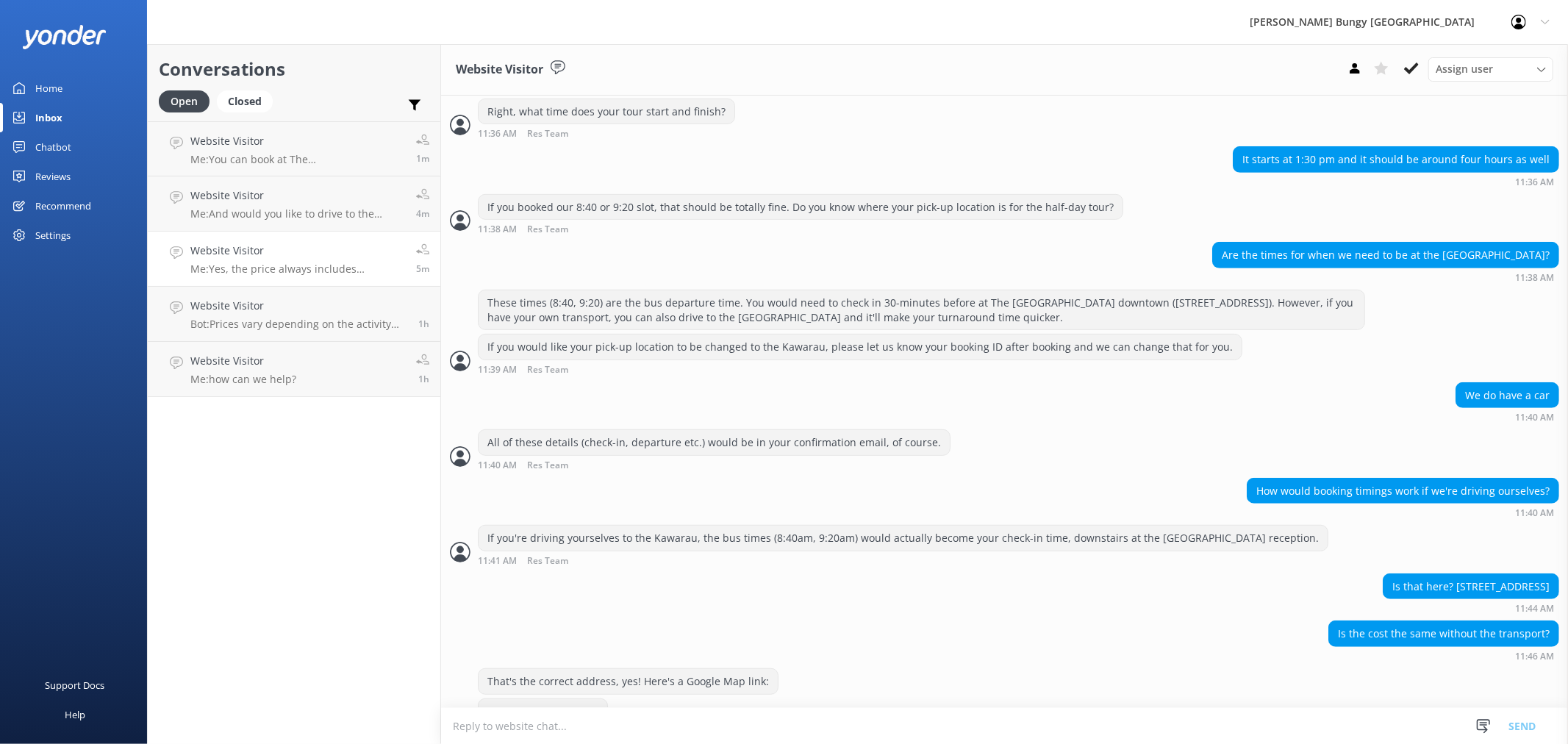
scroll to position [627, 0]
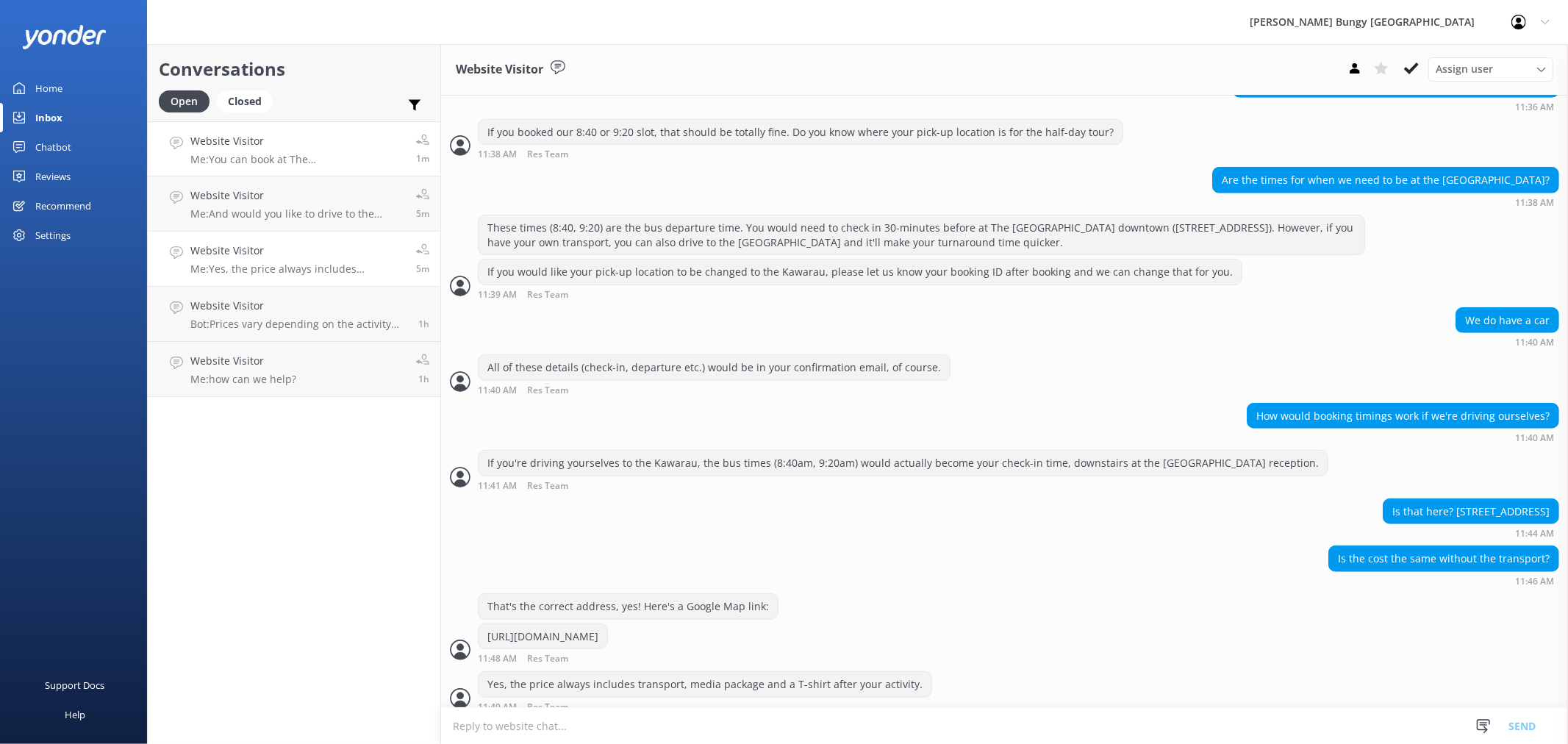
click at [269, 138] on h4 "Website Visitor" at bounding box center [298, 140] width 215 height 16
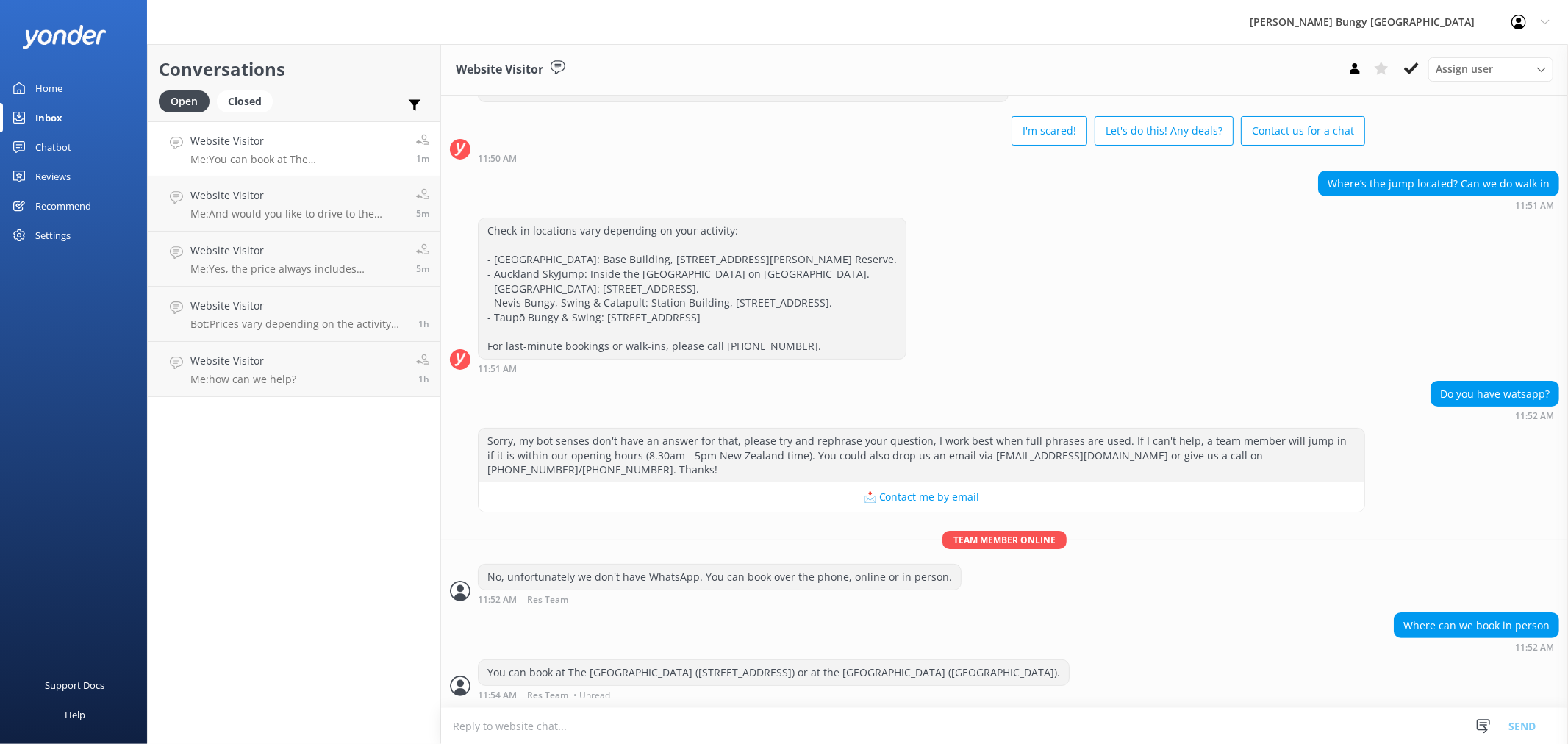
scroll to position [44, 0]
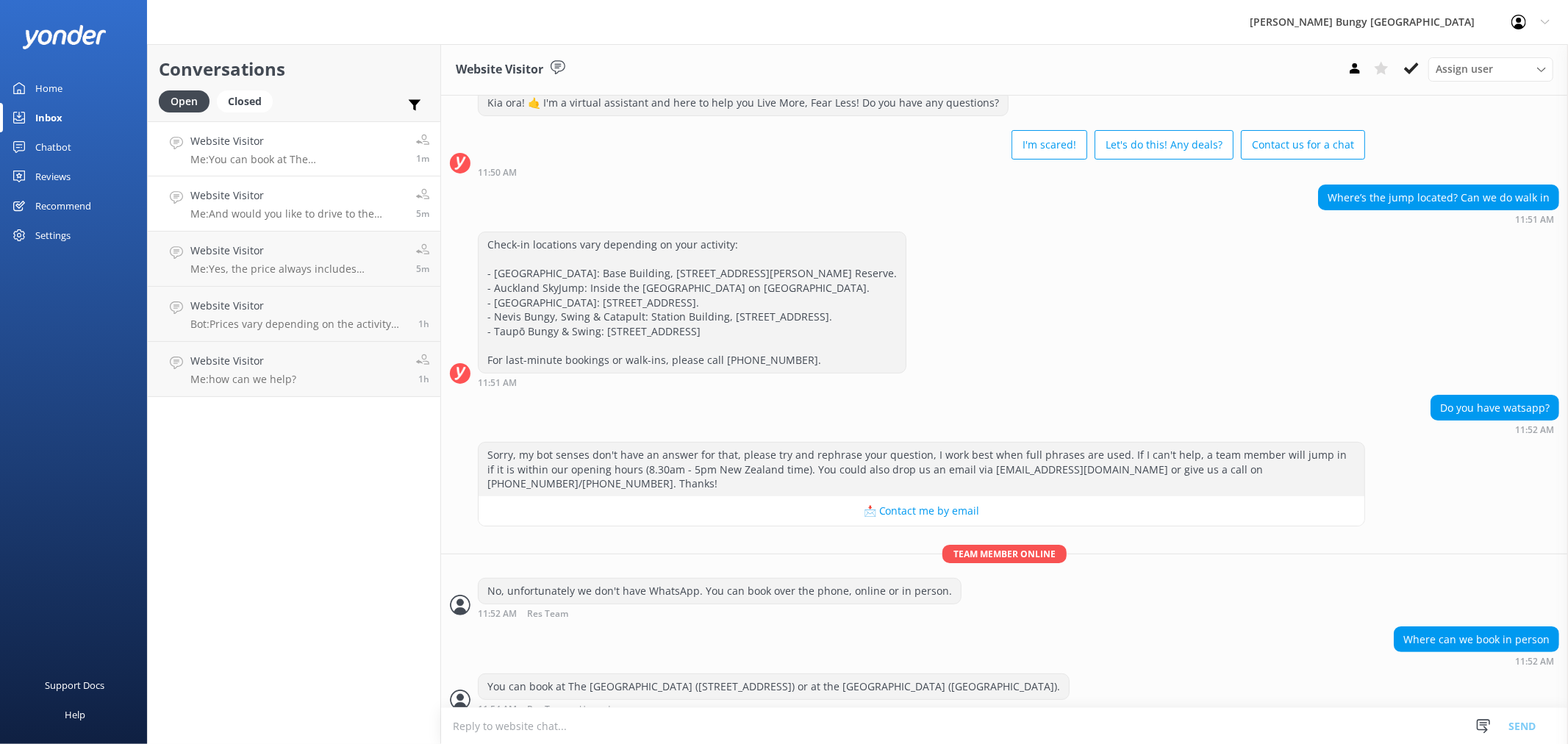
click at [324, 208] on p "Me: And would you like to drive to the Kawarau Bungy Centre yourself or would y…" at bounding box center [298, 214] width 215 height 13
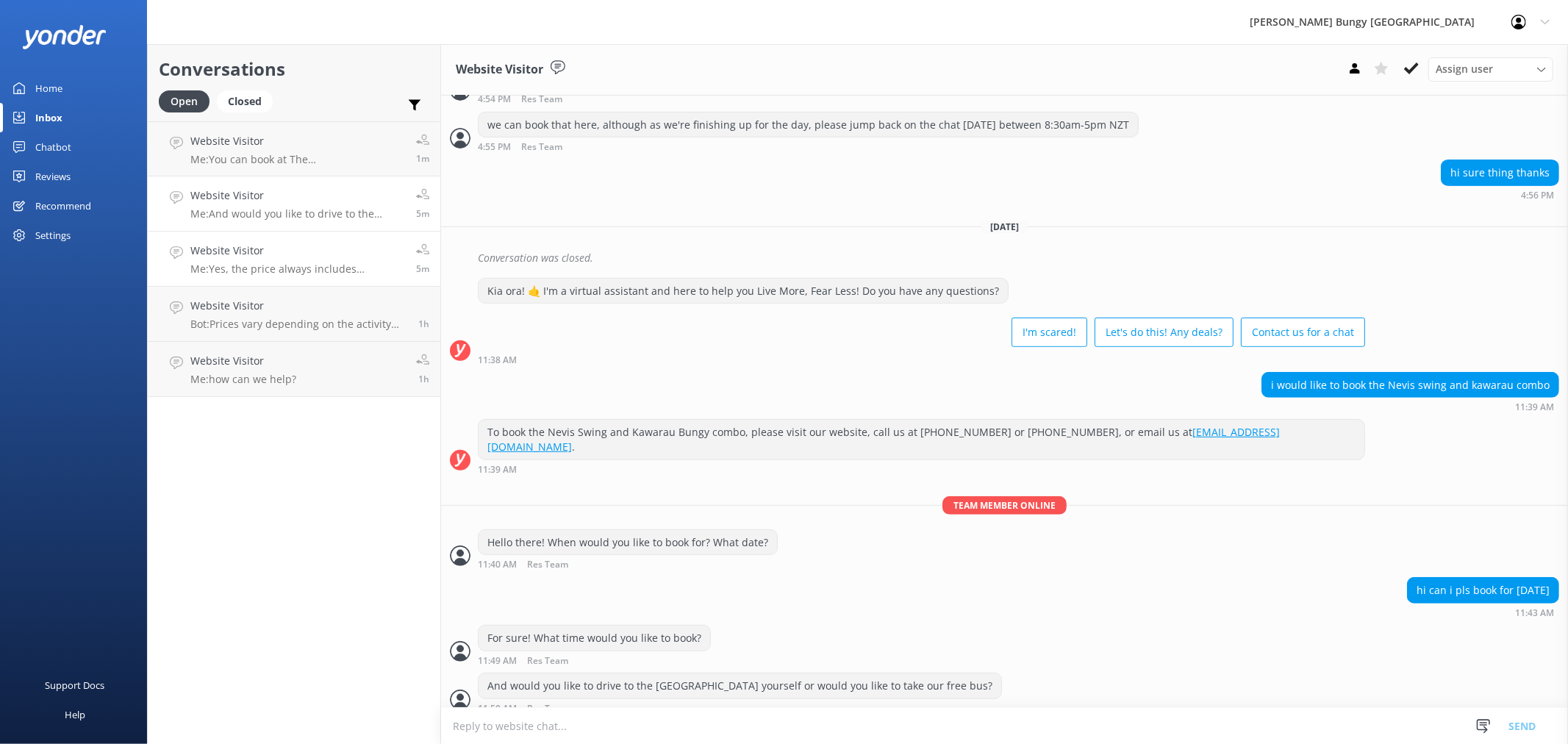
click at [317, 284] on link "Website Visitor Me: Yes, the price always includes transport, media package and…" at bounding box center [293, 259] width 292 height 55
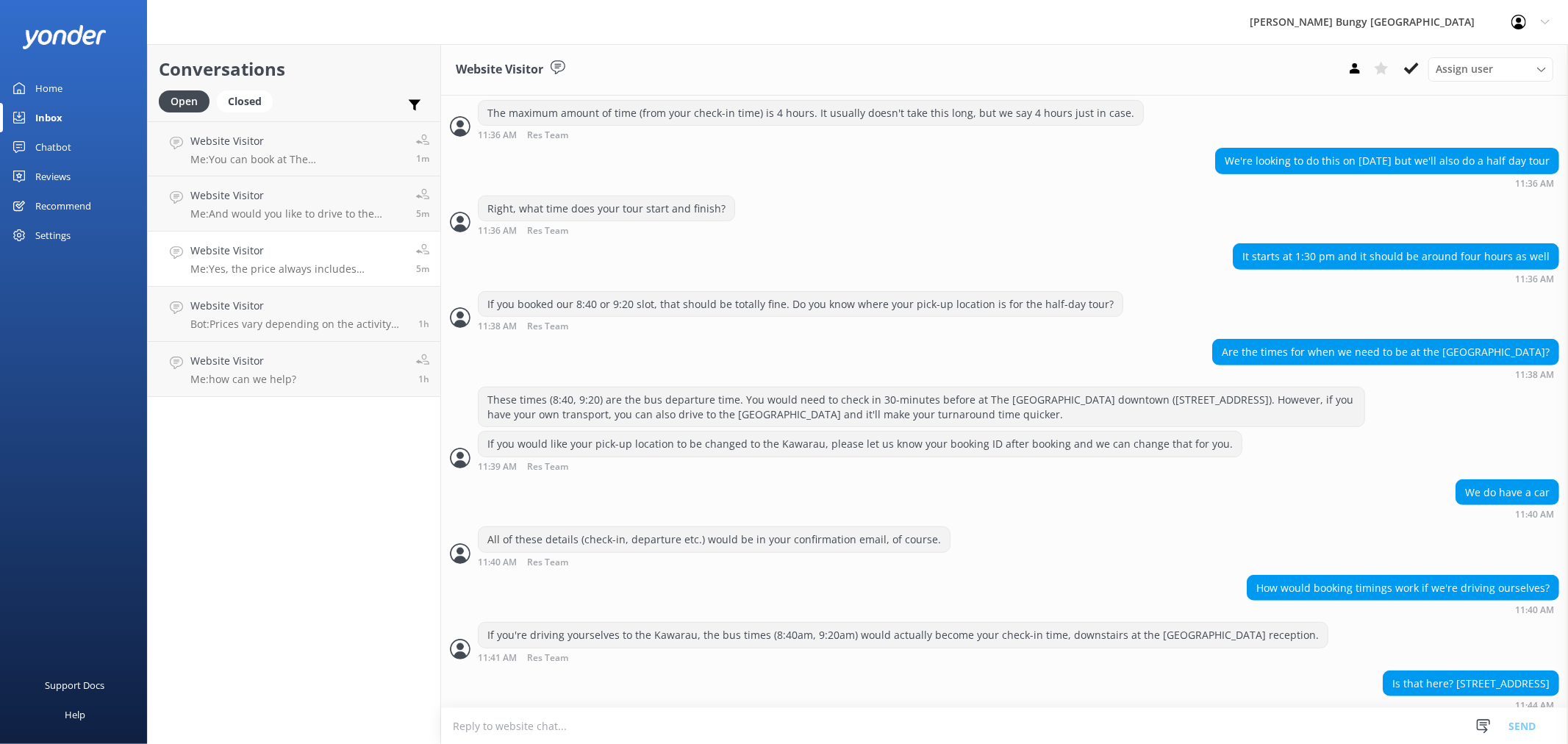
scroll to position [627, 0]
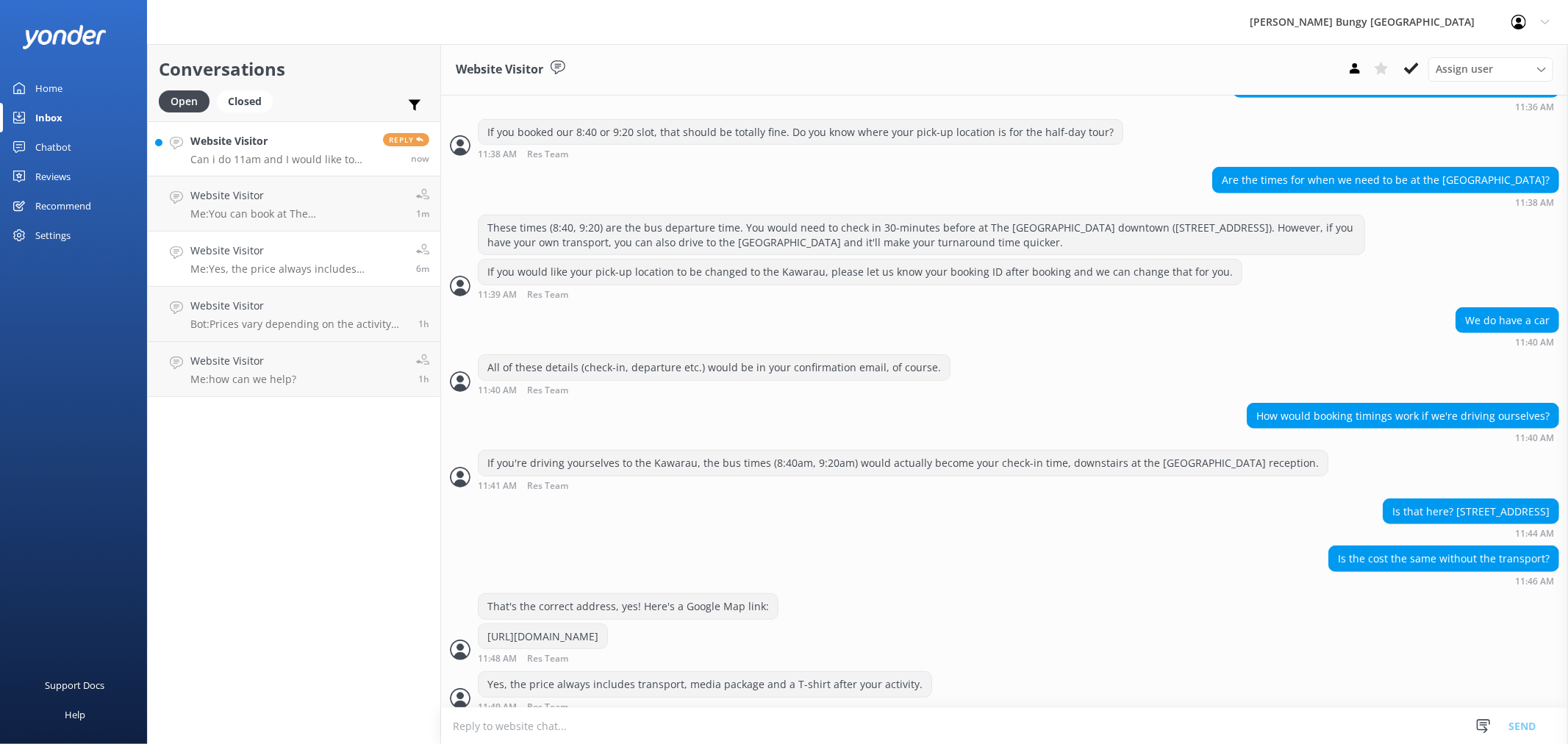
click at [274, 149] on h4 "Website Visitor" at bounding box center [281, 140] width 181 height 16
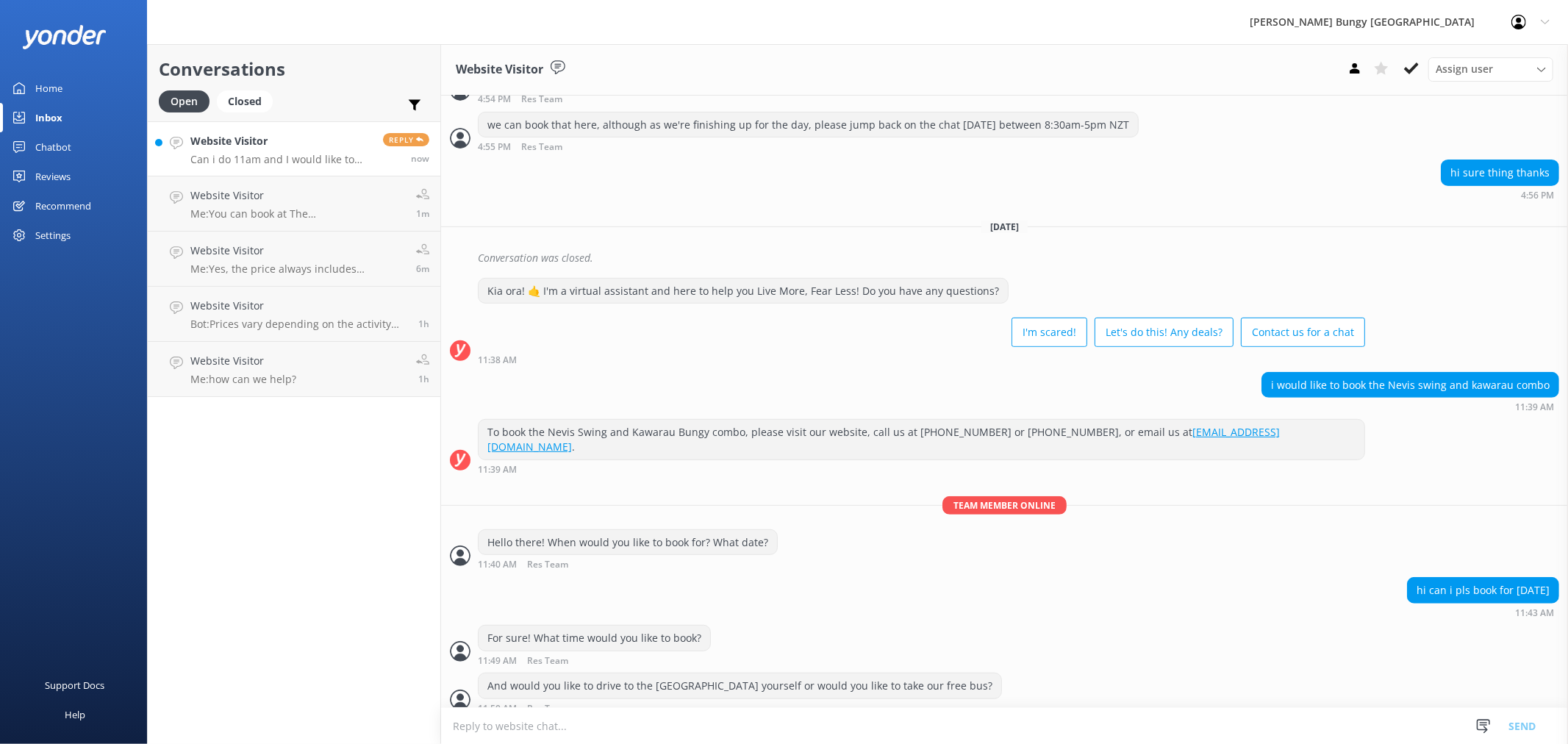
scroll to position [503, 0]
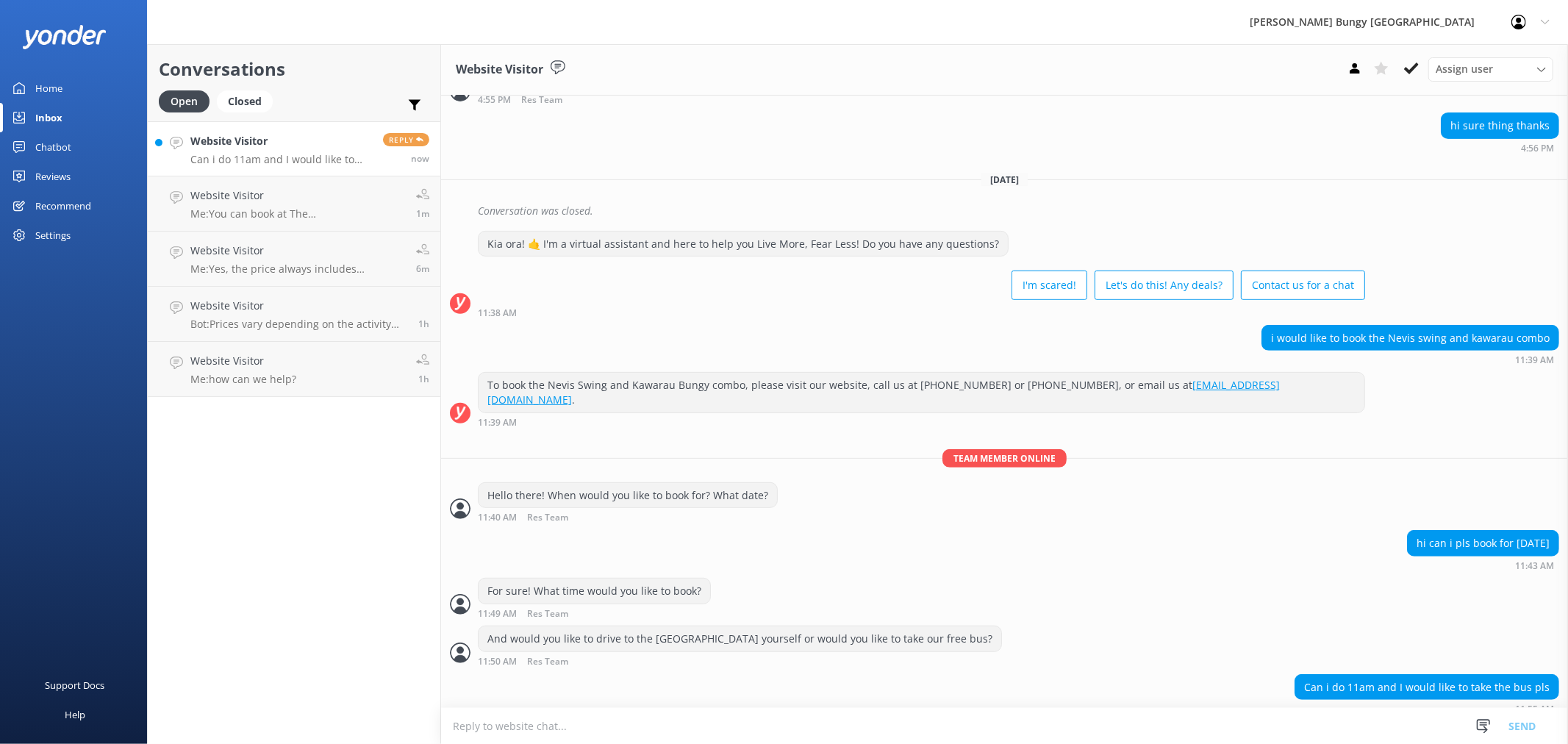
click at [1114, 723] on textarea at bounding box center [1005, 725] width 1127 height 36
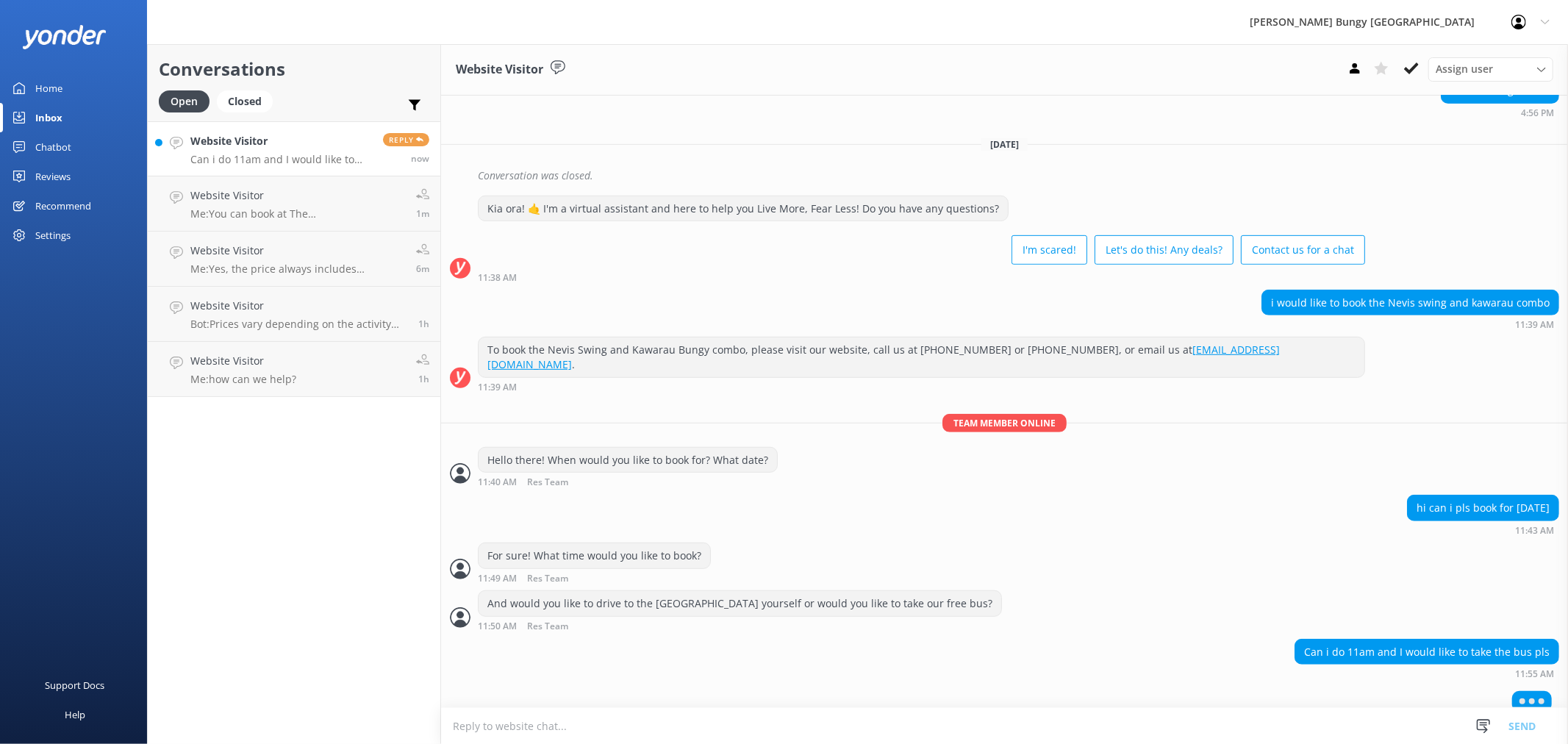
click at [1089, 729] on textarea at bounding box center [1005, 725] width 1127 height 36
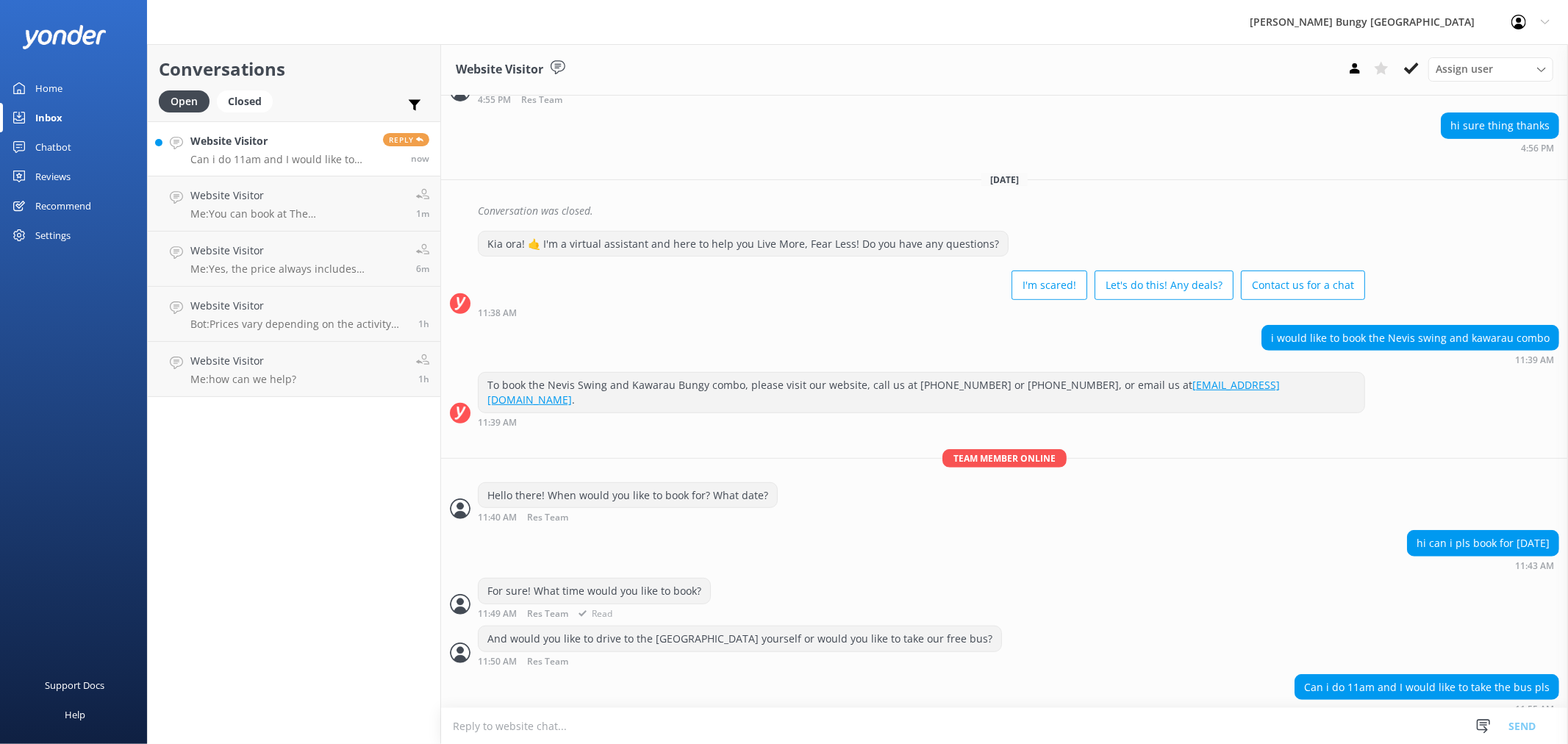
scroll to position [551, 0]
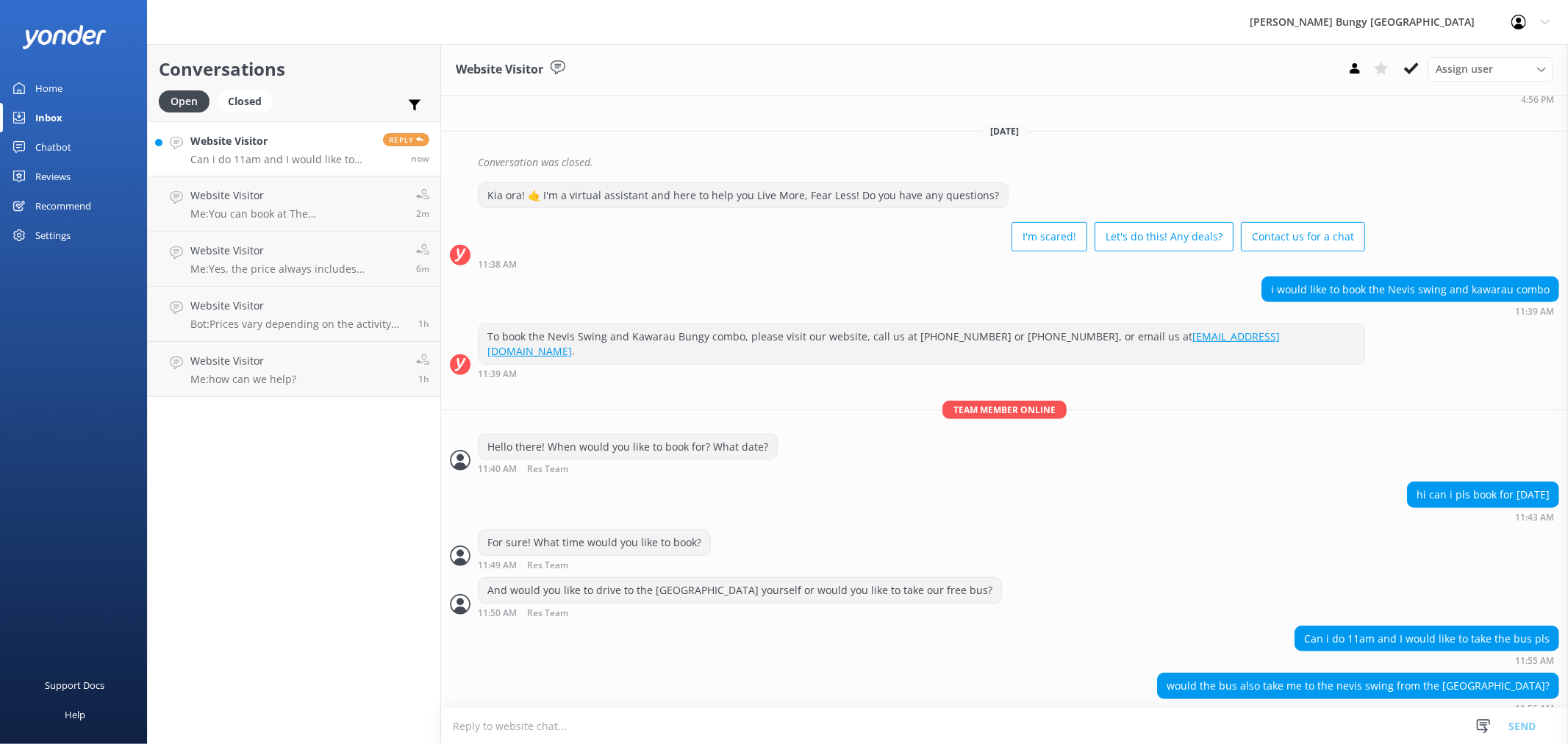
click at [1020, 722] on textarea at bounding box center [1005, 725] width 1127 height 36
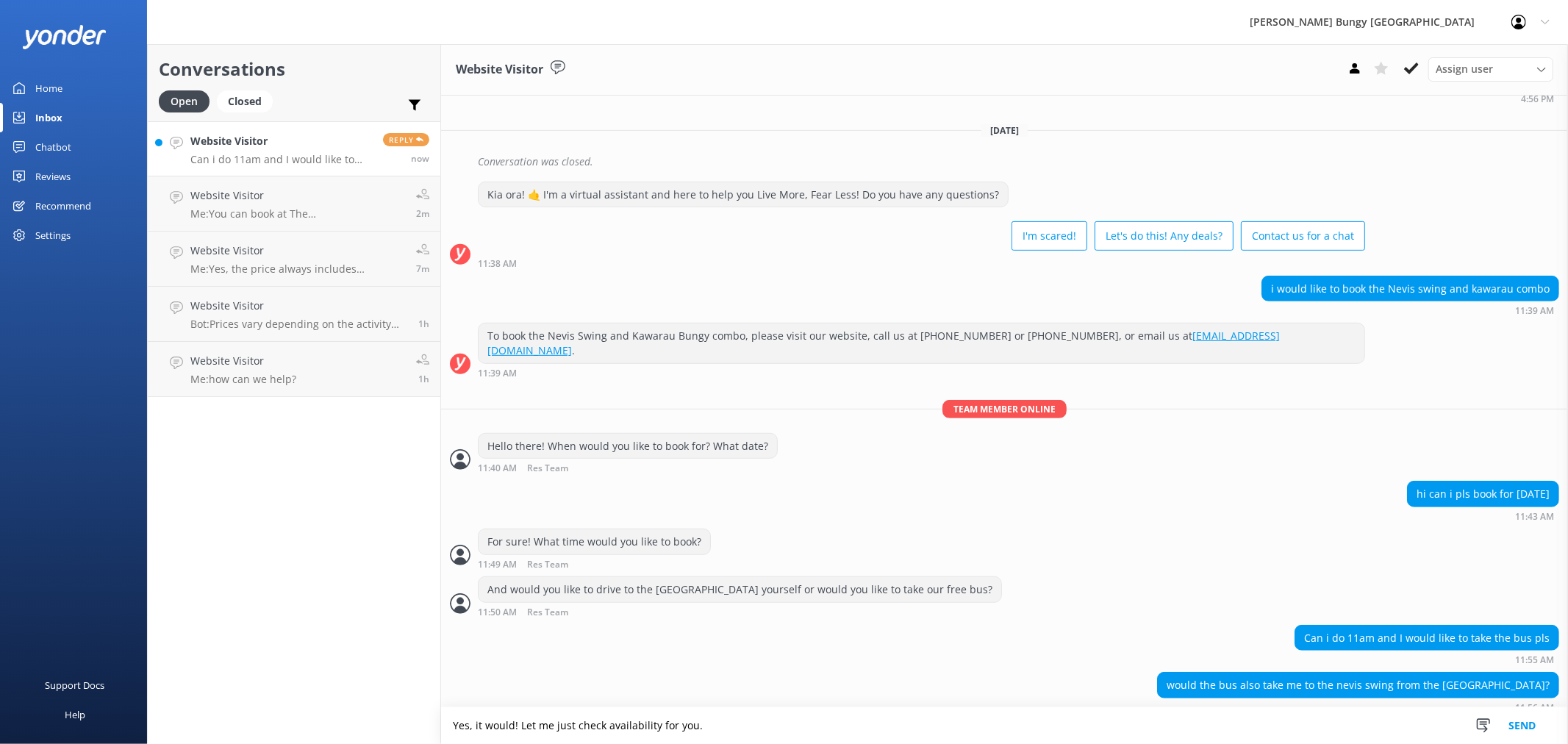
type textarea "Yes, it would! Let me just check availability for you."
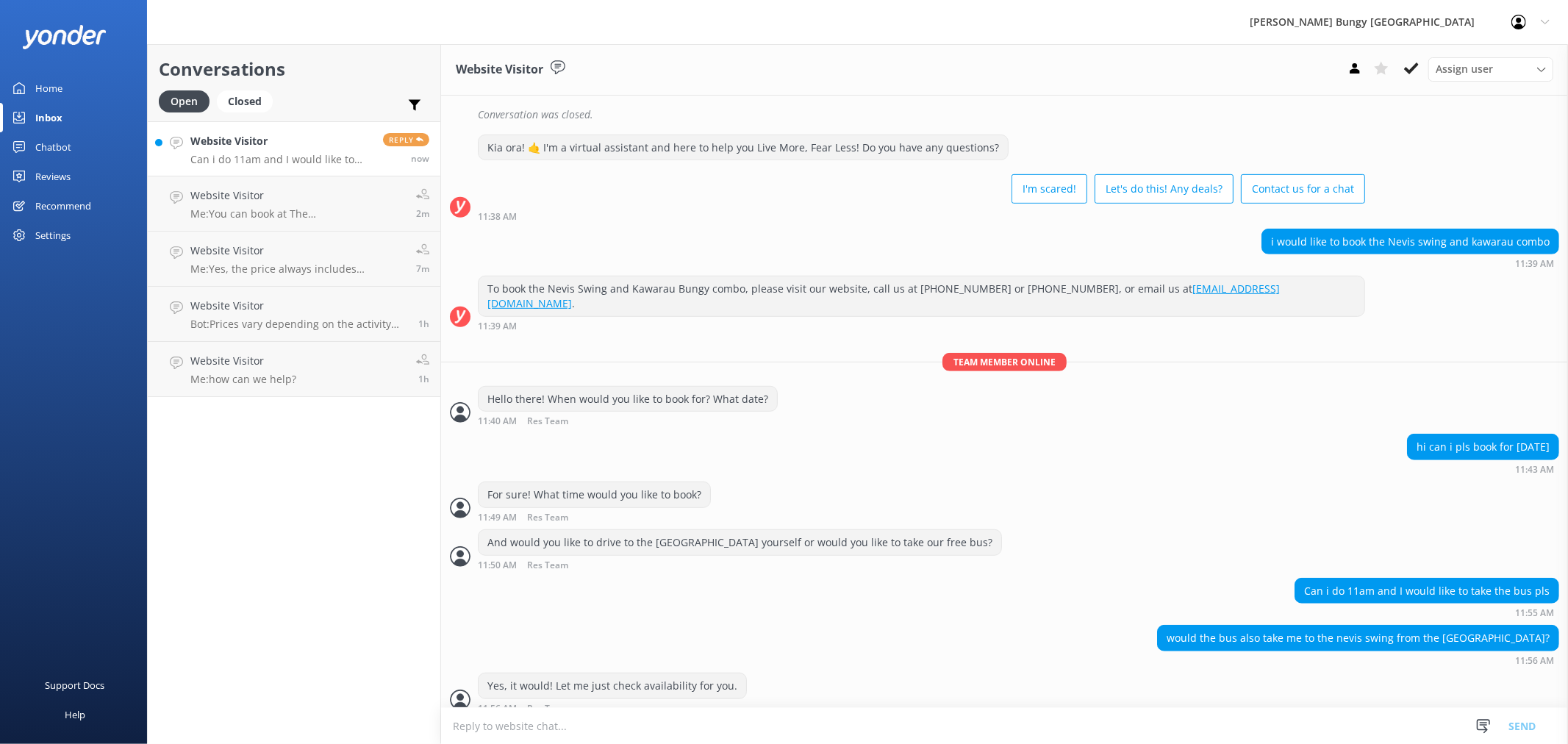
click at [1020, 722] on textarea at bounding box center [1005, 725] width 1127 height 36
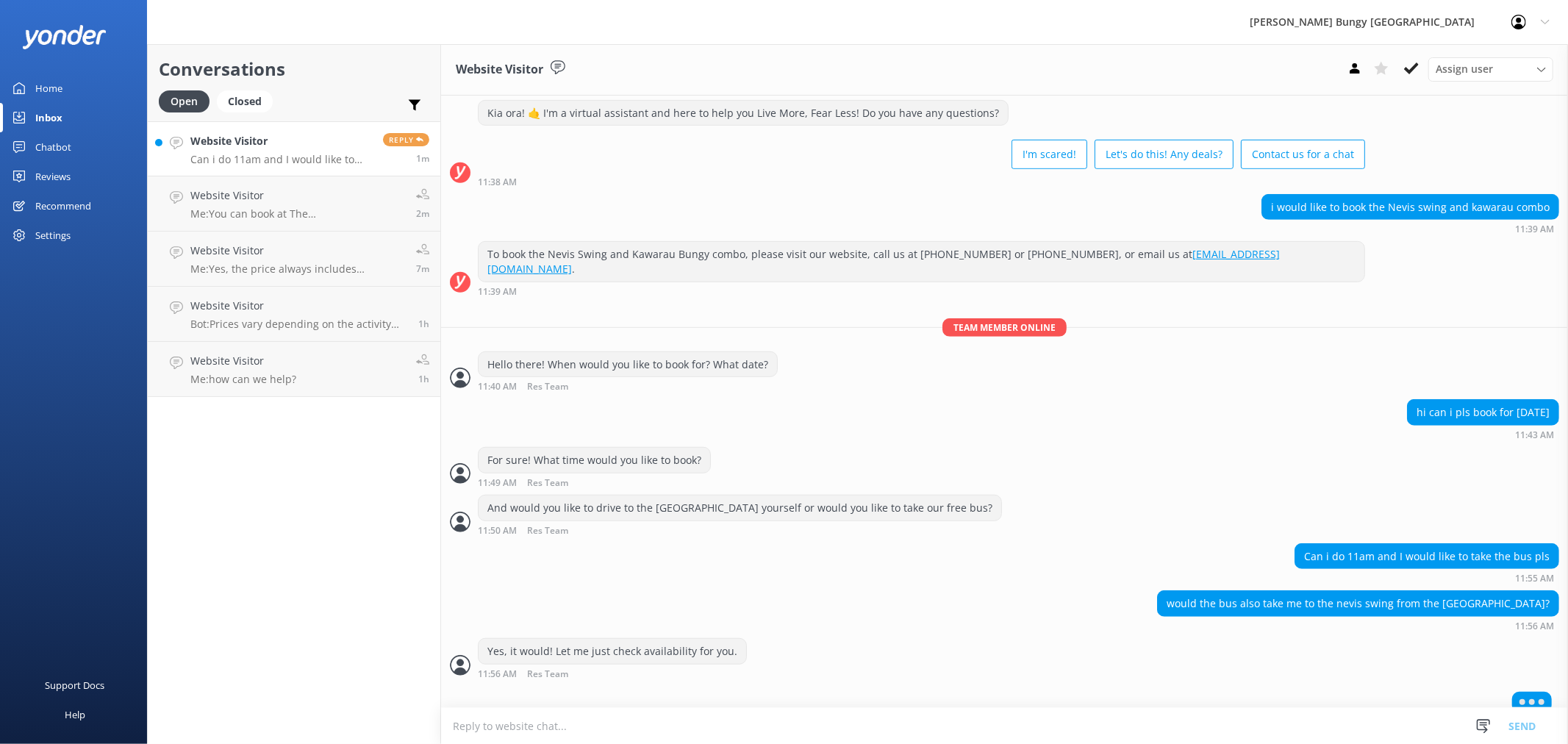
click at [718, 725] on textarea at bounding box center [1005, 725] width 1127 height 36
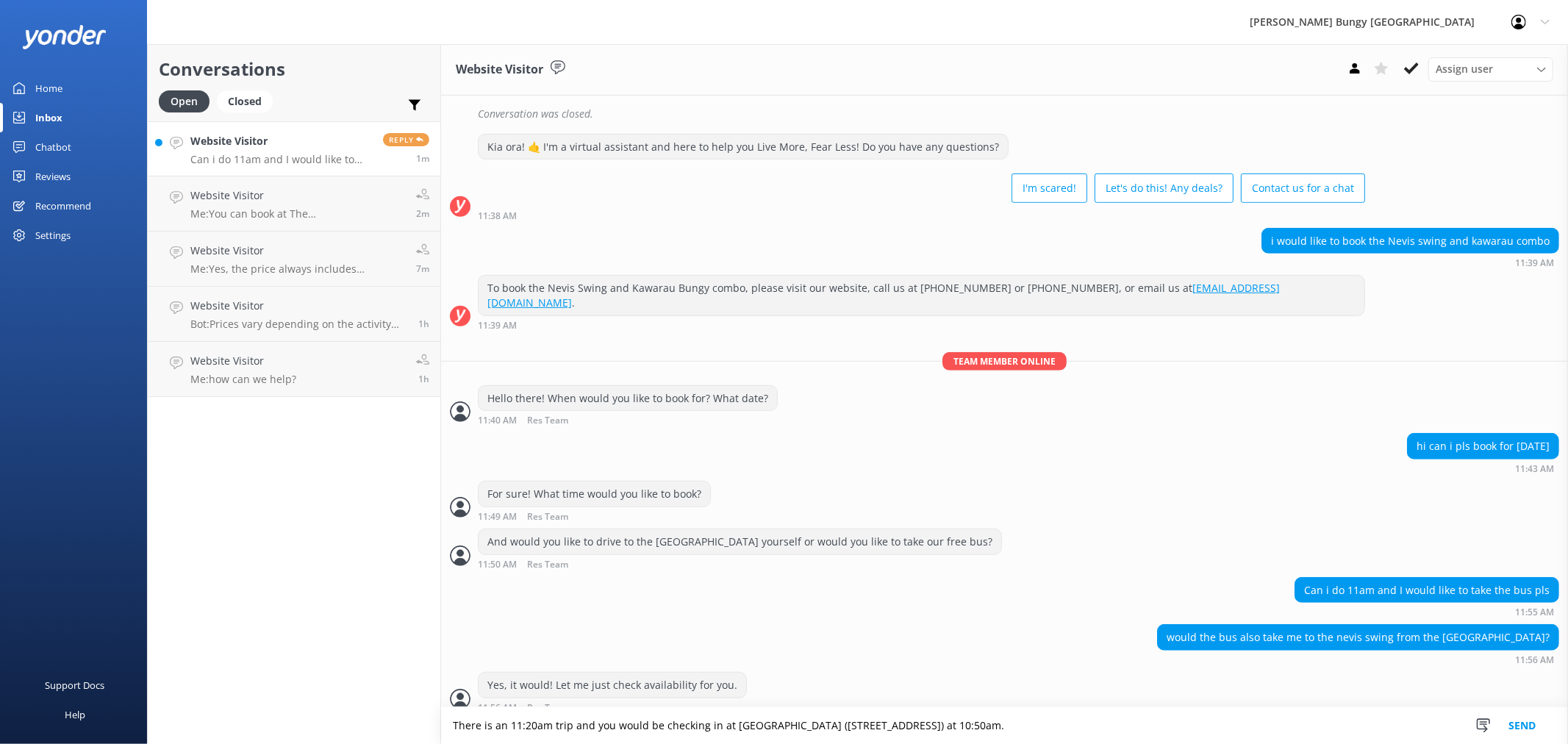
type textarea "There is an 11:20am trip and you would be checking in at The Station Building (…"
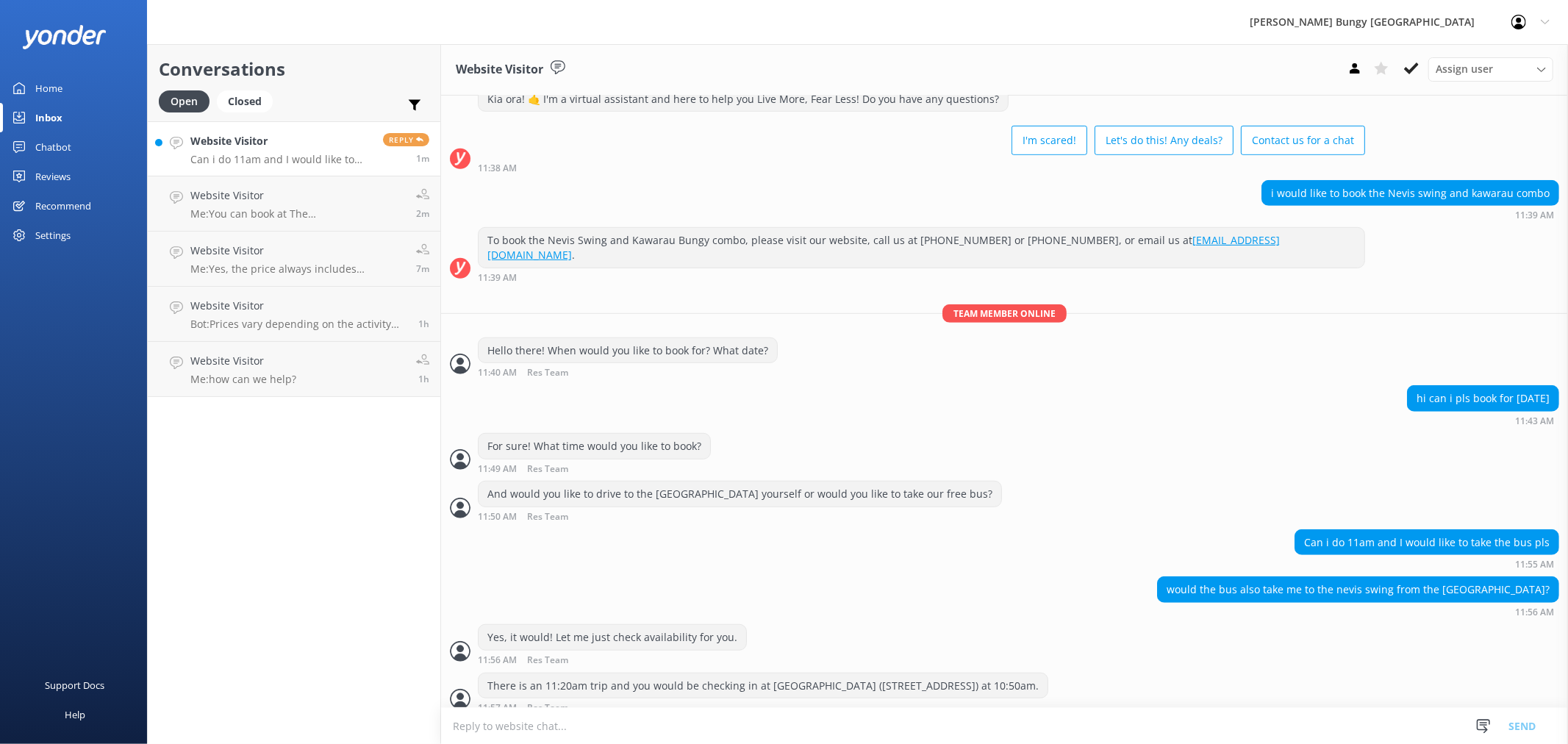
click at [803, 725] on textarea at bounding box center [1005, 725] width 1127 height 36
type textarea "Would you like that?"
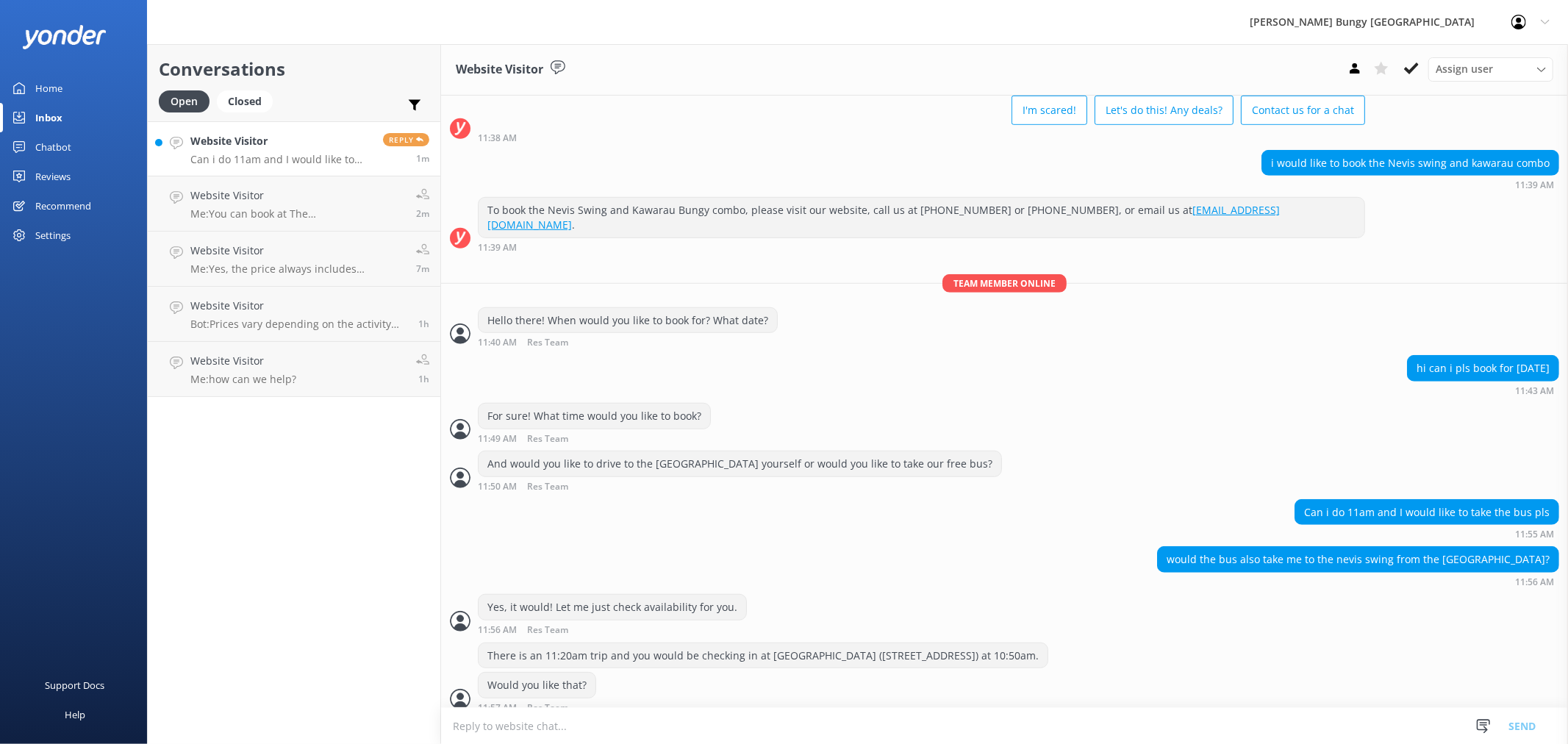
click at [803, 725] on textarea at bounding box center [1005, 725] width 1127 height 36
click at [311, 156] on p "Can i do 11am and I would like to take the bus pls" at bounding box center [281, 159] width 181 height 13
click at [306, 207] on div "Website Visitor Me: You can book at The Station Building (25 Shotover Street) o…" at bounding box center [298, 204] width 215 height 32
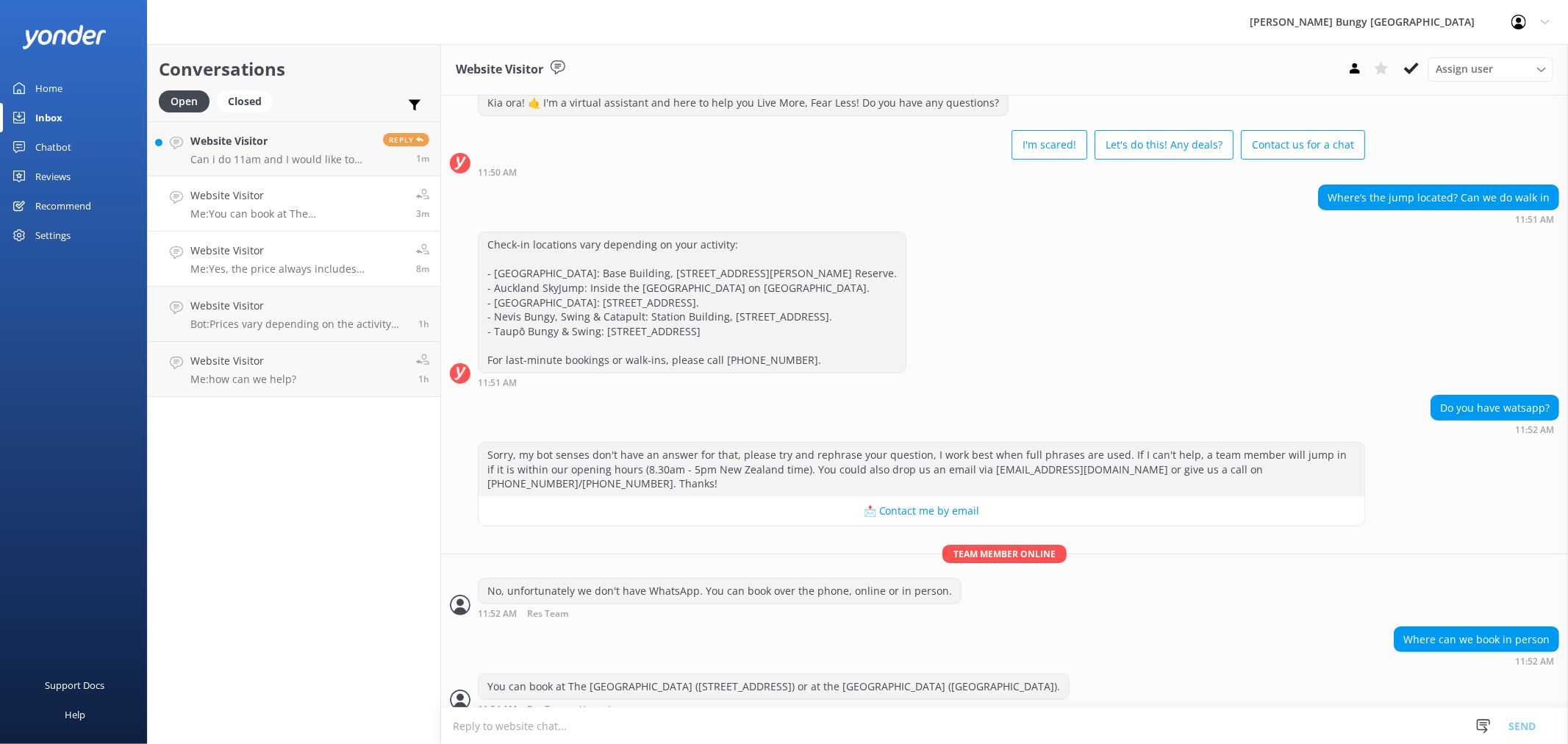
click at [292, 265] on p "Me: Yes, the price always includes transport, media package and a T-shirt after…" at bounding box center [298, 269] width 215 height 13
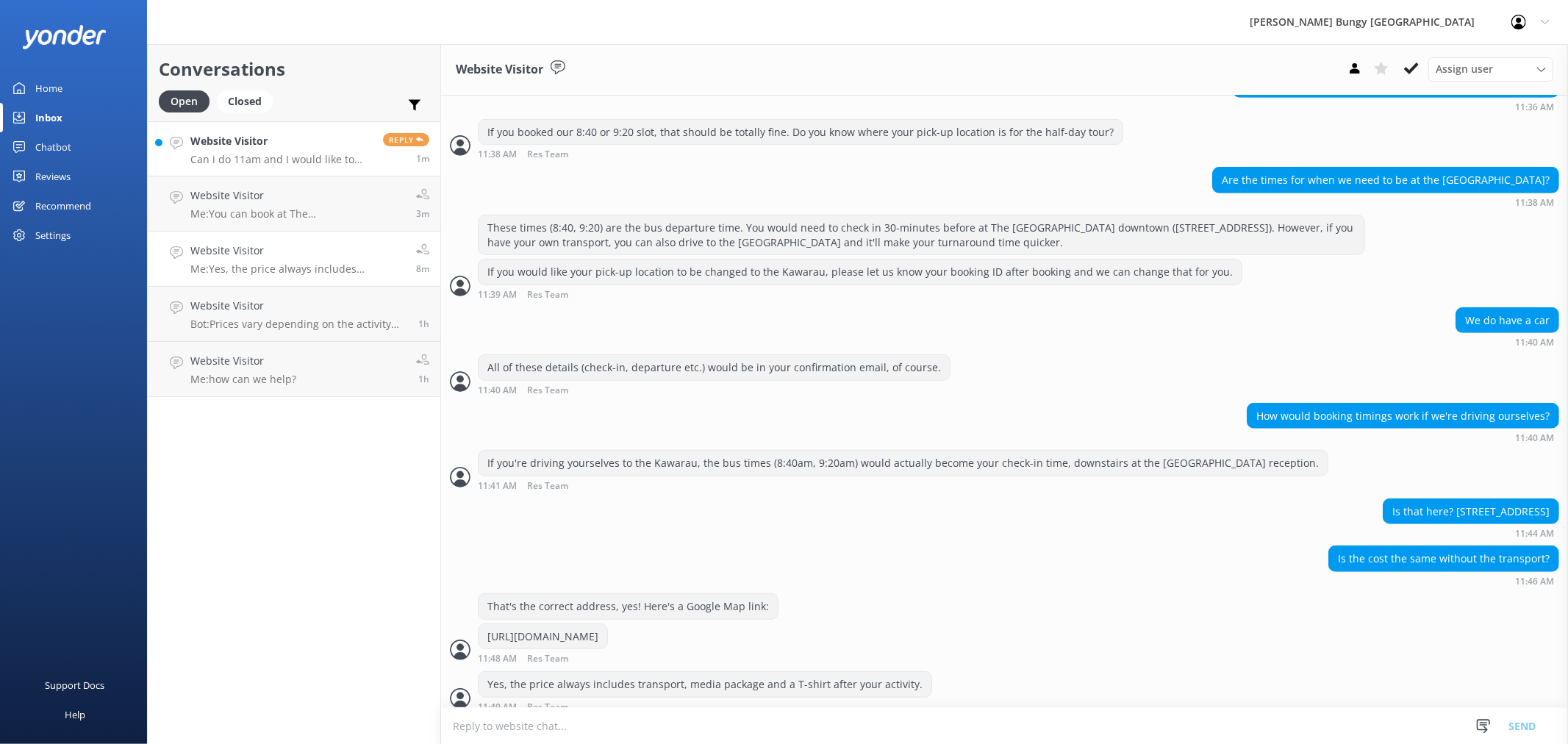
click at [279, 150] on div "Website Visitor Can i do 11am and I would like to take the bus pls" at bounding box center [281, 148] width 181 height 32
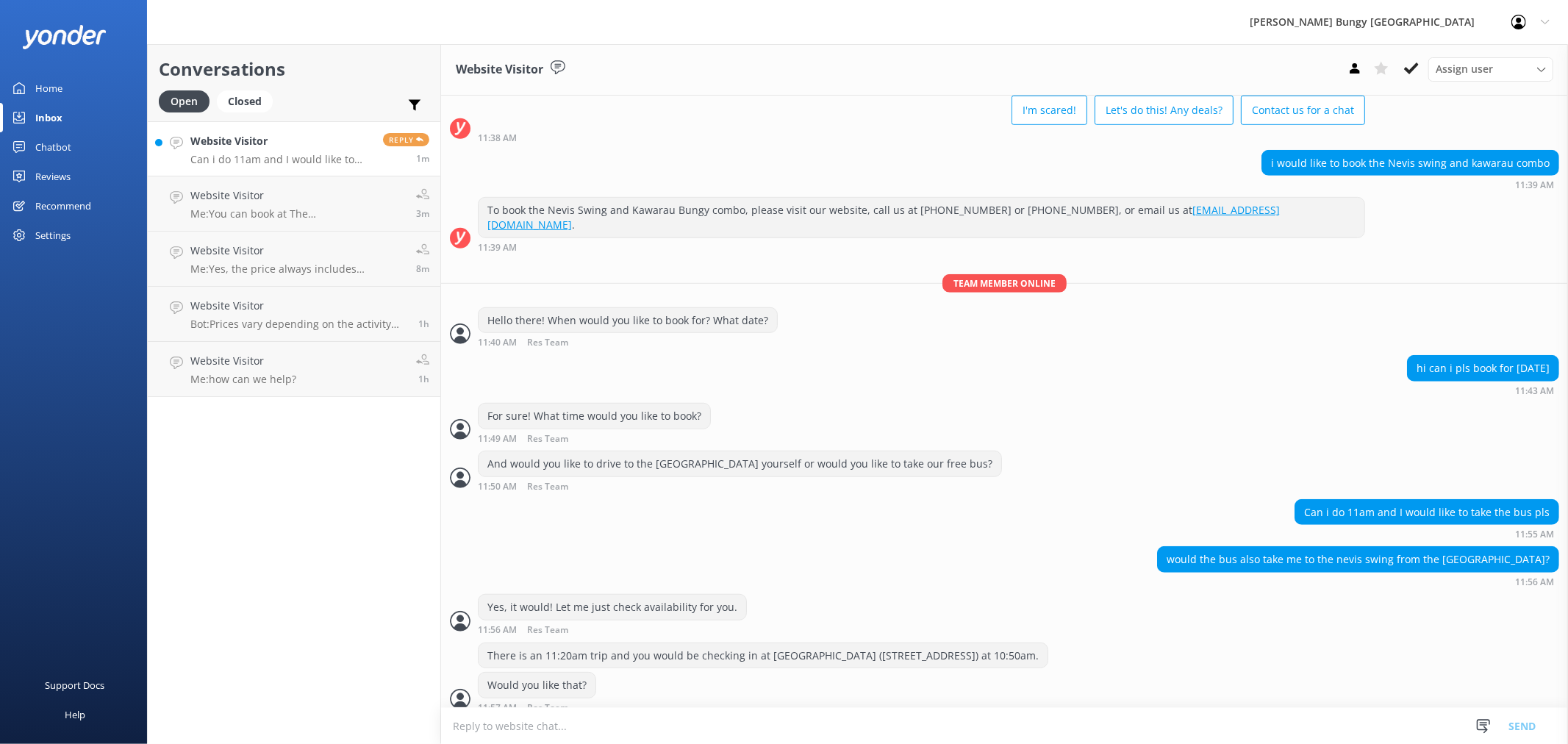
scroll to position [712, 0]
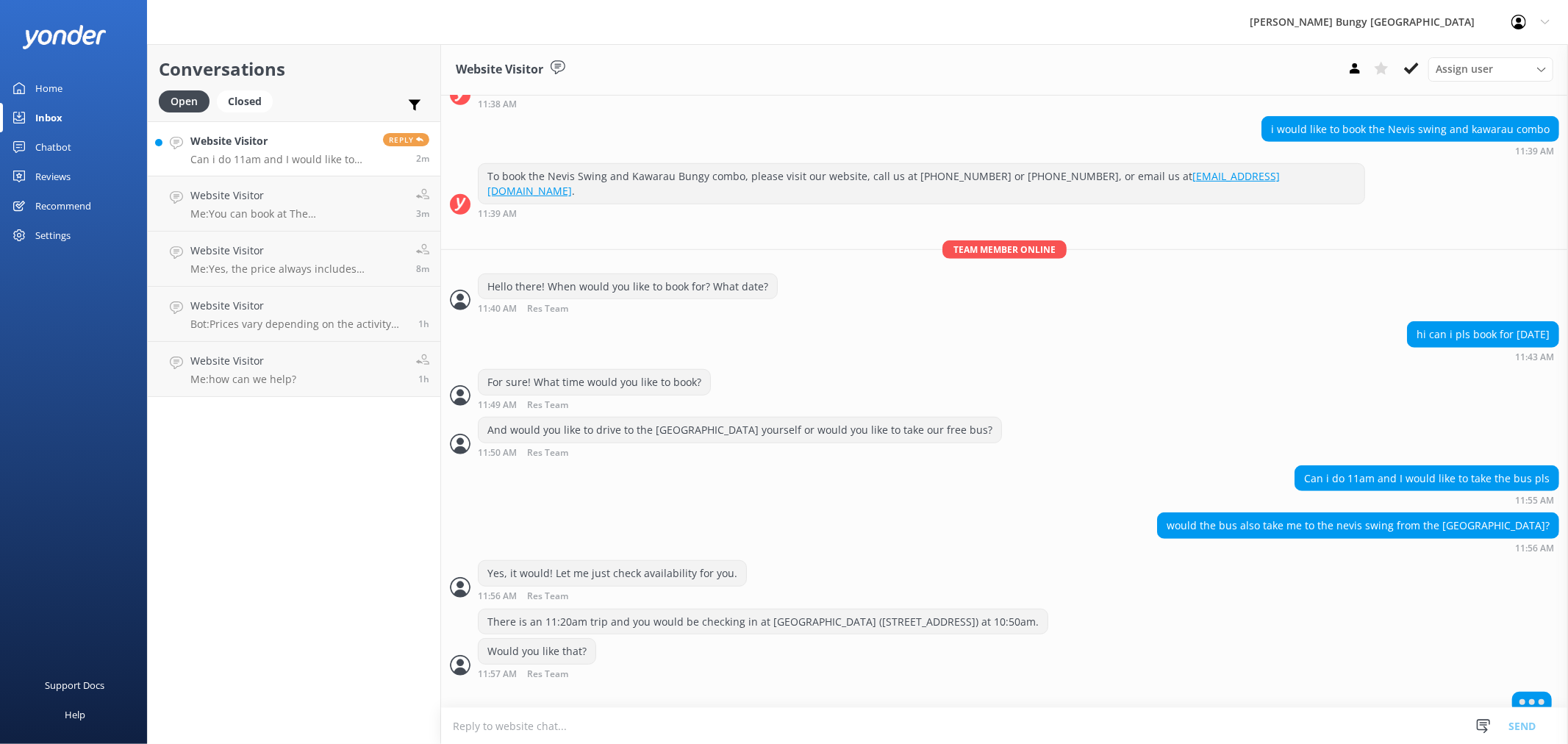
click at [619, 733] on textarea at bounding box center [1005, 725] width 1127 height 36
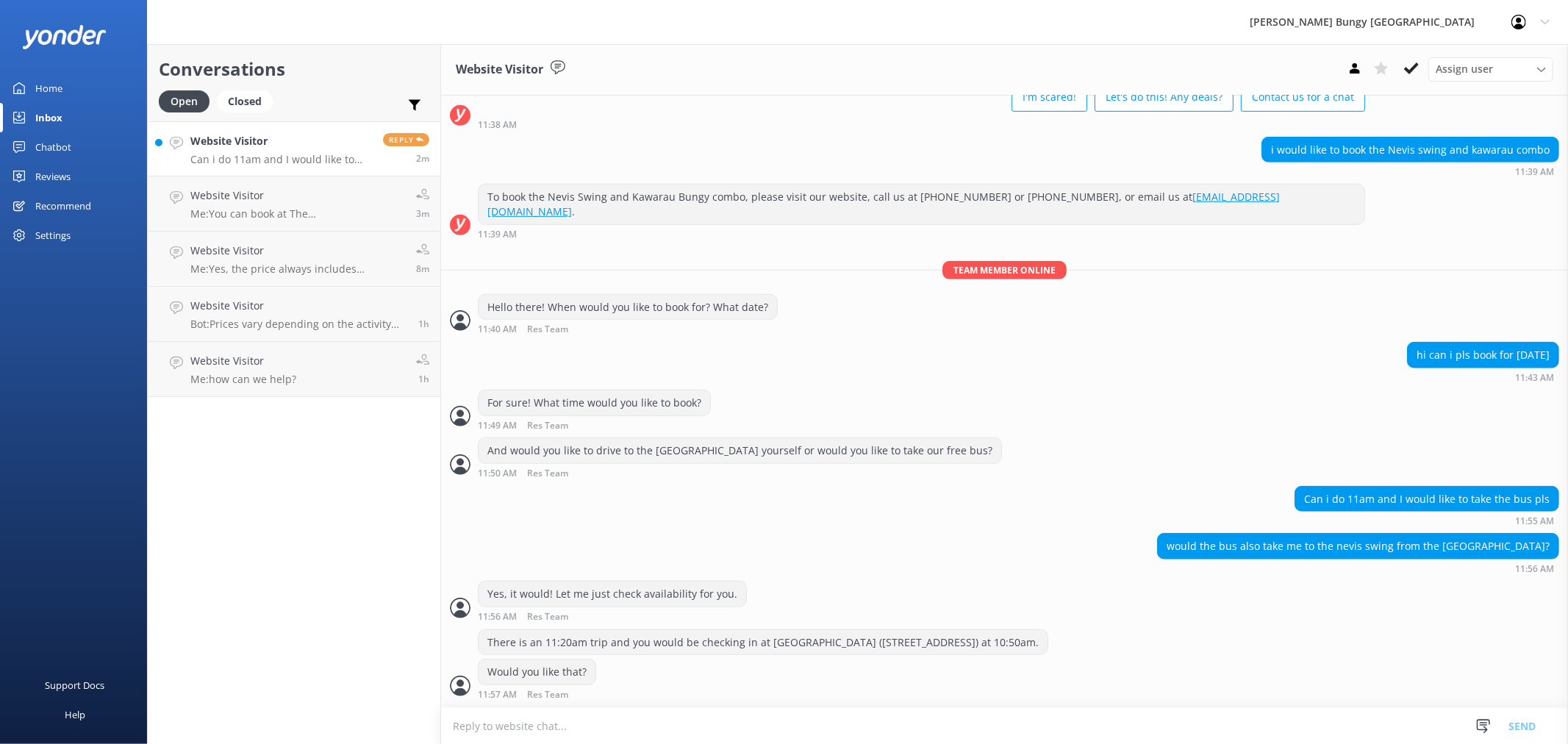
scroll to position [678, 0]
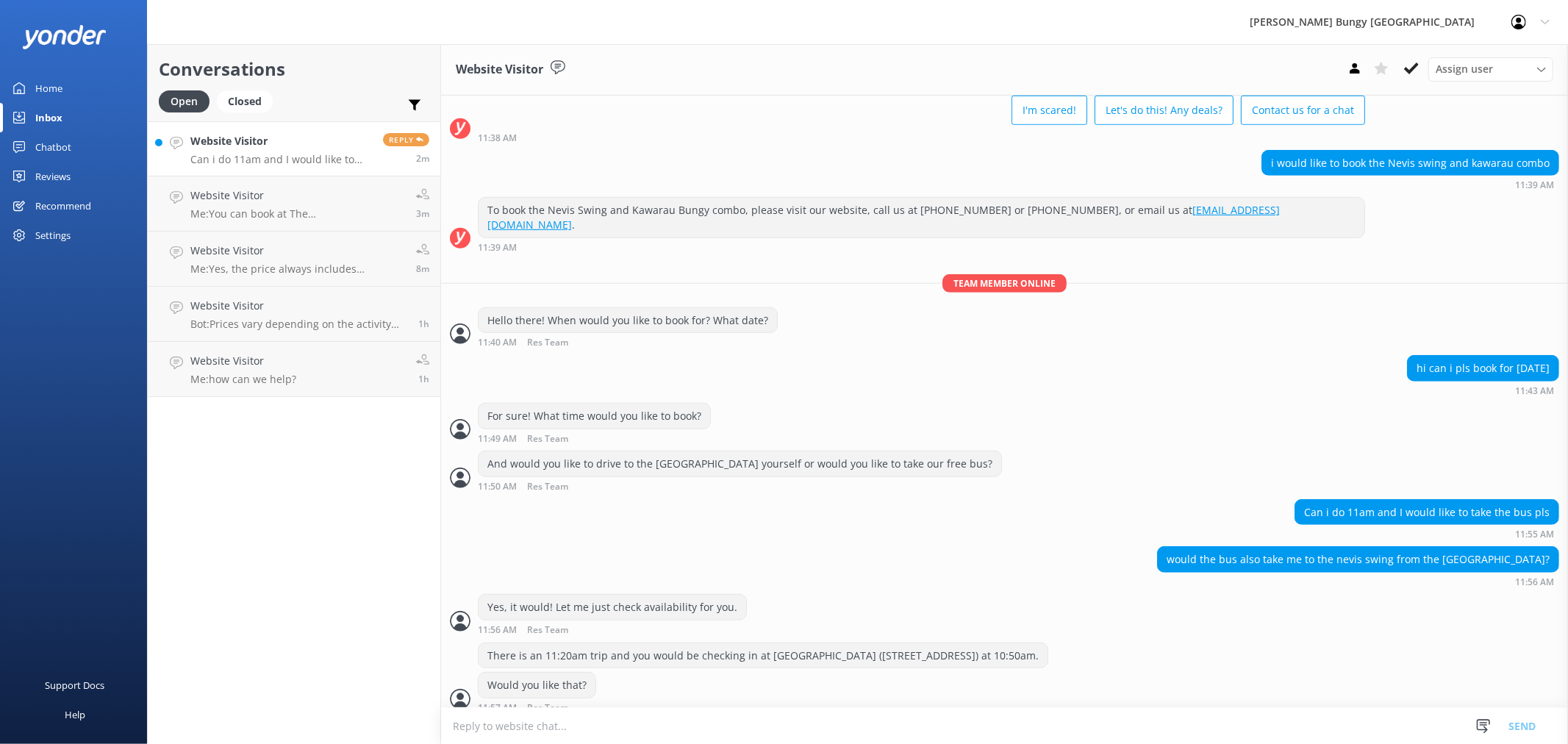
click at [619, 733] on textarea at bounding box center [1005, 725] width 1127 height 36
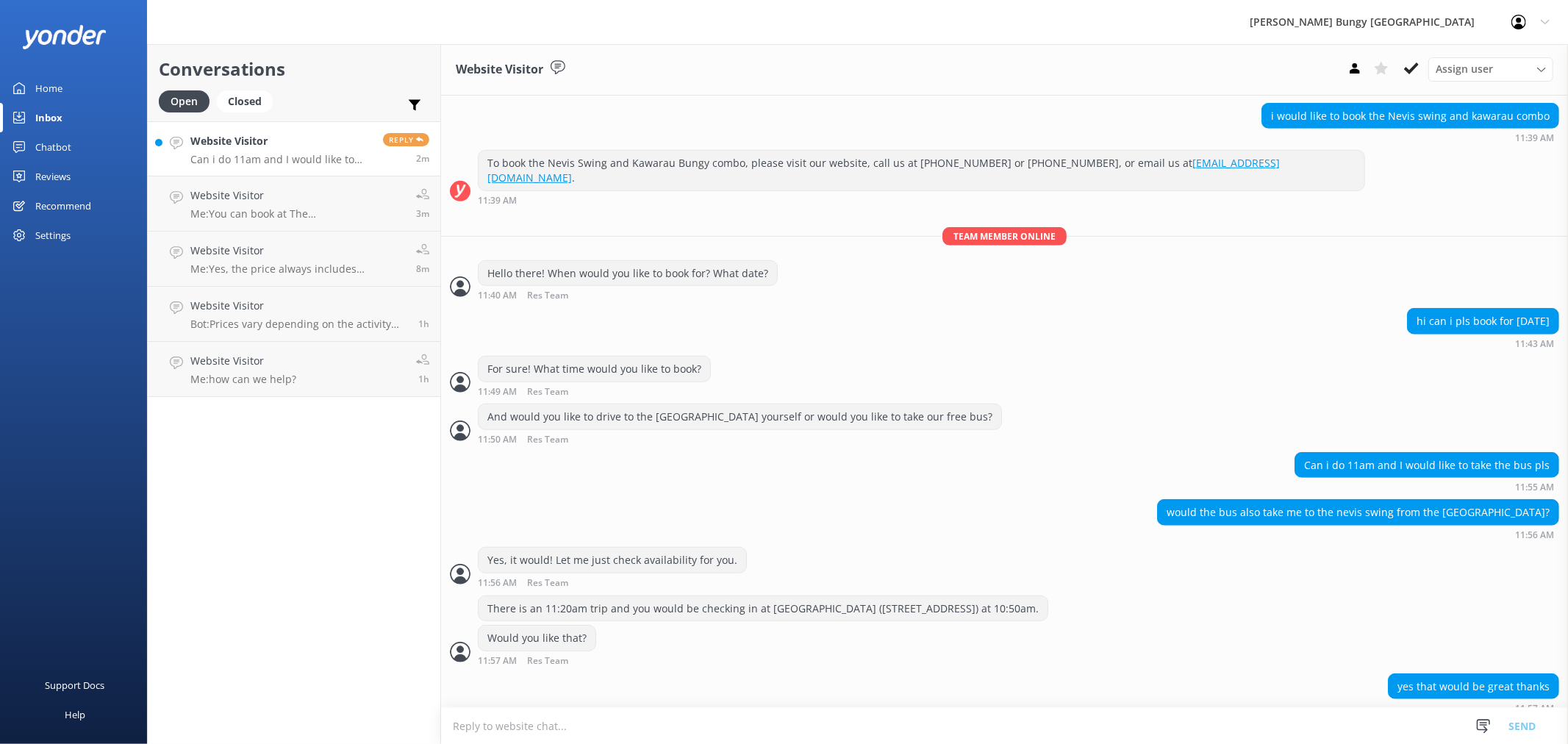
click at [619, 733] on textarea at bounding box center [1005, 725] width 1127 height 36
type textarea "Amazing! What's your first name?"
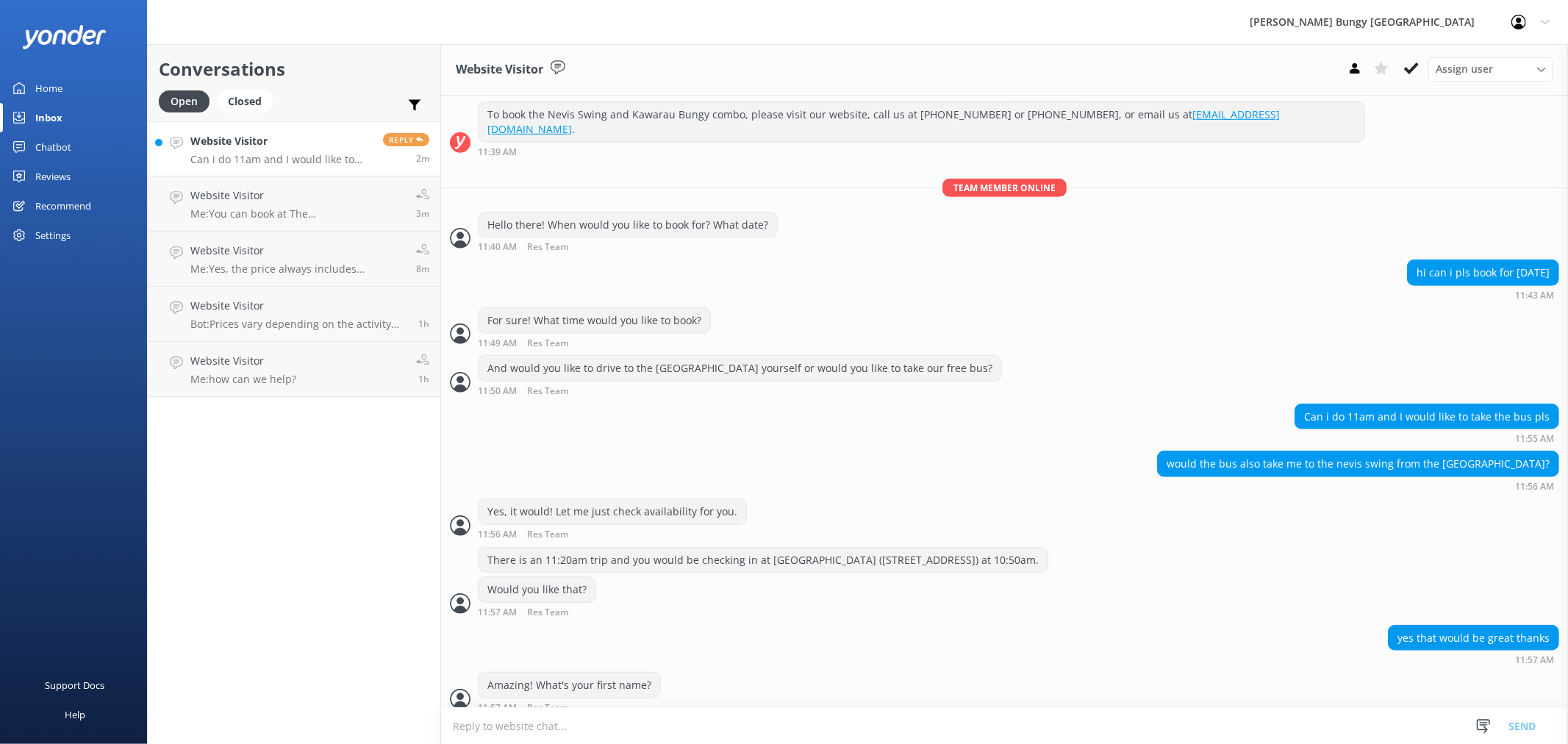
click at [619, 733] on textarea at bounding box center [1005, 725] width 1127 height 36
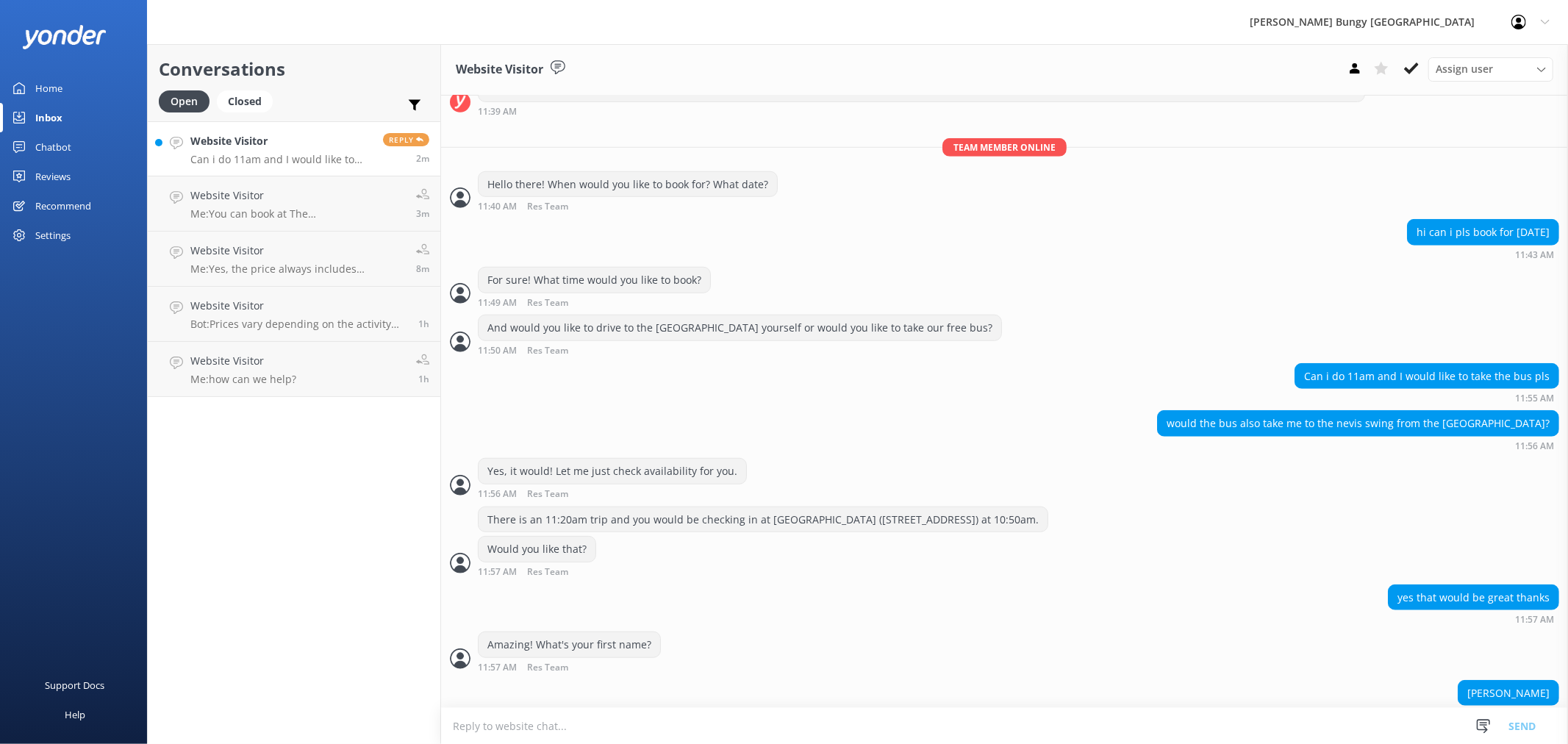
scroll to position [820, 0]
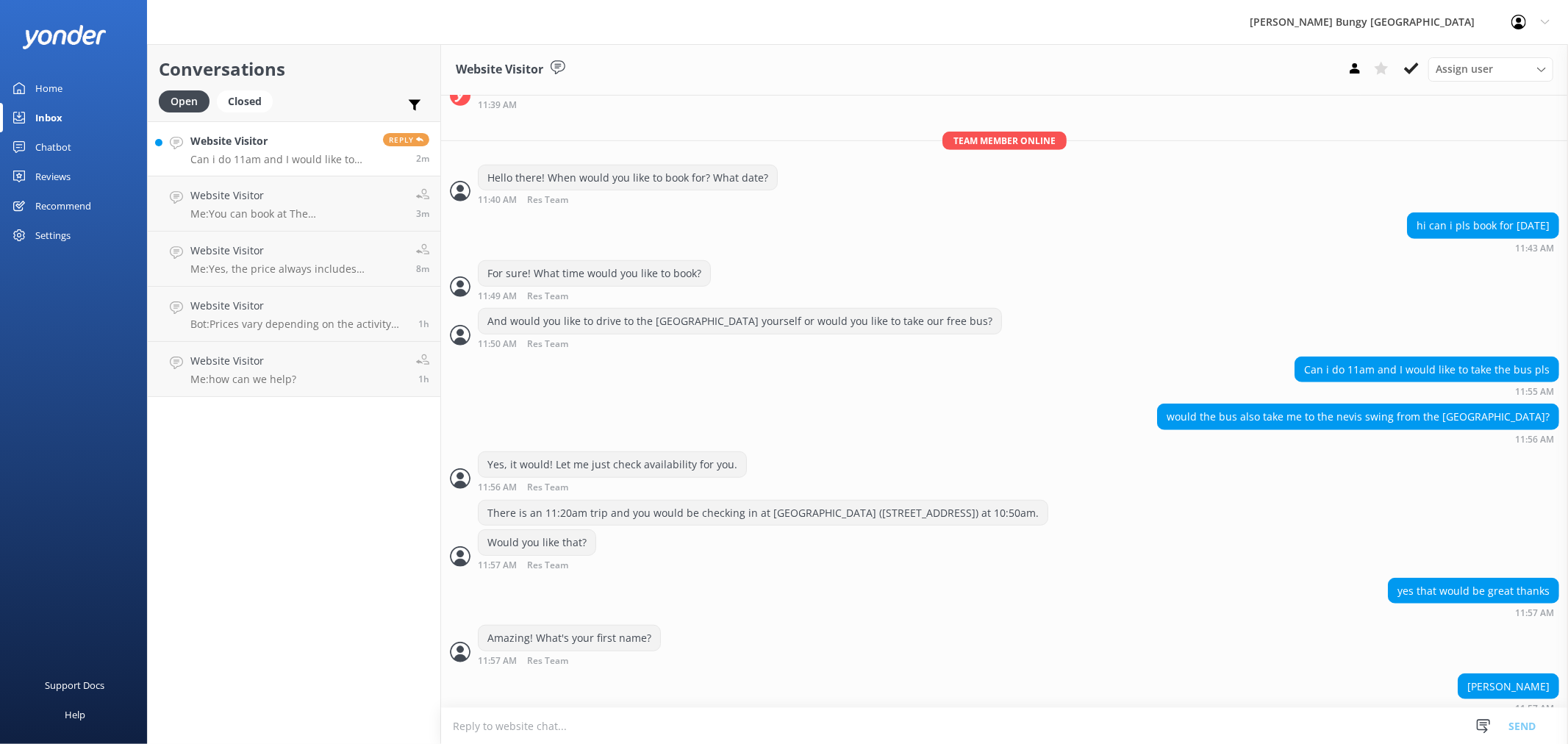
click at [619, 733] on textarea at bounding box center [1005, 725] width 1127 height 36
click at [1509, 674] on div "Ashlee" at bounding box center [1509, 686] width 100 height 25
copy div "Ashlee"
click at [1264, 729] on textarea at bounding box center [1005, 725] width 1127 height 36
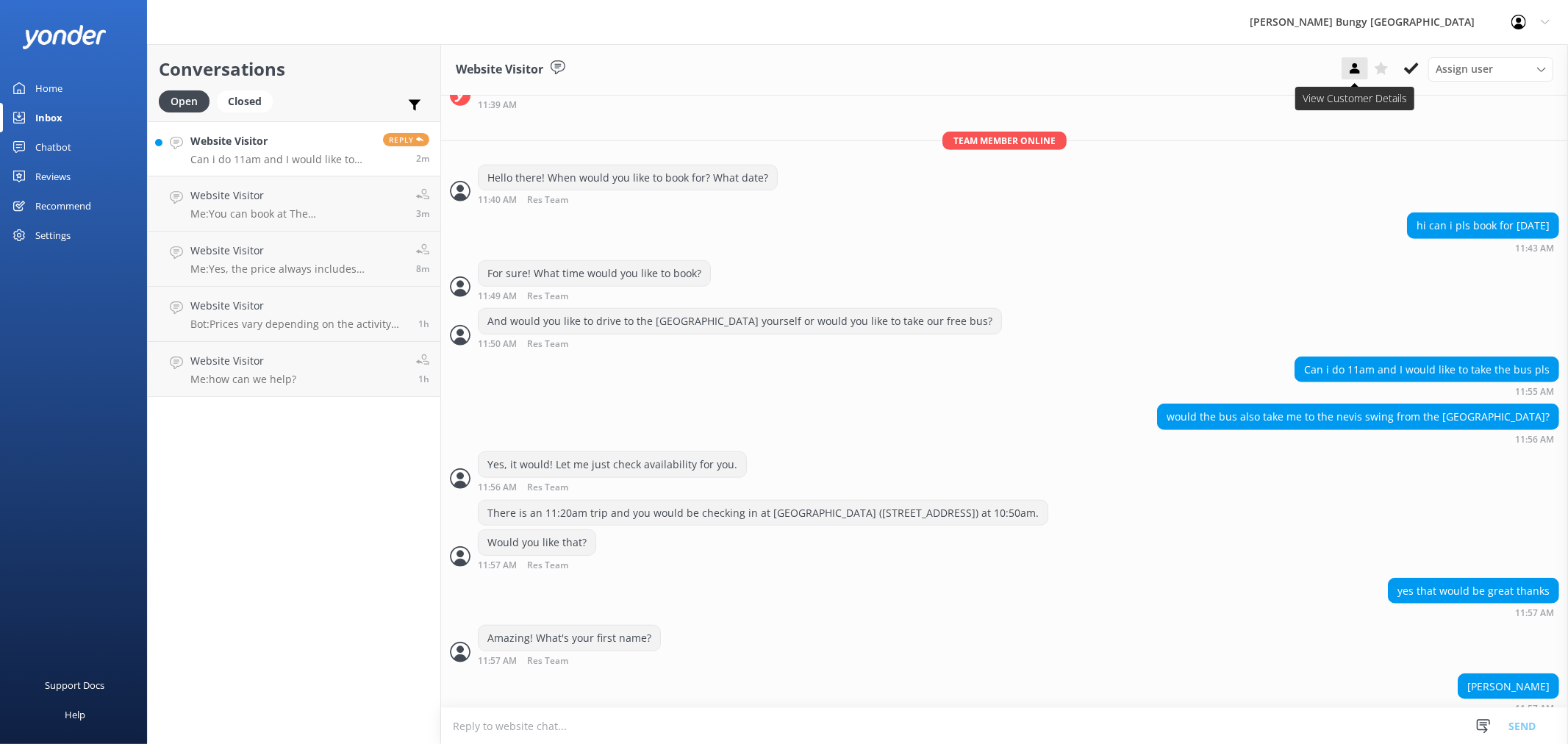
click at [1358, 65] on icon at bounding box center [1354, 68] width 15 height 15
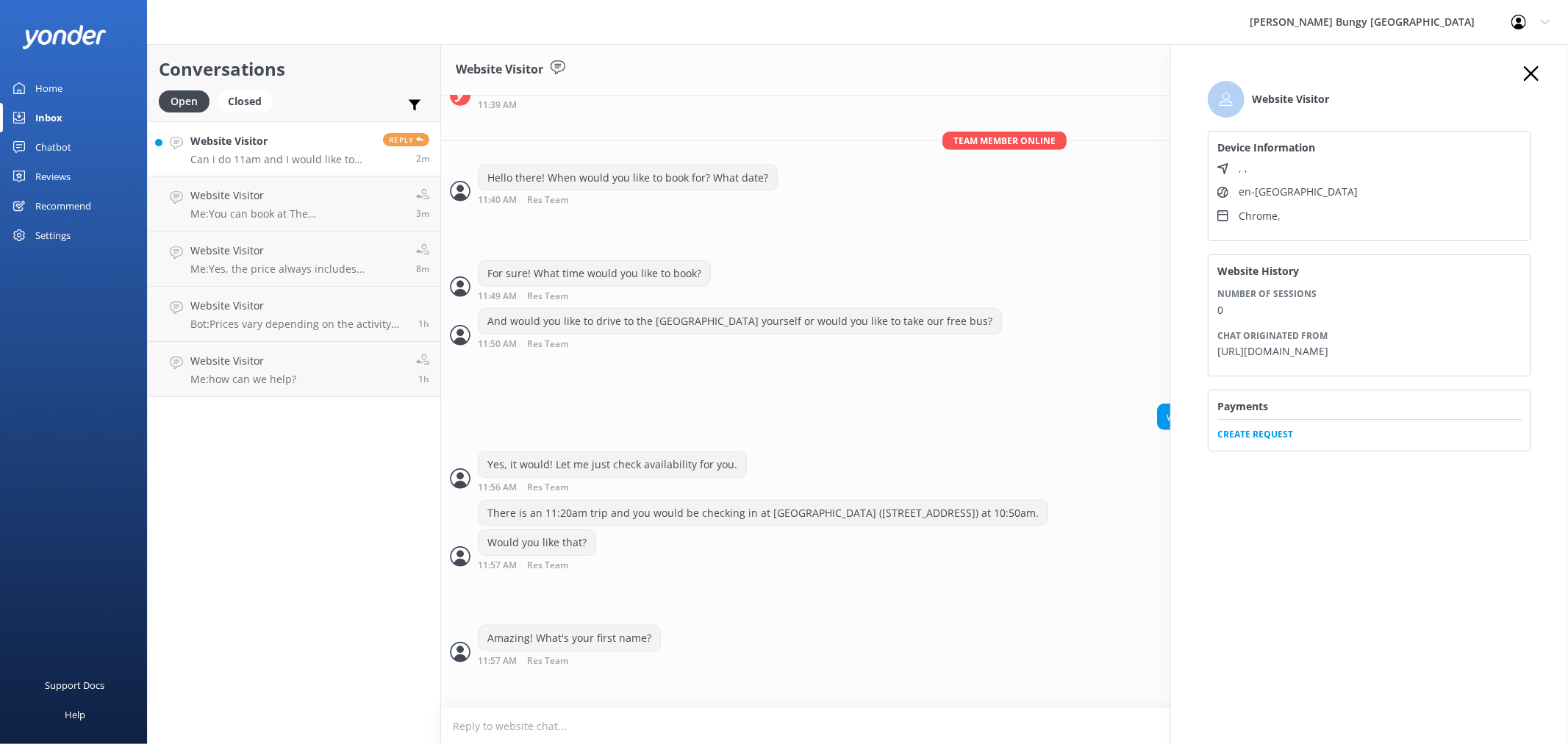
scroll to position [856, 0]
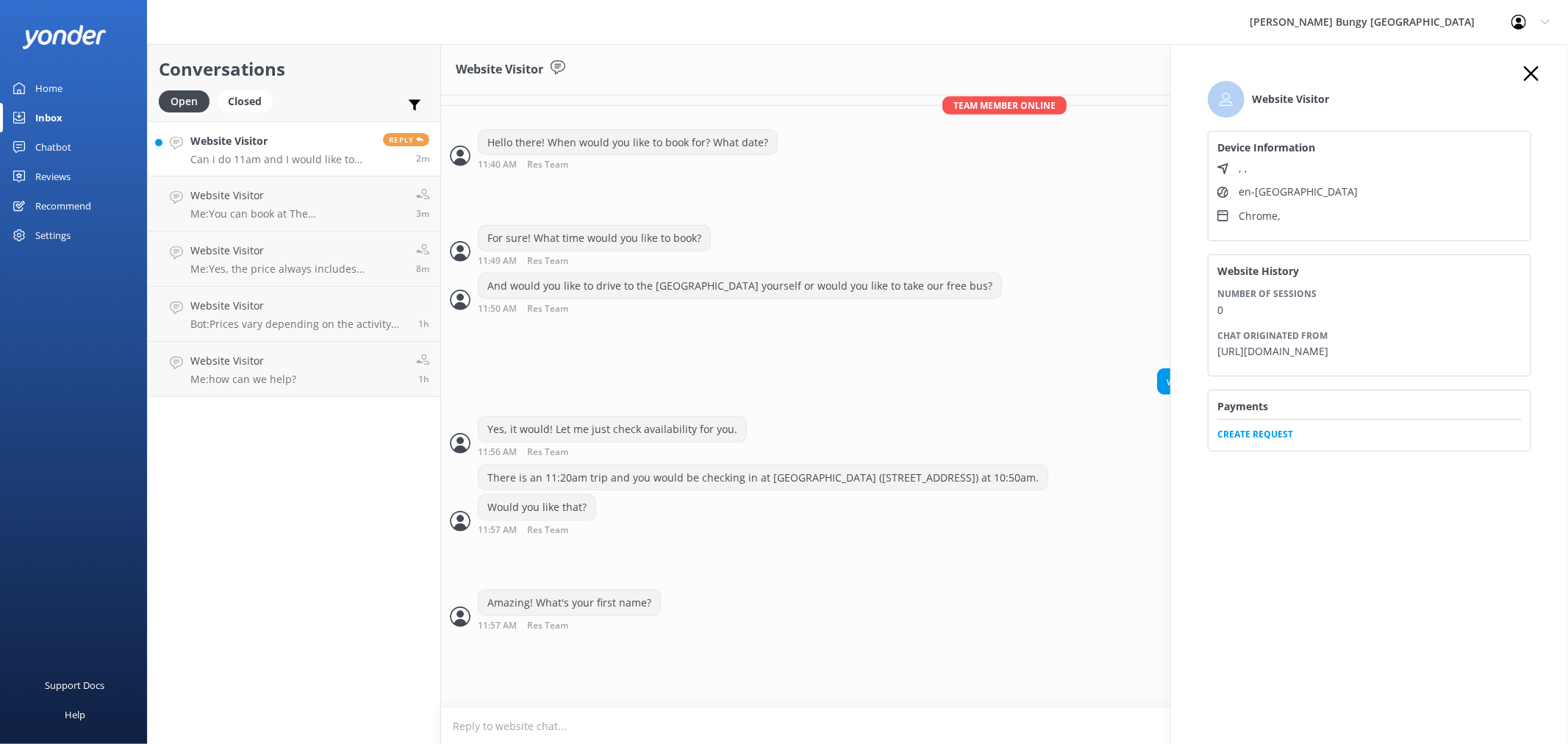
click at [1261, 441] on span "Create Request" at bounding box center [1369, 430] width 304 height 22
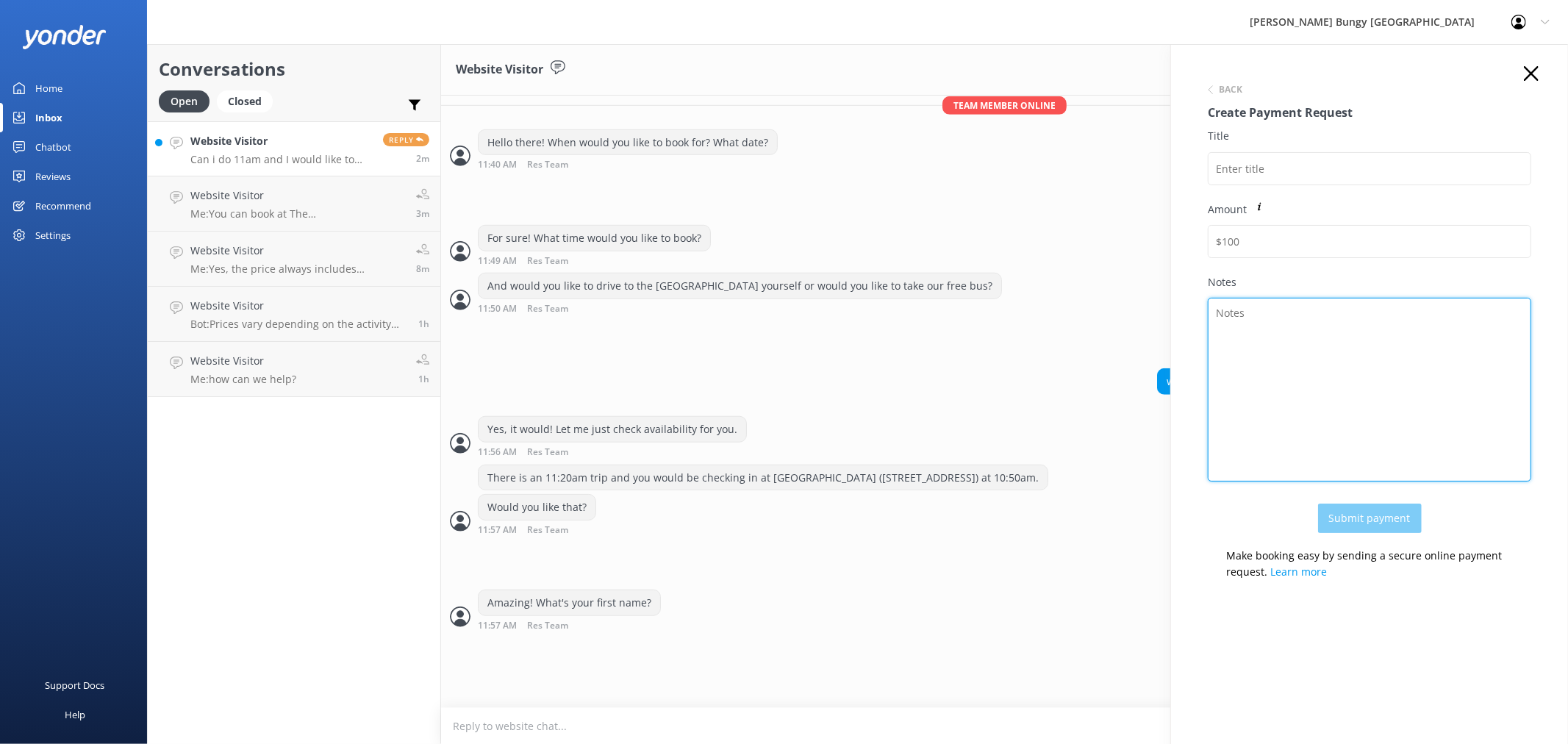
click at [1264, 326] on textarea "Notes" at bounding box center [1369, 390] width 323 height 184
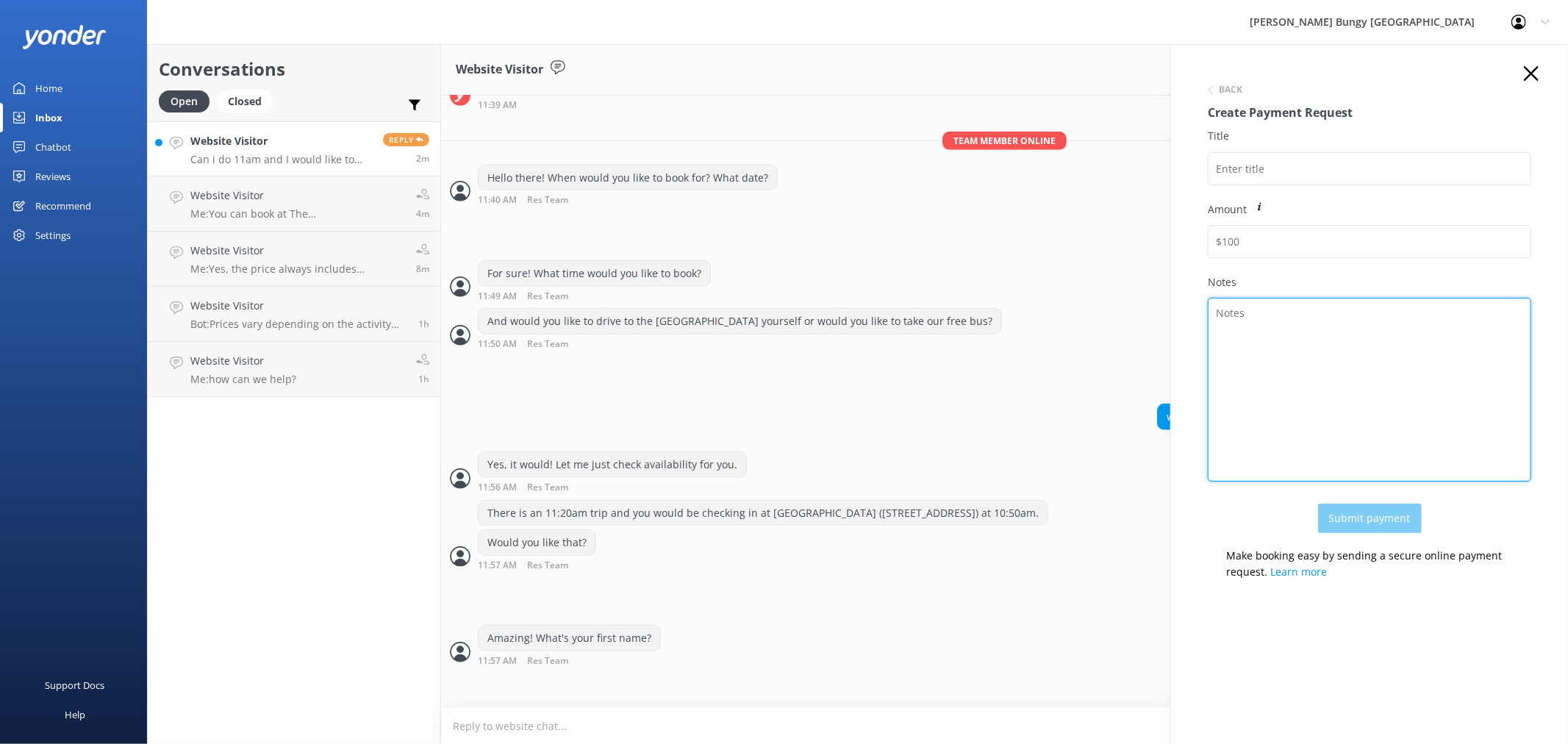
scroll to position [869, 0]
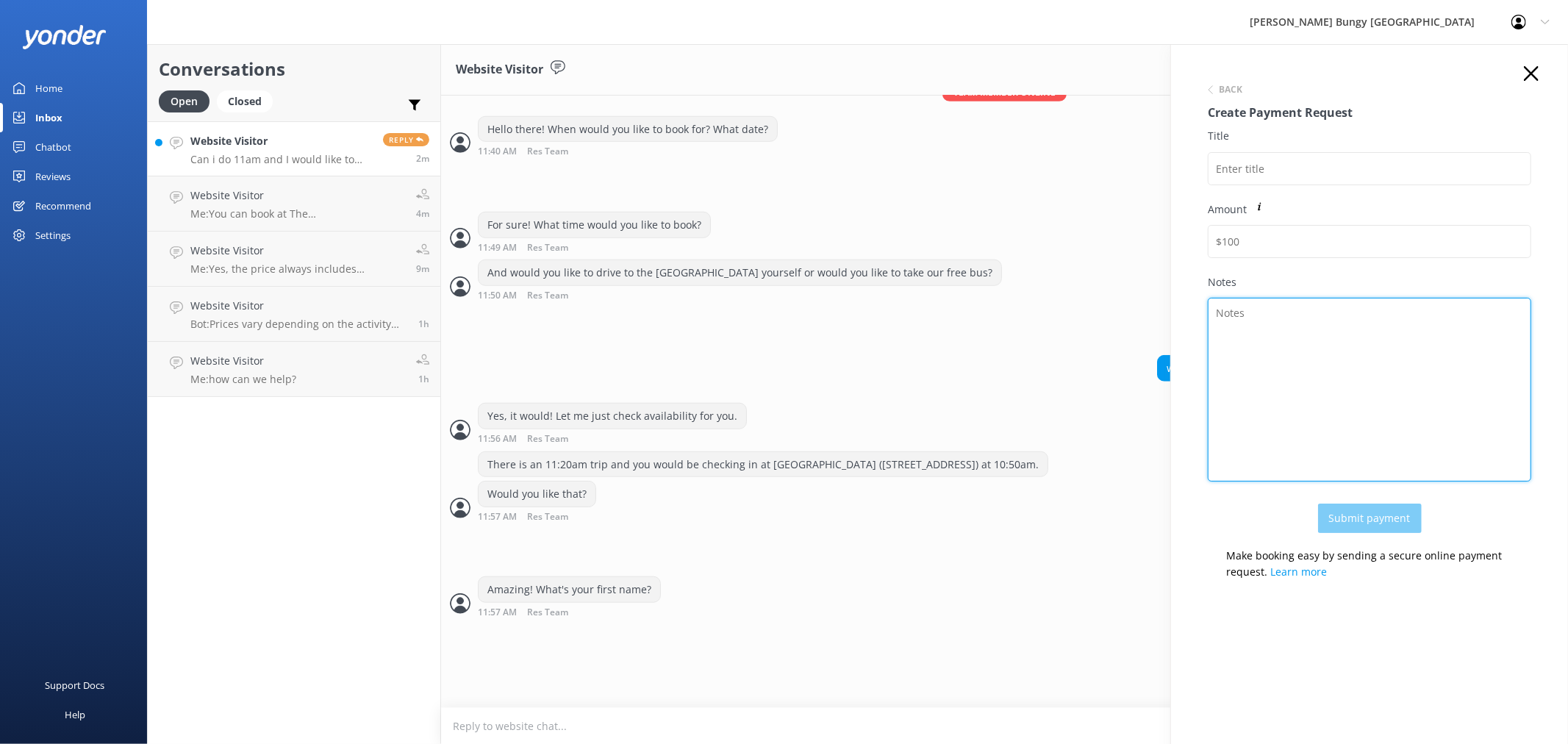
click at [1331, 364] on textarea "Notes" at bounding box center [1369, 390] width 323 height 184
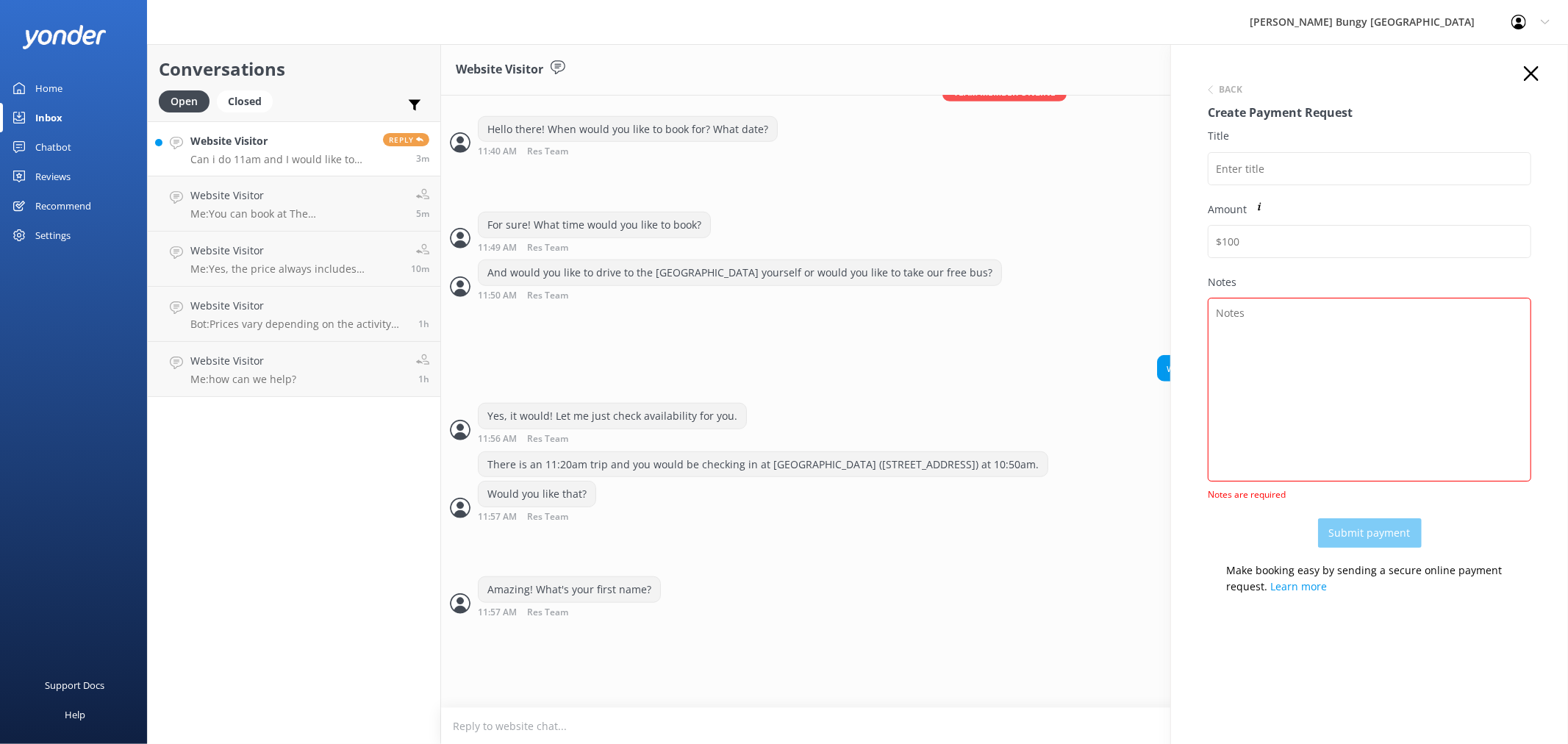
click at [1534, 71] on icon "button" at bounding box center [1531, 73] width 15 height 15
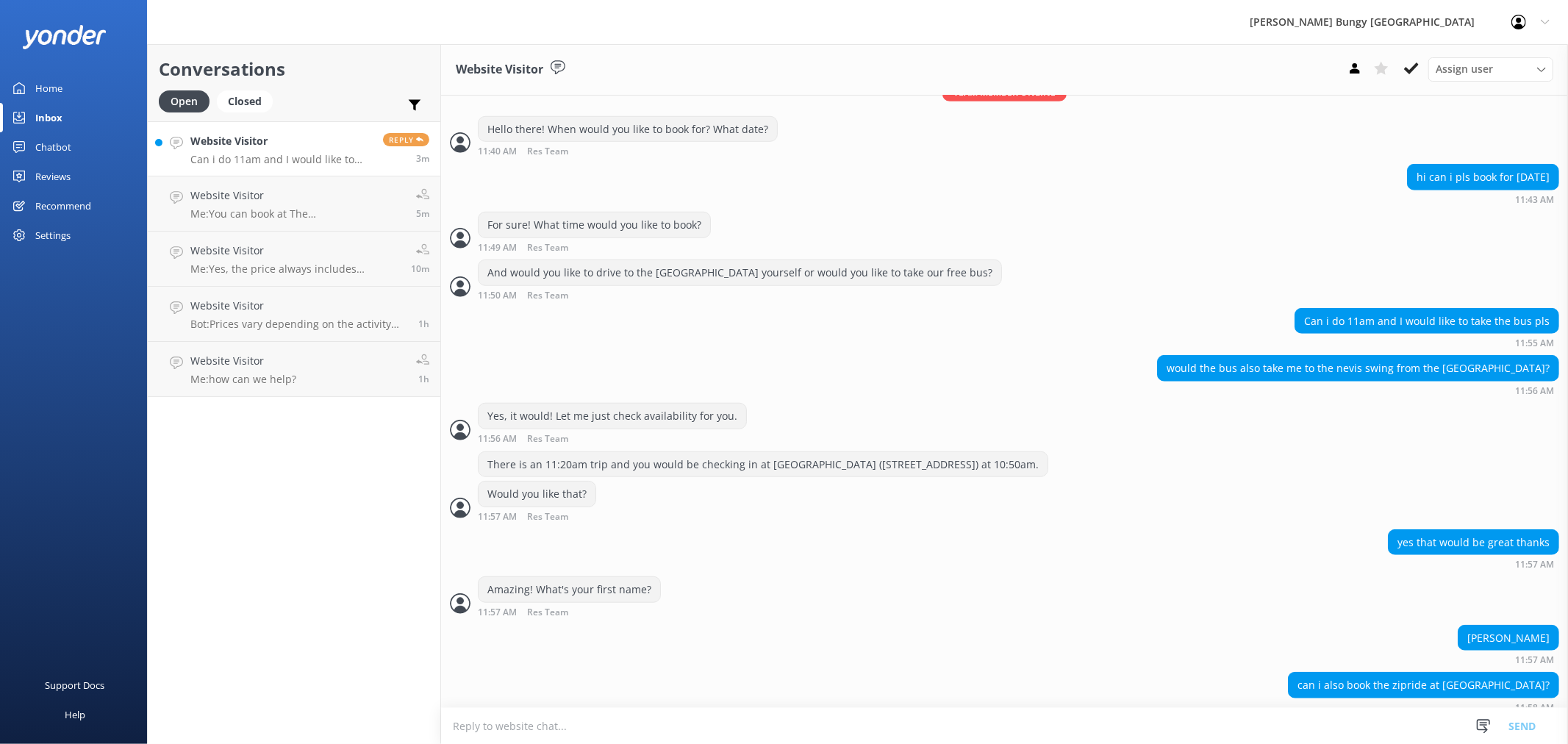
click at [1262, 724] on textarea at bounding box center [1005, 725] width 1127 height 36
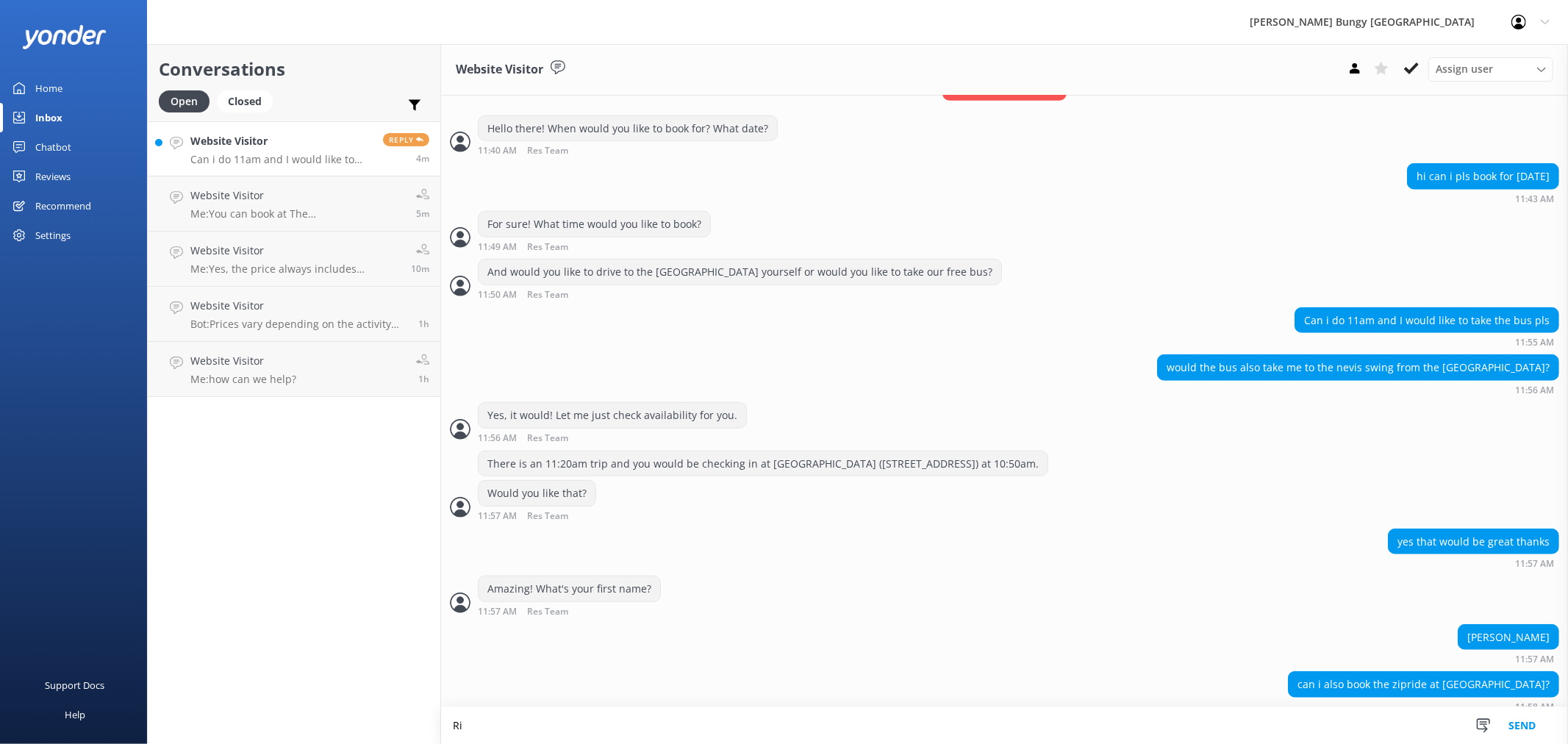
type textarea "R"
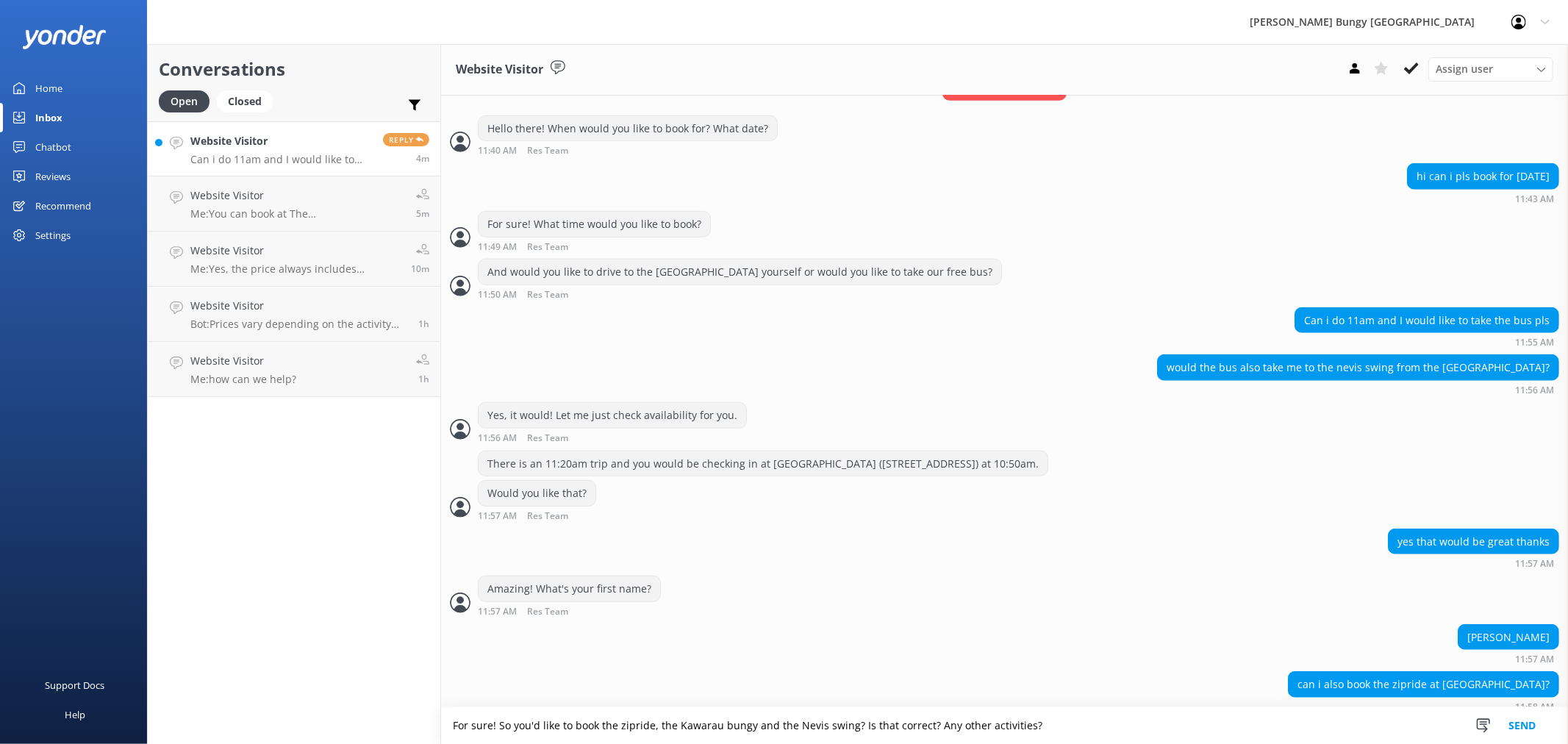
type textarea "For sure! So you'd like to book the zipride, the Kawarau bungy and the Nevis sw…"
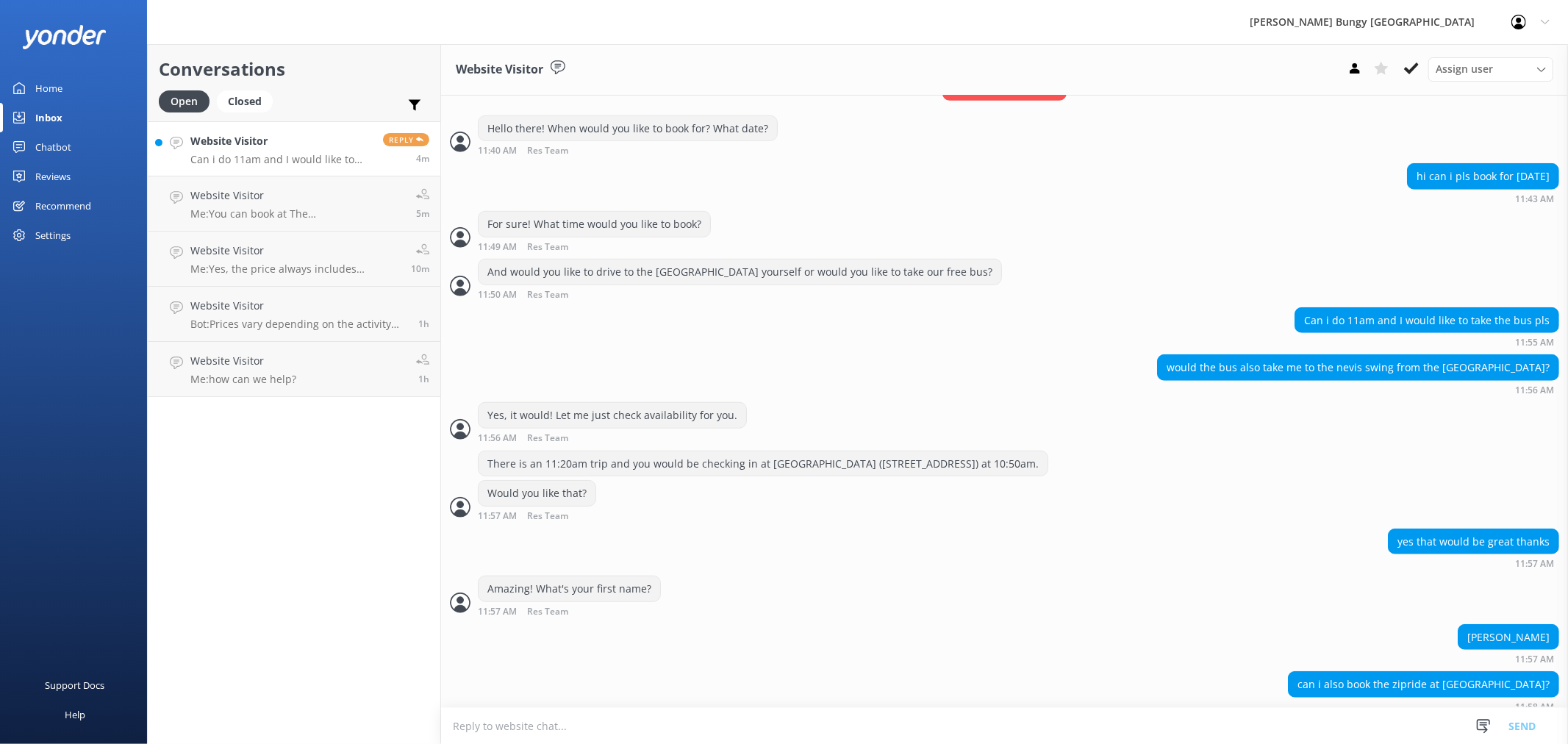
scroll to position [869, 0]
click at [1262, 724] on textarea at bounding box center [1005, 725] width 1127 height 36
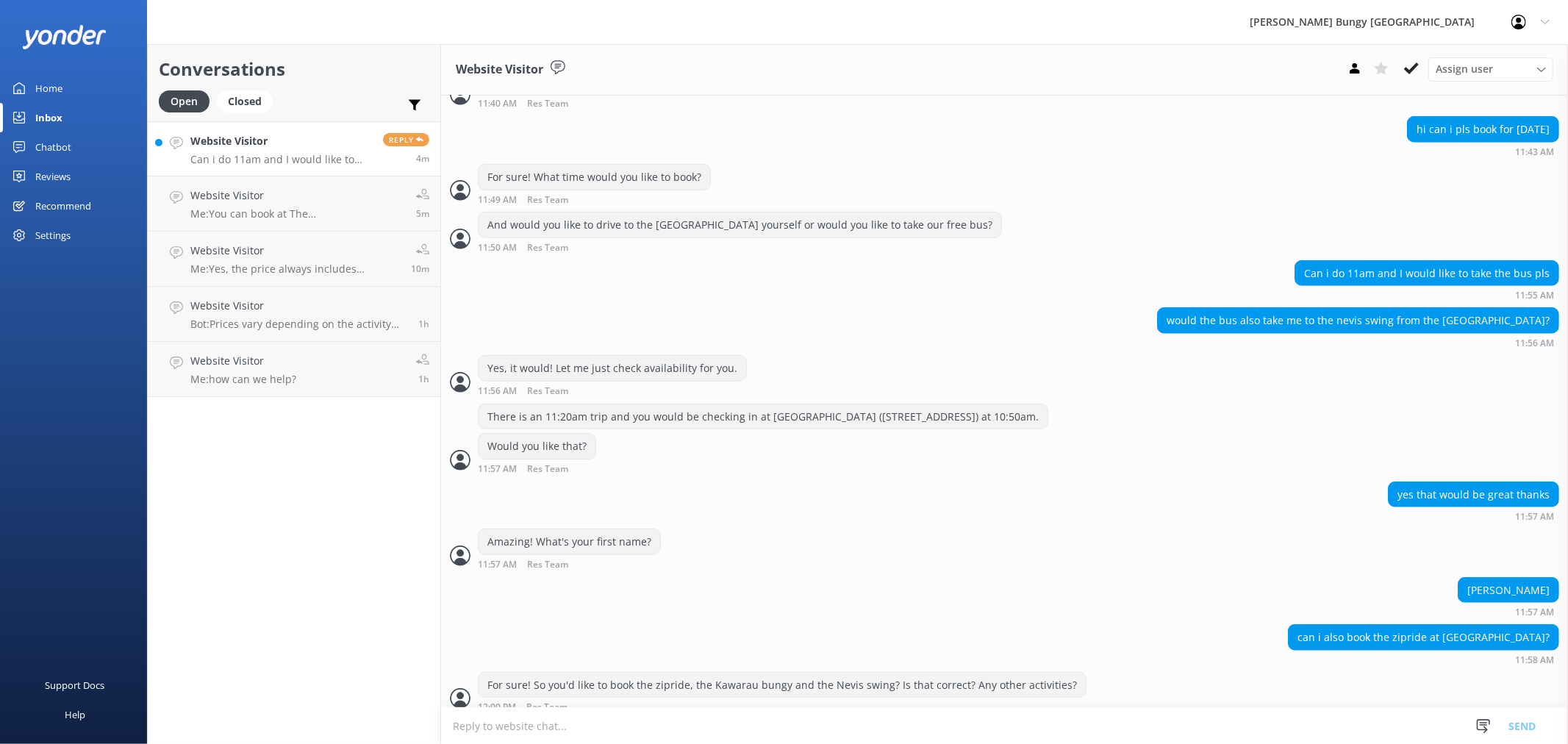
click at [1505, 578] on div "Ashlee" at bounding box center [1509, 590] width 100 height 25
copy div "Ashlee"
click at [657, 729] on textarea at bounding box center [1005, 725] width 1127 height 36
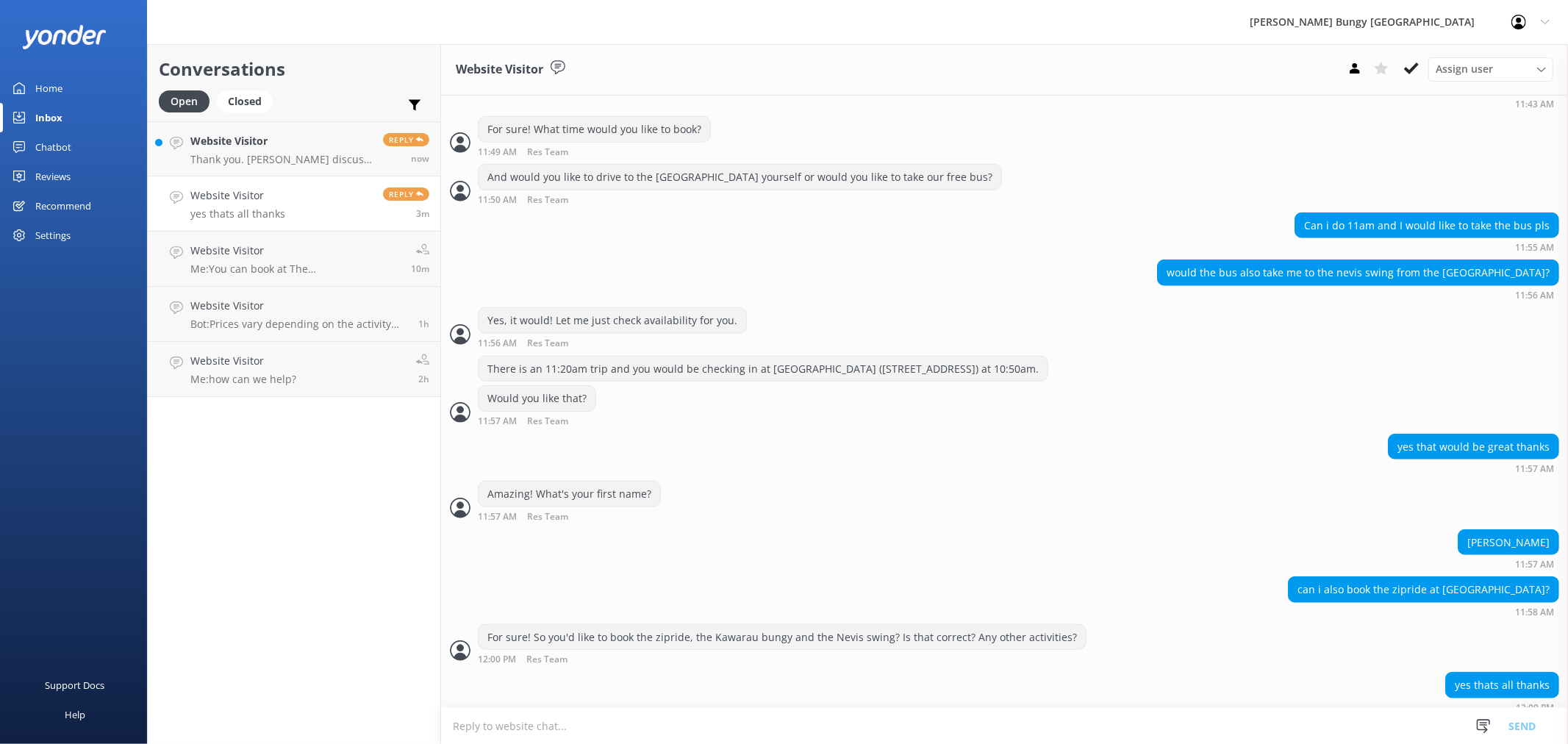
click at [1249, 719] on textarea at bounding box center [1005, 725] width 1127 height 36
click at [717, 722] on textarea "Amazing! So, in total, it all comes to" at bounding box center [1005, 725] width 1127 height 37
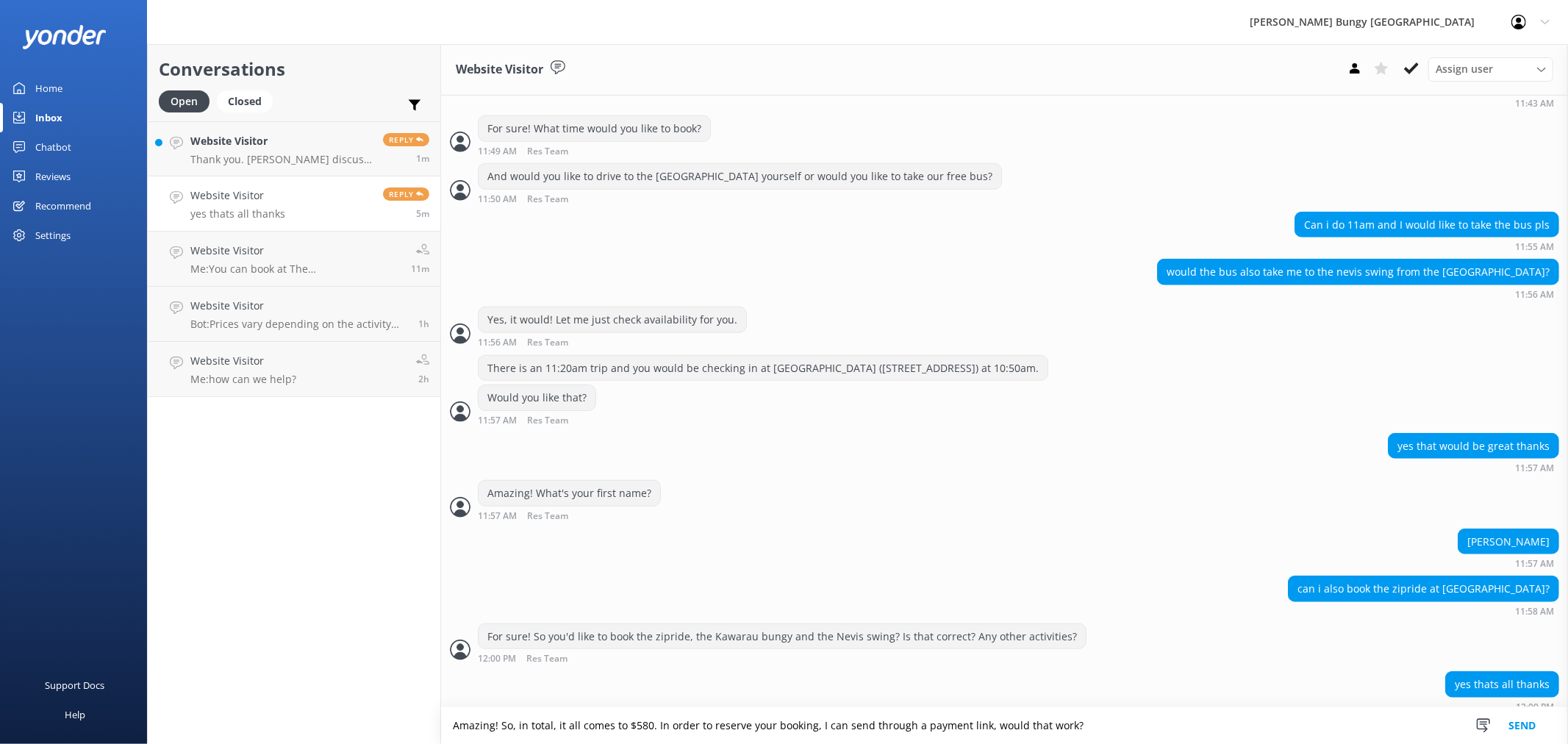
type textarea "Amazing! So, in total, it all comes to $580. In order to reserve your booking, …"
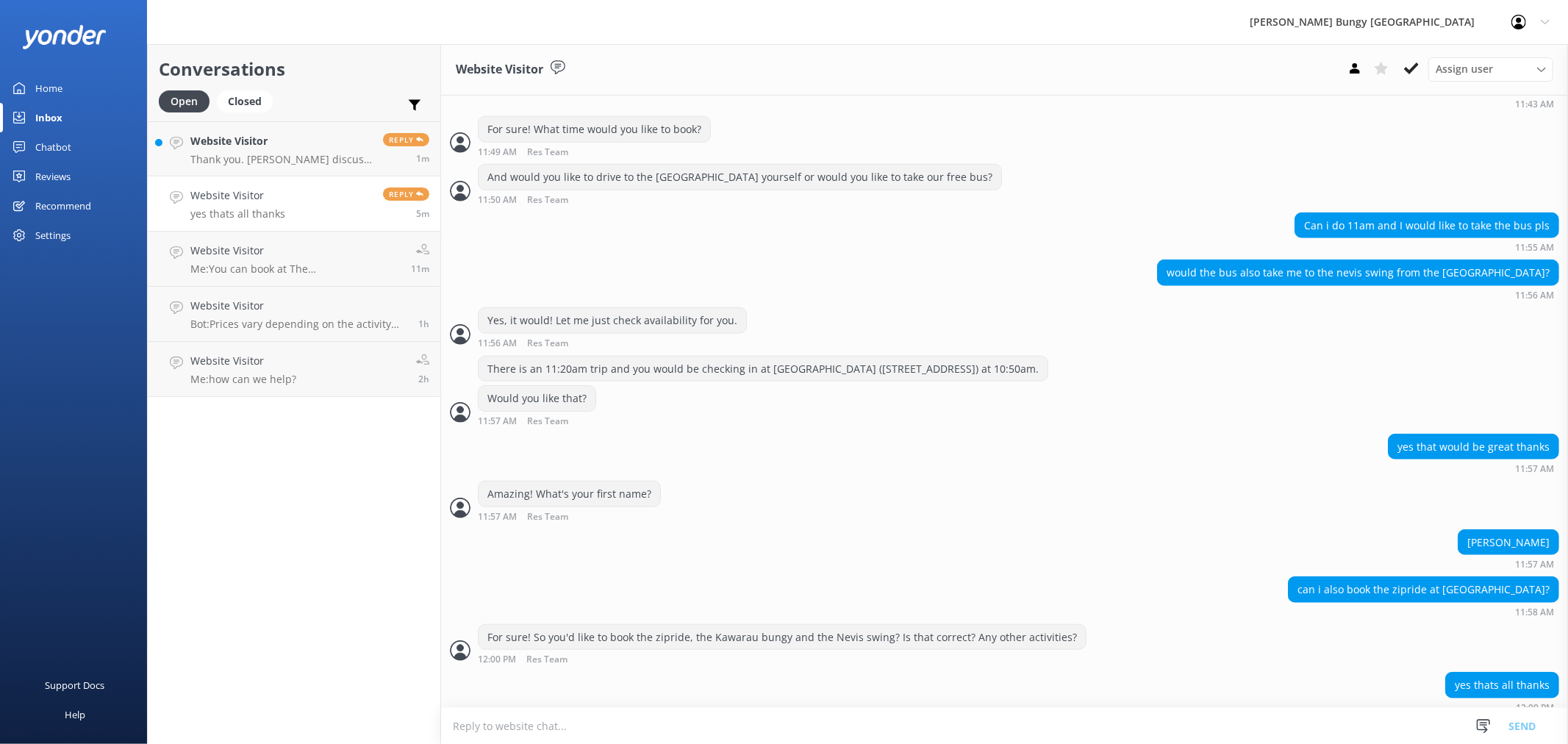
scroll to position [1012, 0]
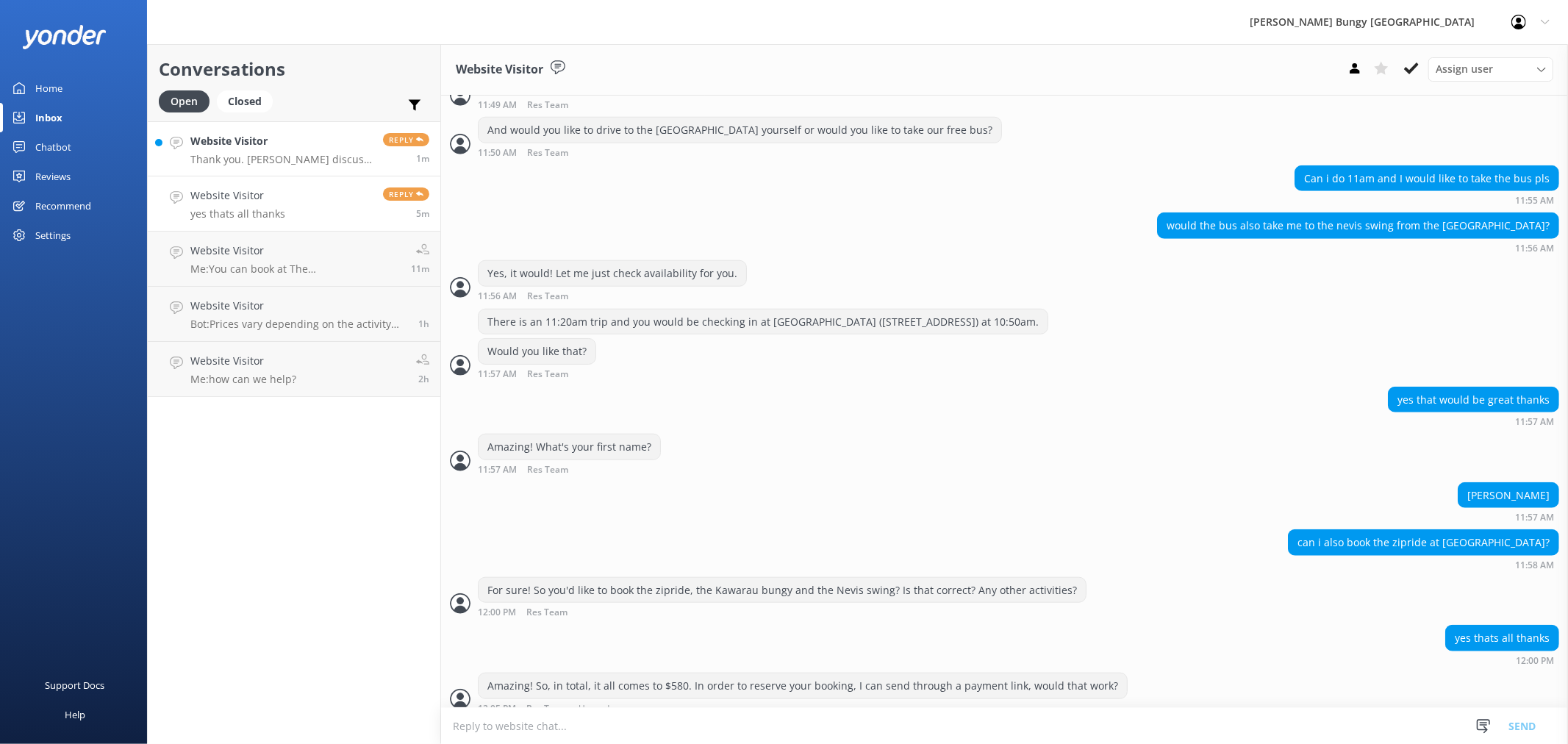
click at [268, 163] on p "Thank you. Will discuss with my siblings and decide on whether we need yo drive…" at bounding box center [281, 159] width 181 height 13
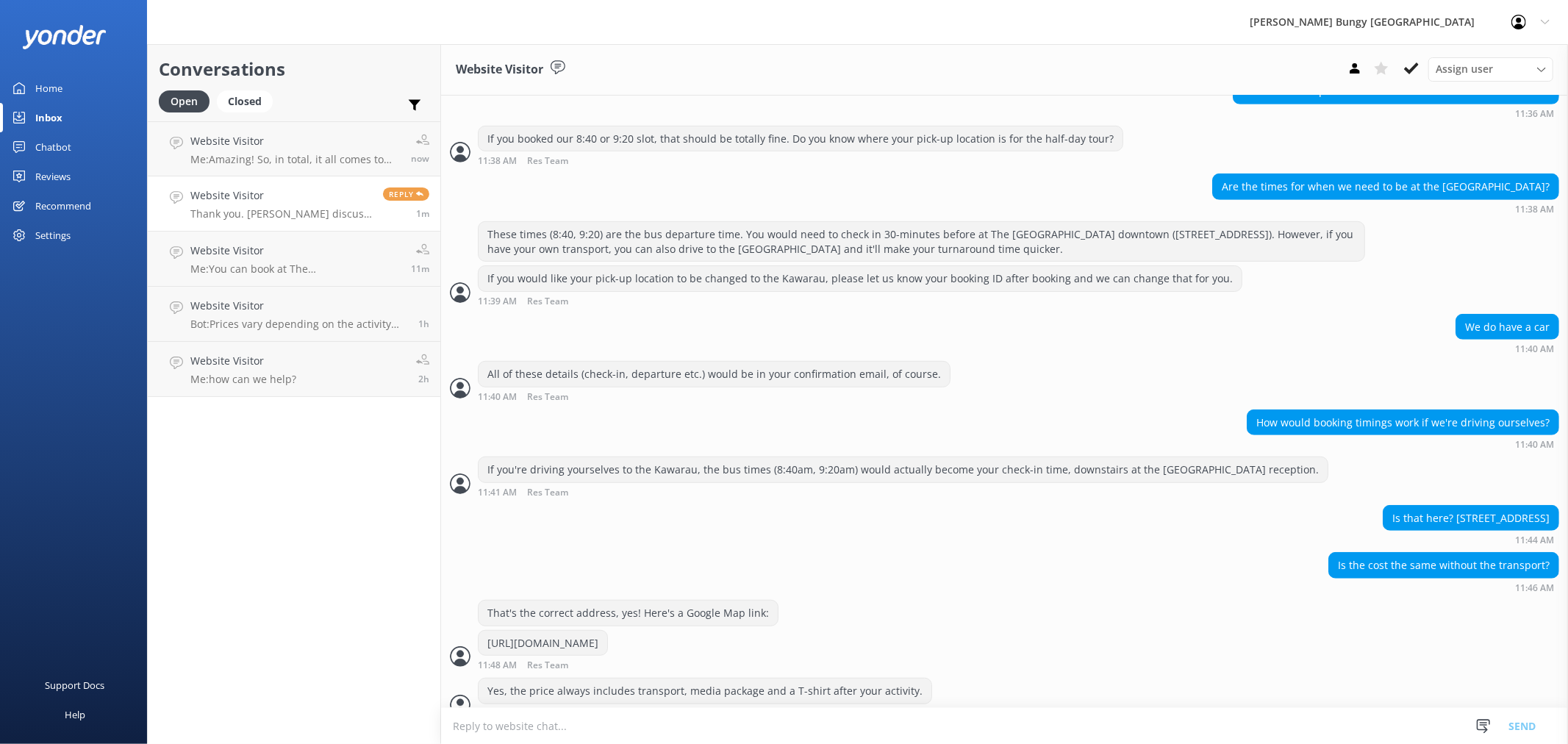
scroll to position [675, 0]
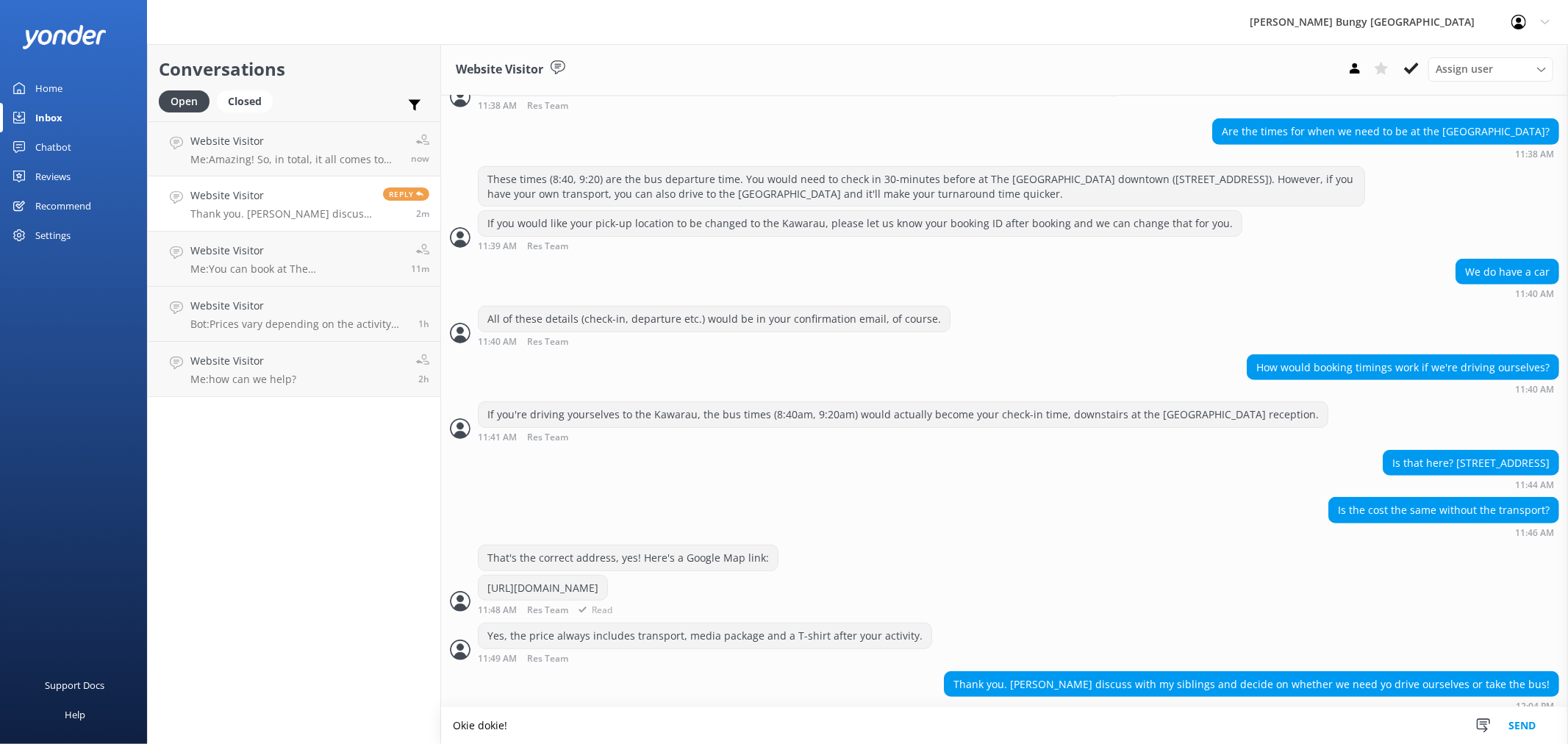
type textarea "Okie dokie!"
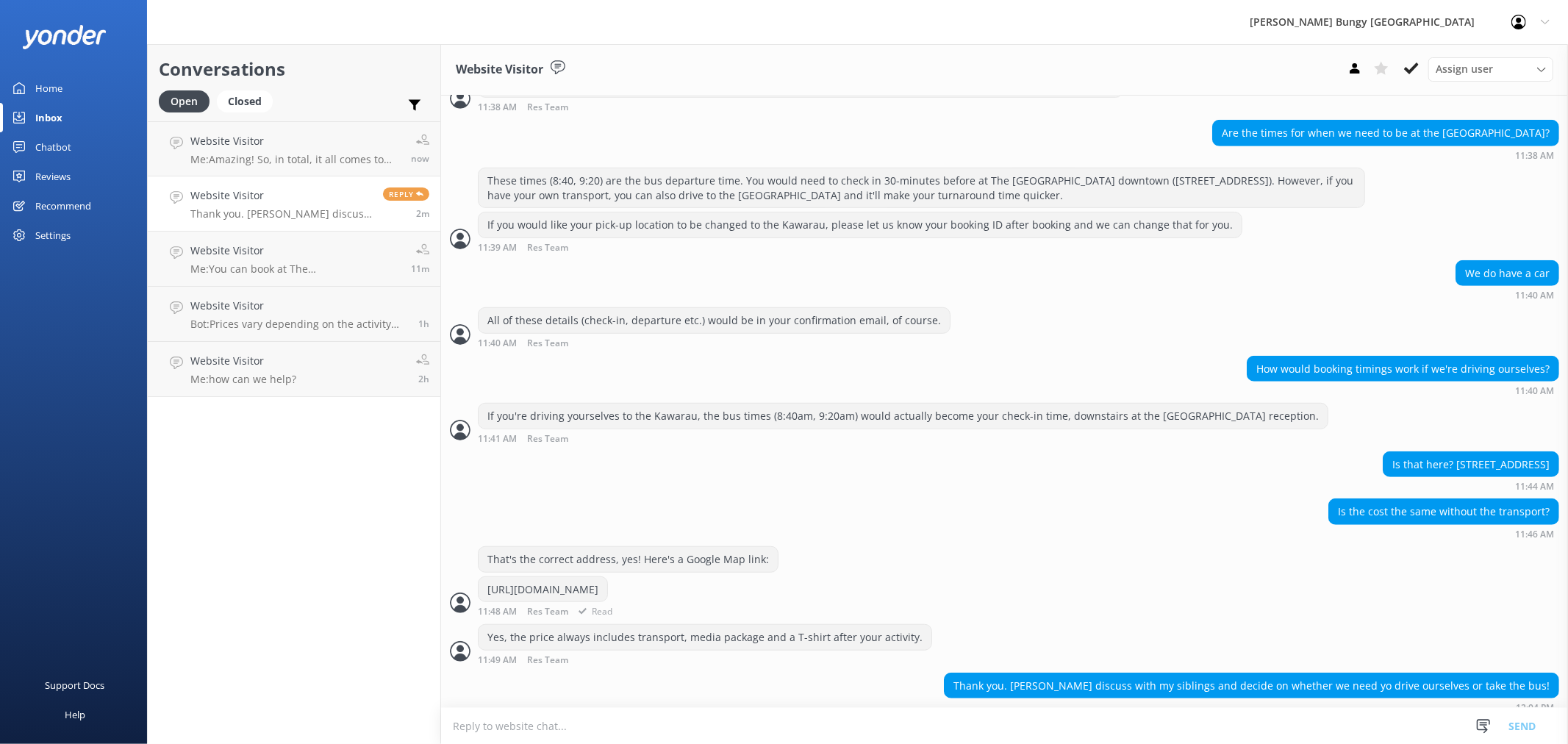
scroll to position [722, 0]
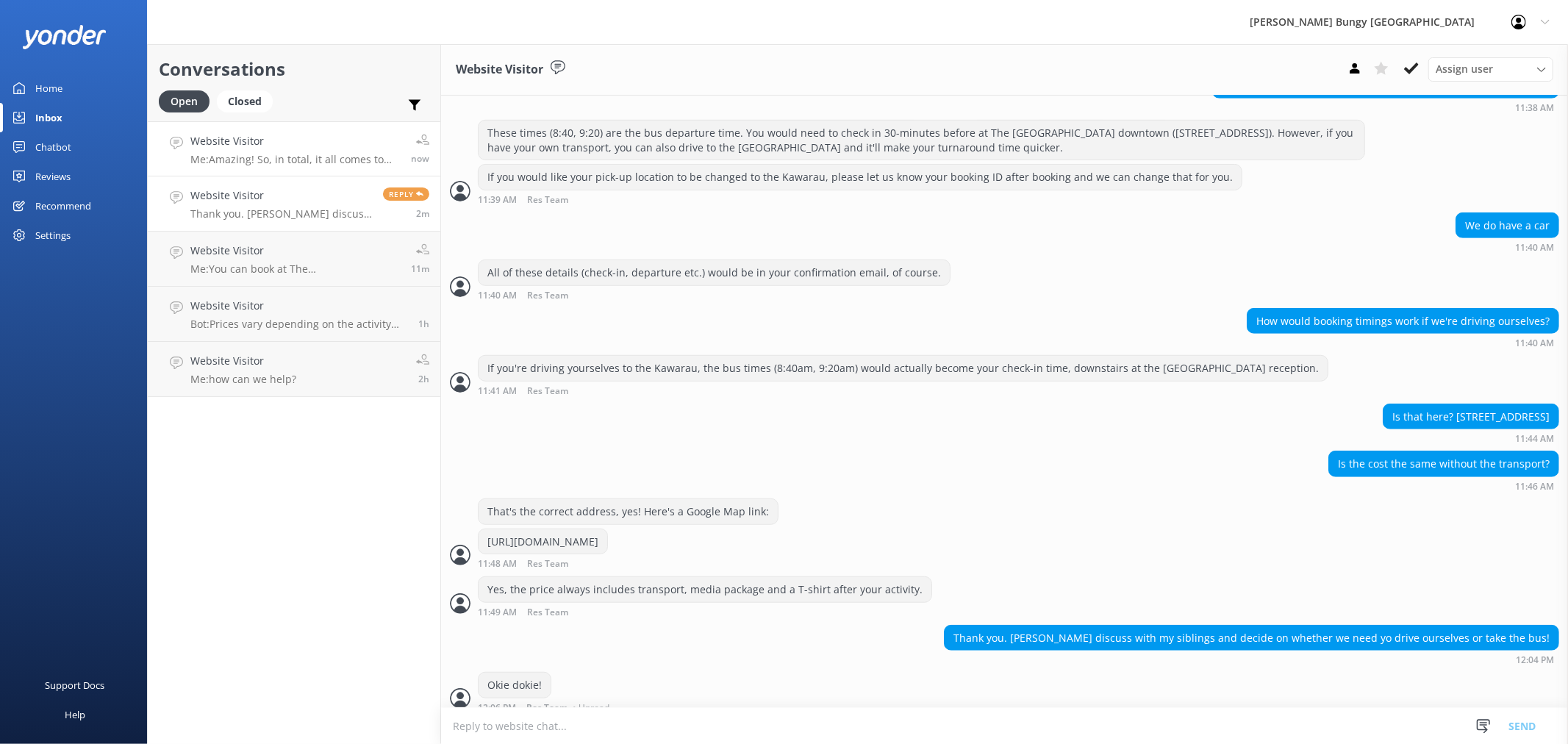
click at [268, 147] on h4 "Website Visitor" at bounding box center [295, 140] width 209 height 16
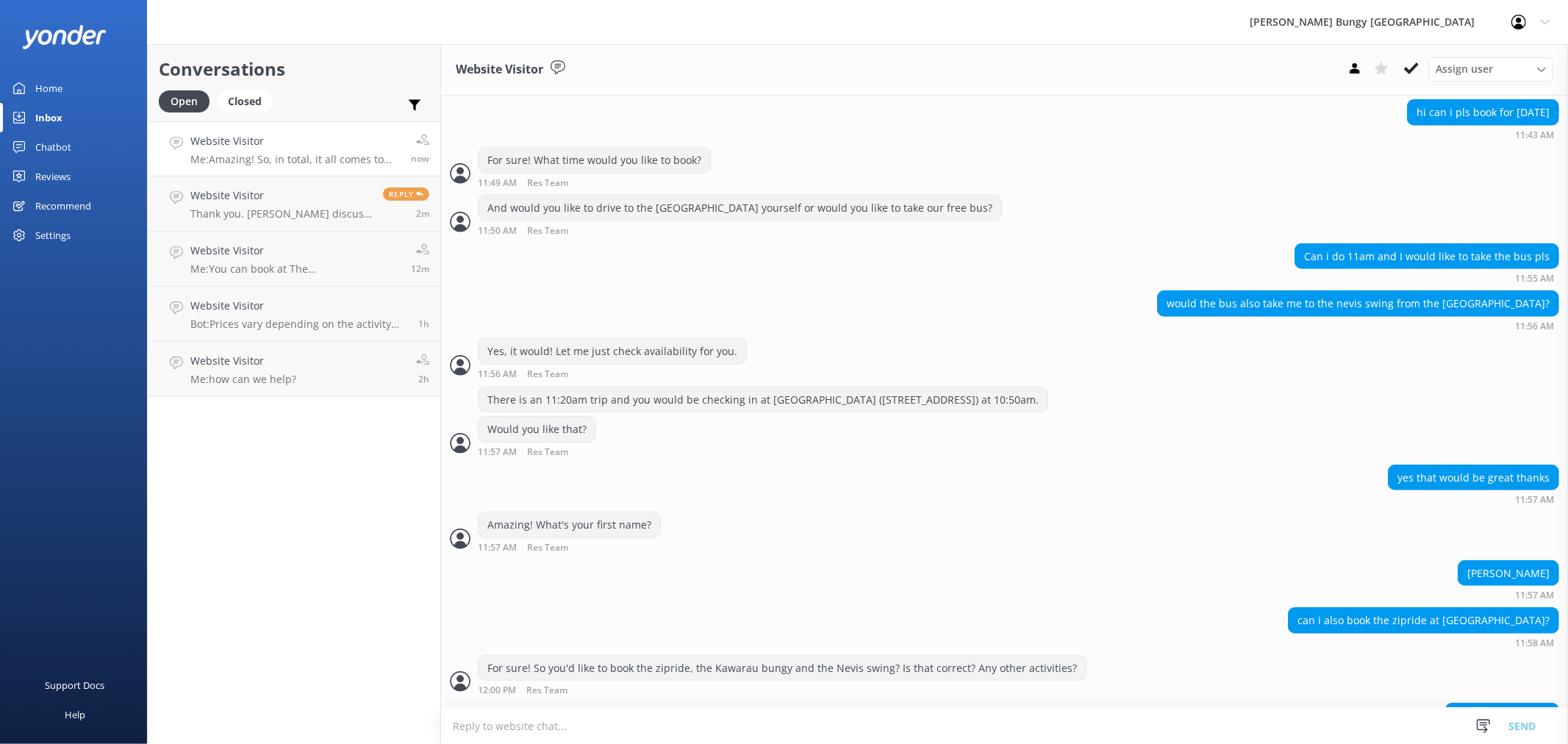
scroll to position [1013, 0]
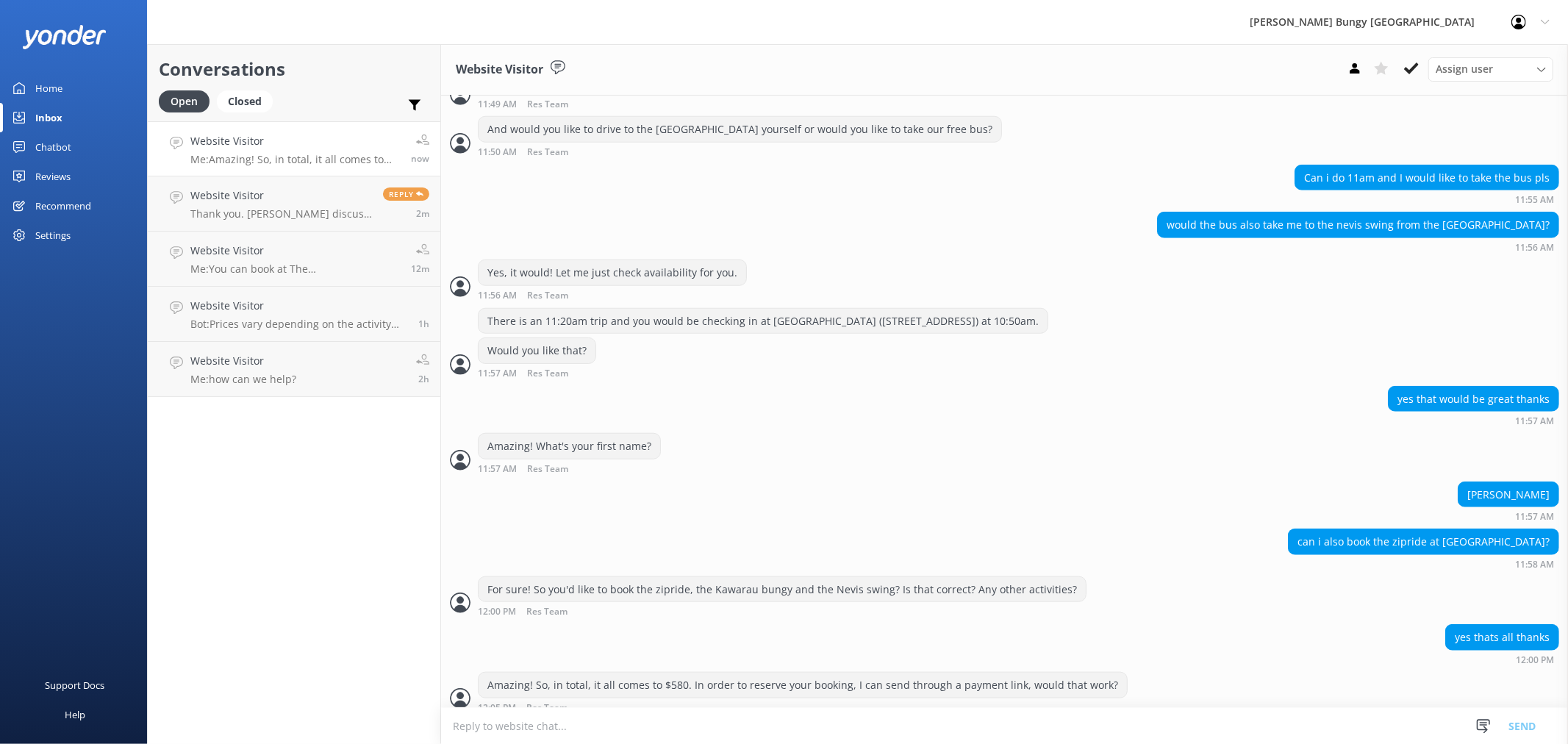
click at [894, 730] on textarea at bounding box center [1005, 725] width 1127 height 36
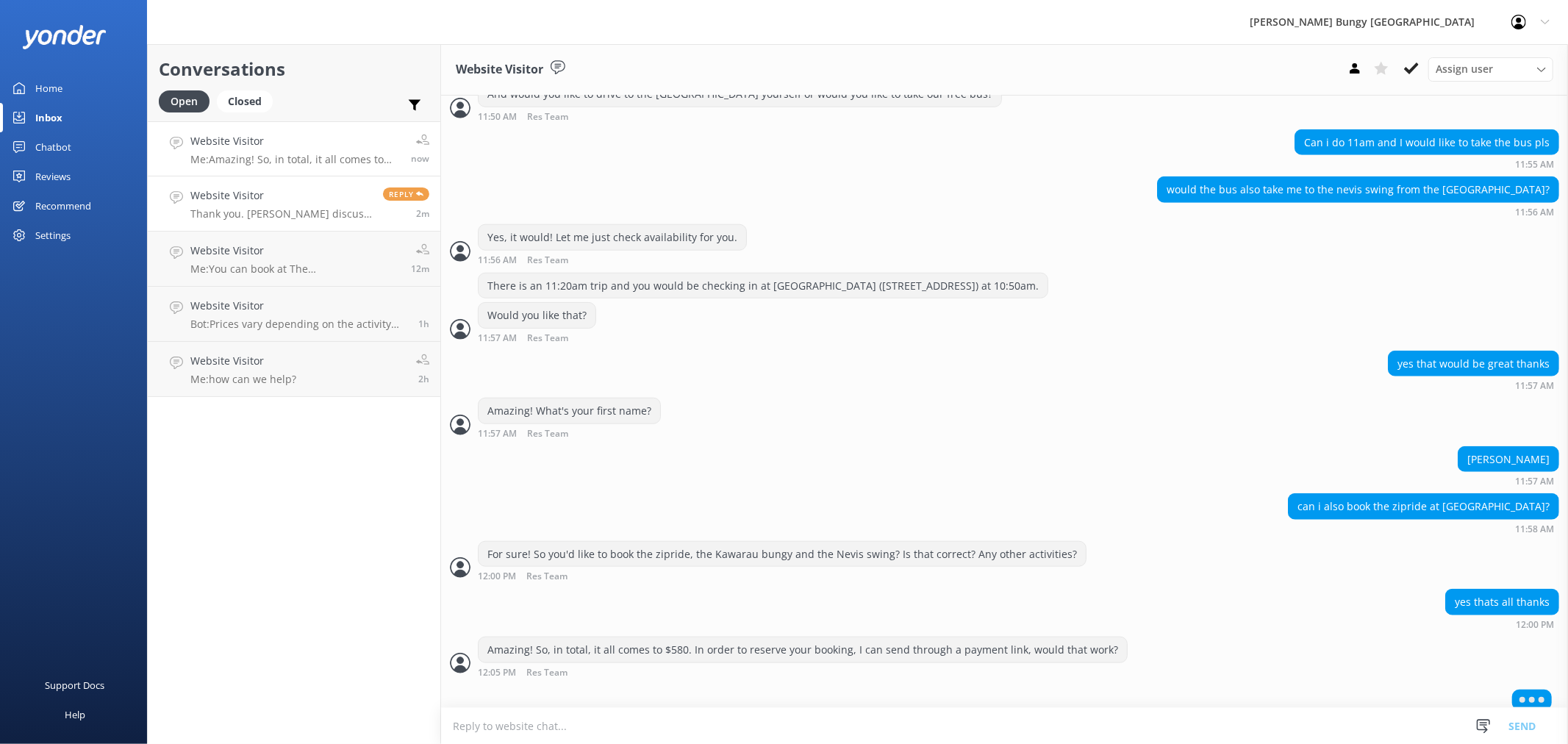
click at [248, 211] on p "Thank you. Will discuss with my siblings and decide on whether we need yo drive…" at bounding box center [281, 214] width 181 height 13
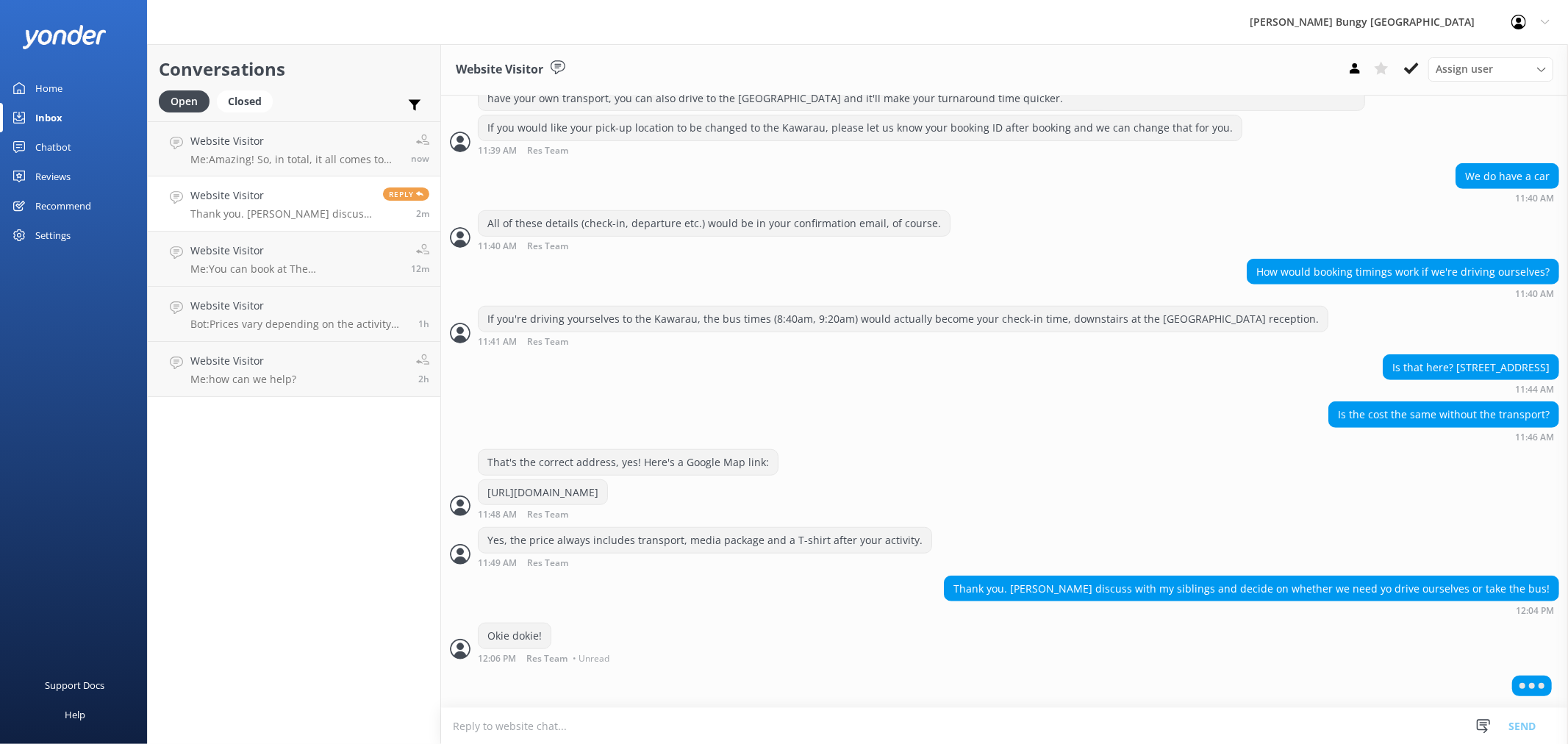
scroll to position [758, 0]
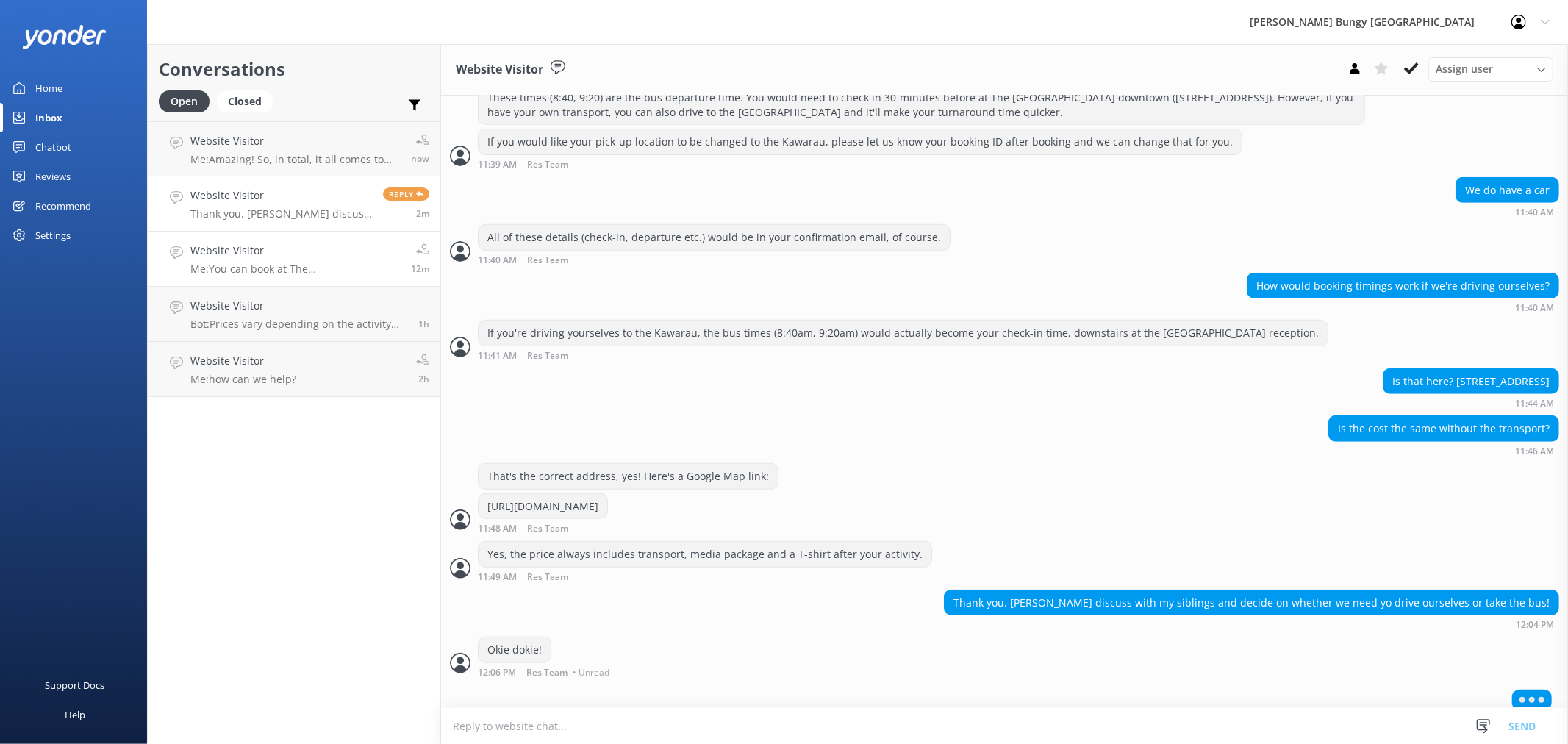
click at [265, 251] on h4 "Website Visitor" at bounding box center [295, 250] width 209 height 16
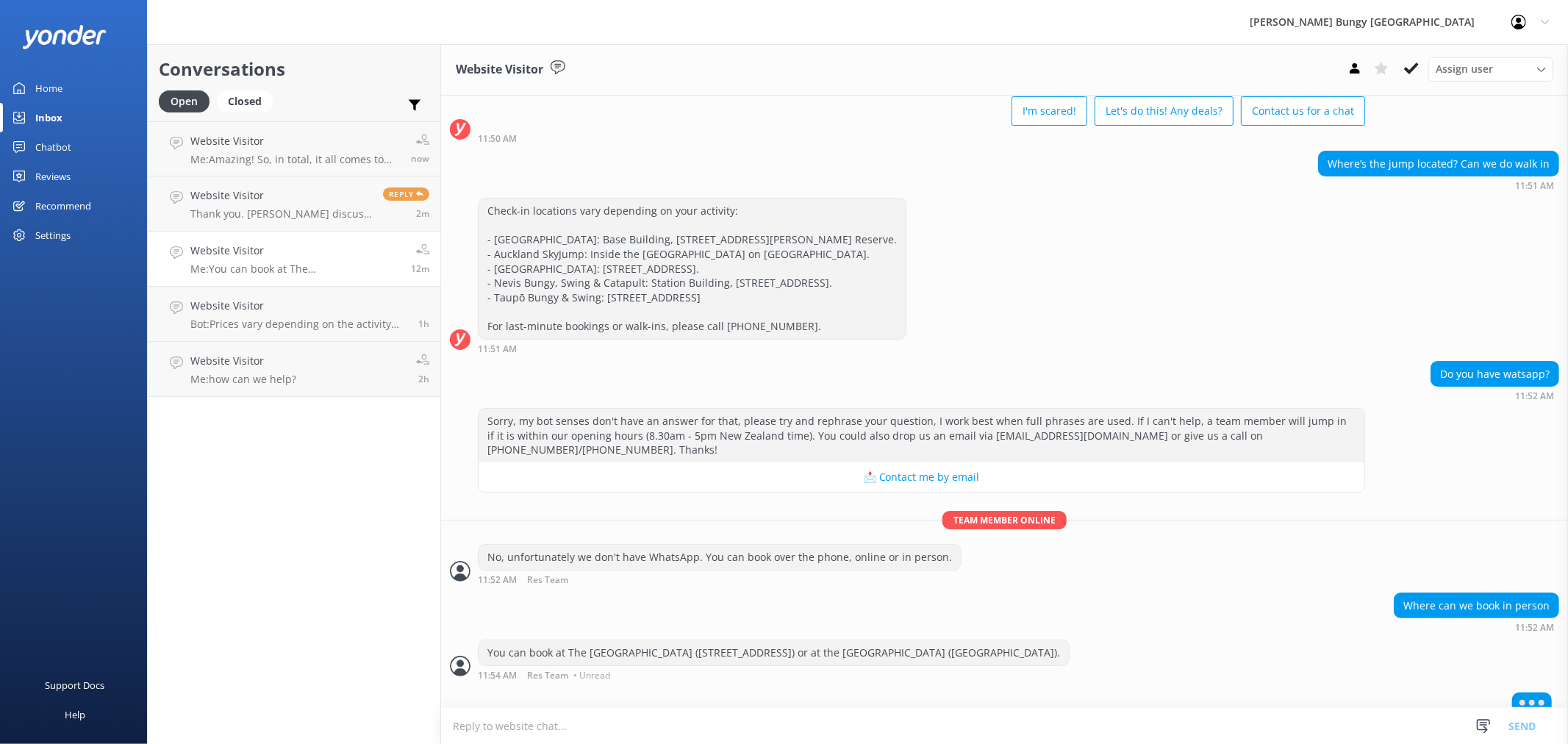
scroll to position [44, 0]
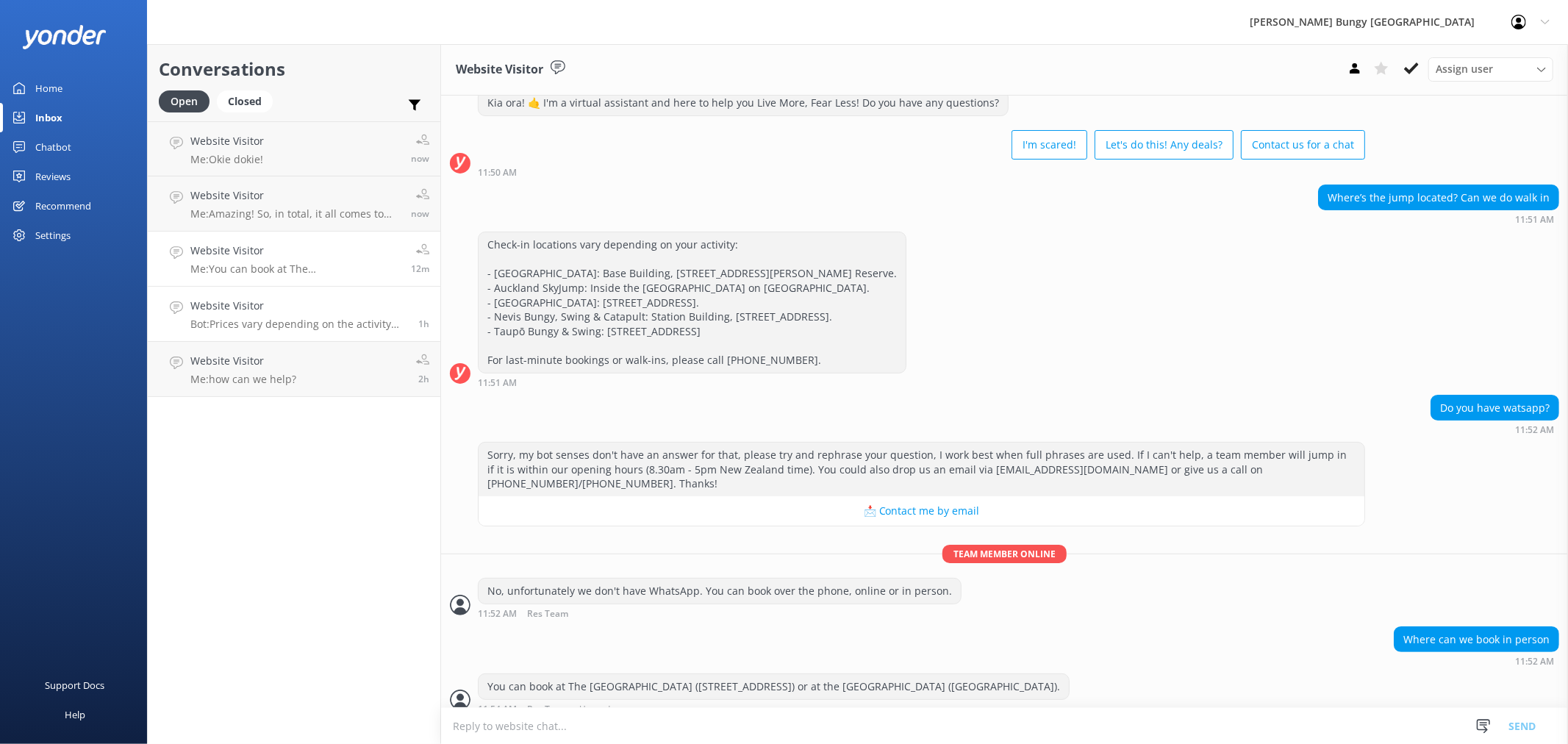
click at [319, 309] on h4 "Website Visitor" at bounding box center [299, 306] width 217 height 16
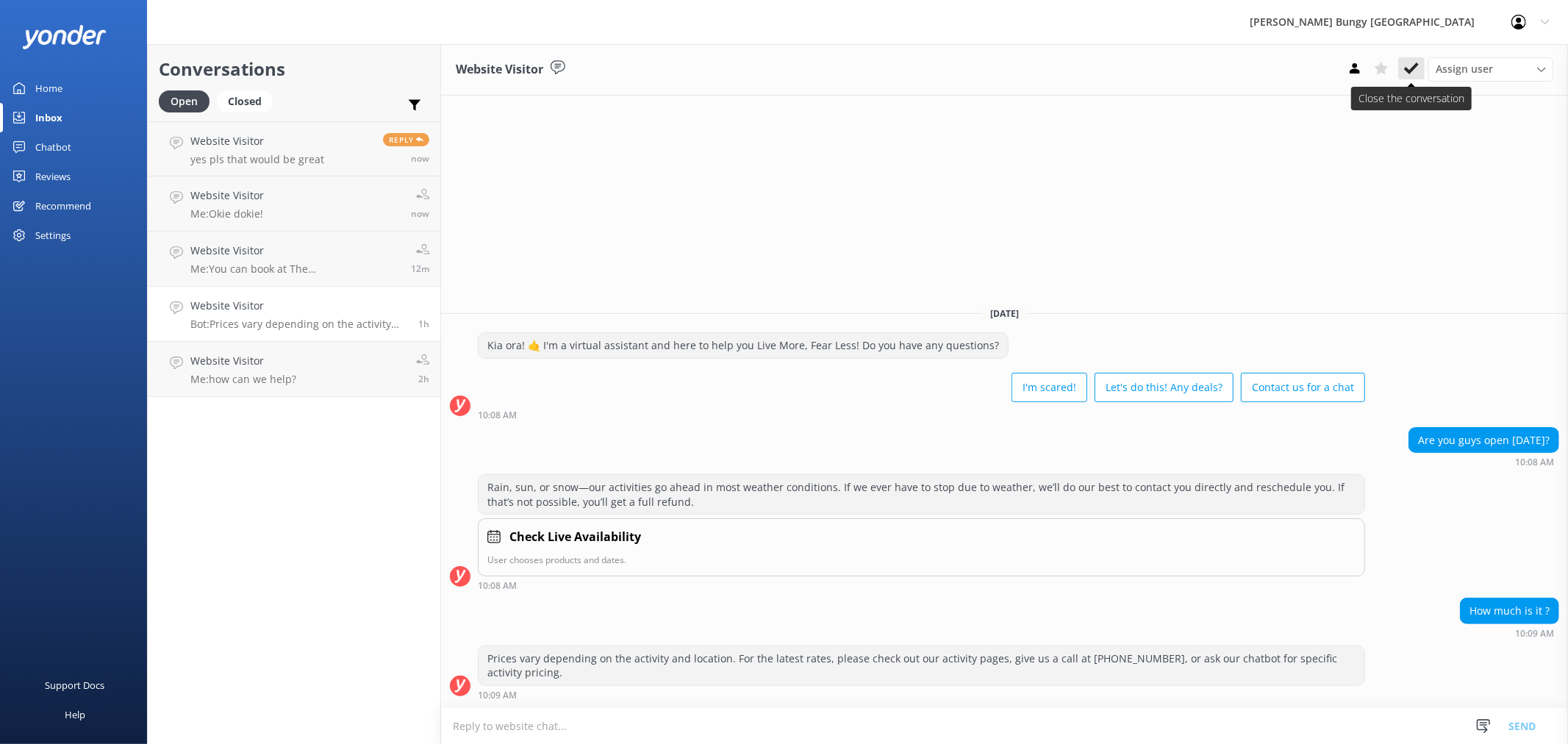
click at [1407, 71] on use at bounding box center [1411, 68] width 15 height 12
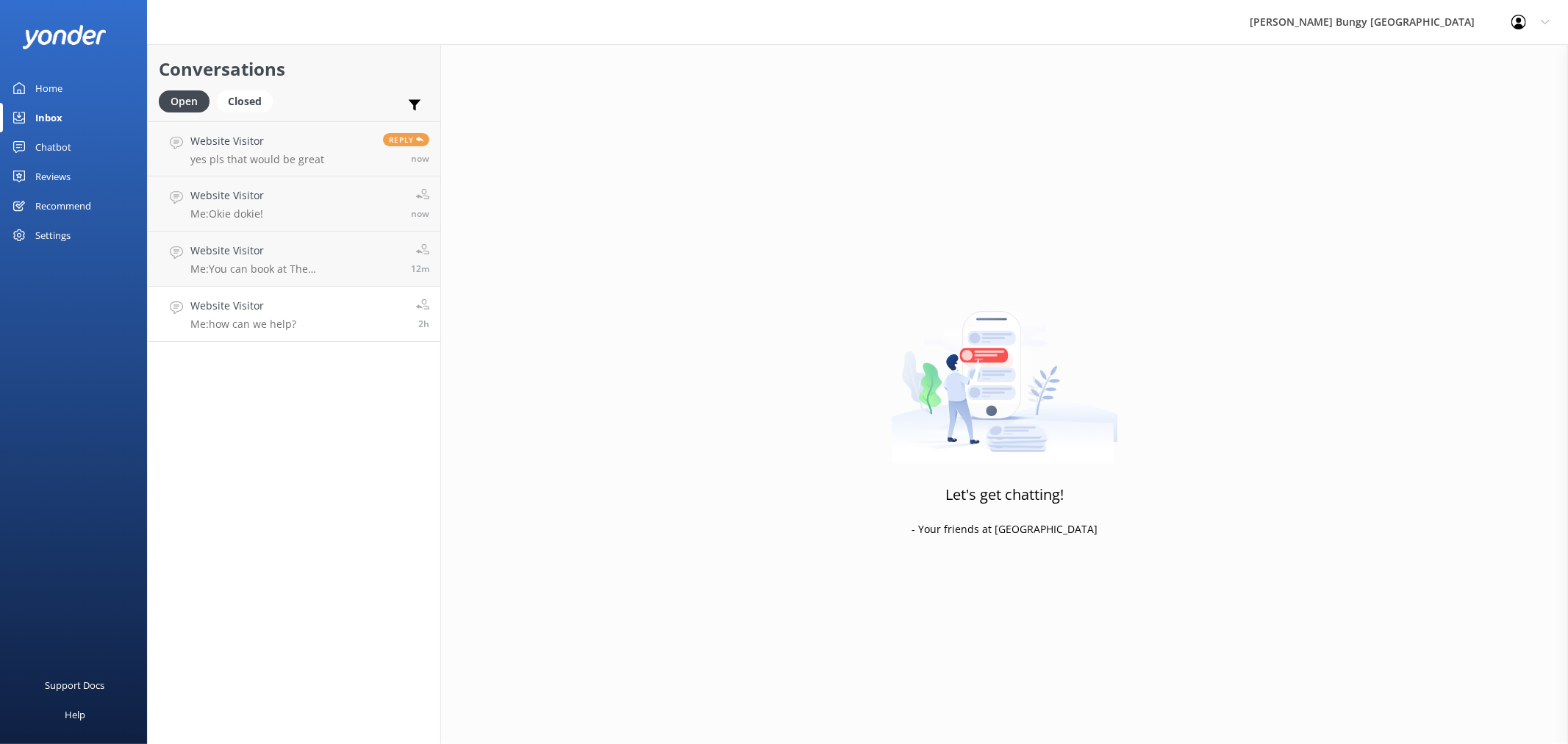
click at [252, 334] on link "Website Visitor Me: how can we help? 2h" at bounding box center [293, 313] width 292 height 55
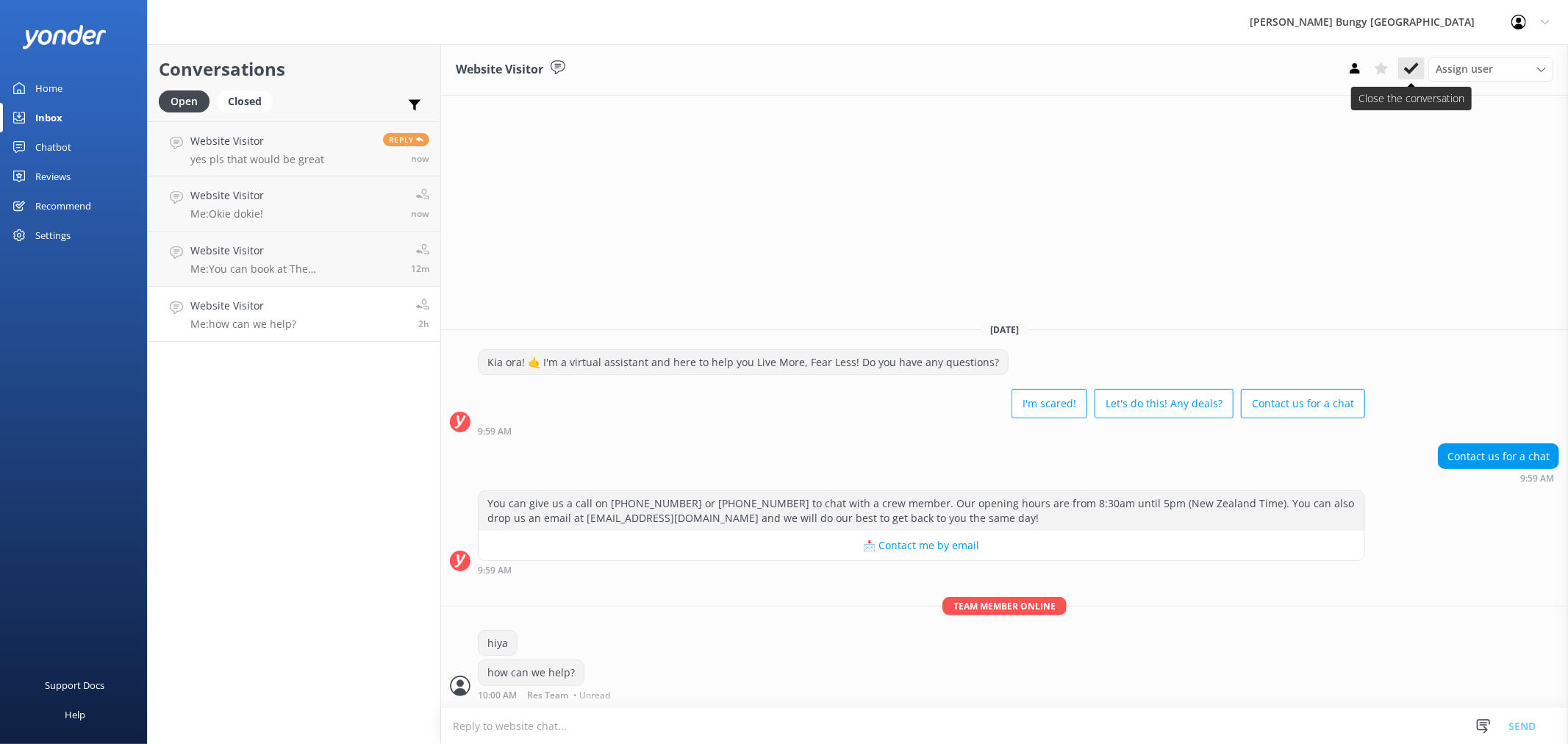
click at [1404, 69] on use at bounding box center [1411, 68] width 15 height 12
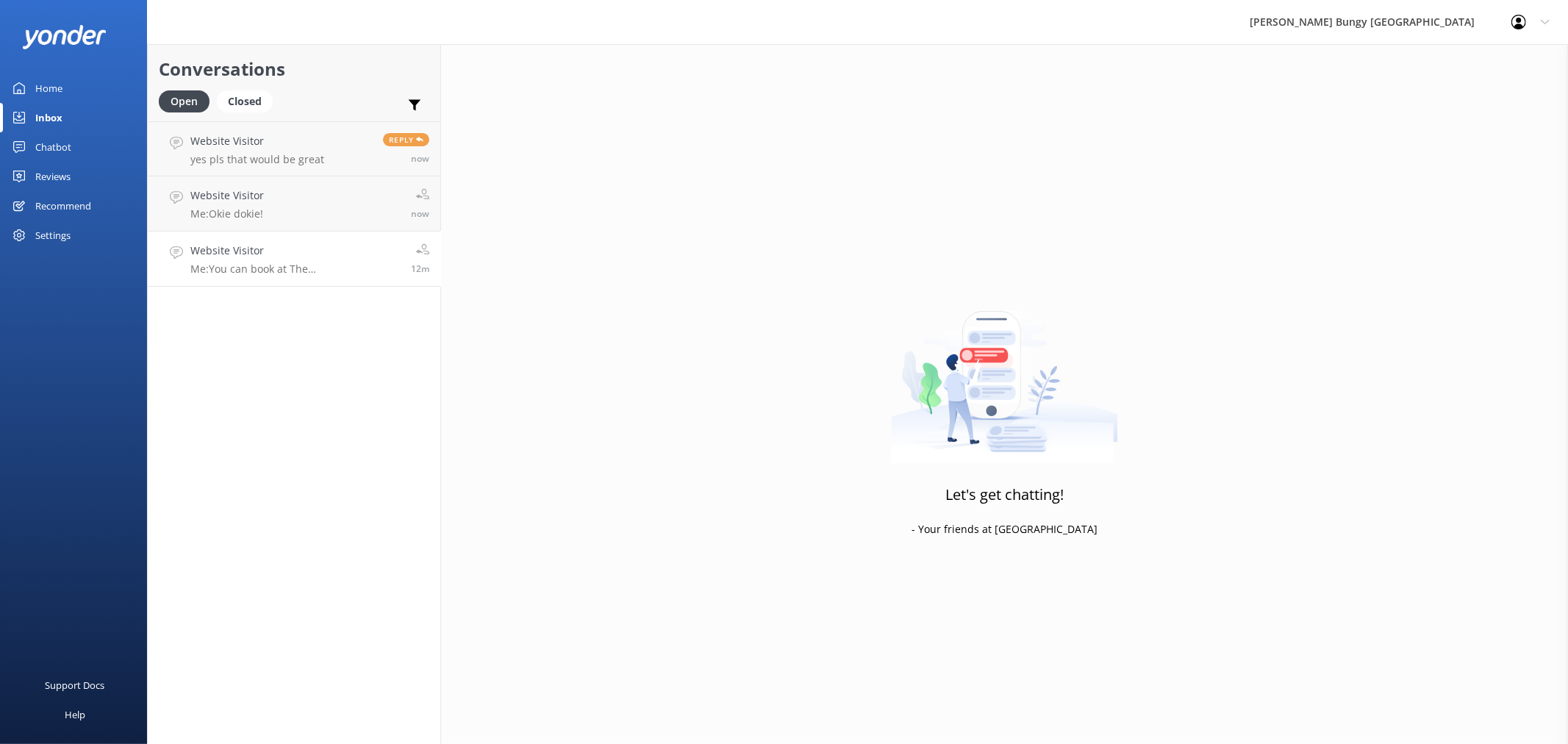
click at [280, 279] on link "Website Visitor Me: You can book at The Station Building (25 Shotover Street) o…" at bounding box center [293, 259] width 292 height 55
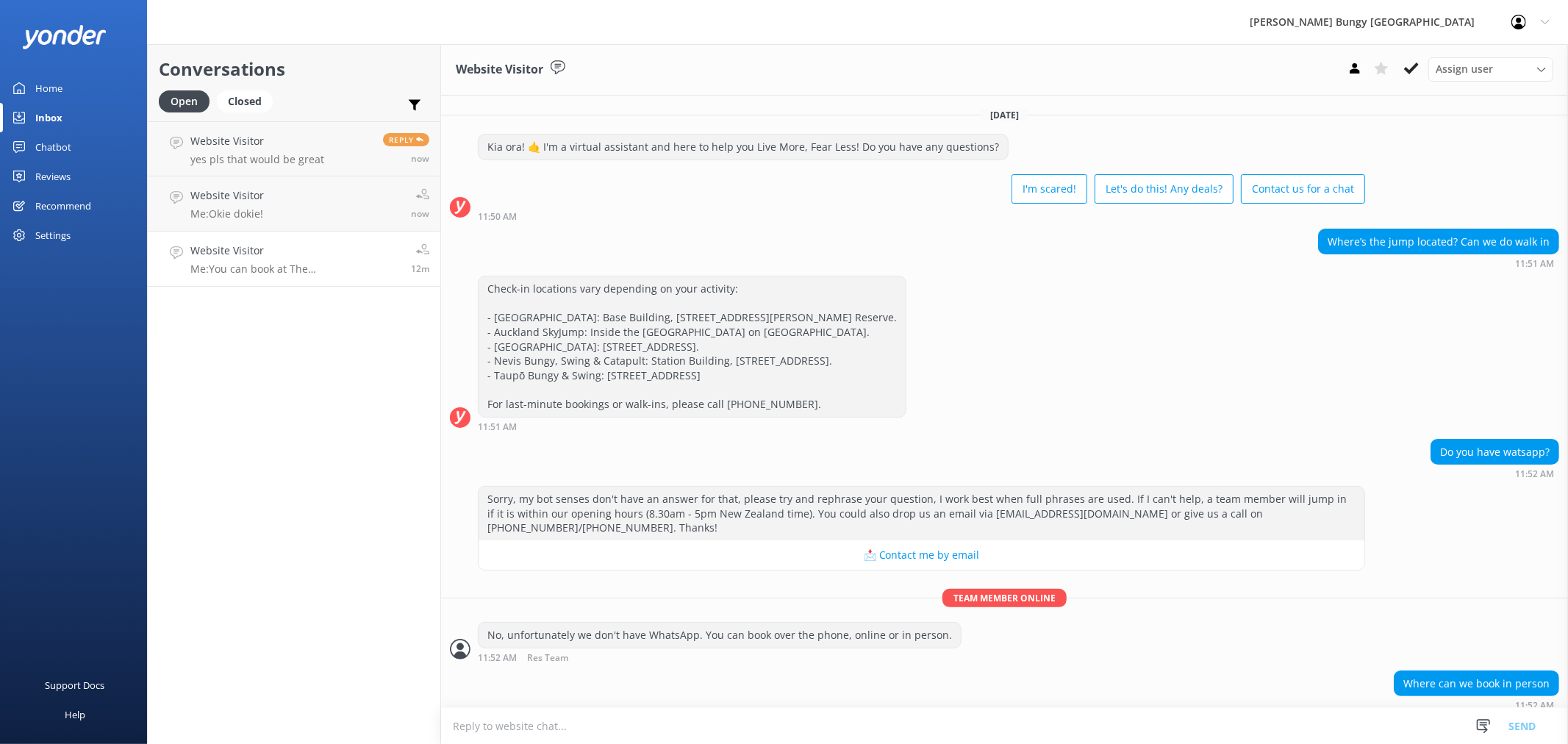
scroll to position [44, 0]
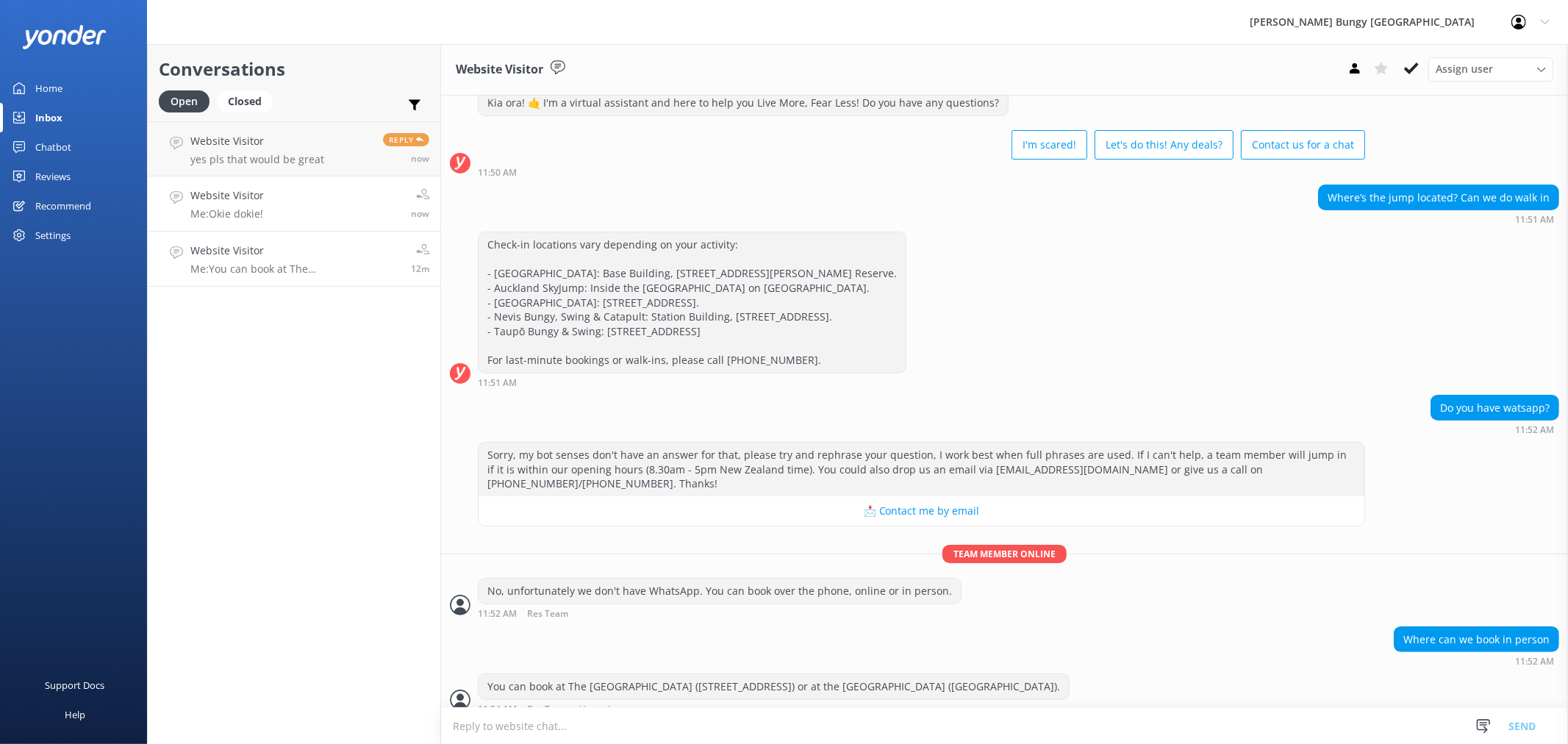
click at [298, 208] on link "Website Visitor Me: Okie dokie! now" at bounding box center [293, 204] width 292 height 55
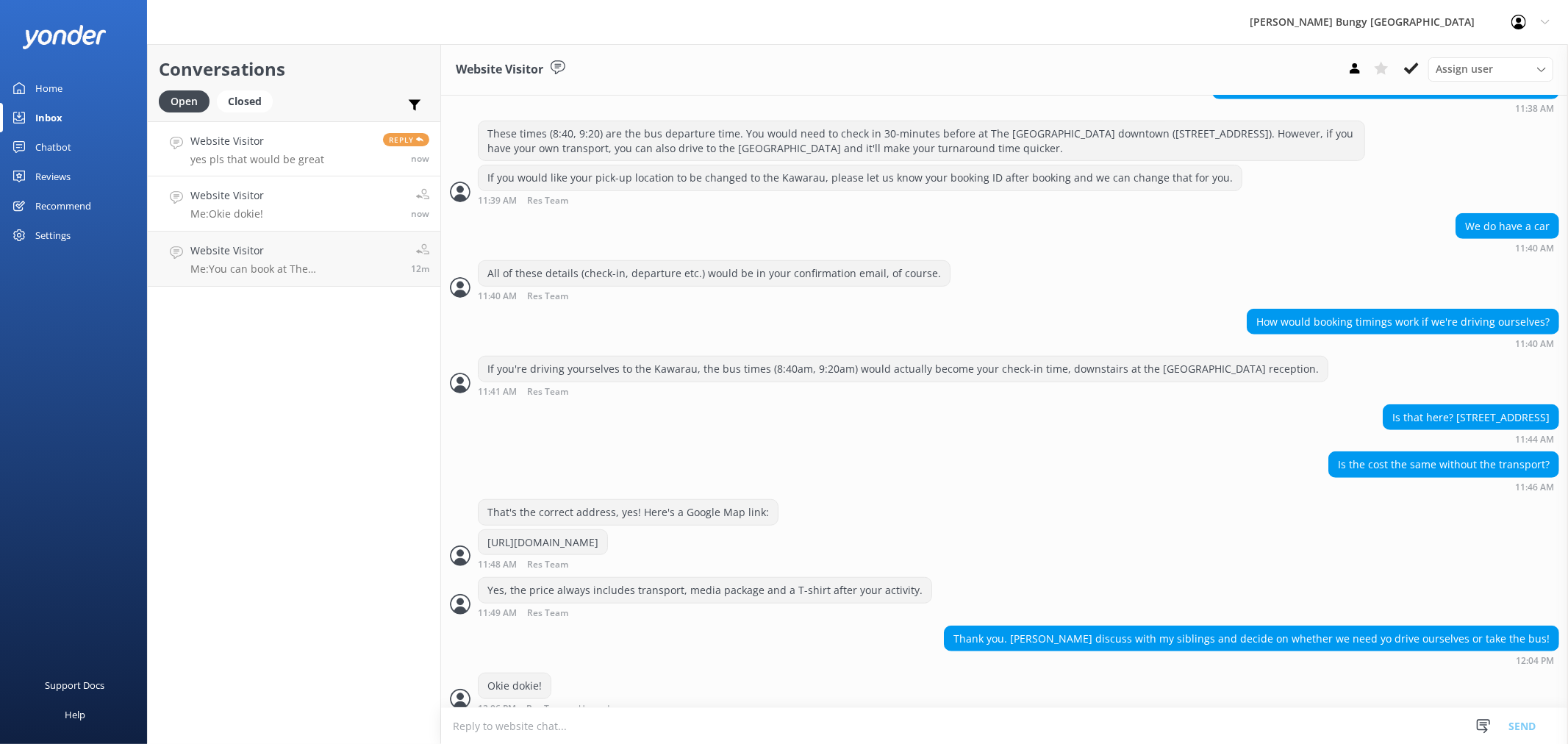
scroll to position [722, 0]
click at [296, 160] on p "yes pls that would be great" at bounding box center [257, 159] width 133 height 13
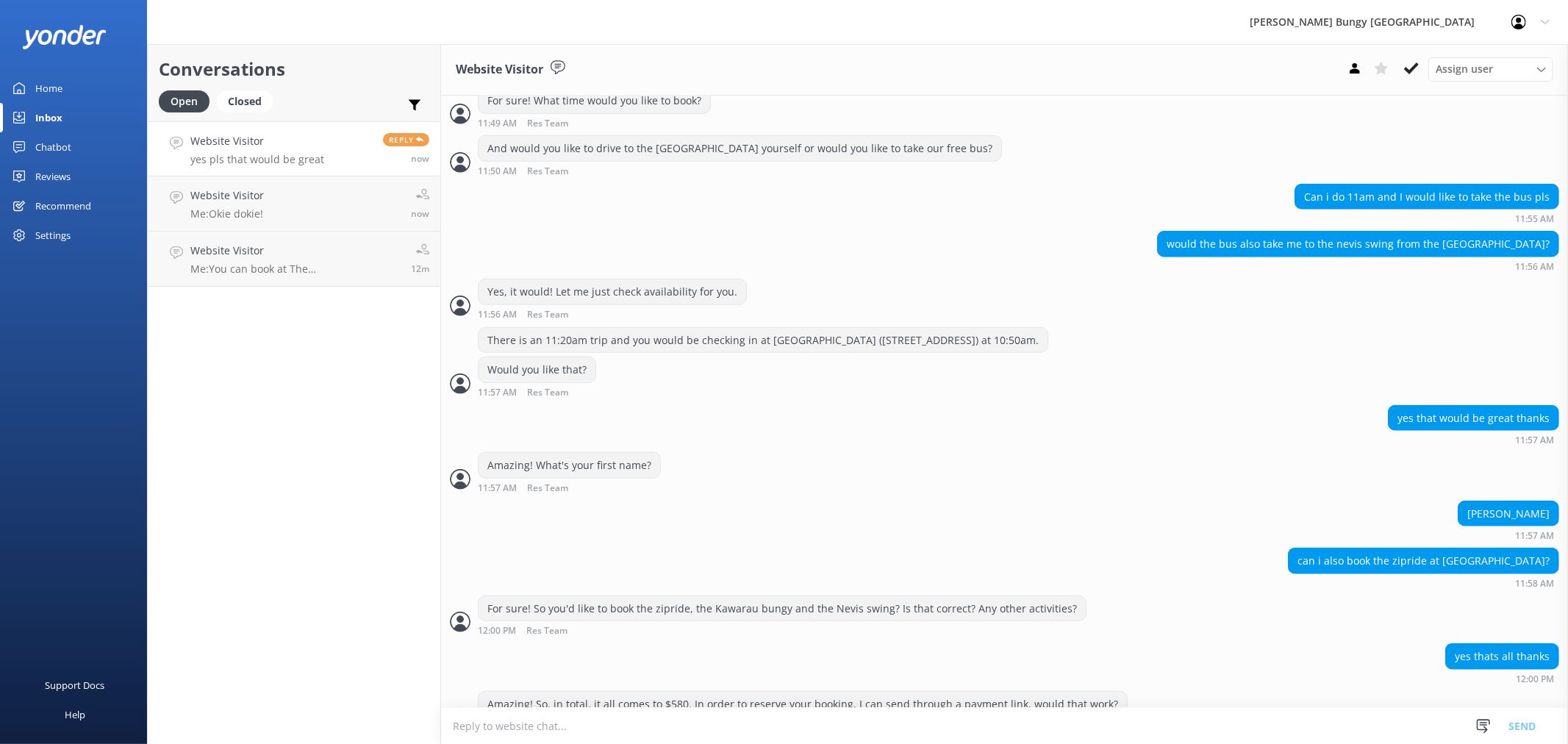
scroll to position [1060, 0]
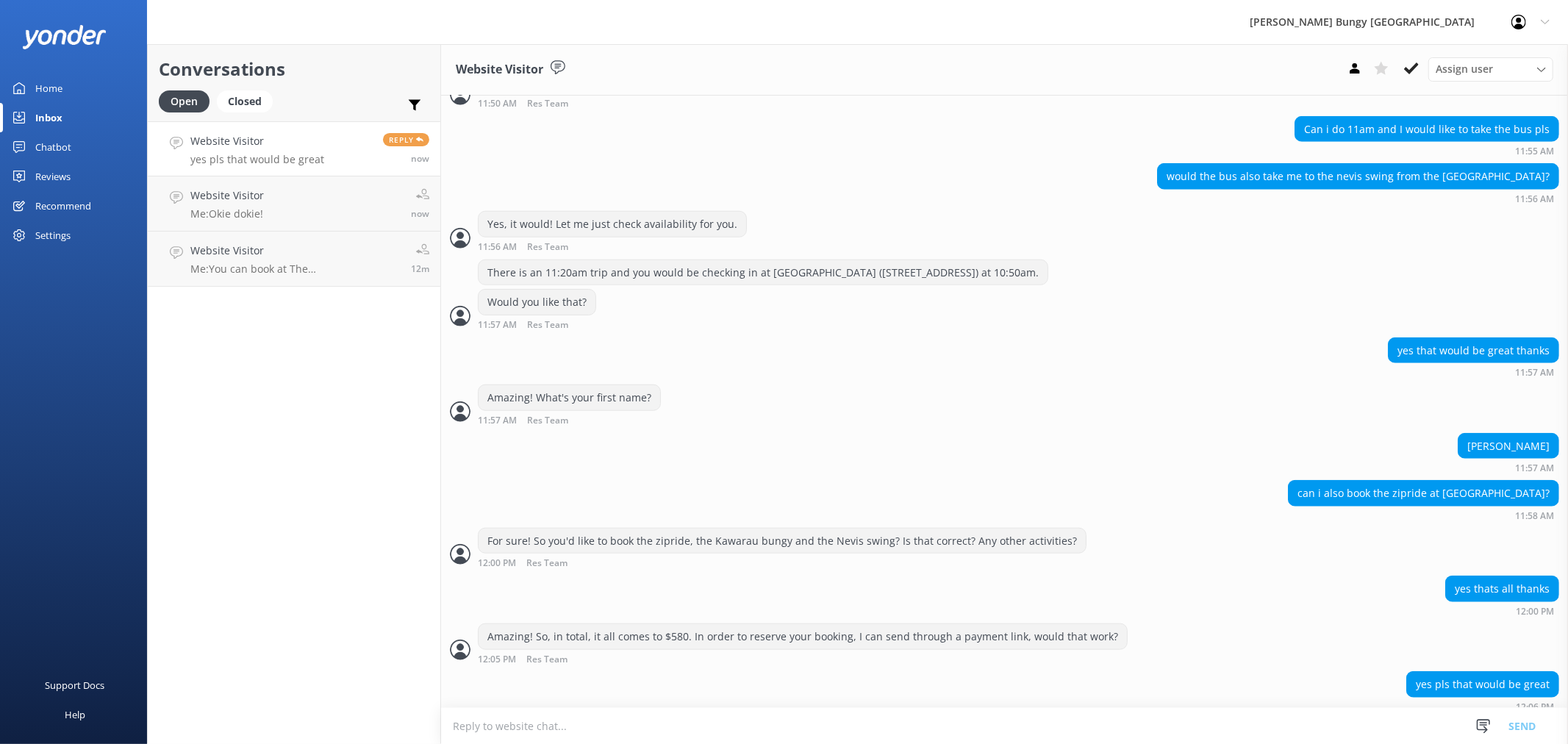
click at [715, 731] on textarea at bounding box center [1005, 725] width 1127 height 36
click at [1355, 63] on icon at bounding box center [1354, 68] width 15 height 15
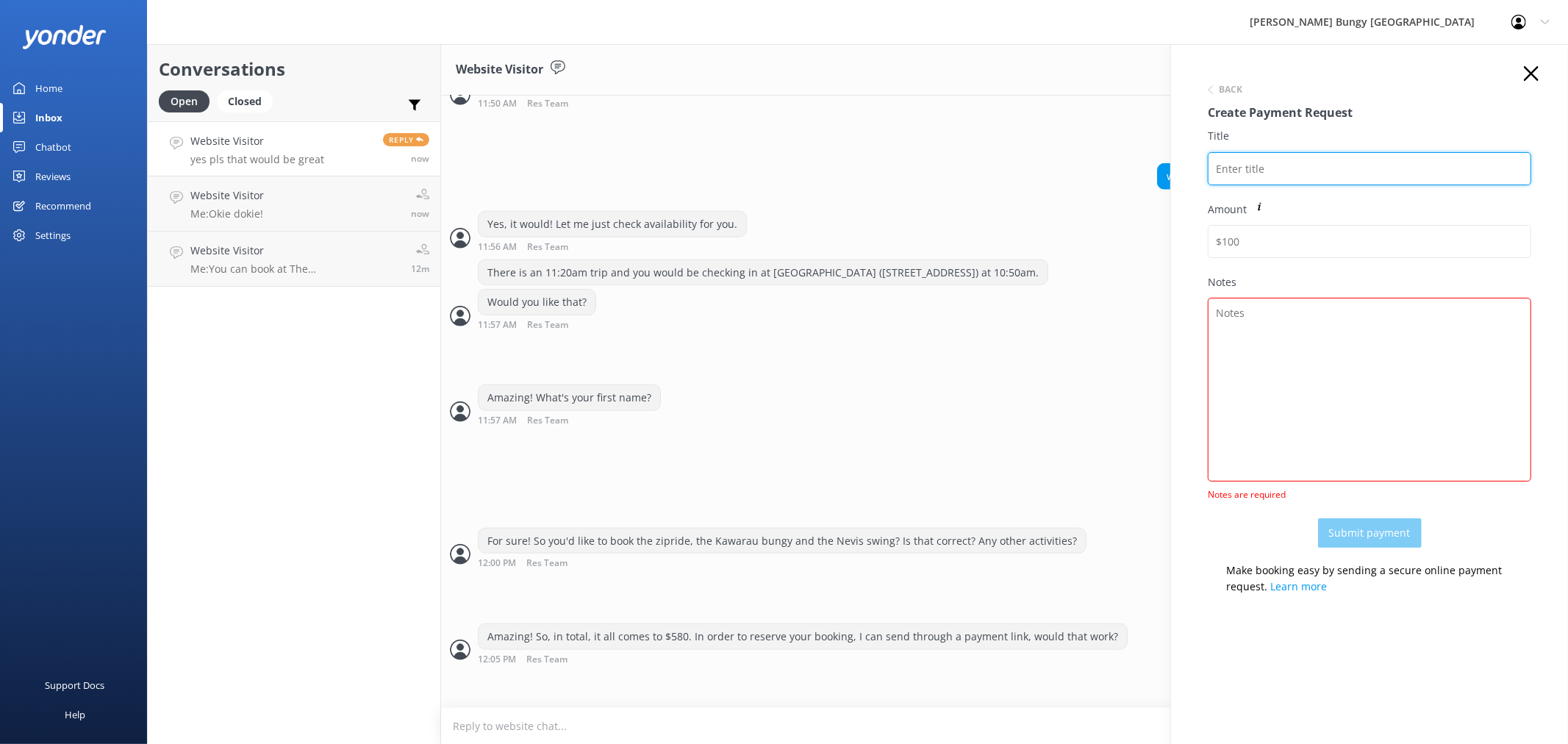
click at [1302, 177] on input "Title" at bounding box center [1369, 168] width 323 height 33
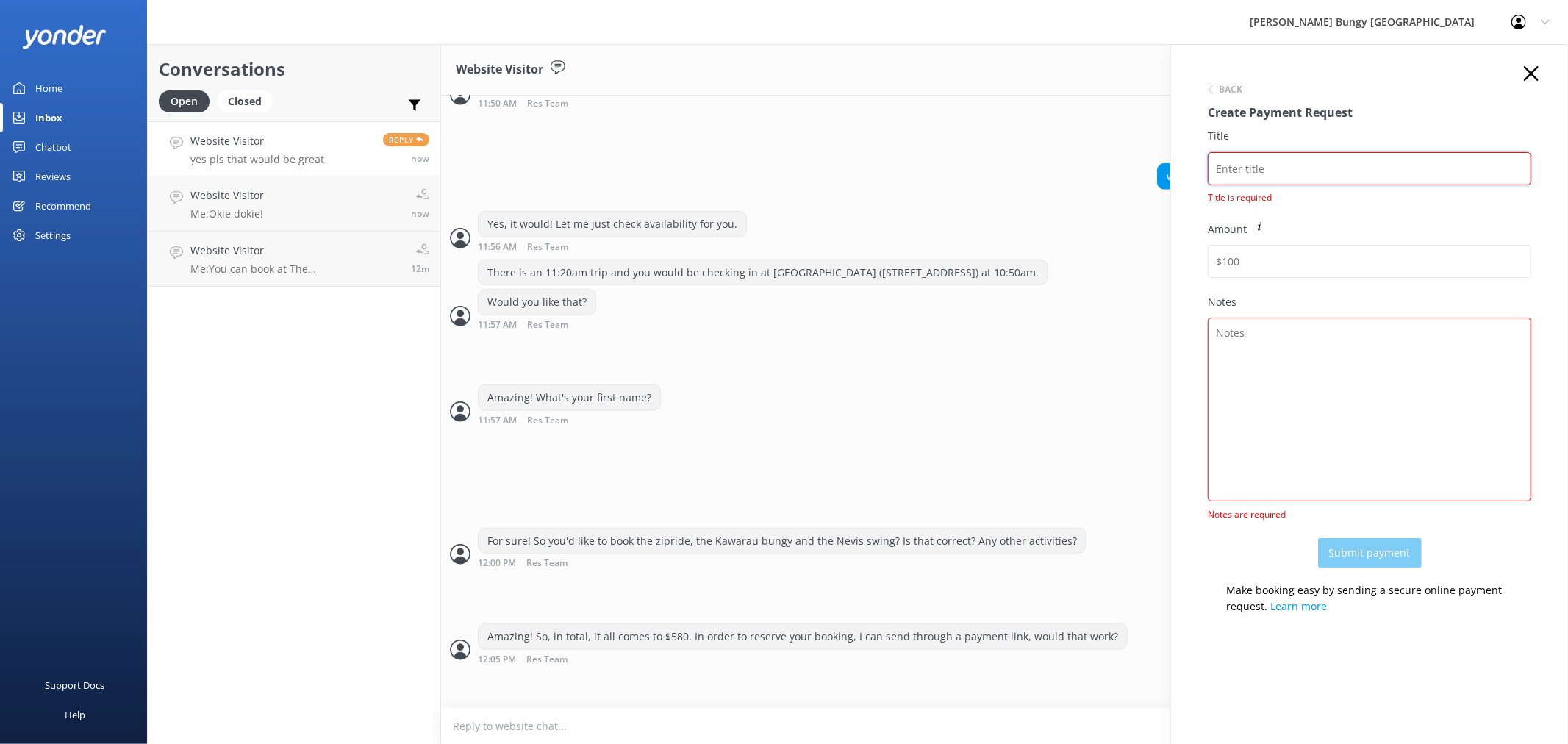
click at [1302, 177] on input "Title" at bounding box center [1369, 168] width 323 height 33
paste input "Ashlee"
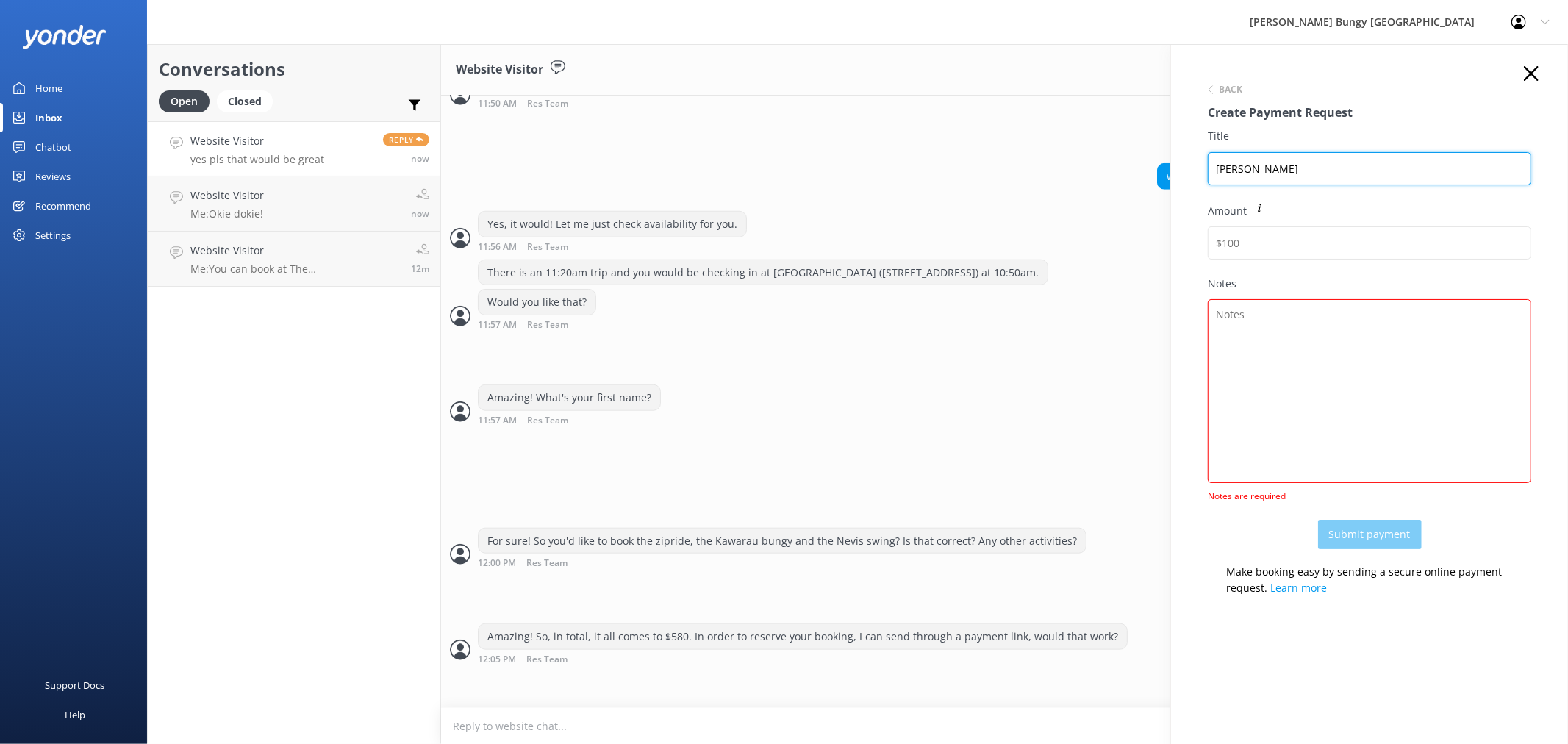
type input "Ashlee"
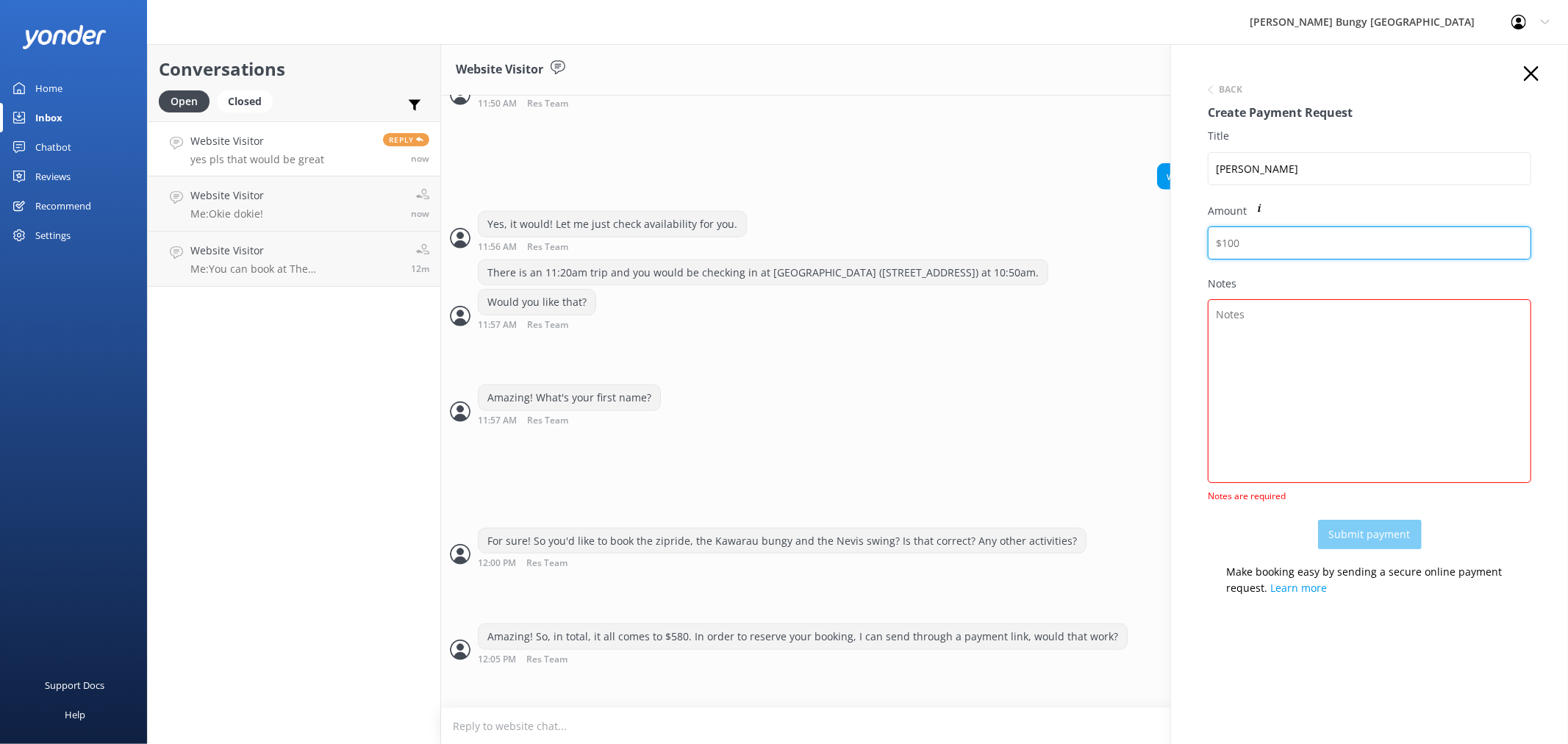
click at [1258, 249] on input "Amount" at bounding box center [1369, 242] width 323 height 33
type input "580"
click at [1273, 421] on textarea "Notes" at bounding box center [1369, 393] width 323 height 184
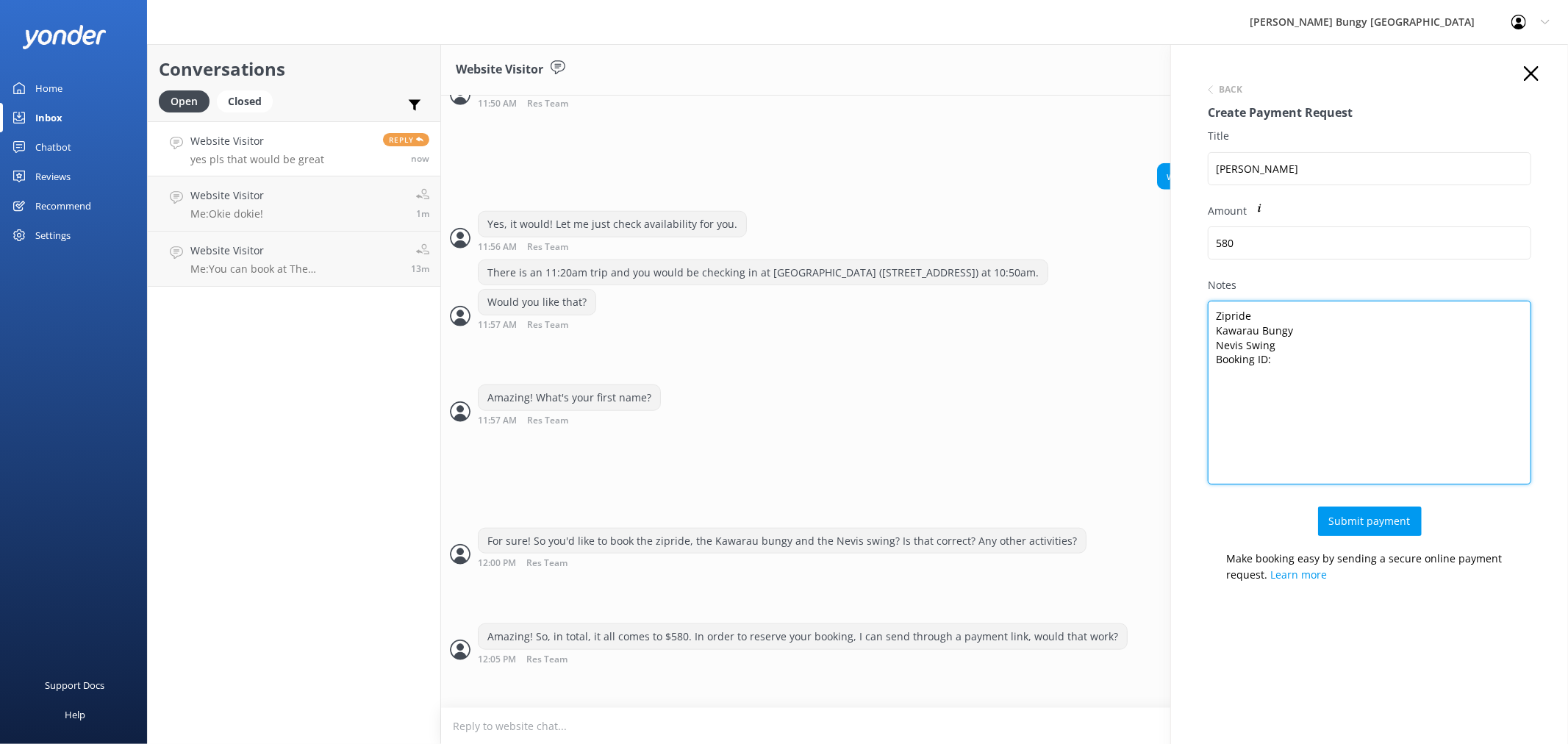
click at [1306, 377] on textarea "Zipride Kawarau Bungy Nevis Swing Booking ID:" at bounding box center [1369, 393] width 323 height 184
paste textarea "2450337"
type textarea "Zipride Kawarau Bungy Nevis Swing Booking ID: 2450337"
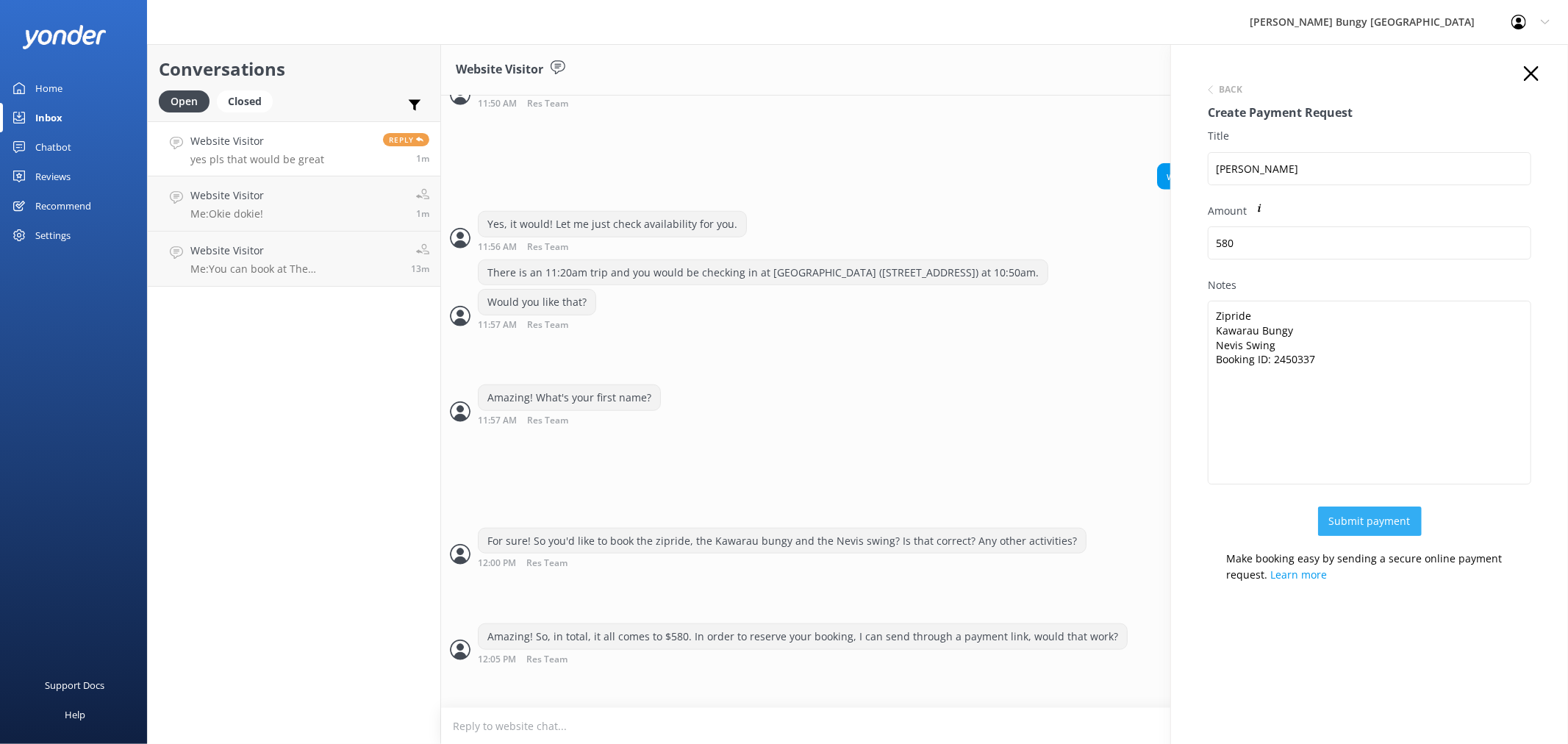
click at [1380, 517] on button "Submit payment" at bounding box center [1370, 521] width 103 height 29
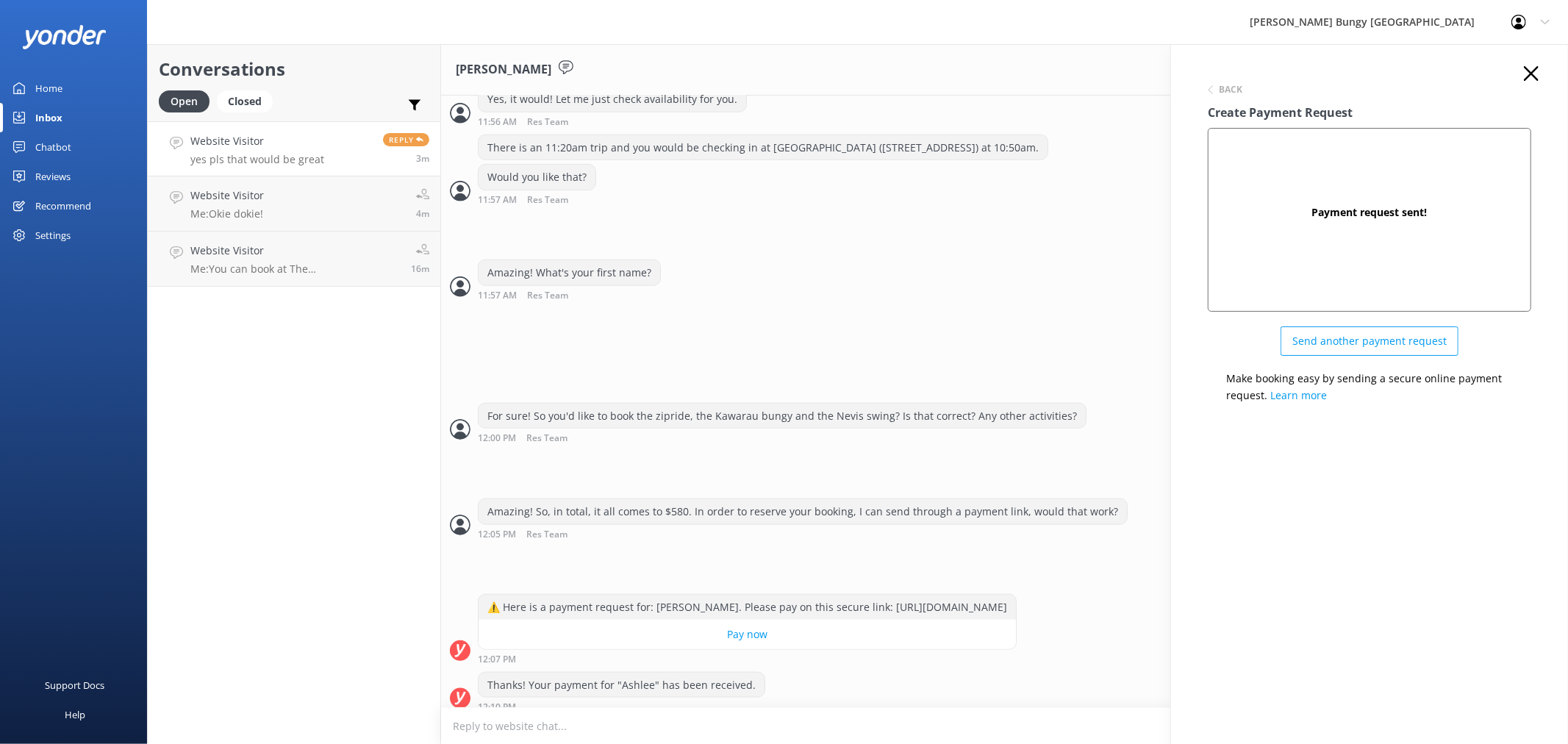
scroll to position [1186, 0]
click at [643, 732] on textarea at bounding box center [1005, 725] width 1127 height 36
click at [620, 720] on textarea at bounding box center [1005, 725] width 1127 height 36
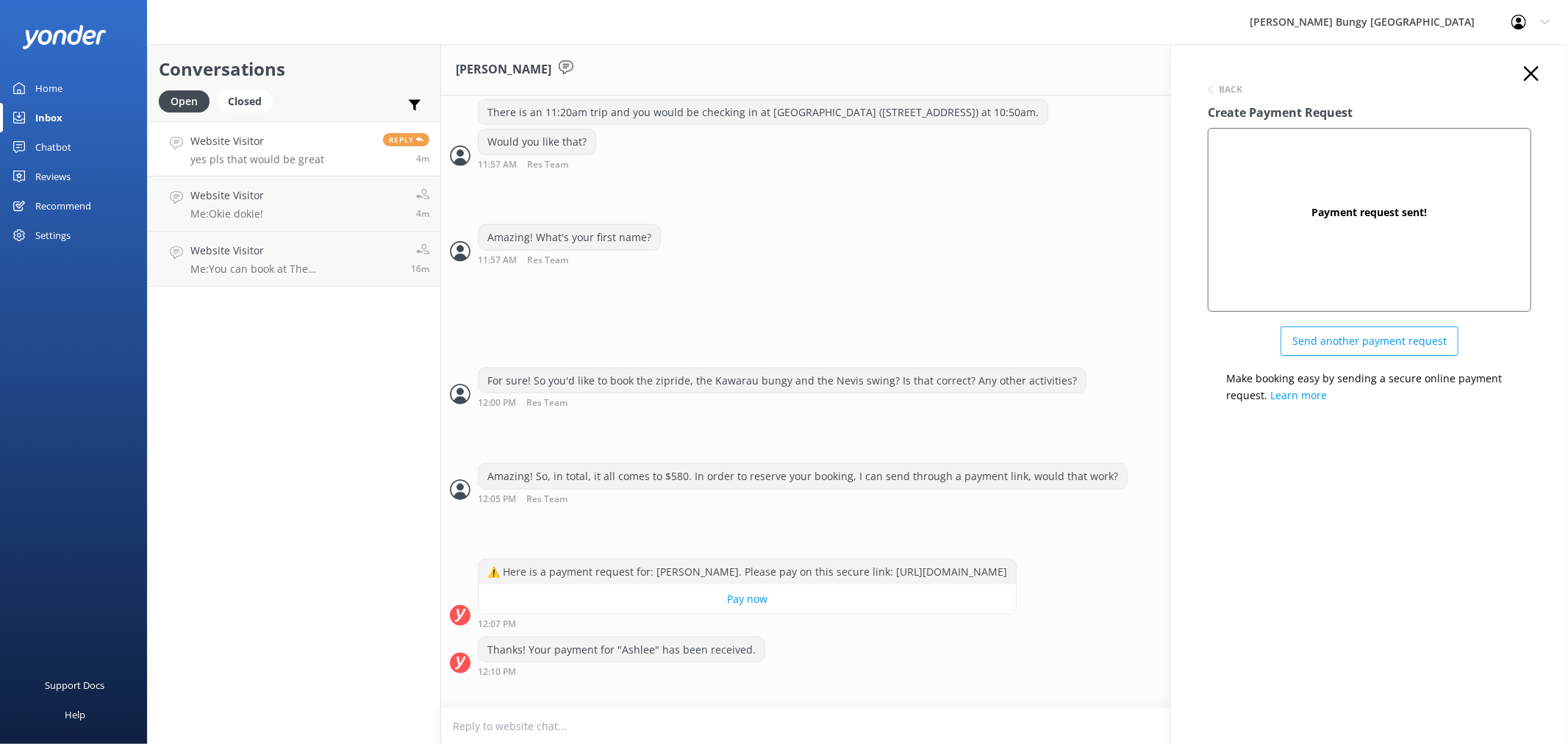
click at [657, 717] on textarea at bounding box center [1005, 725] width 1127 height 36
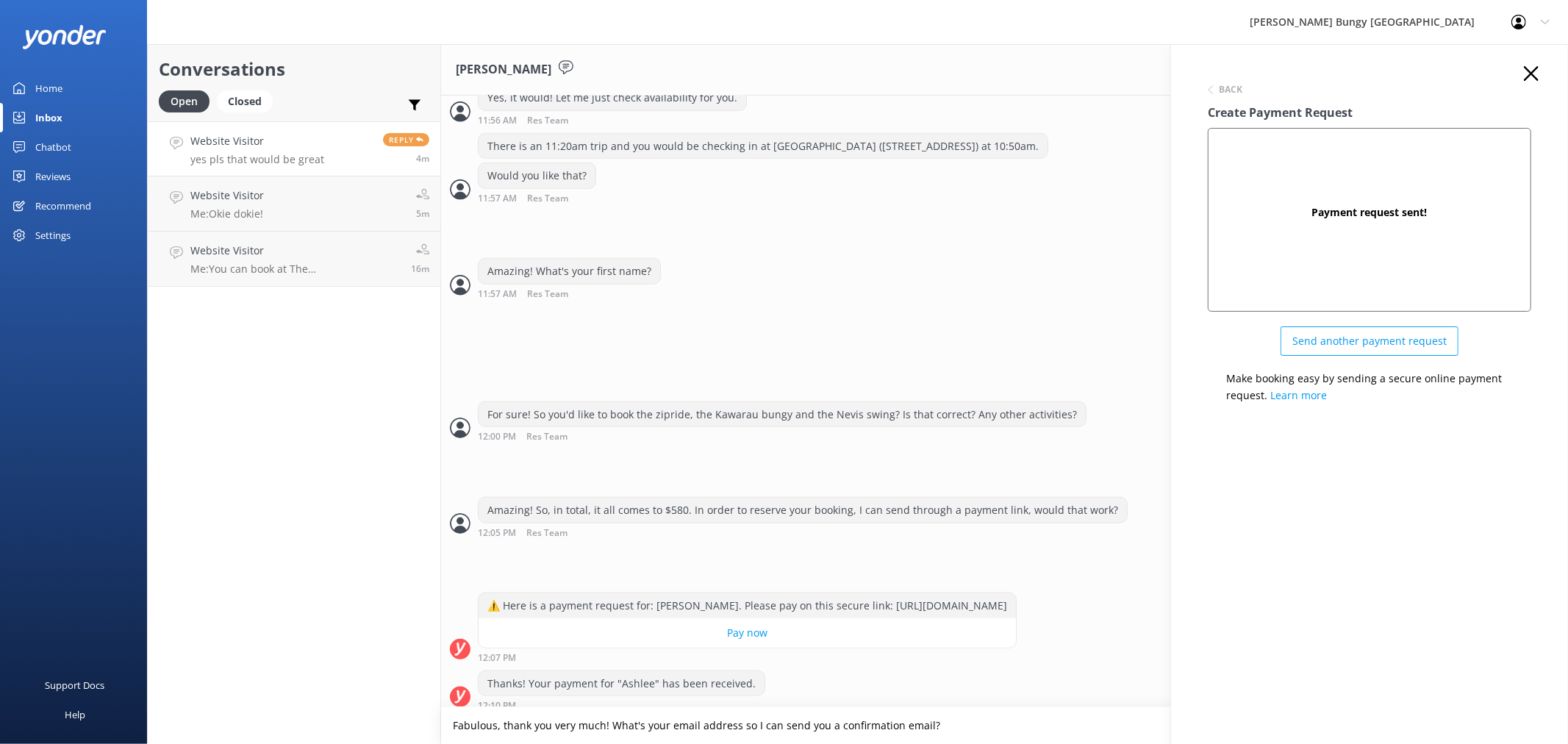
type textarea "Fabulous, thank you very much! What's your email address so I can send you a co…"
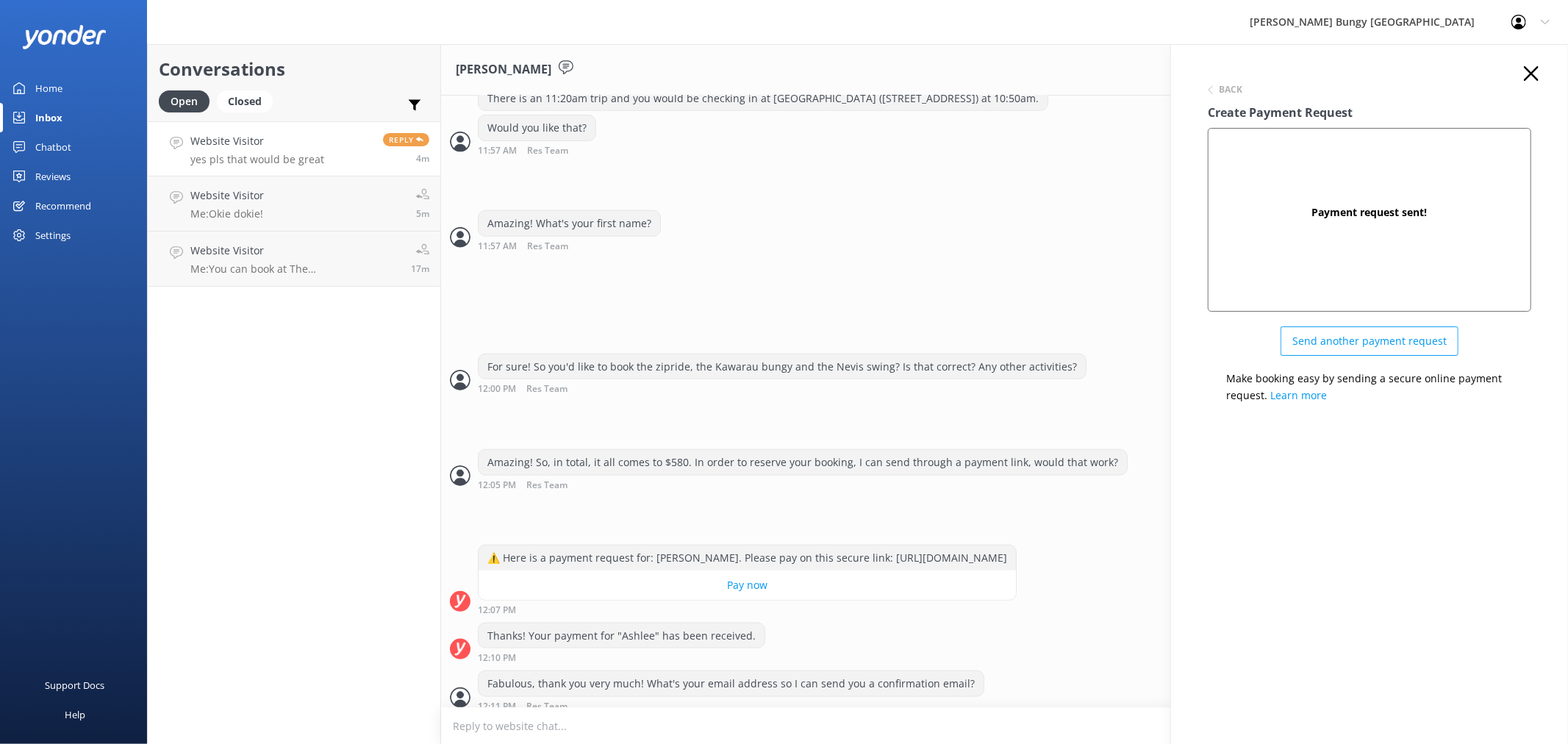
scroll to position [1269, 0]
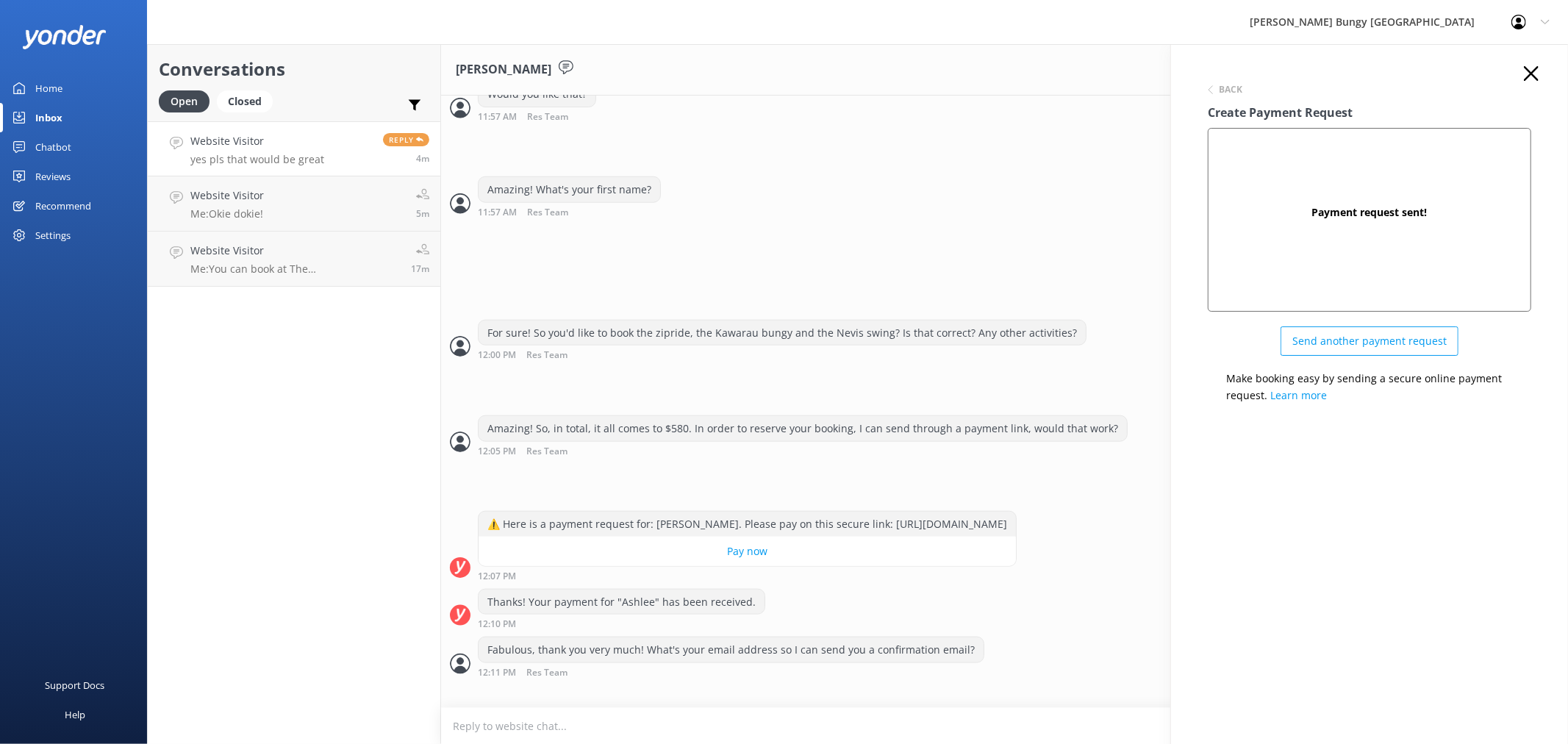
click at [1533, 69] on icon "button" at bounding box center [1531, 73] width 15 height 15
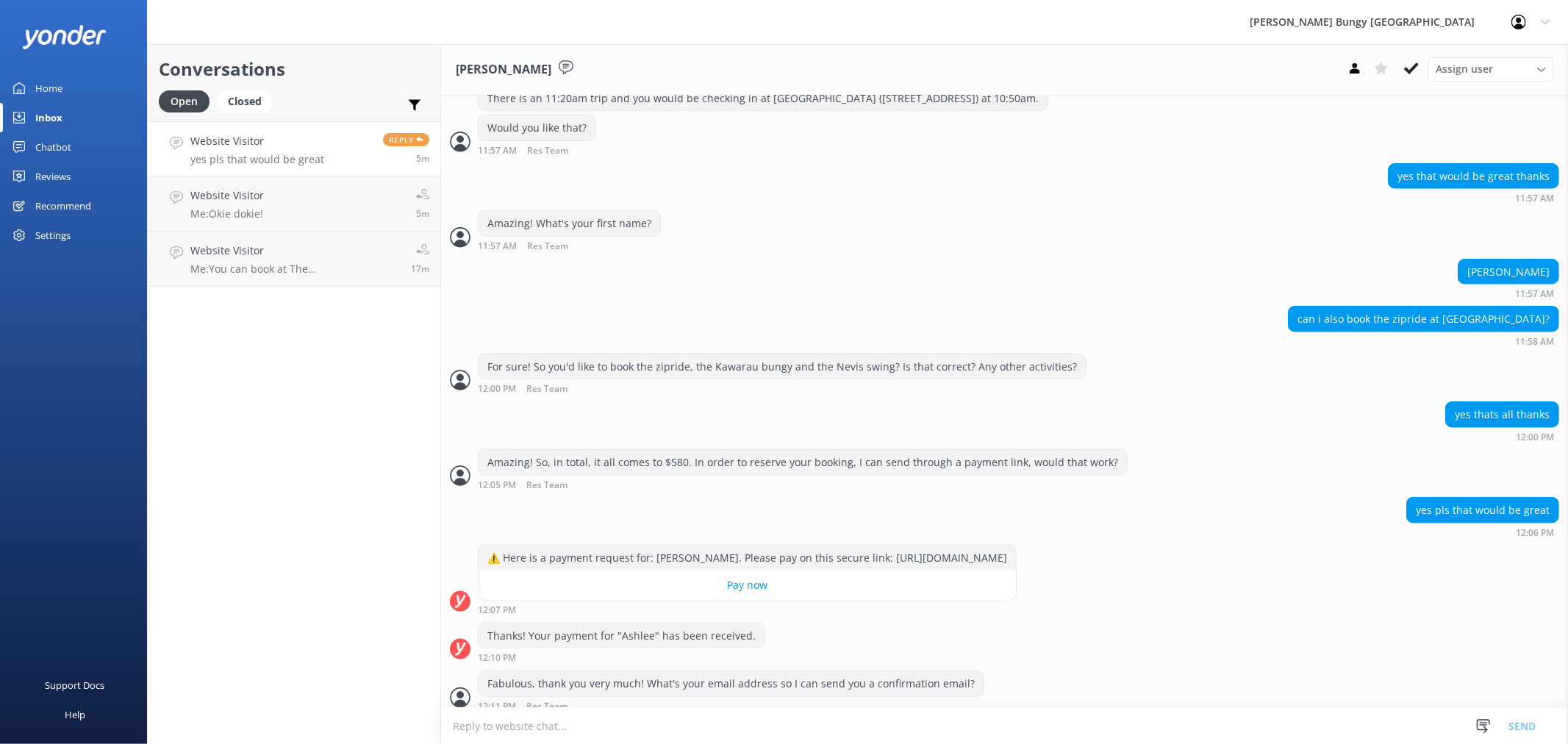
scroll to position [1282, 0]
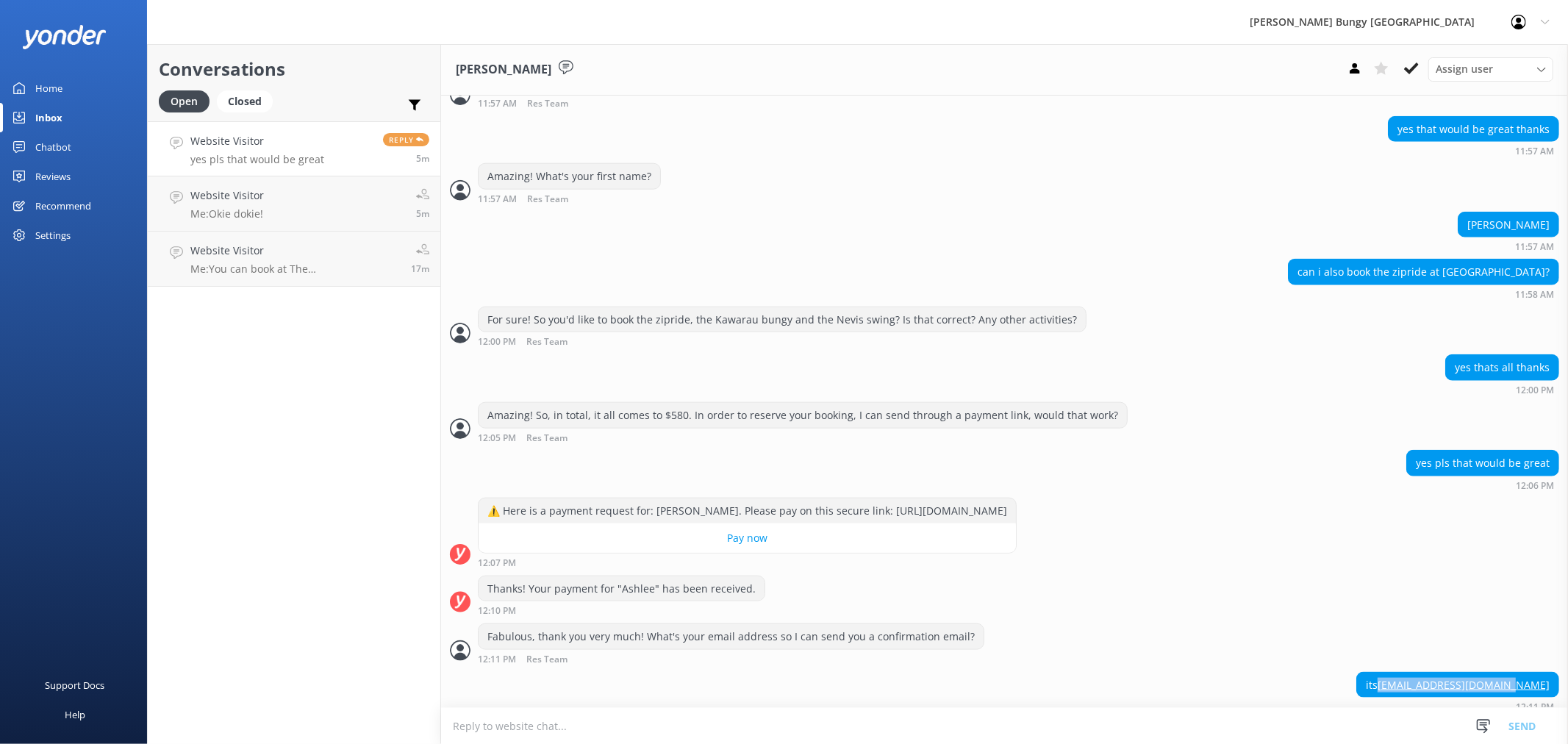
drag, startPoint x: 1411, startPoint y: 677, endPoint x: 1545, endPoint y: 673, distance: 134.1
click at [1545, 673] on div "its ashleetrinh26@gmail.com" at bounding box center [1457, 685] width 201 height 25
copy div "ashleetrinh26@gmail.com"
click at [613, 715] on textarea at bounding box center [1005, 725] width 1127 height 36
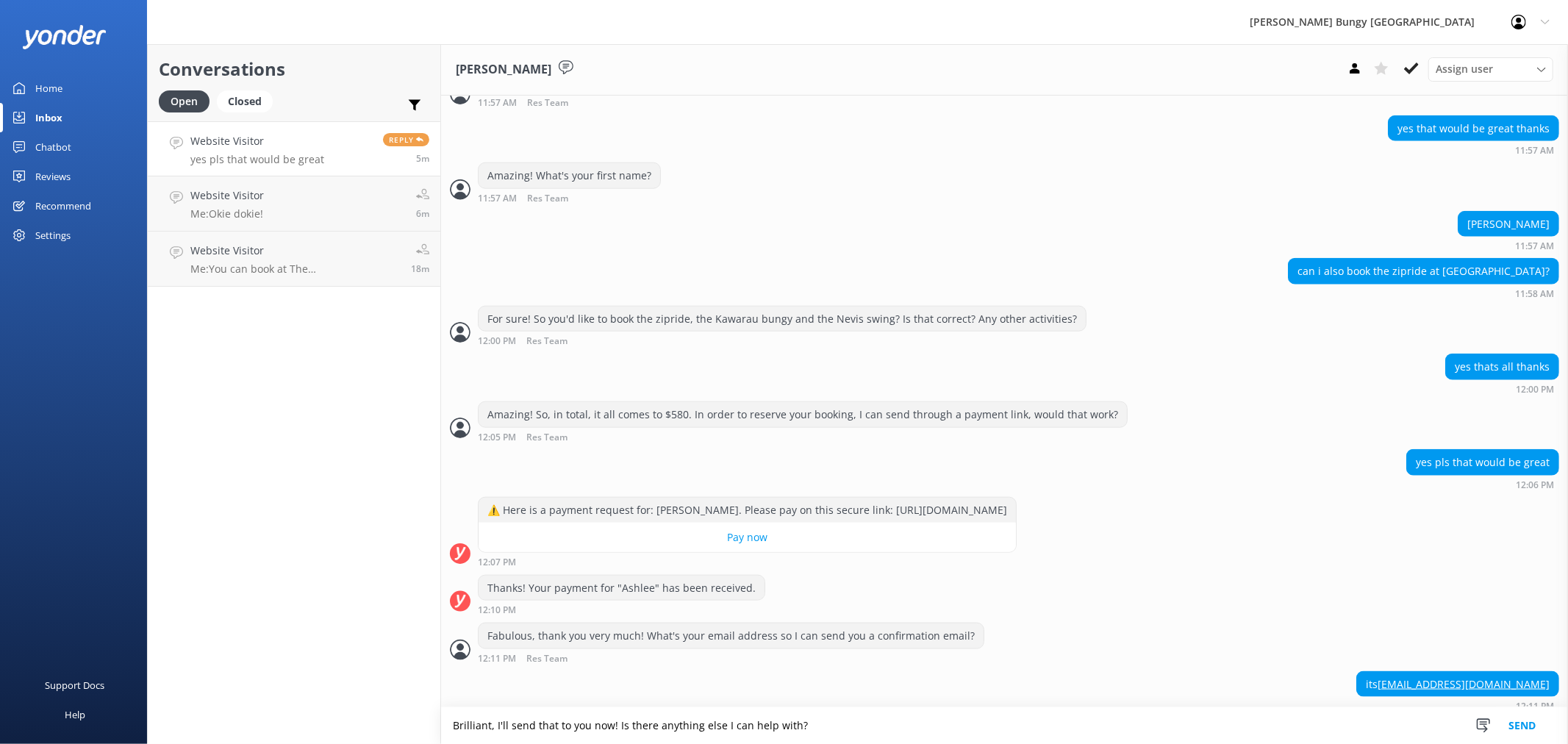
type textarea "Brilliant, I'll send that to you now! Is there anything else I can help with?"
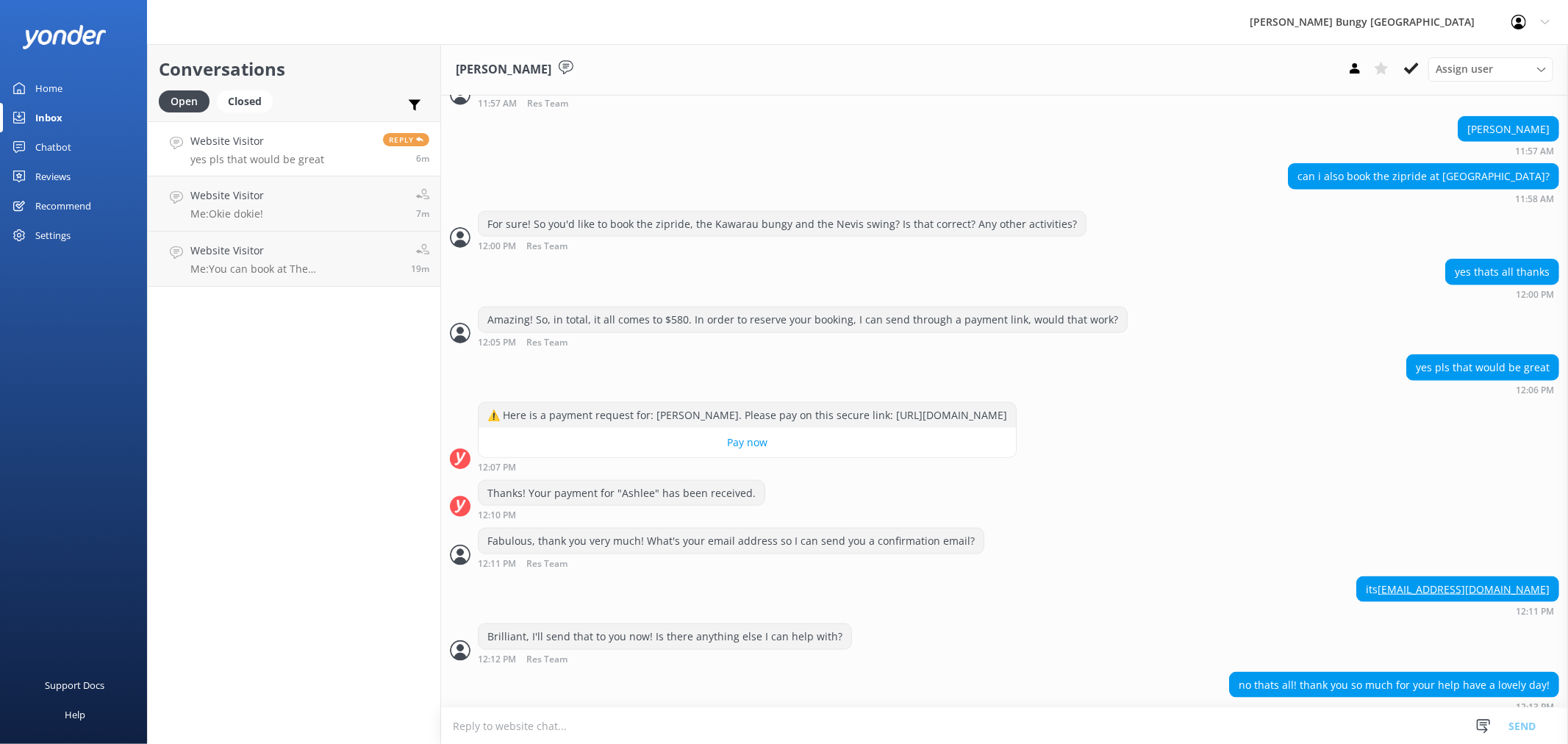
scroll to position [1378, 0]
click at [627, 722] on textarea at bounding box center [1005, 725] width 1127 height 36
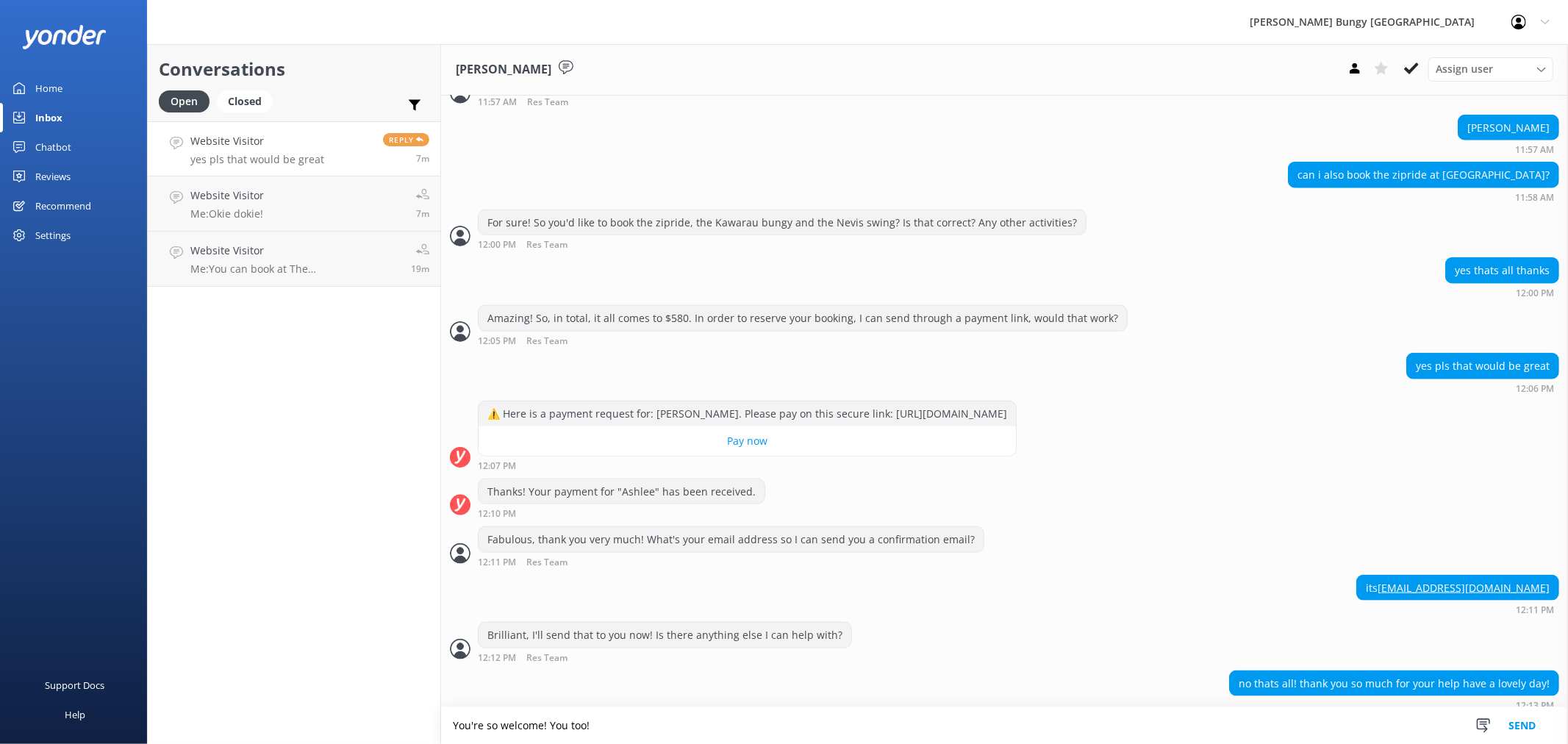
type textarea "You're so welcome! You too!"
click at [627, 722] on textarea at bounding box center [1005, 725] width 1127 height 36
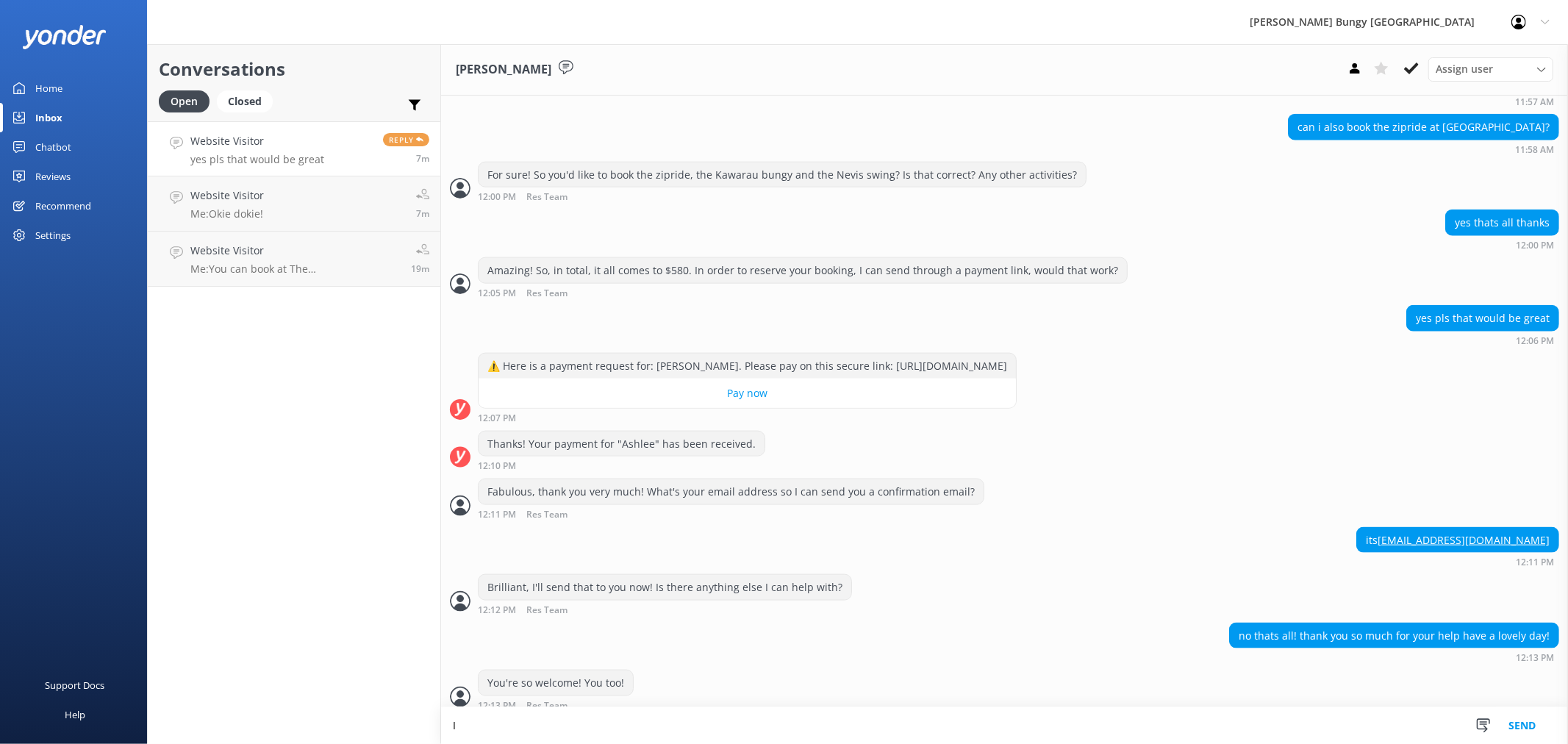
scroll to position [1428, 0]
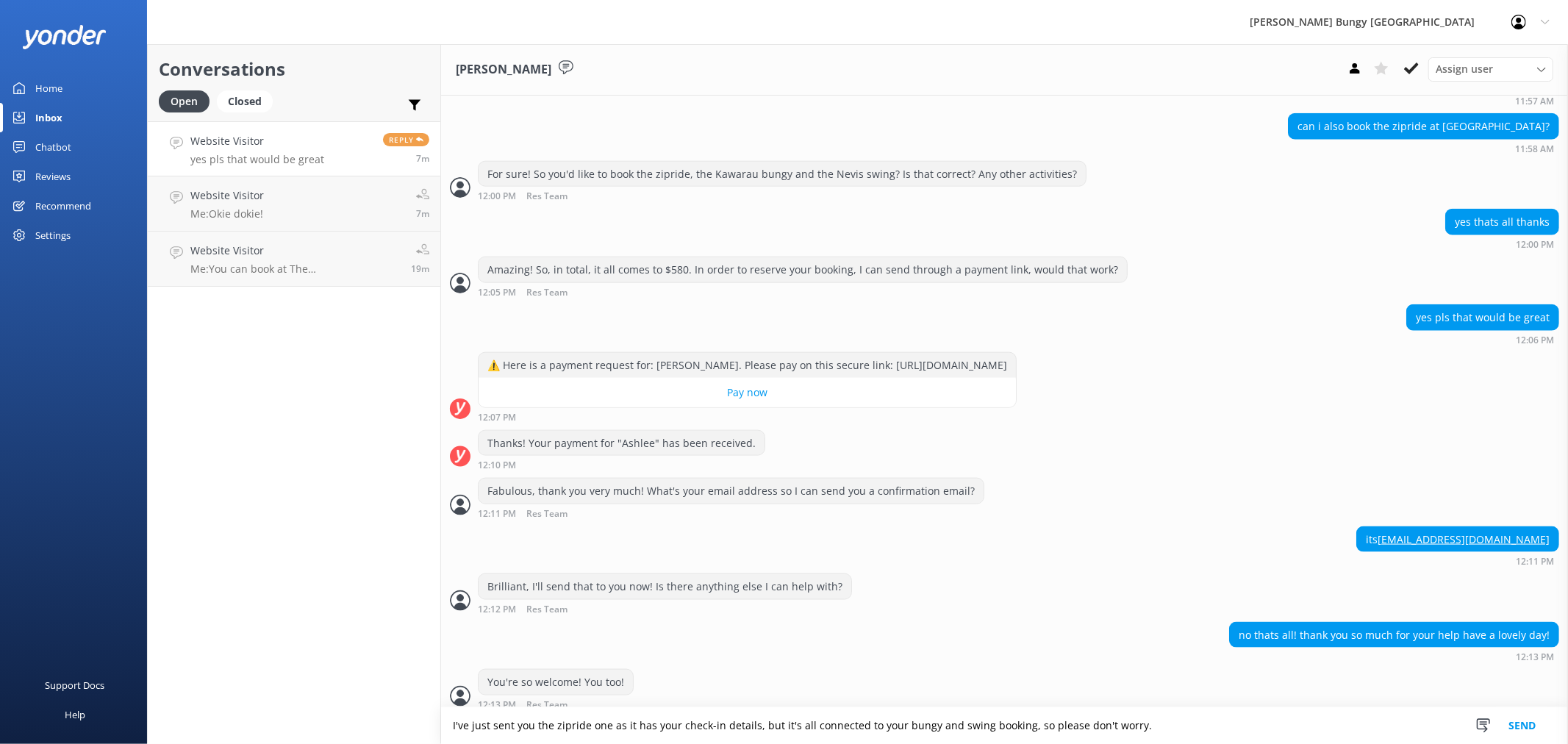
type textarea "I've just sent you the zipride one as it has your check-in details, but it's al…"
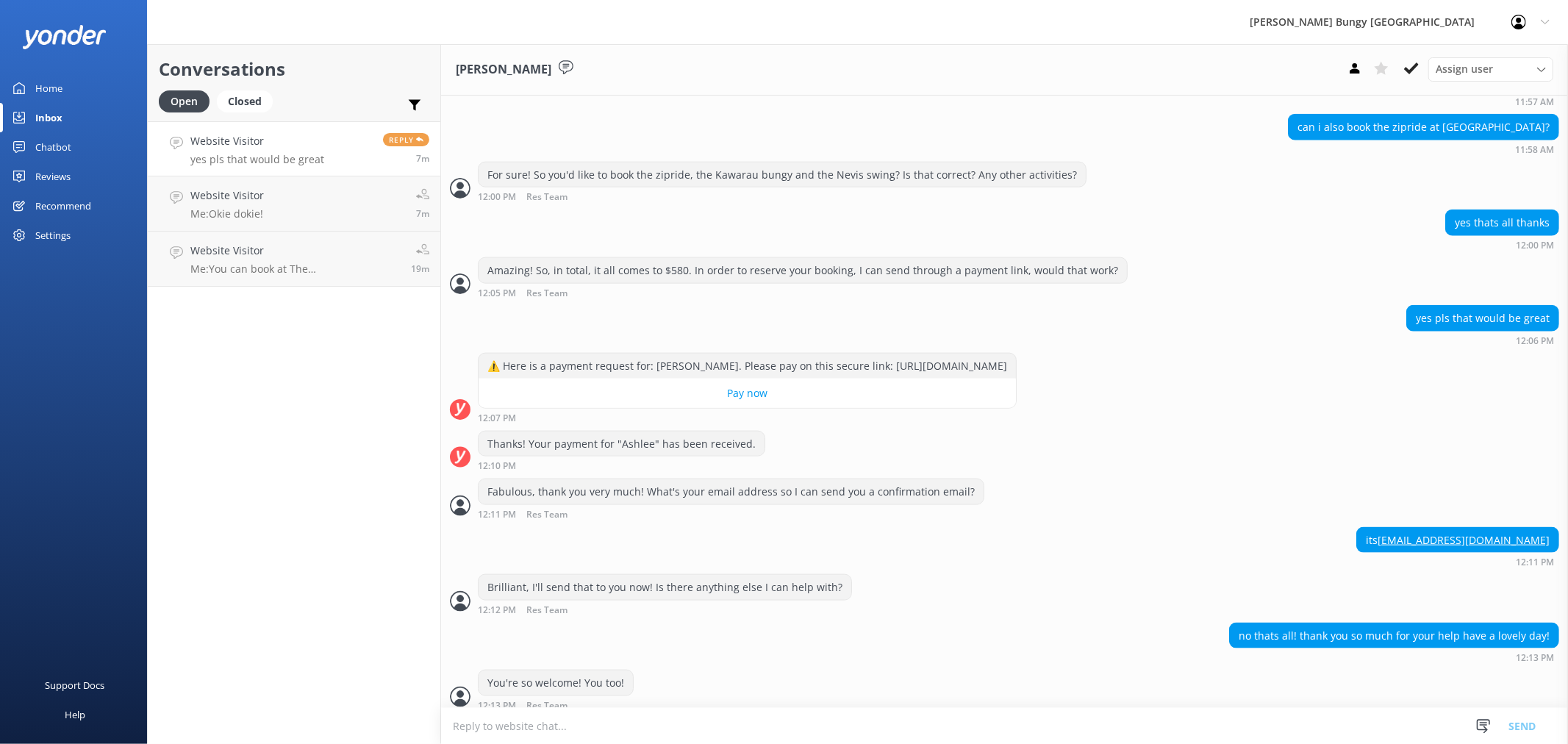
scroll to position [1475, 0]
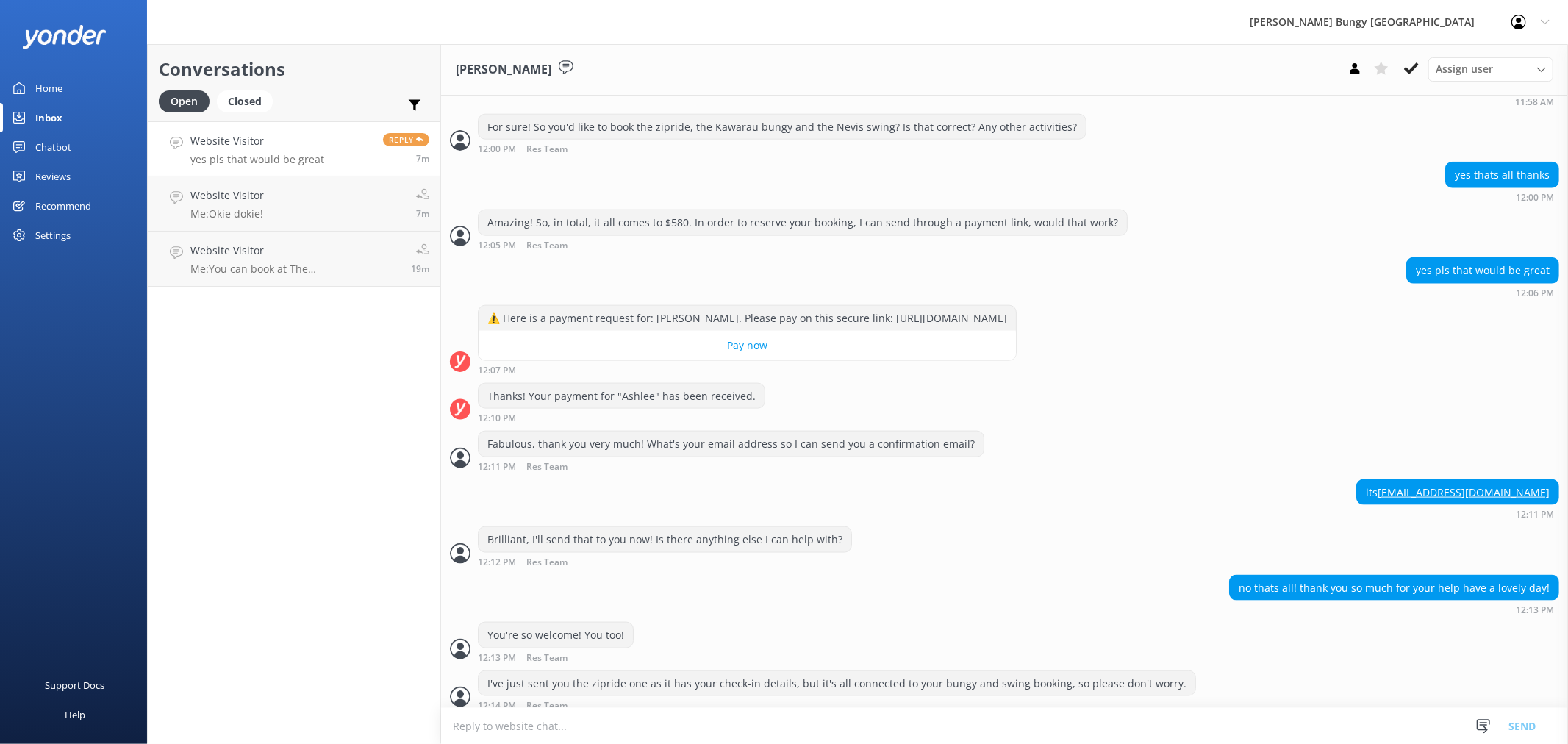
click at [627, 722] on textarea at bounding box center [1005, 725] width 1127 height 36
type textarea "Have a wonderful day!"
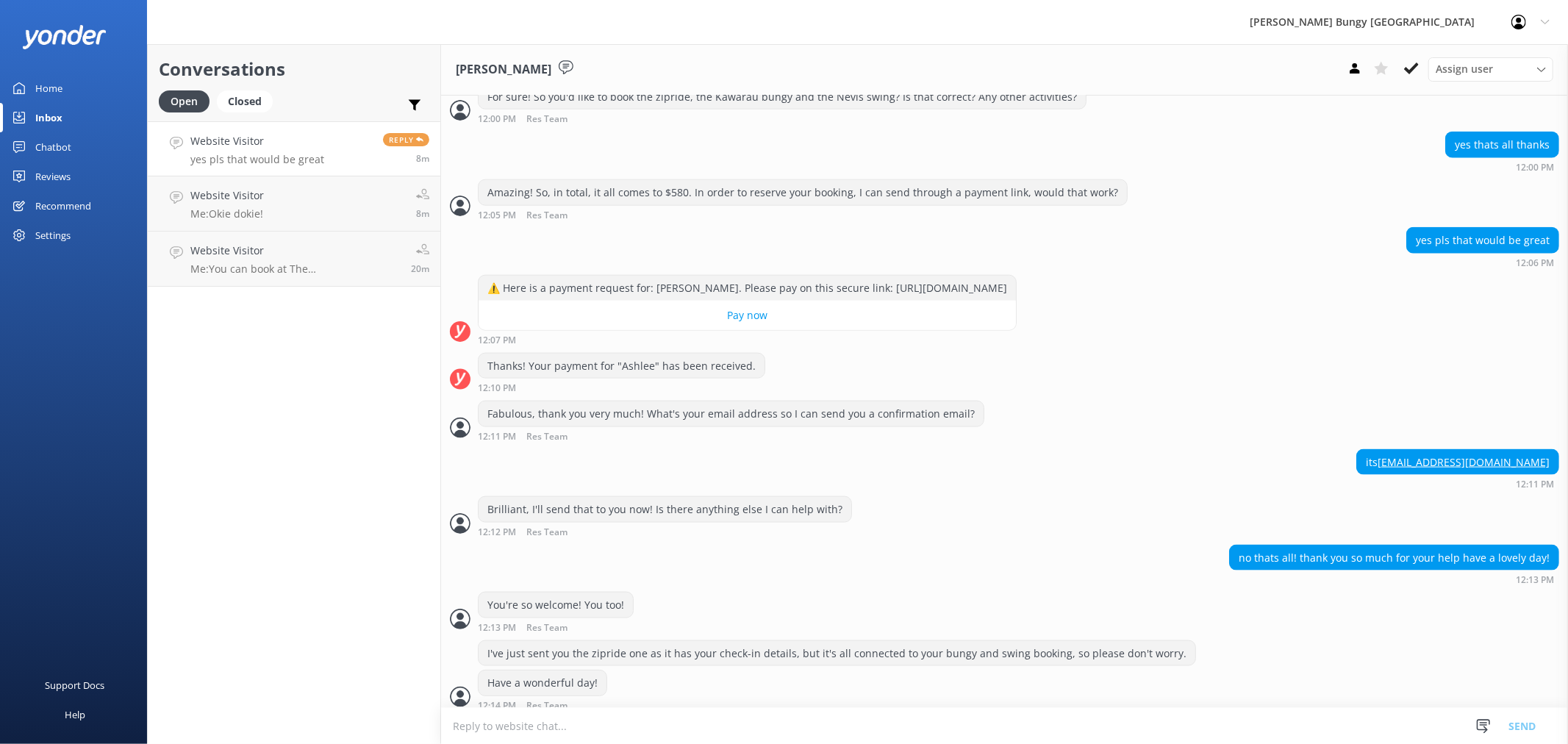
scroll to position [1553, 0]
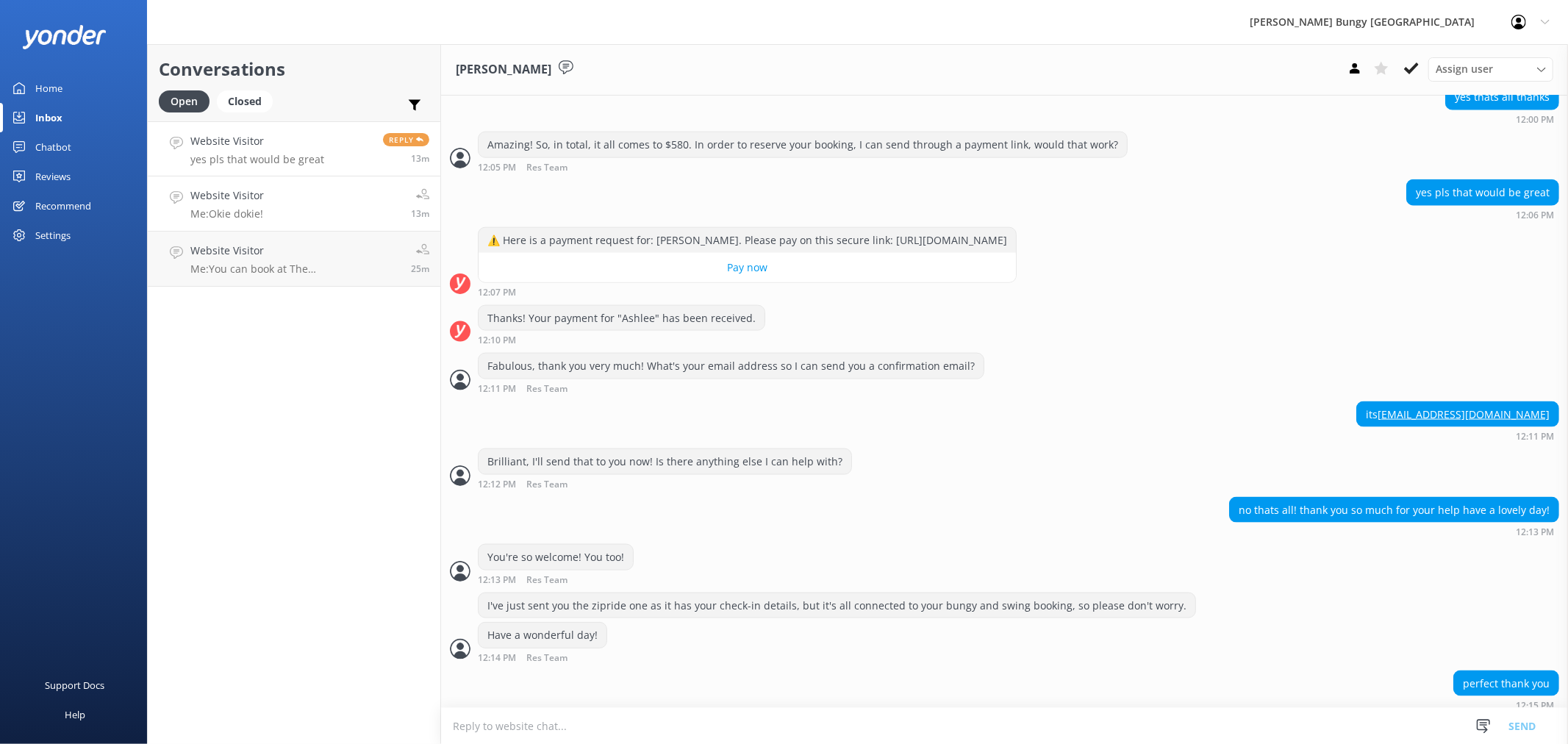
click at [272, 208] on link "Website Visitor Me: Okie dokie! 13m" at bounding box center [293, 204] width 292 height 55
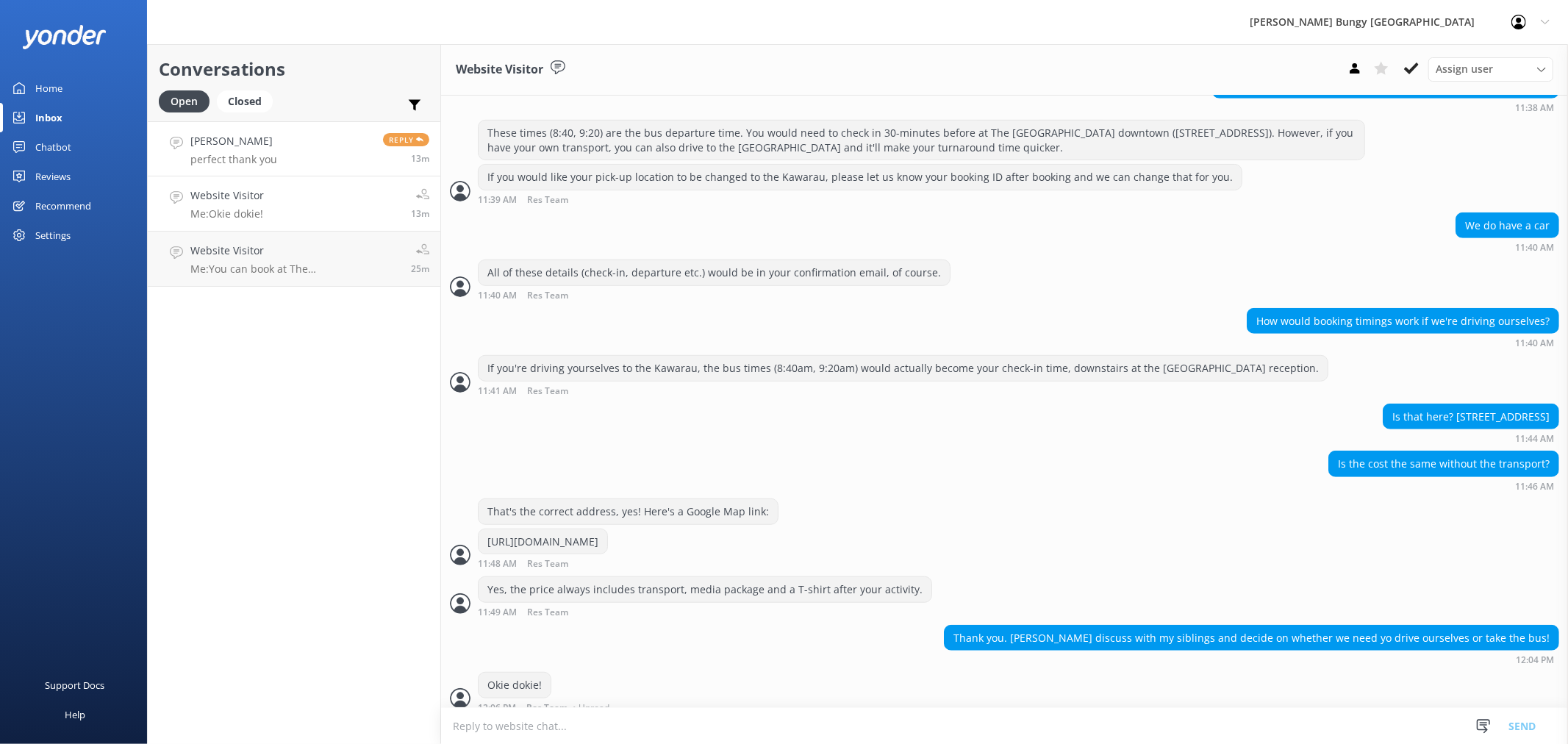
click at [282, 145] on link "Ashlee perfect thank you Reply 13m" at bounding box center [293, 148] width 292 height 55
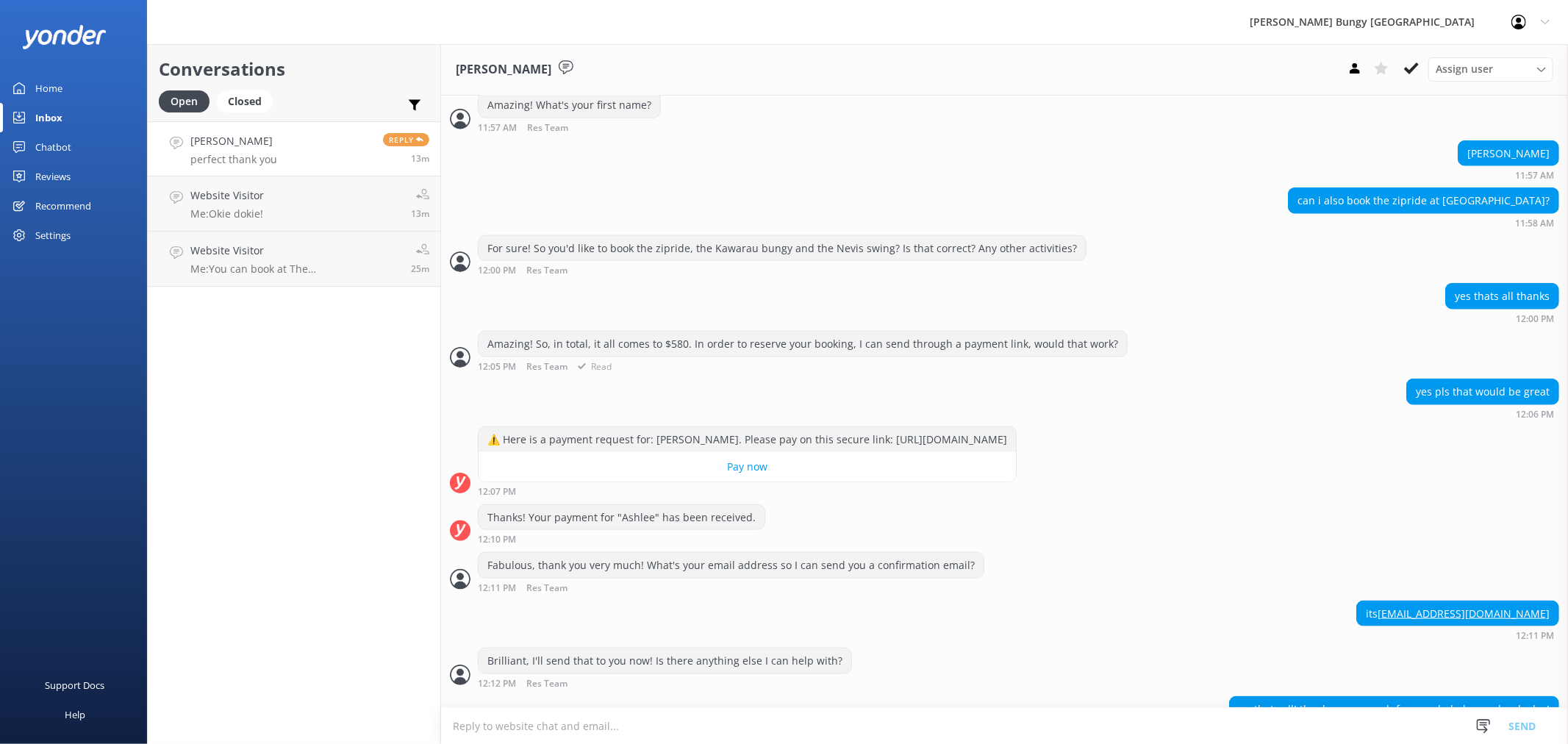
scroll to position [1553, 0]
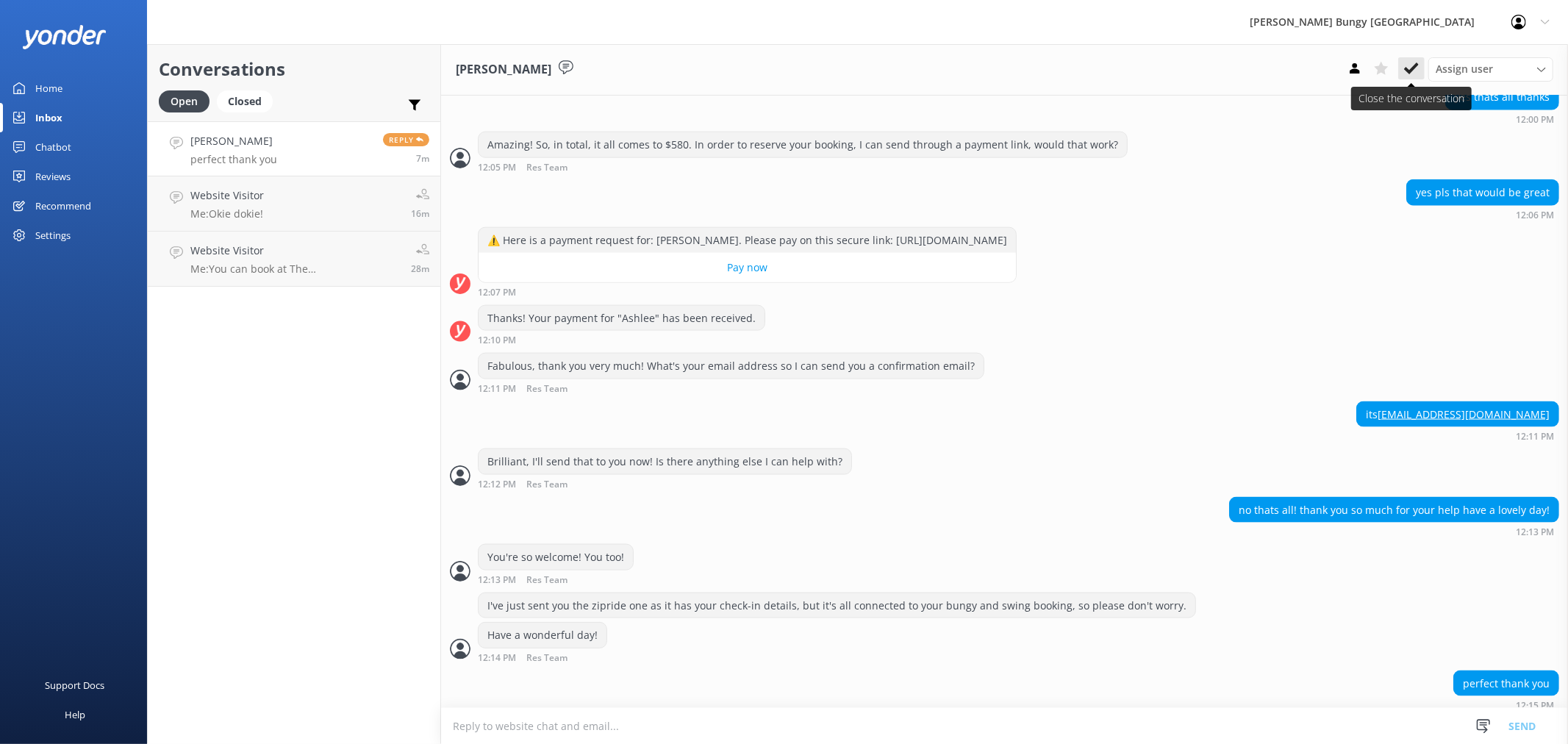
click at [1416, 73] on icon at bounding box center [1411, 68] width 15 height 15
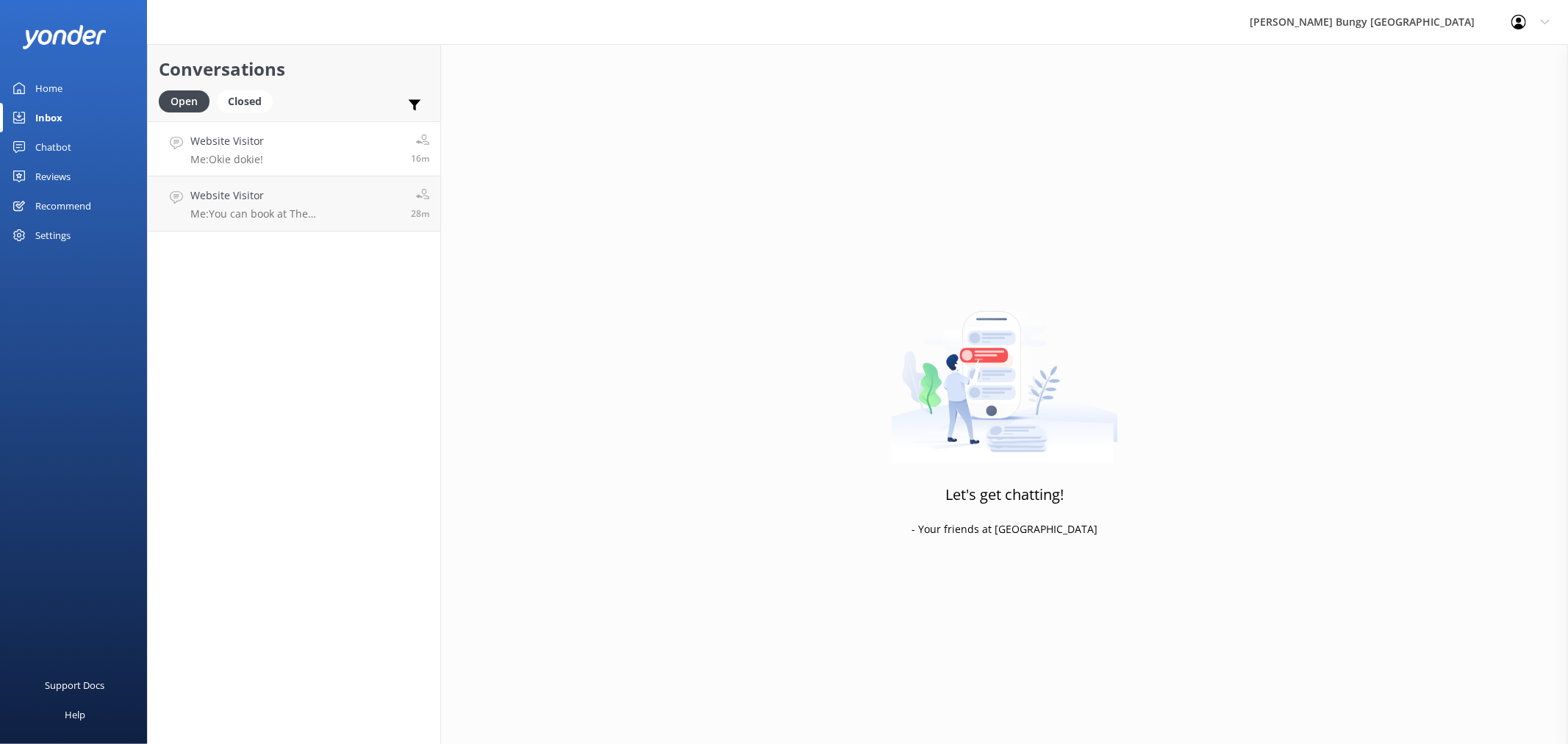
click at [269, 155] on link "Website Visitor Me: Okie dokie! 16m" at bounding box center [293, 148] width 292 height 55
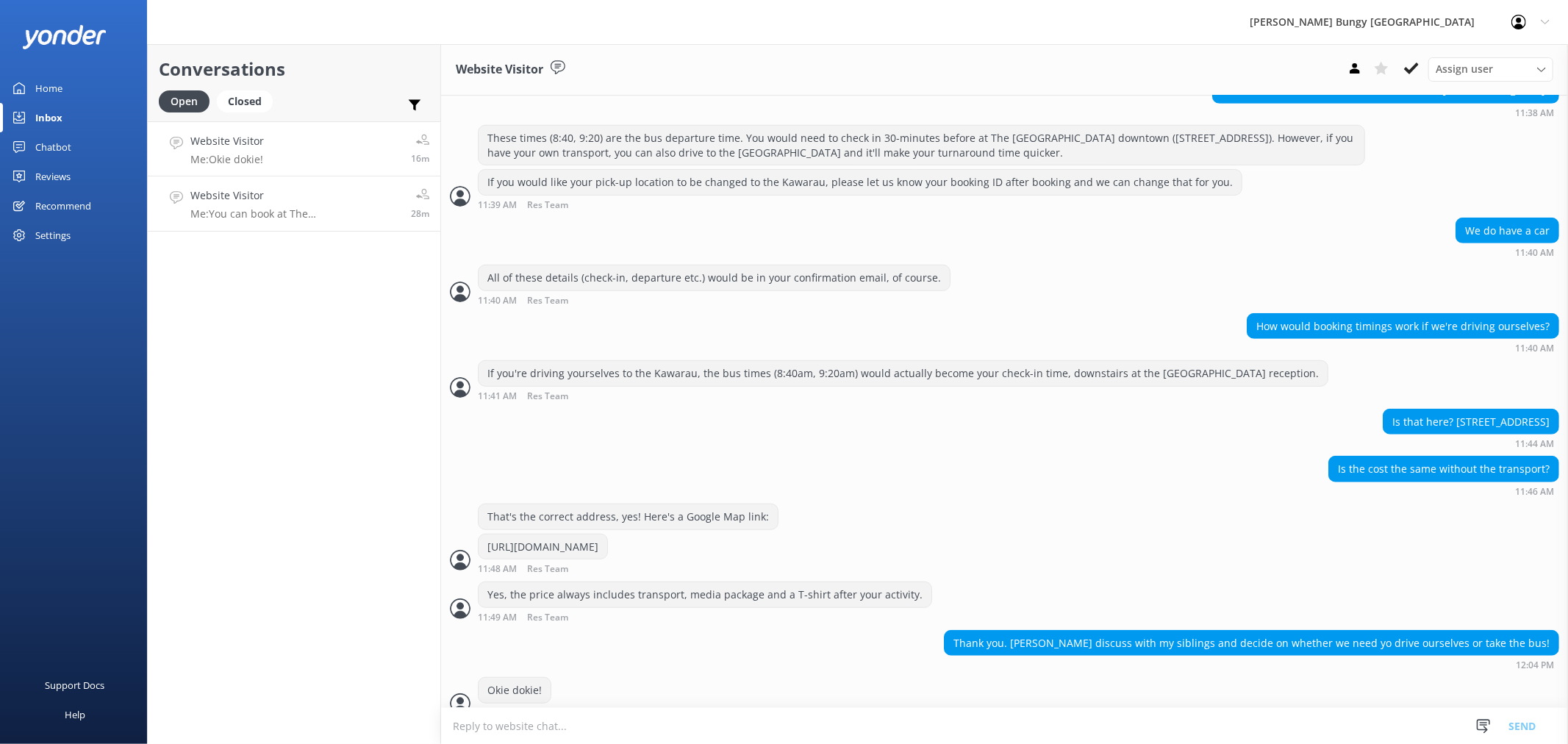
scroll to position [722, 0]
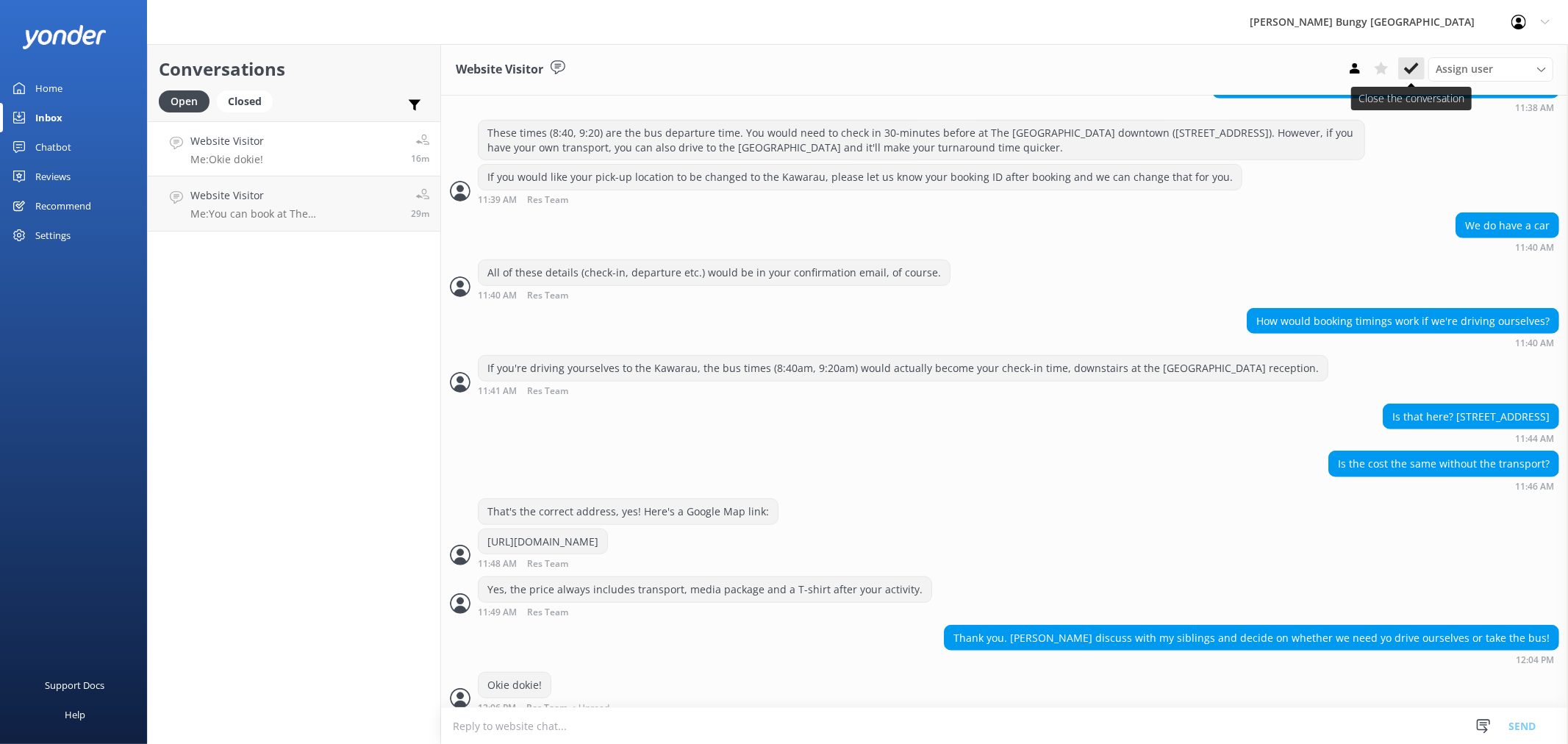
click at [1401, 63] on button at bounding box center [1411, 68] width 26 height 22
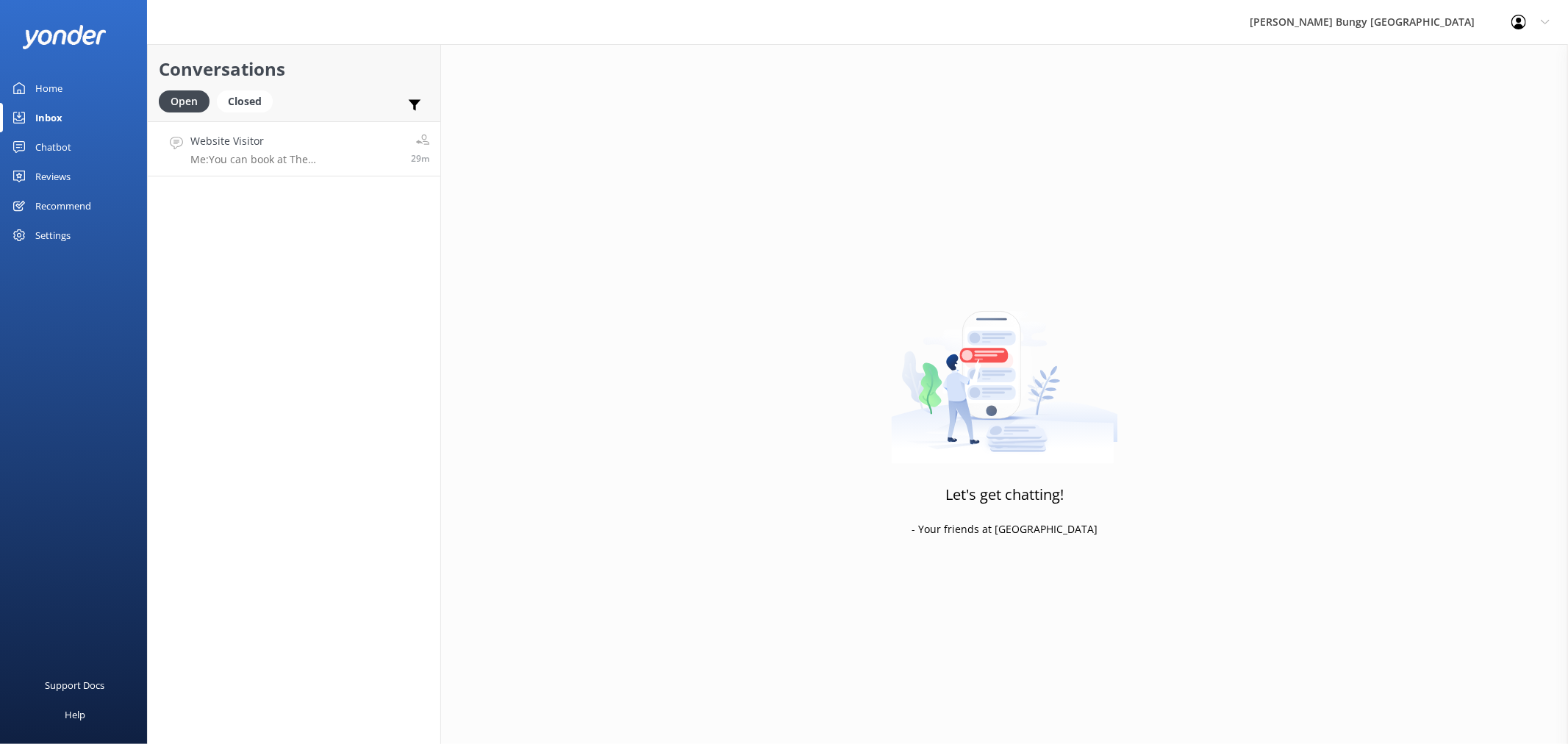
click at [311, 155] on p "Me: You can book at The Station Building (25 Shotover Street) or at the Kawarau…" at bounding box center [295, 159] width 209 height 13
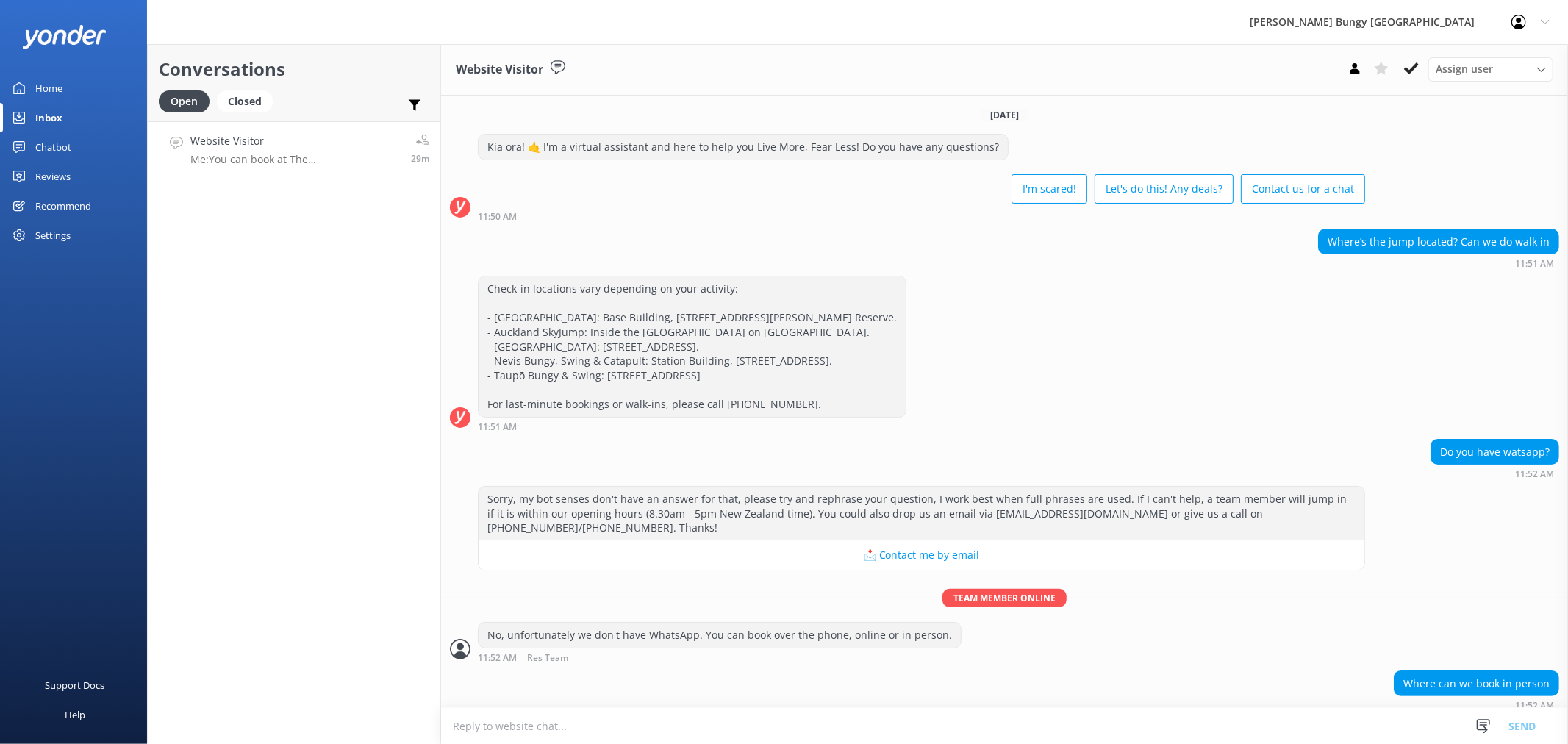
scroll to position [44, 0]
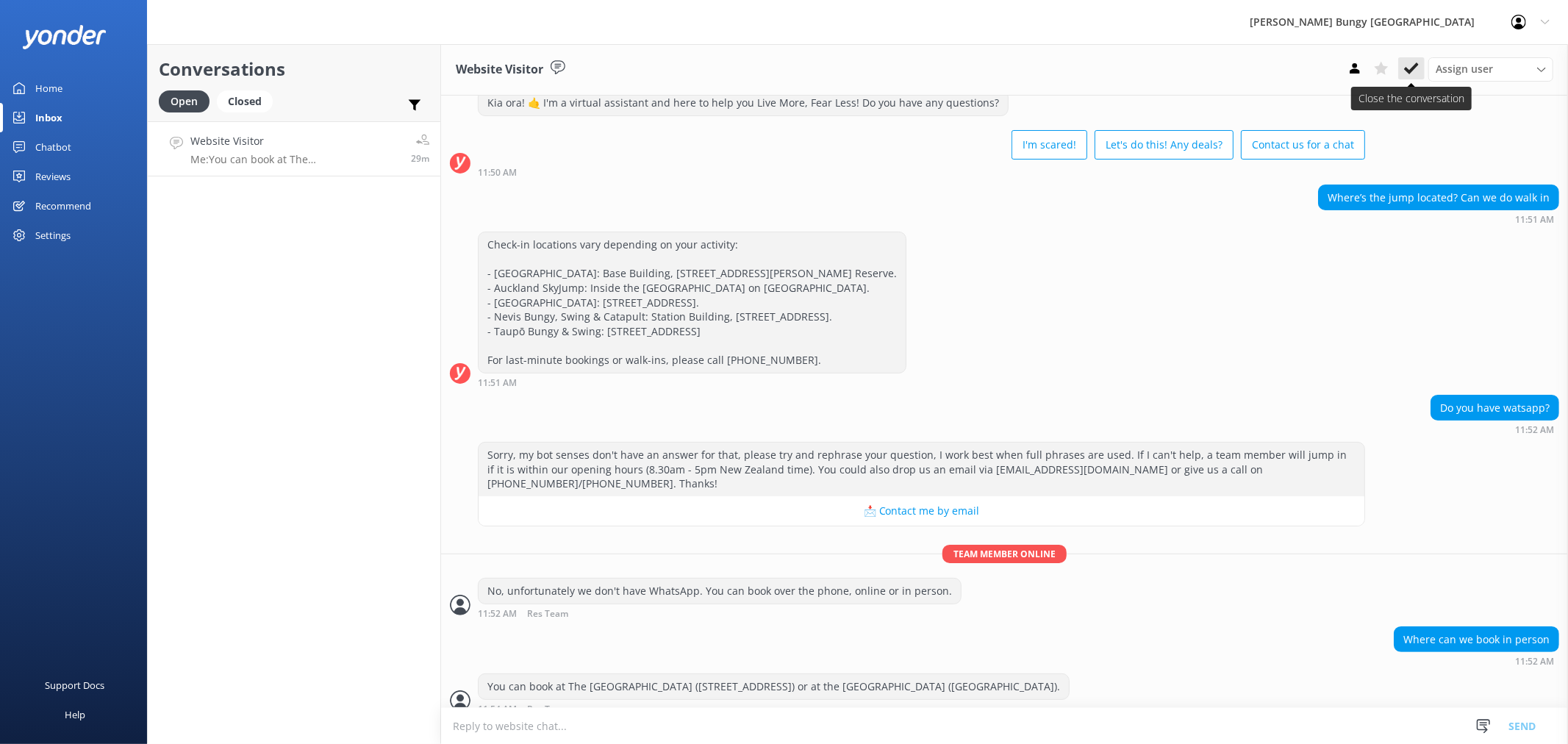
click at [1419, 68] on button at bounding box center [1411, 68] width 26 height 22
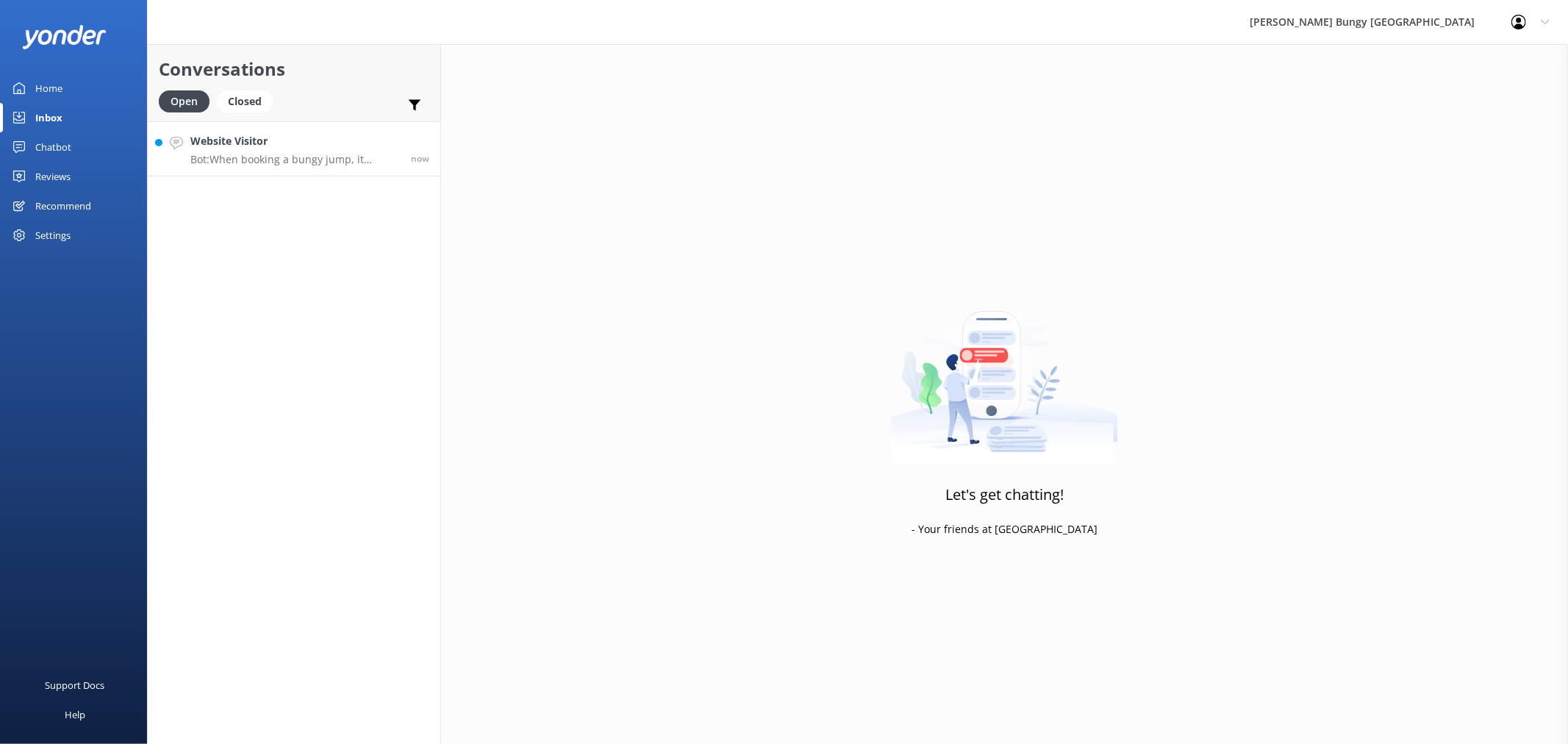
click at [307, 153] on p "Bot: When booking a bungy jump, it includes a singular jump. If you want to do …" at bounding box center [295, 159] width 209 height 13
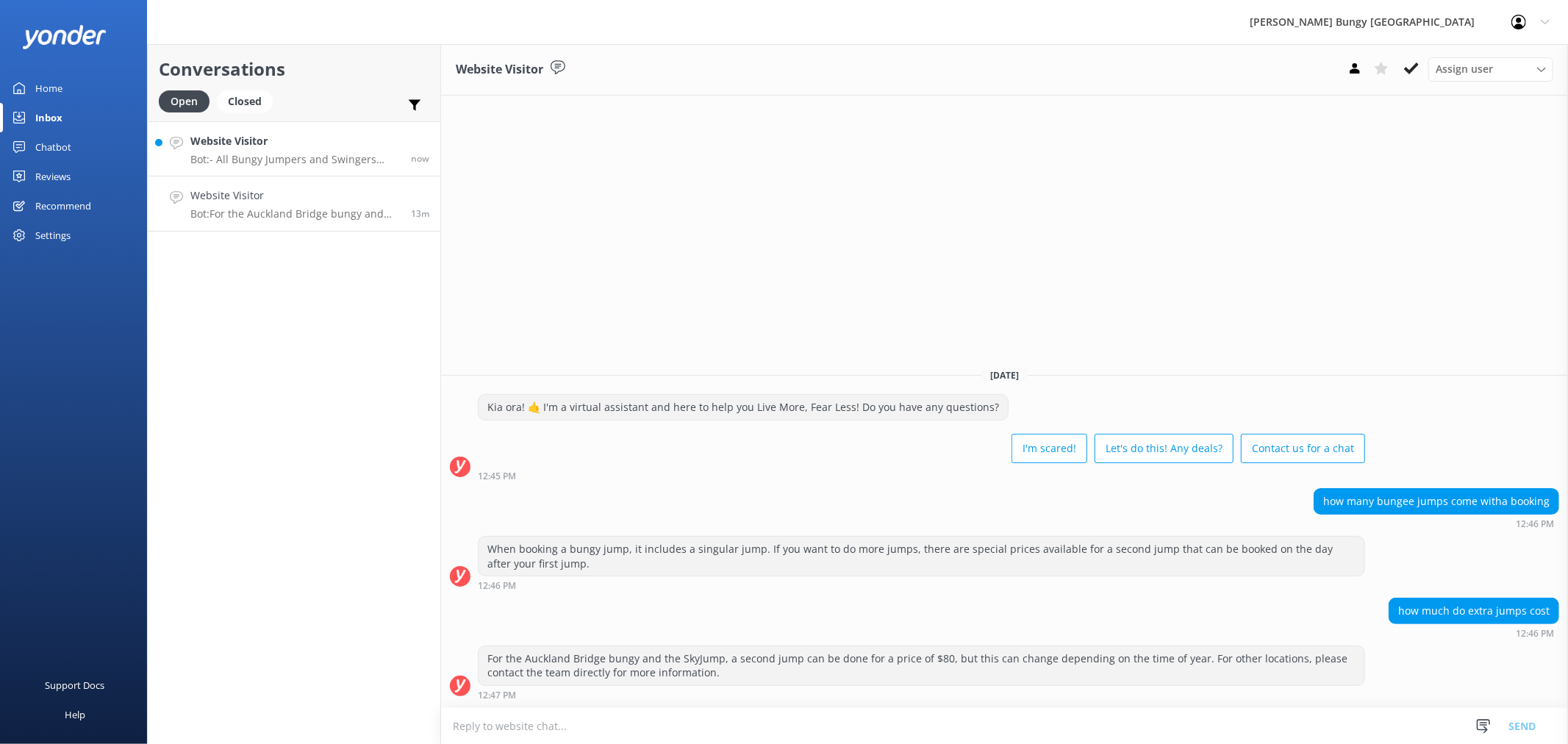
click at [296, 142] on h4 "Website Visitor" at bounding box center [295, 140] width 209 height 16
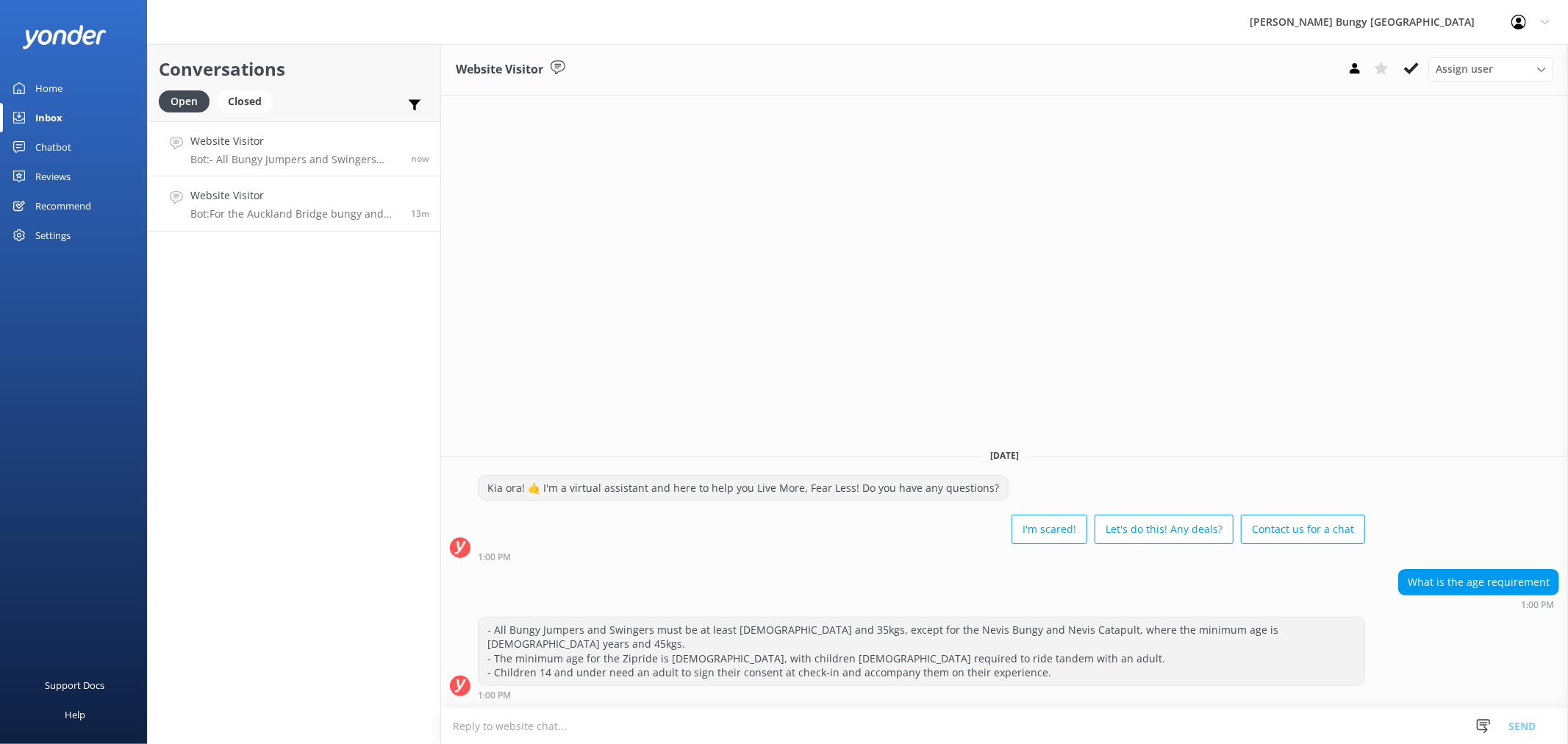
click at [311, 208] on p "Bot: For the Auckland Bridge bungy and the SkyJump, a second jump can be done f…" at bounding box center [295, 214] width 209 height 13
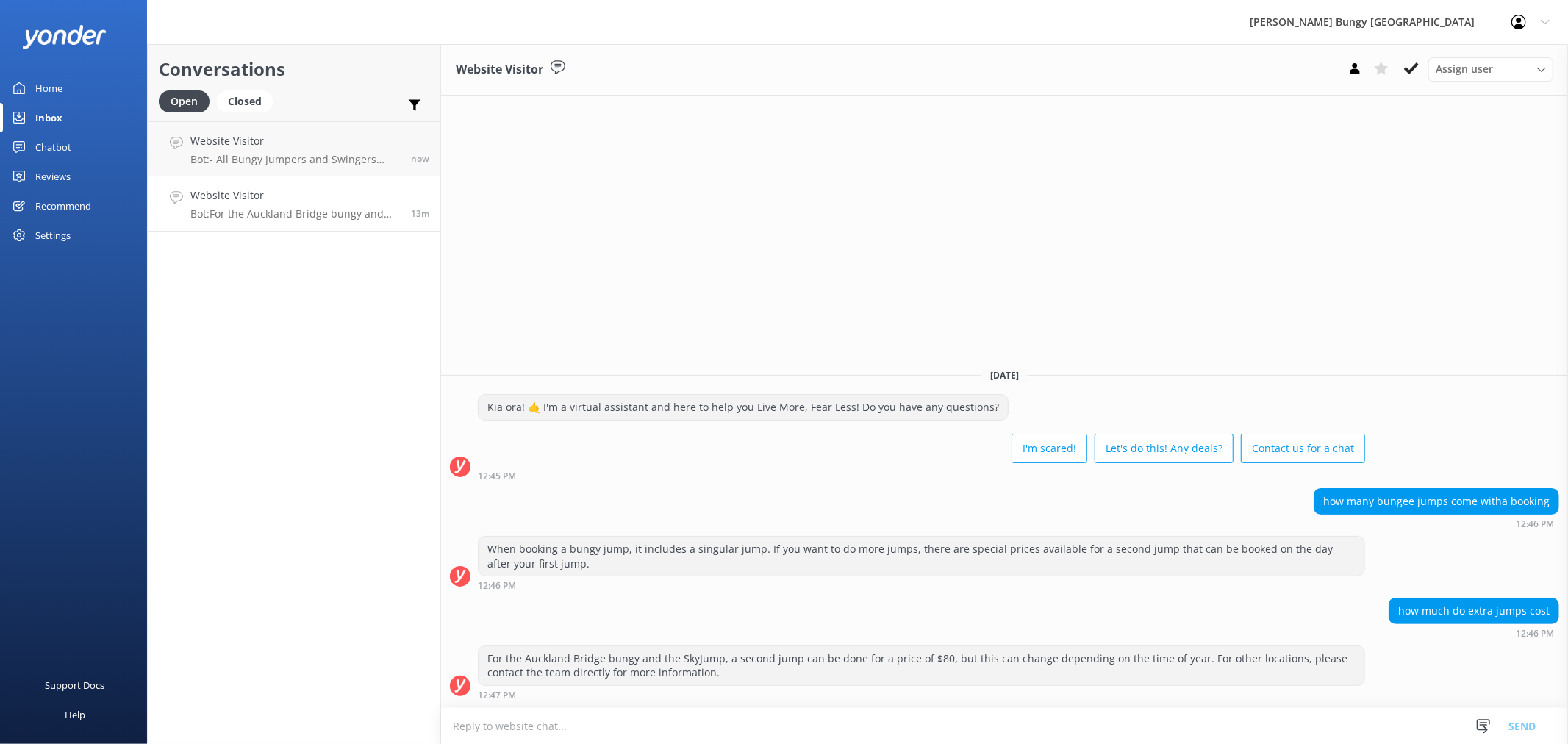
click at [685, 733] on textarea at bounding box center [1005, 725] width 1127 height 36
click at [684, 734] on textarea at bounding box center [1005, 725] width 1127 height 36
click at [685, 729] on textarea at bounding box center [1005, 725] width 1127 height 36
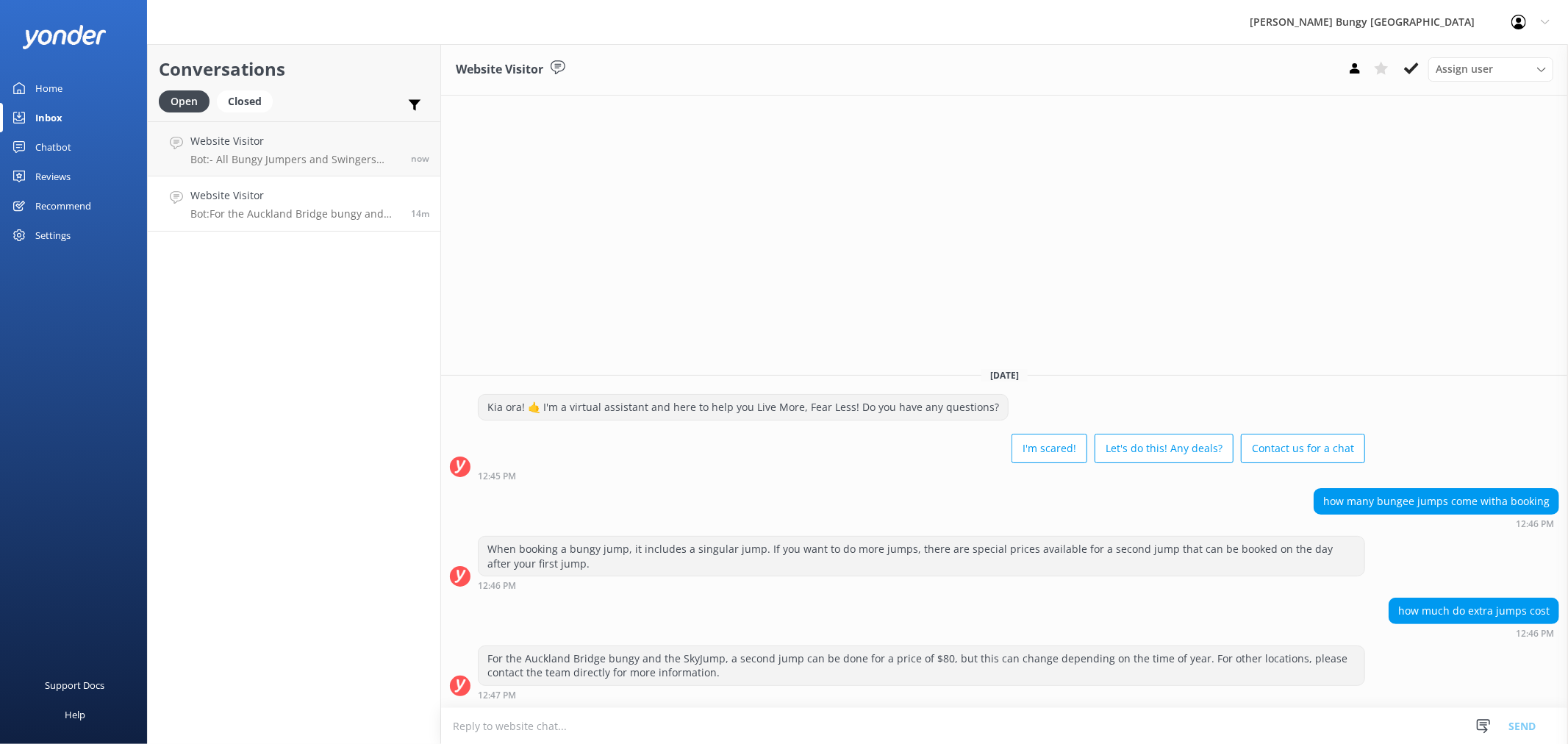
click at [685, 729] on textarea at bounding box center [1005, 725] width 1127 height 36
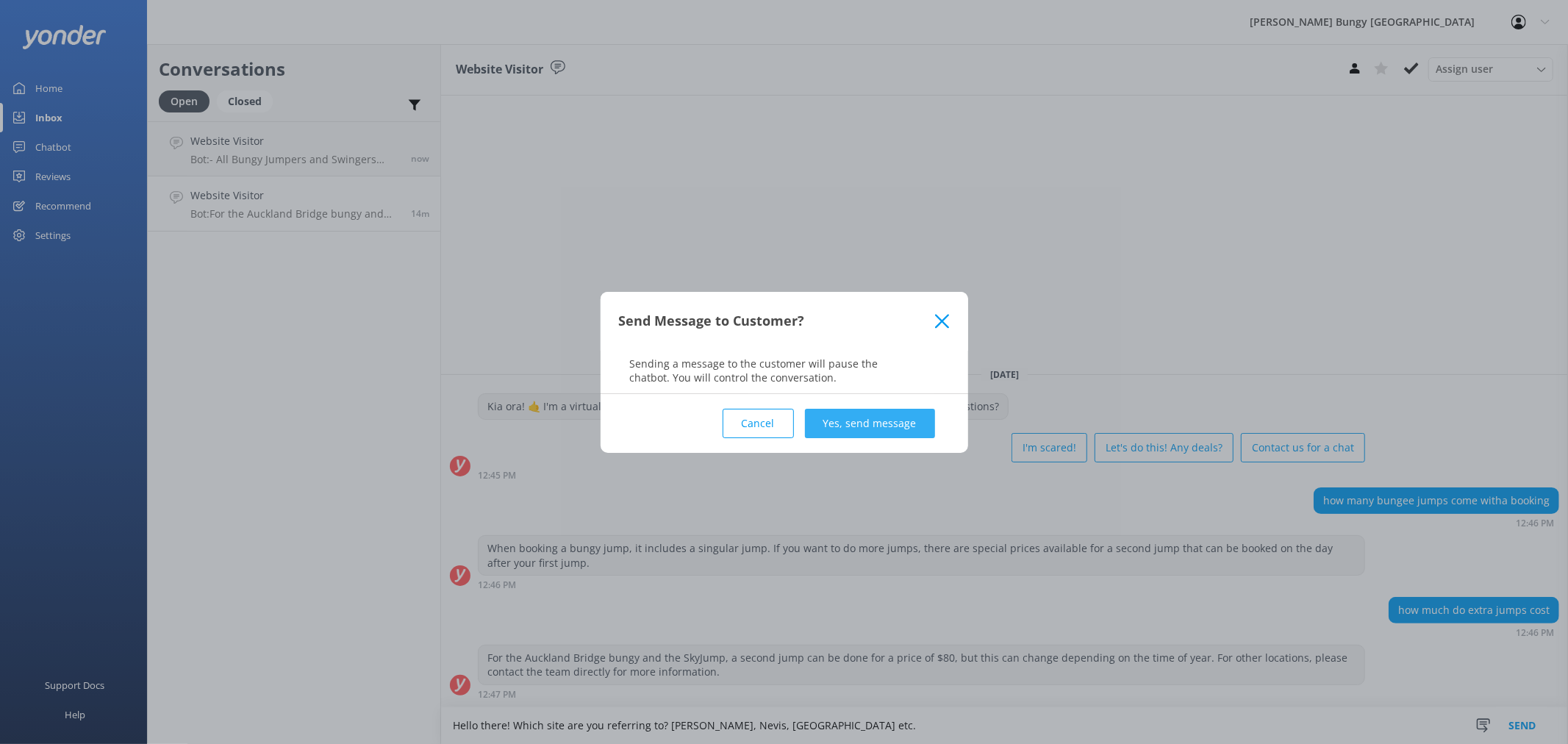
type textarea "Hello there! Which site are you referring to? [PERSON_NAME], Nevis, [GEOGRAPHIC…"
click at [828, 424] on button "Yes, send message" at bounding box center [870, 424] width 130 height 29
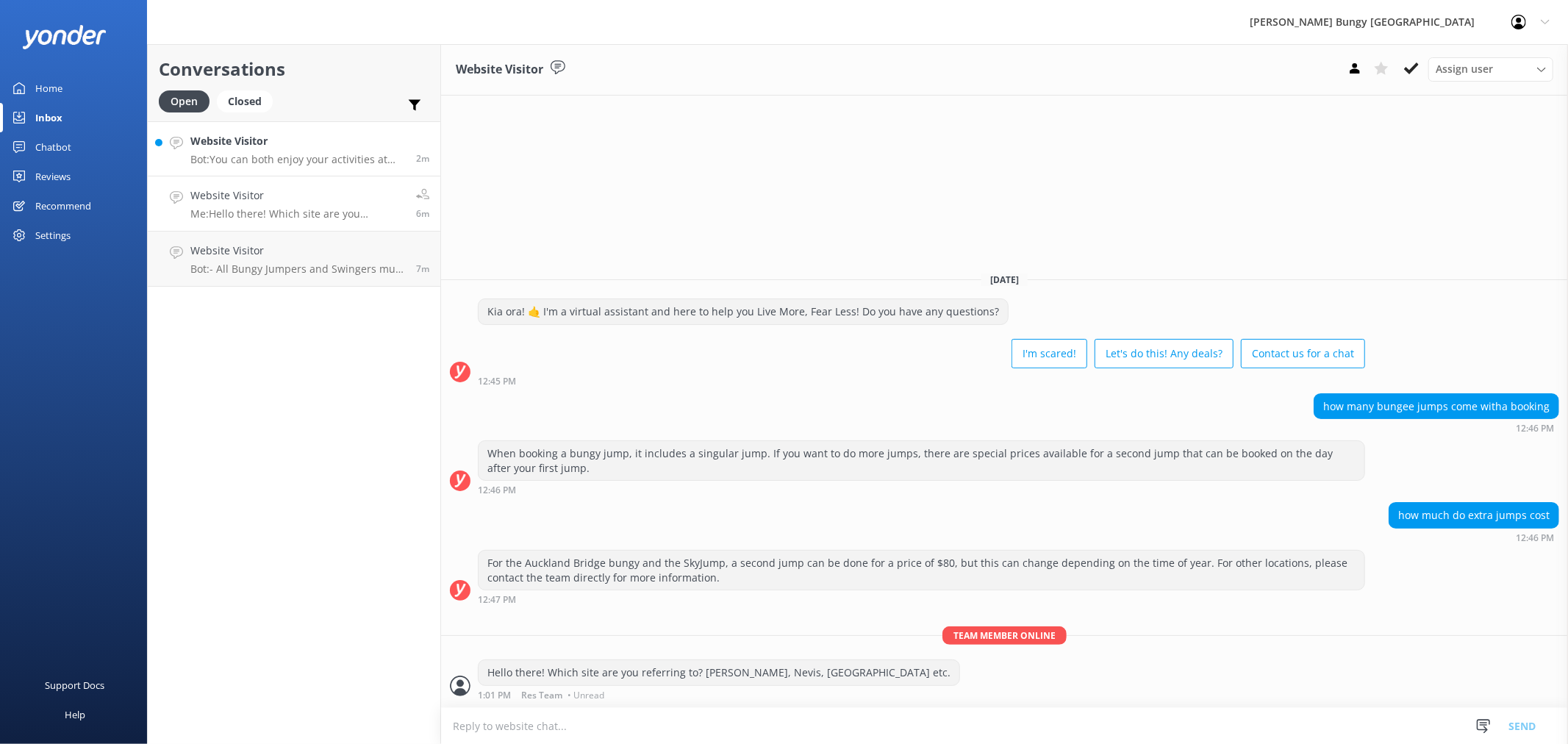
click at [343, 157] on p "Bot: You can both enjoy your activities at the [GEOGRAPHIC_DATA] location in [G…" at bounding box center [298, 159] width 215 height 13
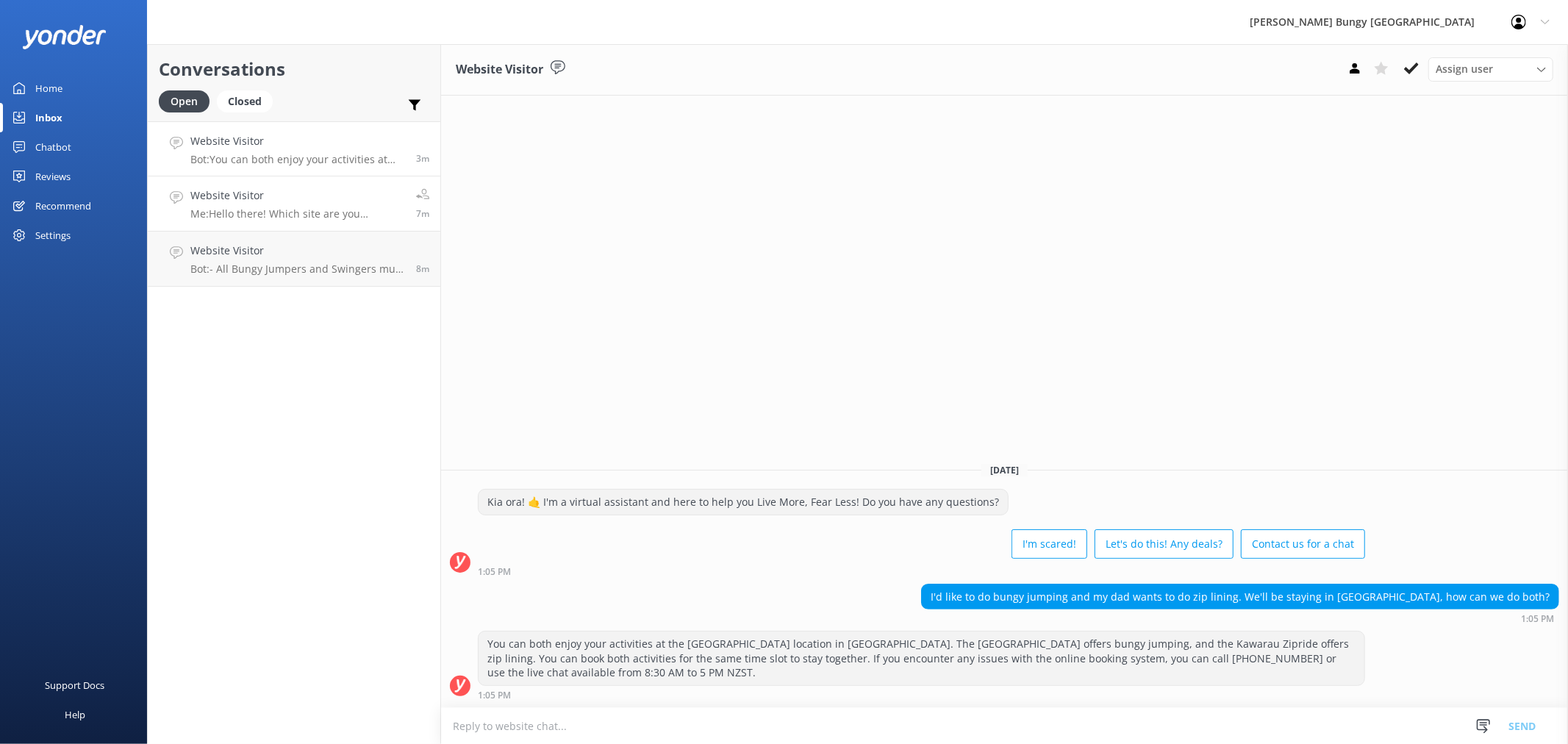
click at [274, 191] on h4 "Website Visitor" at bounding box center [298, 195] width 215 height 16
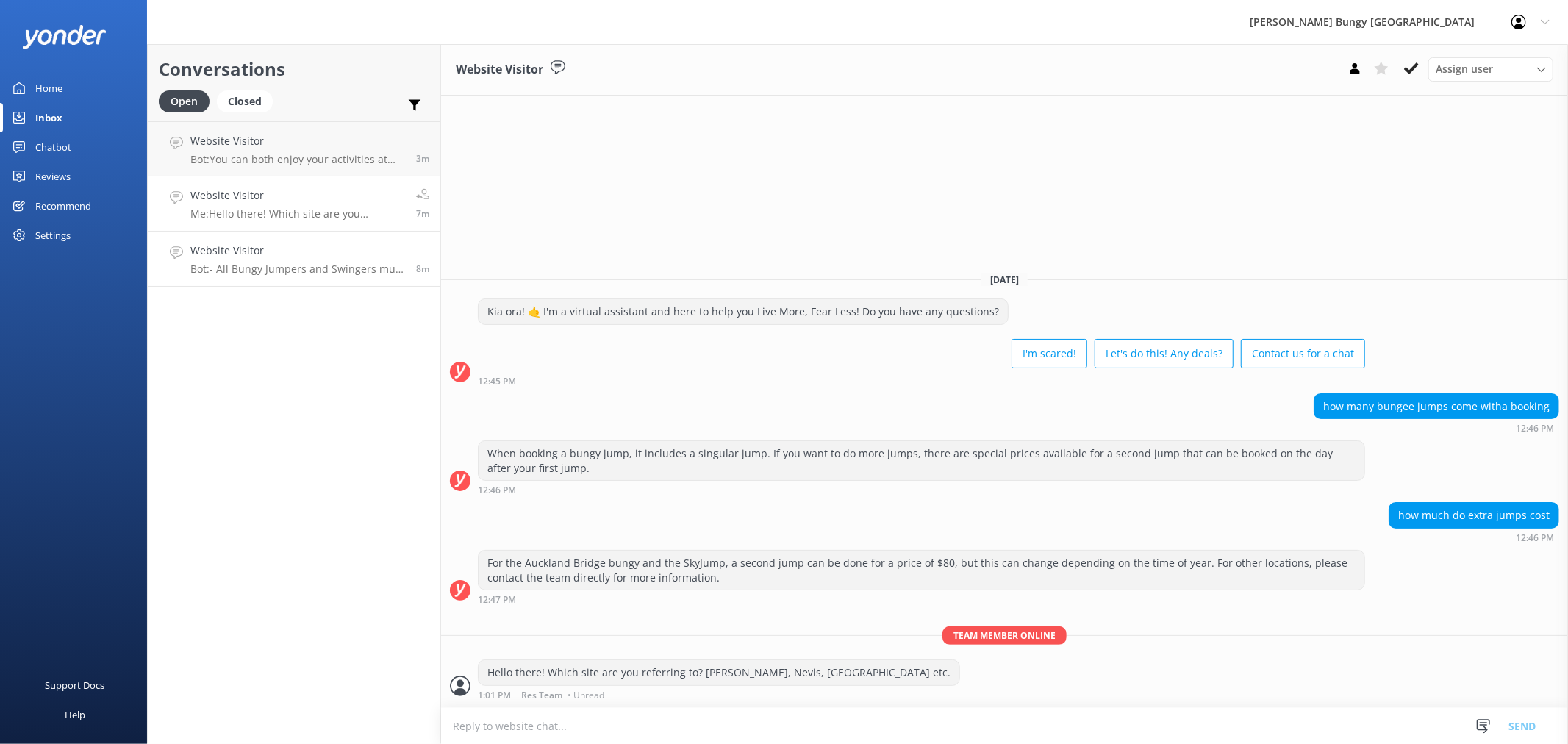
click at [313, 267] on p "Bot: - All Bungy Jumpers and Swingers must be at least [DEMOGRAPHIC_DATA] and 3…" at bounding box center [298, 269] width 215 height 13
